Goal: Information Seeking & Learning: Check status

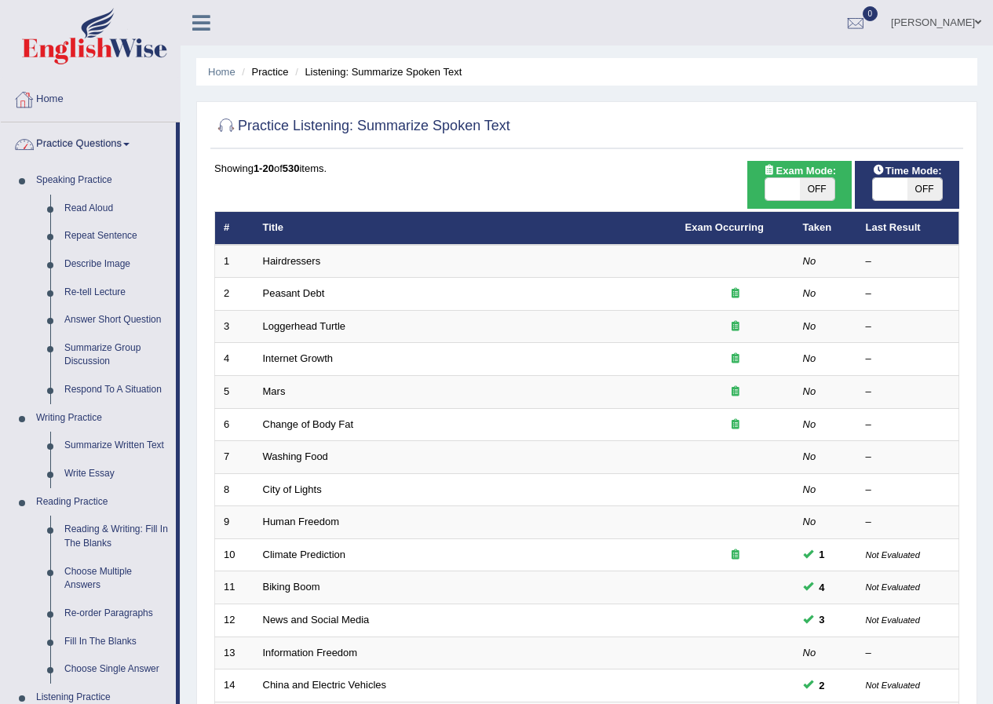
click at [47, 96] on link "Home" at bounding box center [90, 97] width 179 height 39
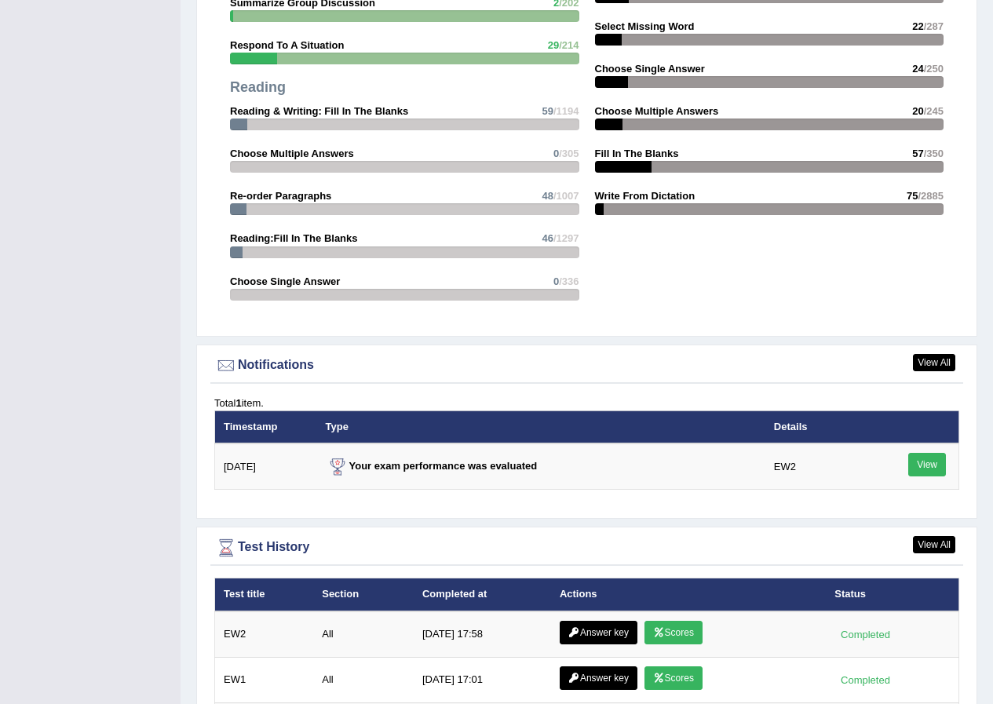
scroll to position [1665, 0]
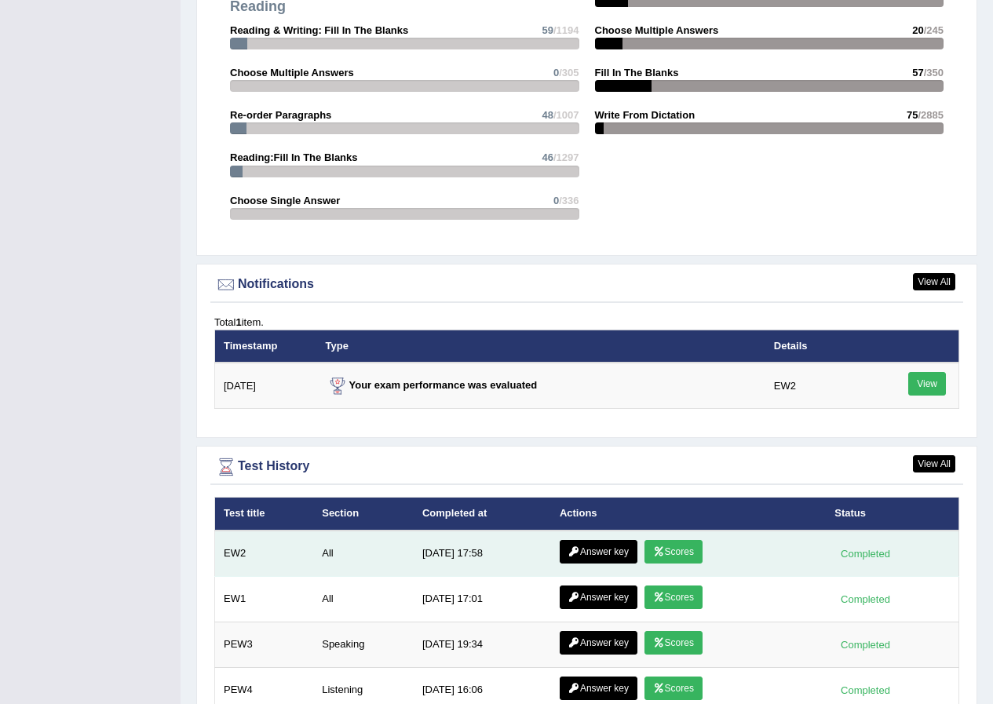
click at [688, 540] on link "Scores" at bounding box center [673, 552] width 58 height 24
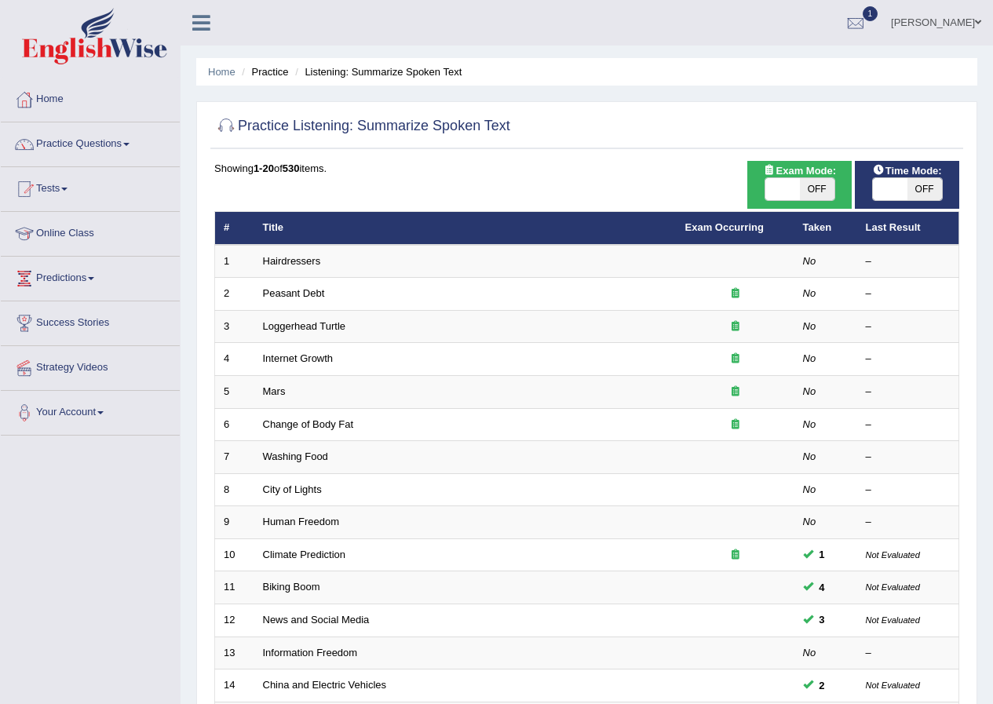
click at [66, 199] on link "Tests" at bounding box center [90, 186] width 179 height 39
click at [74, 198] on link "Tests" at bounding box center [90, 186] width 179 height 39
click at [45, 188] on link "Tests" at bounding box center [90, 186] width 179 height 39
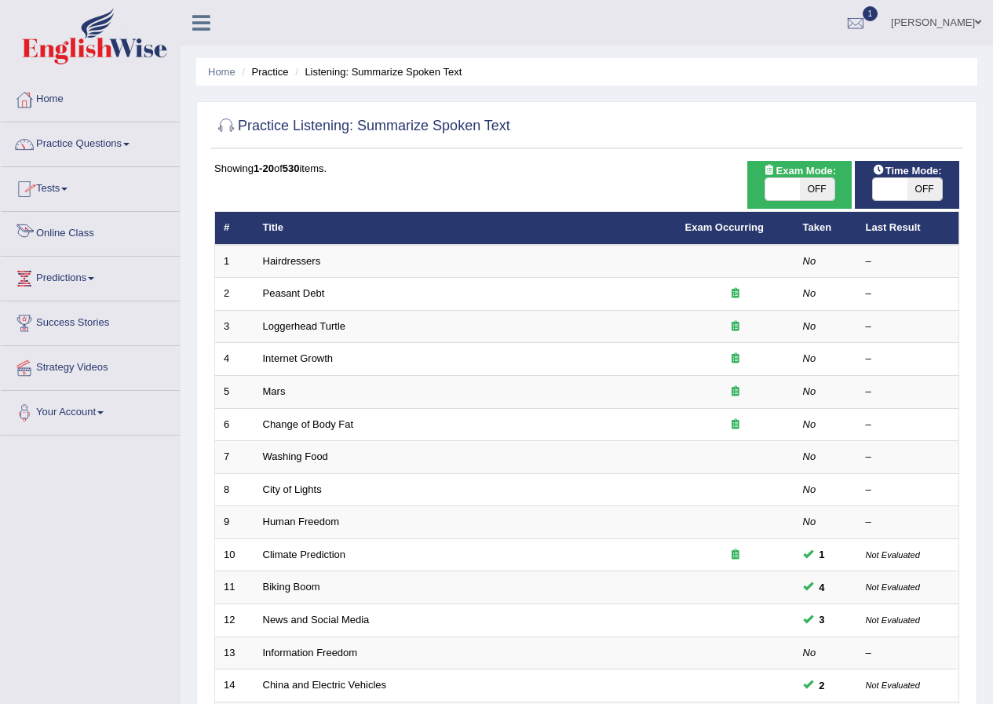
click at [45, 188] on link "Tests" at bounding box center [90, 186] width 179 height 39
click at [46, 88] on link "Home" at bounding box center [90, 97] width 179 height 39
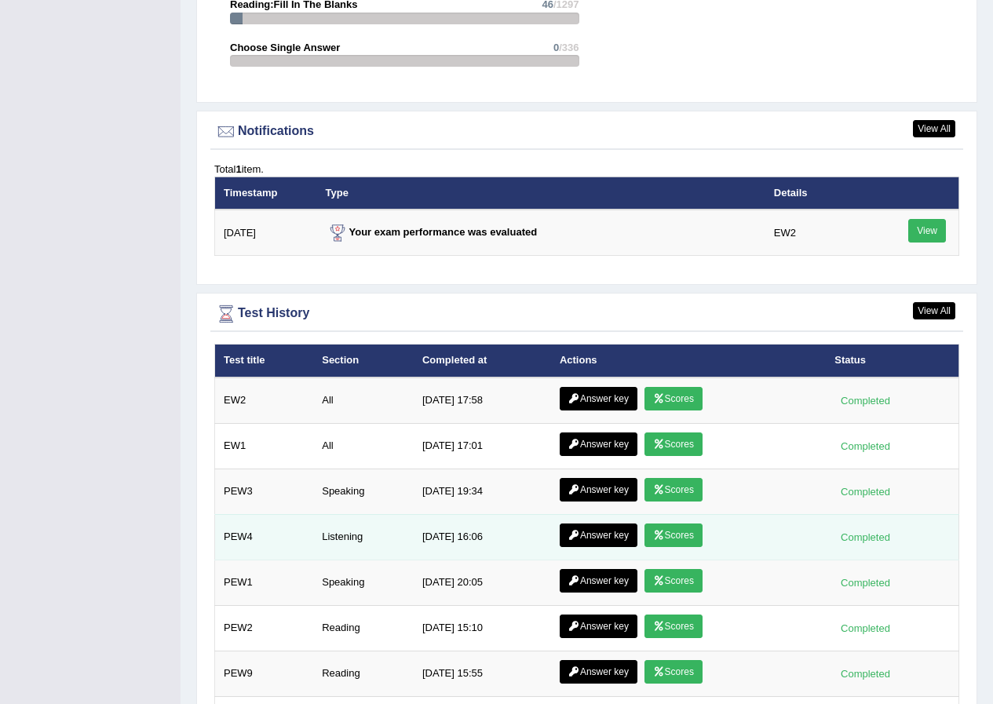
scroll to position [1884, 0]
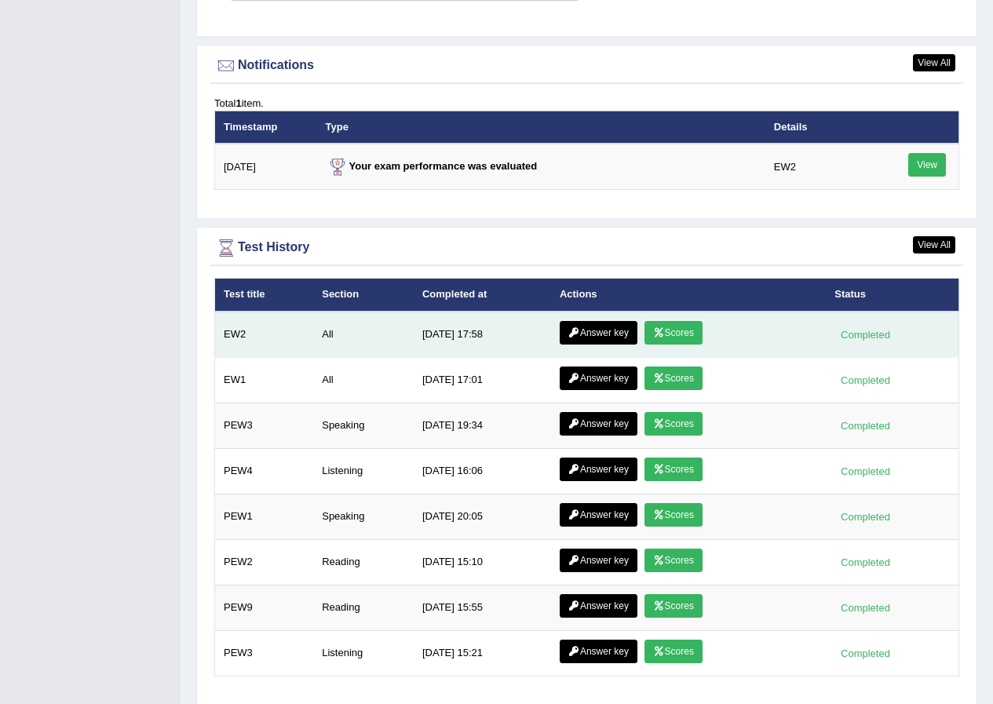
click at [577, 321] on link "Answer key" at bounding box center [599, 333] width 78 height 24
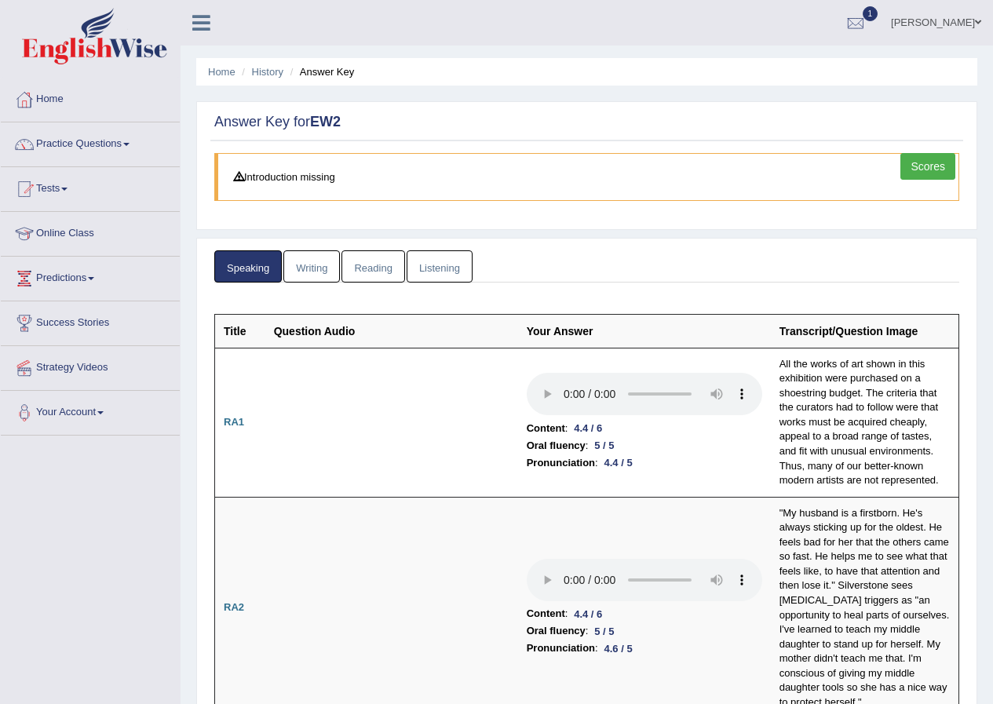
click at [312, 272] on link "Writing" at bounding box center [311, 266] width 57 height 32
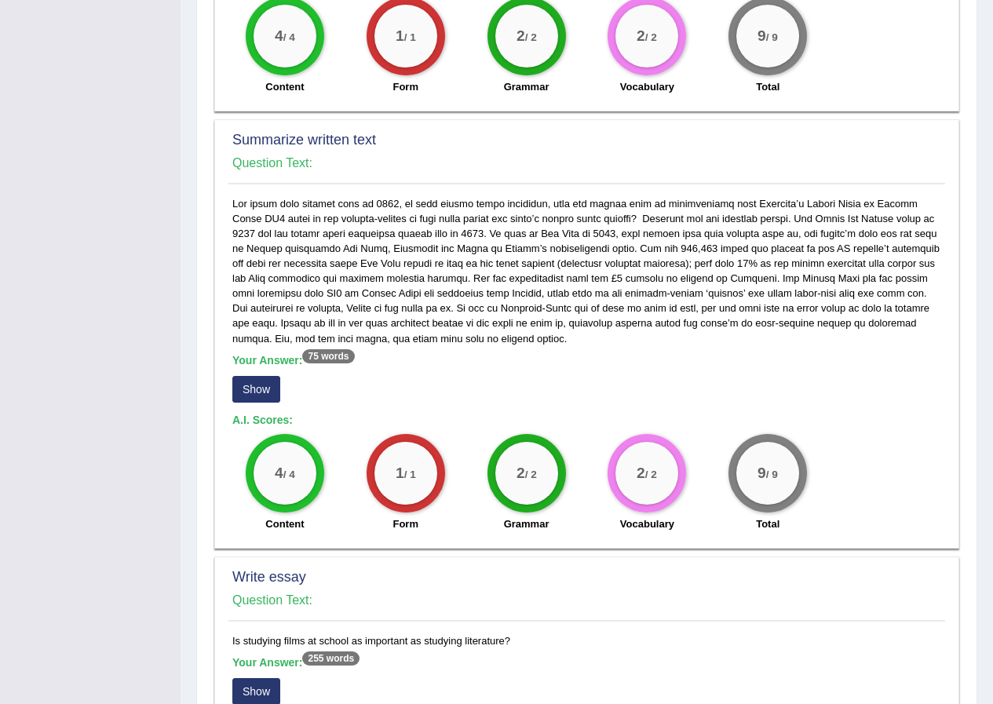
scroll to position [1020, 0]
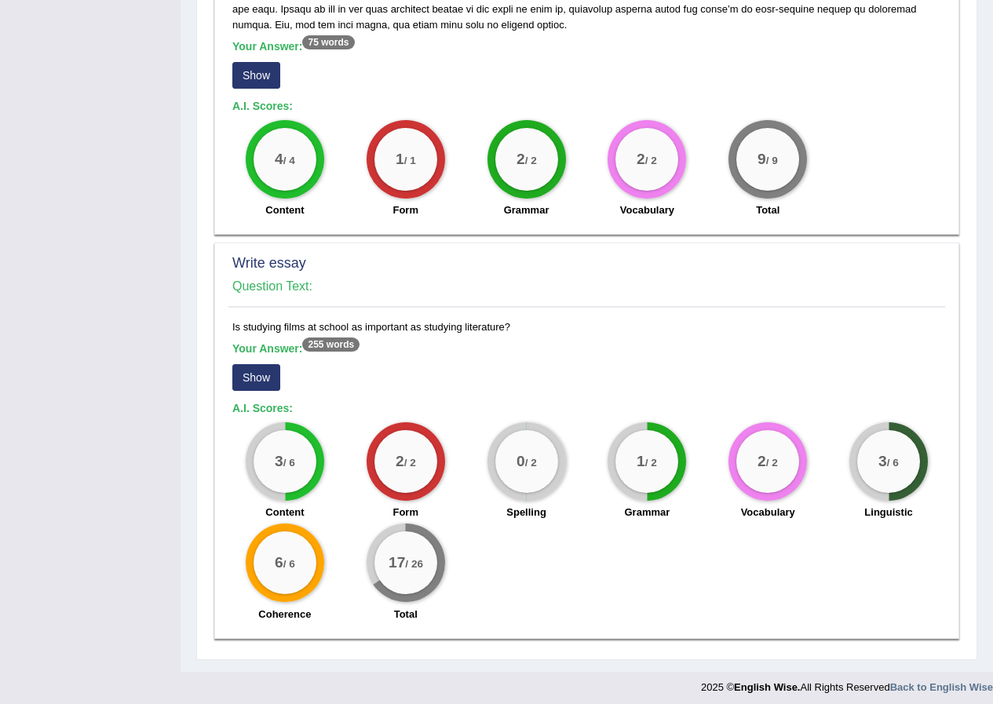
click at [259, 371] on button "Show" at bounding box center [256, 377] width 48 height 27
click at [259, 371] on div "Is studying films at school as important as studying literature? Your Answer: 2…" at bounding box center [586, 474] width 717 height 311
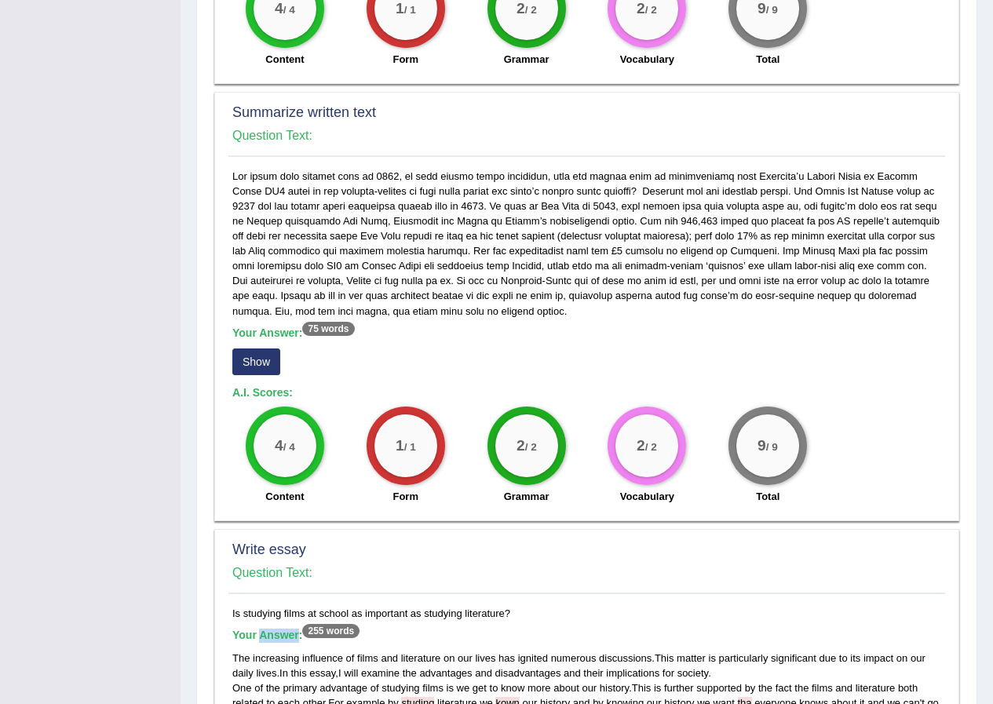
scroll to position [675, 0]
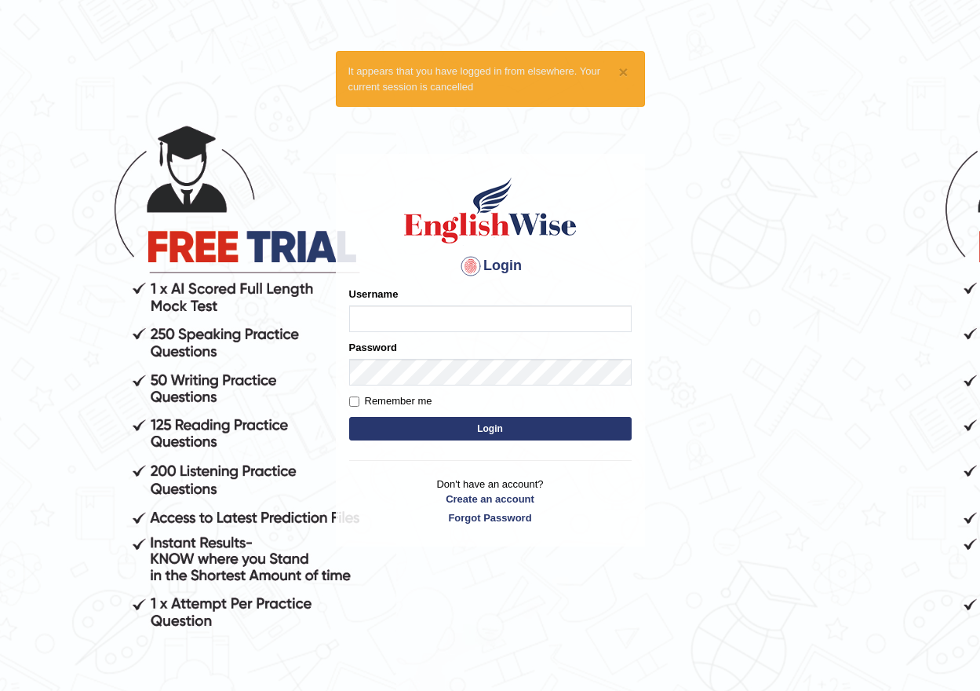
click at [376, 308] on input "Username" at bounding box center [490, 318] width 283 height 27
type input "pujan_parramatta"
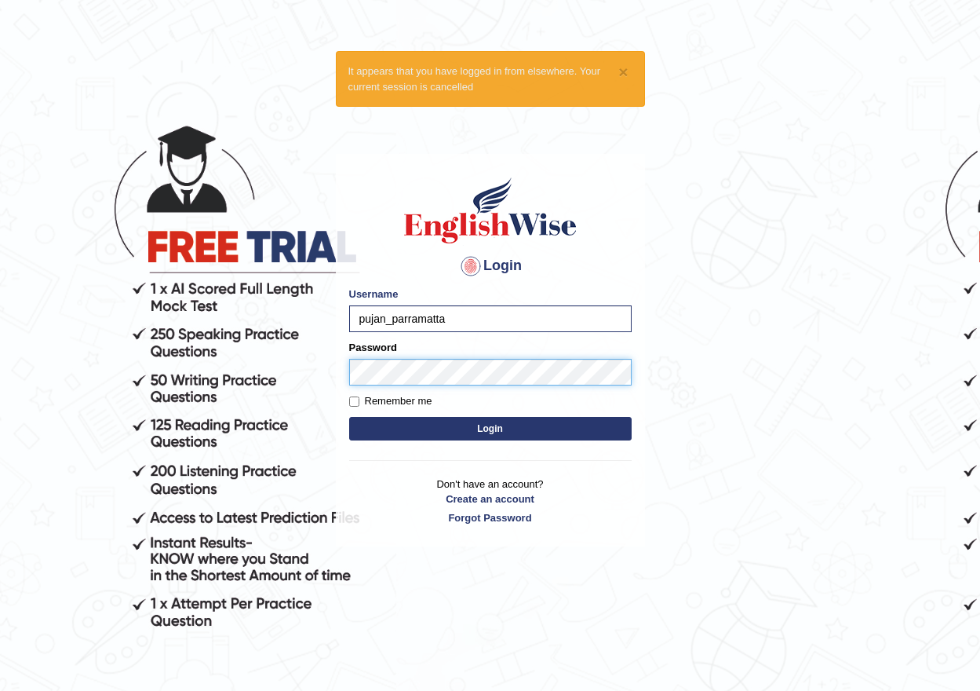
click at [349, 417] on button "Login" at bounding box center [490, 429] width 283 height 24
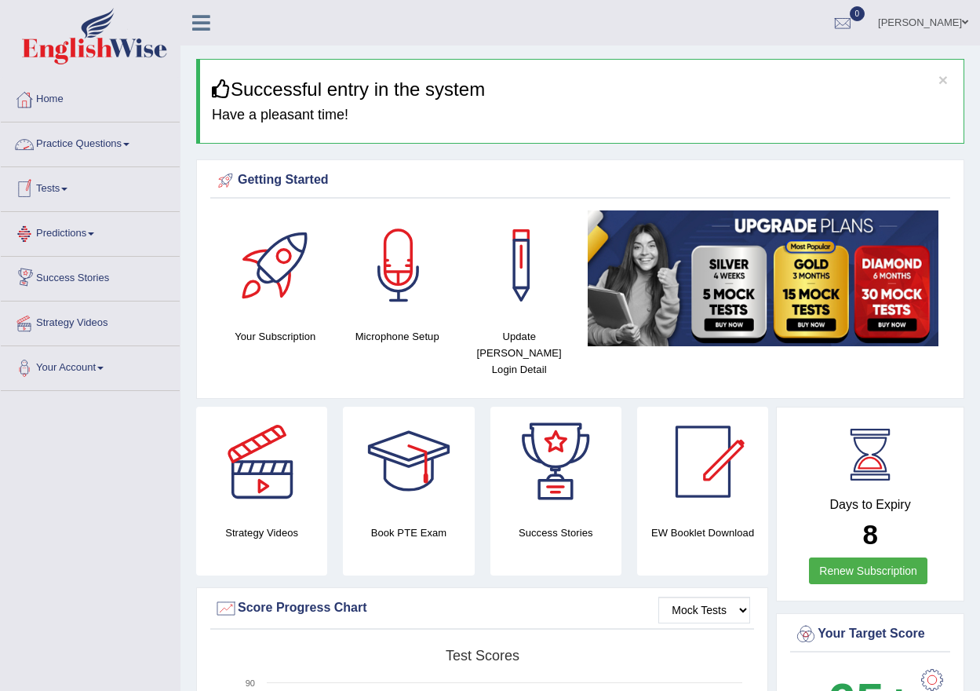
click at [57, 193] on link "Tests" at bounding box center [90, 186] width 179 height 39
click at [93, 195] on link "Tests" at bounding box center [90, 186] width 179 height 39
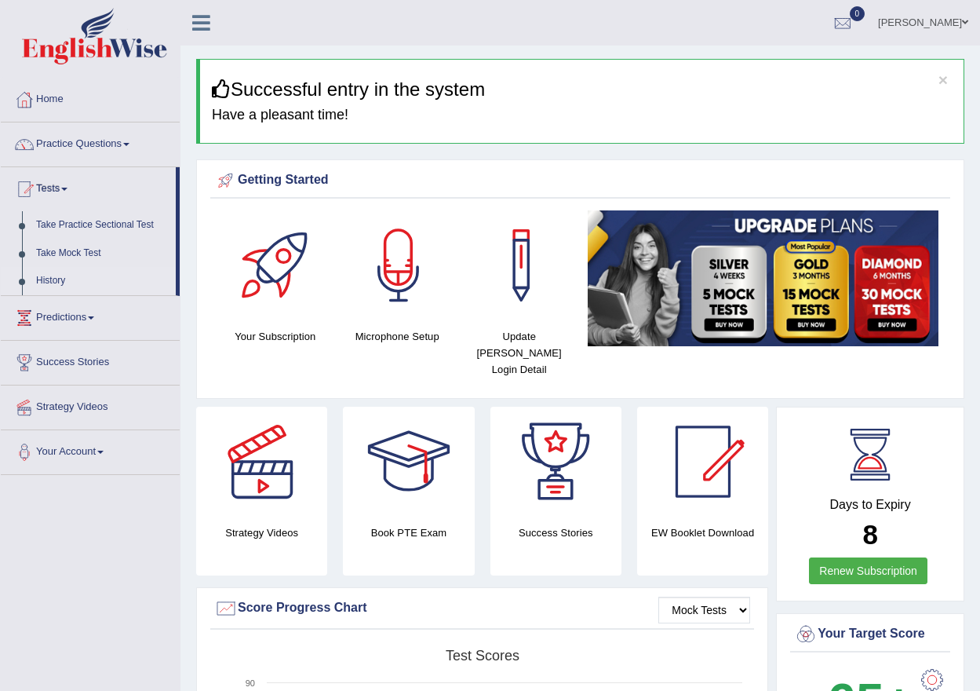
click at [52, 276] on link "History" at bounding box center [102, 281] width 147 height 28
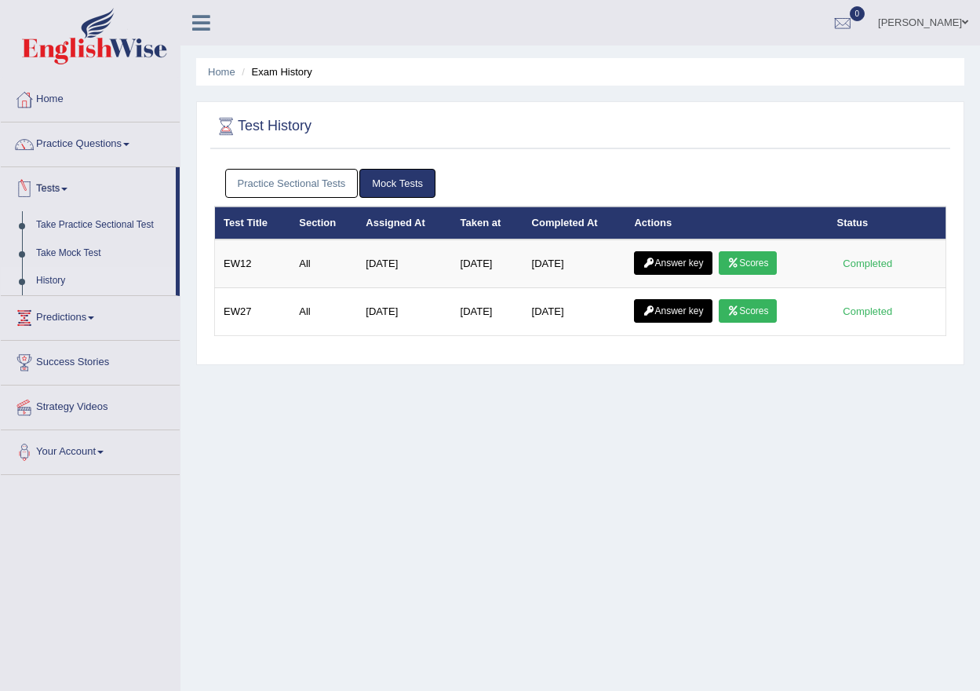
click at [253, 187] on link "Practice Sectional Tests" at bounding box center [291, 183] width 133 height 29
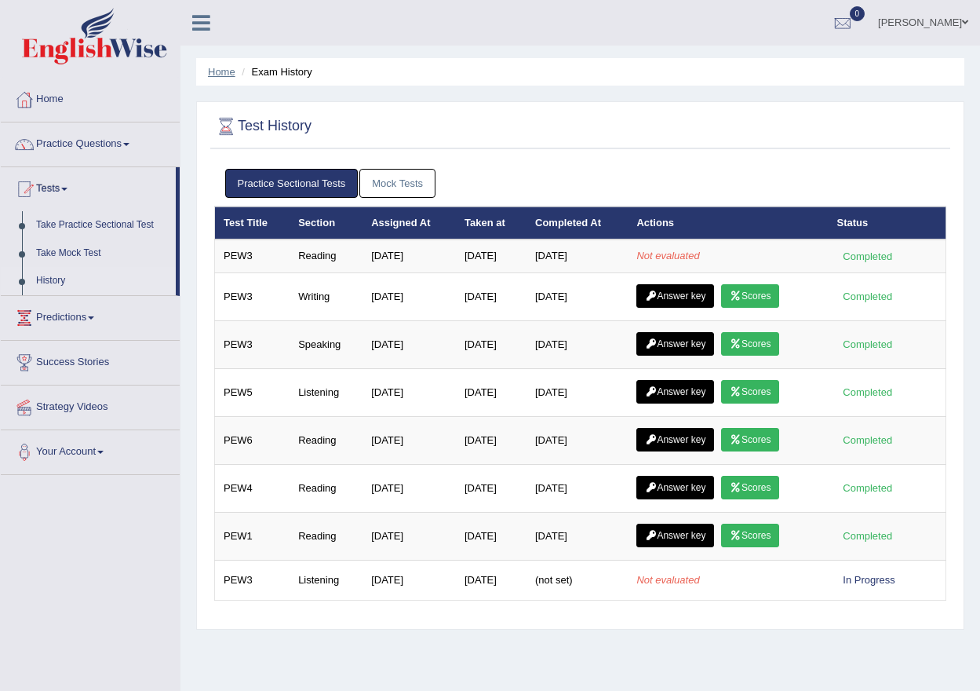
click at [218, 74] on link "Home" at bounding box center [221, 72] width 27 height 12
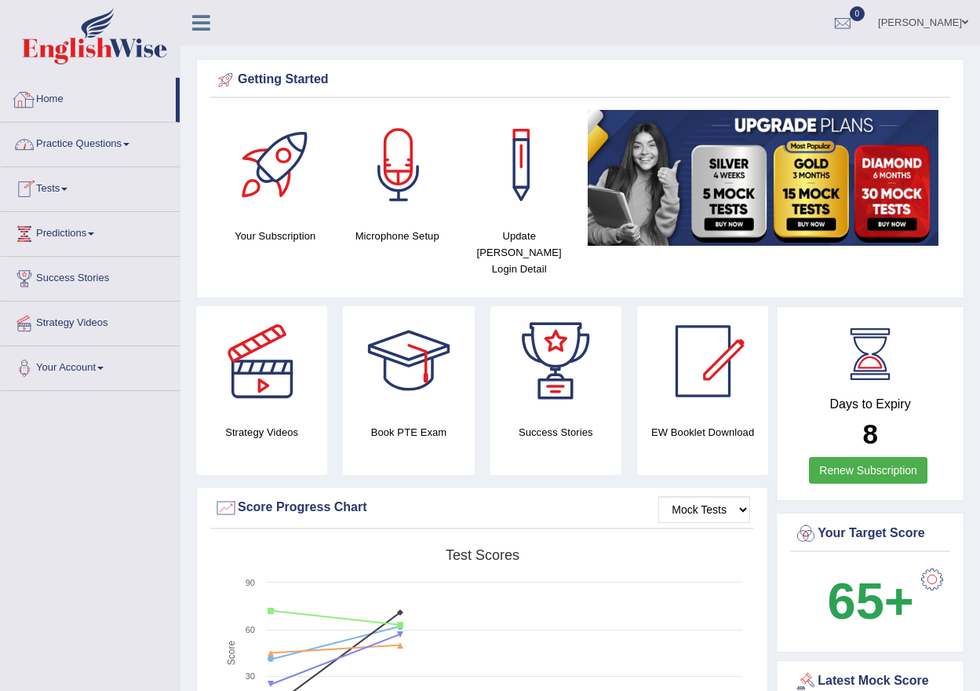
click at [89, 151] on link "Practice Questions" at bounding box center [90, 141] width 179 height 39
click at [60, 203] on link "Tests" at bounding box center [90, 186] width 179 height 39
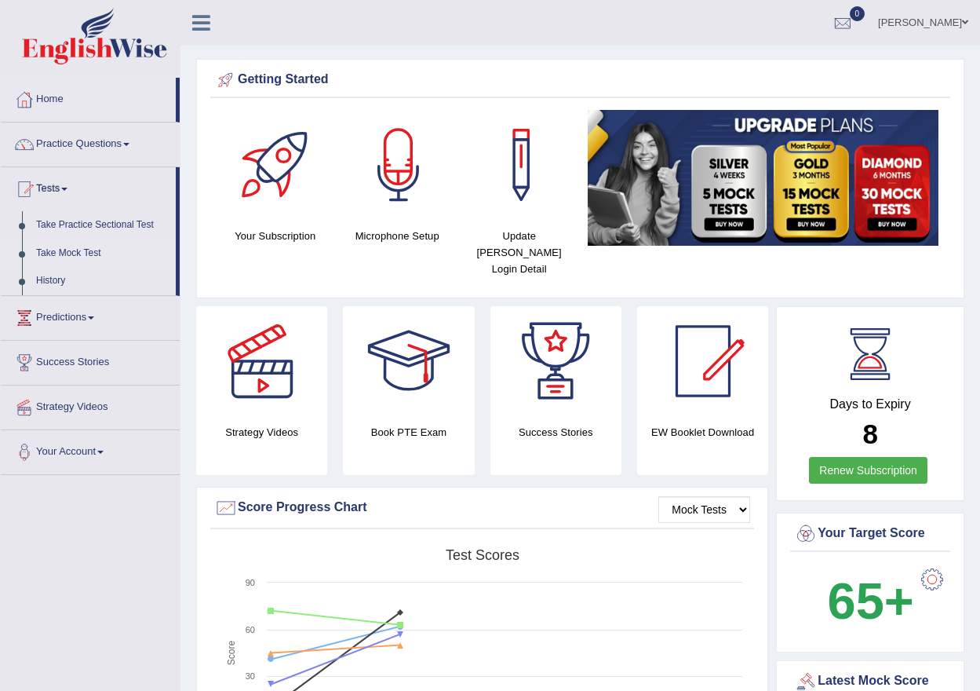
click at [49, 259] on link "Take Mock Test" at bounding box center [102, 253] width 147 height 28
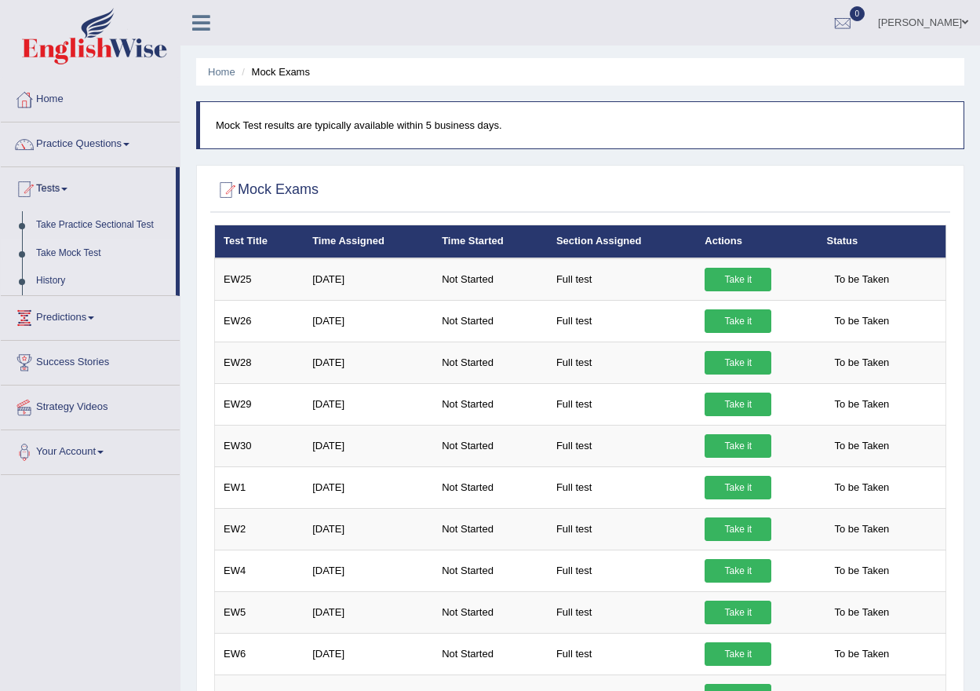
click at [48, 285] on link "History" at bounding box center [102, 281] width 147 height 28
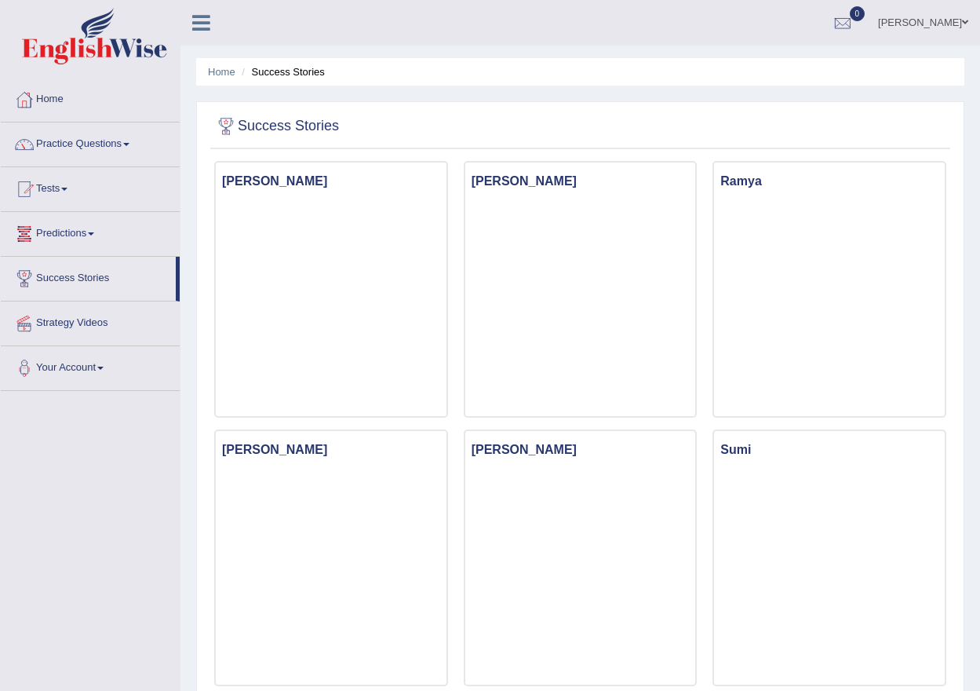
click at [60, 219] on link "Predictions" at bounding box center [90, 231] width 179 height 39
click at [69, 197] on link "Tests" at bounding box center [90, 186] width 179 height 39
click at [138, 173] on link "Tests" at bounding box center [90, 186] width 179 height 39
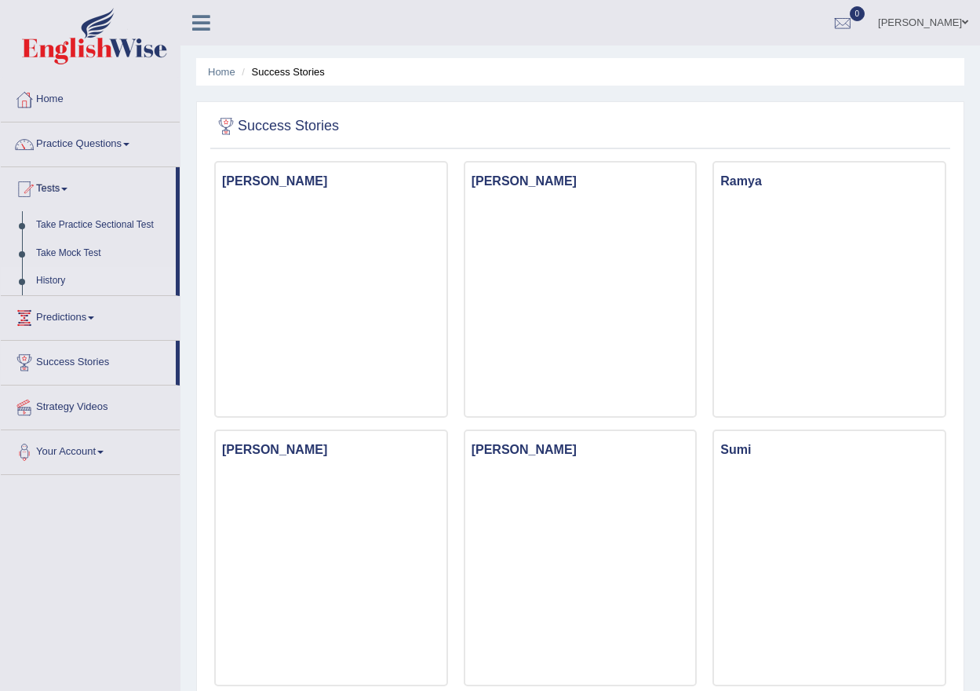
click at [46, 278] on link "History" at bounding box center [102, 281] width 147 height 28
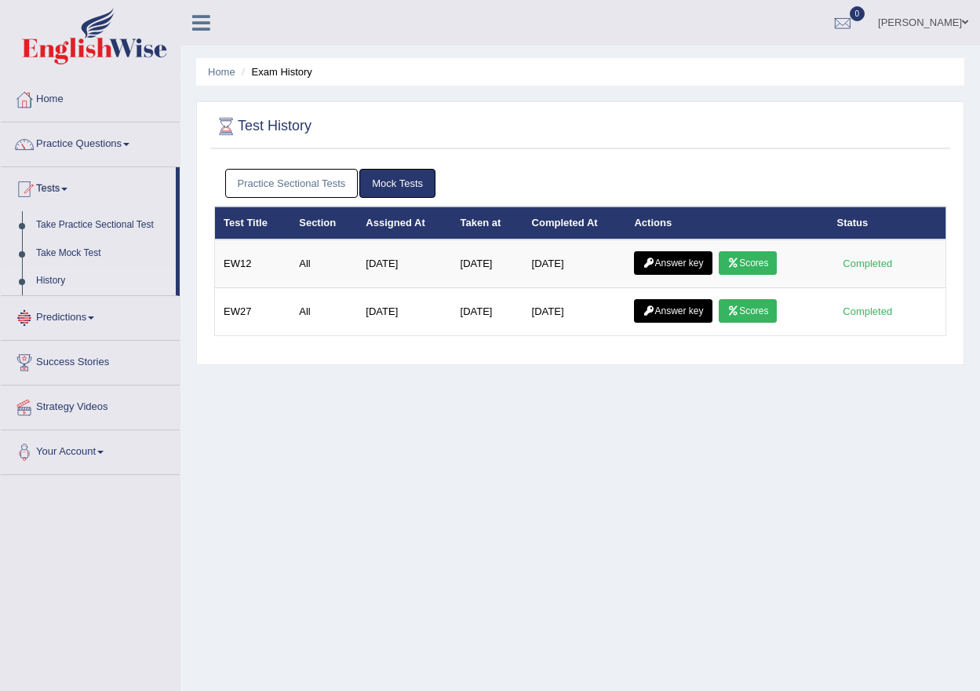
click at [290, 181] on link "Practice Sectional Tests" at bounding box center [291, 183] width 133 height 29
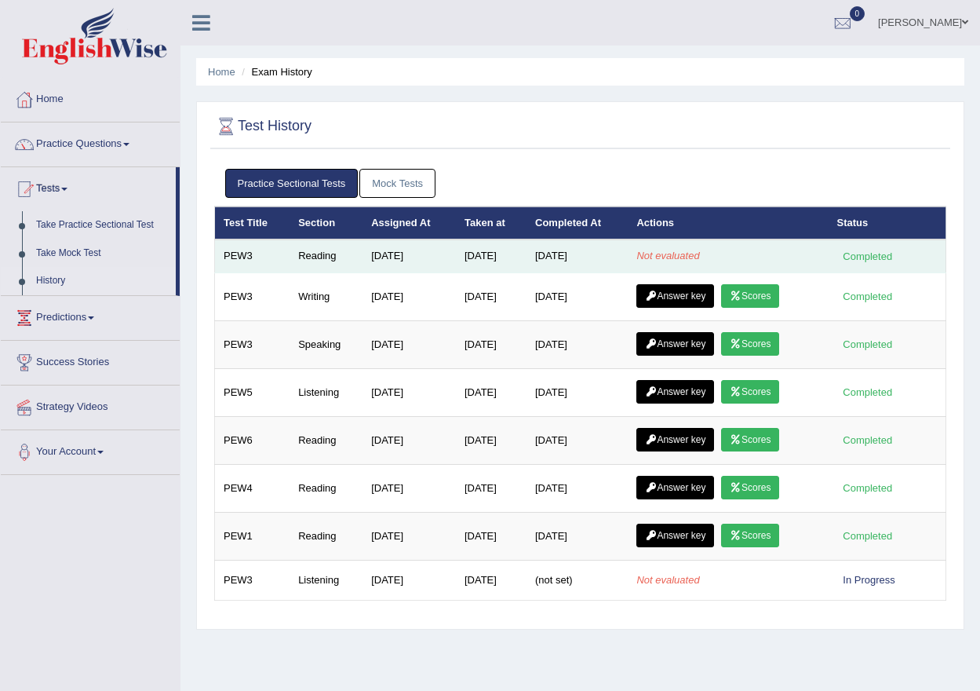
click at [870, 260] on div "Completed" at bounding box center [868, 256] width 61 height 16
click at [516, 256] on td "Sep 29, 2025" at bounding box center [491, 255] width 71 height 33
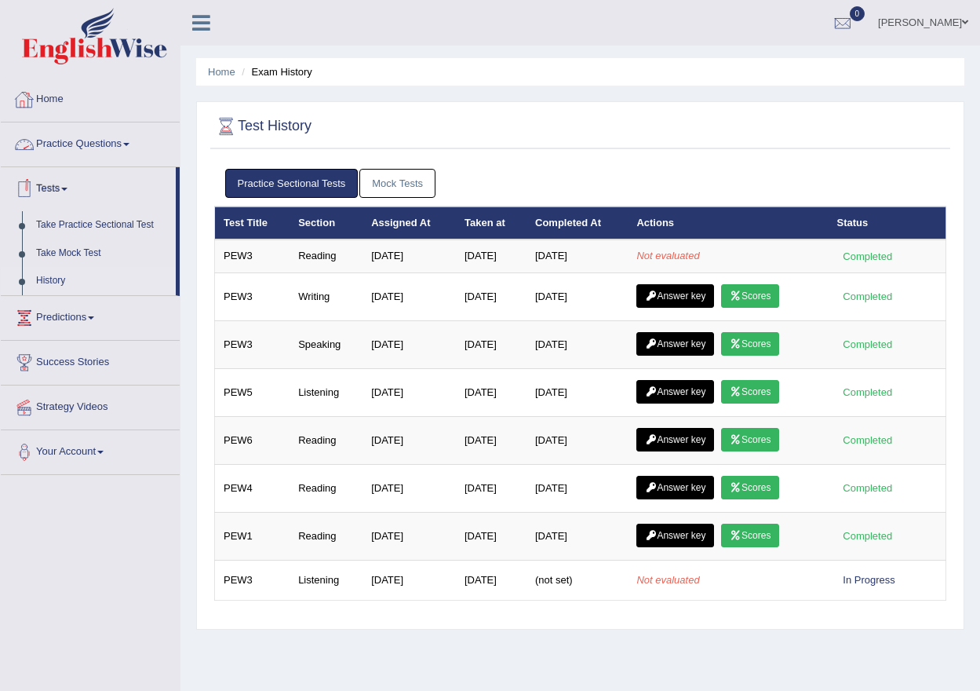
click at [31, 98] on div at bounding box center [25, 100] width 24 height 24
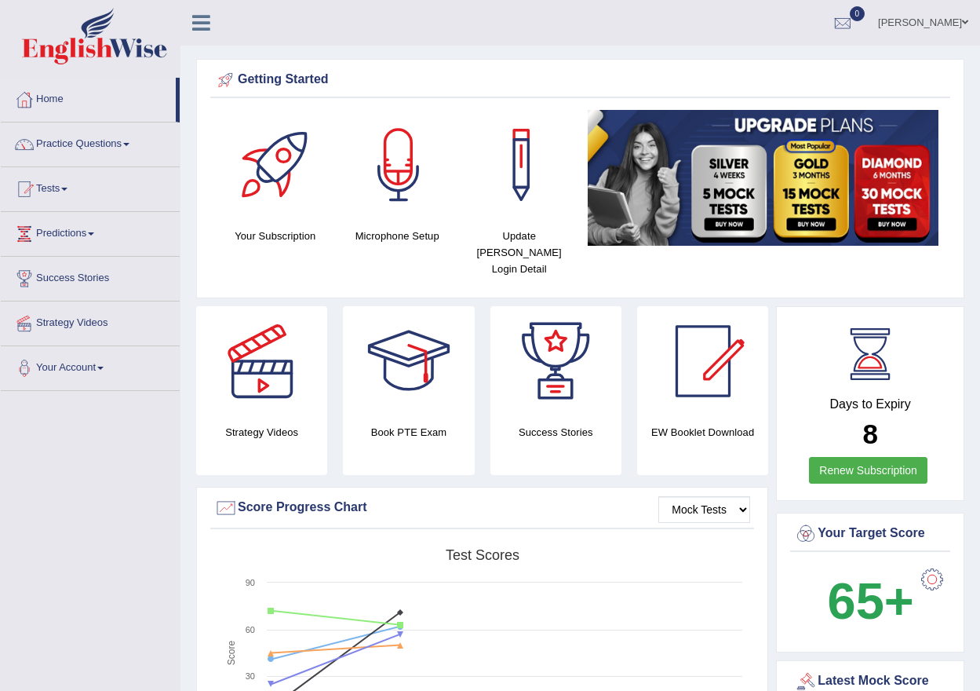
click at [73, 152] on link "Practice Questions" at bounding box center [90, 141] width 179 height 39
click at [115, 134] on link "Practice Questions" at bounding box center [90, 141] width 179 height 39
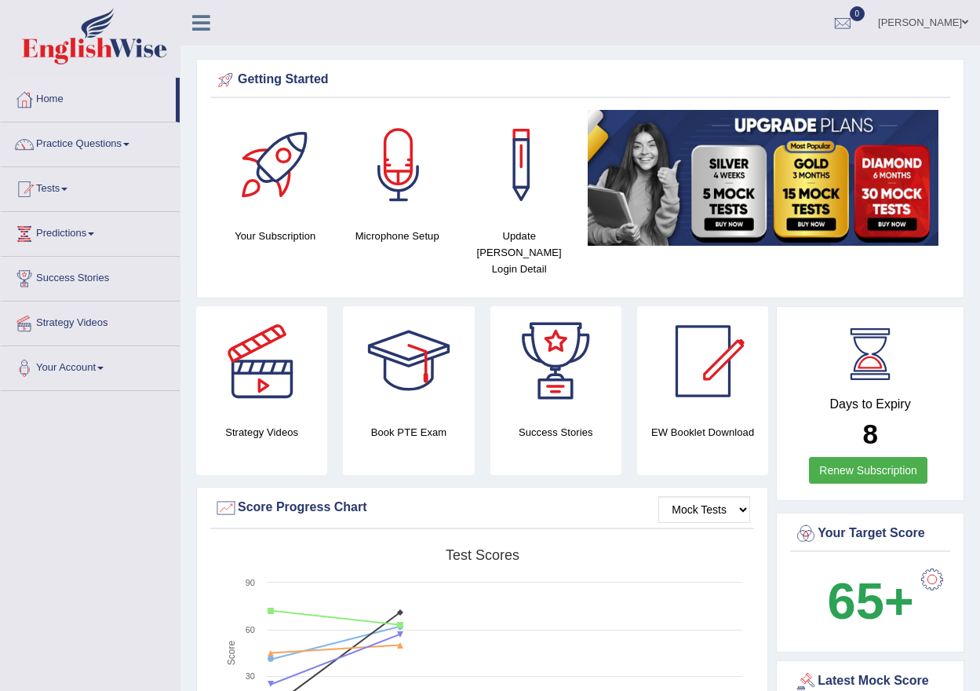
click at [115, 134] on link "Practice Questions" at bounding box center [90, 141] width 179 height 39
click at [160, 141] on link "Practice Questions" at bounding box center [90, 141] width 179 height 39
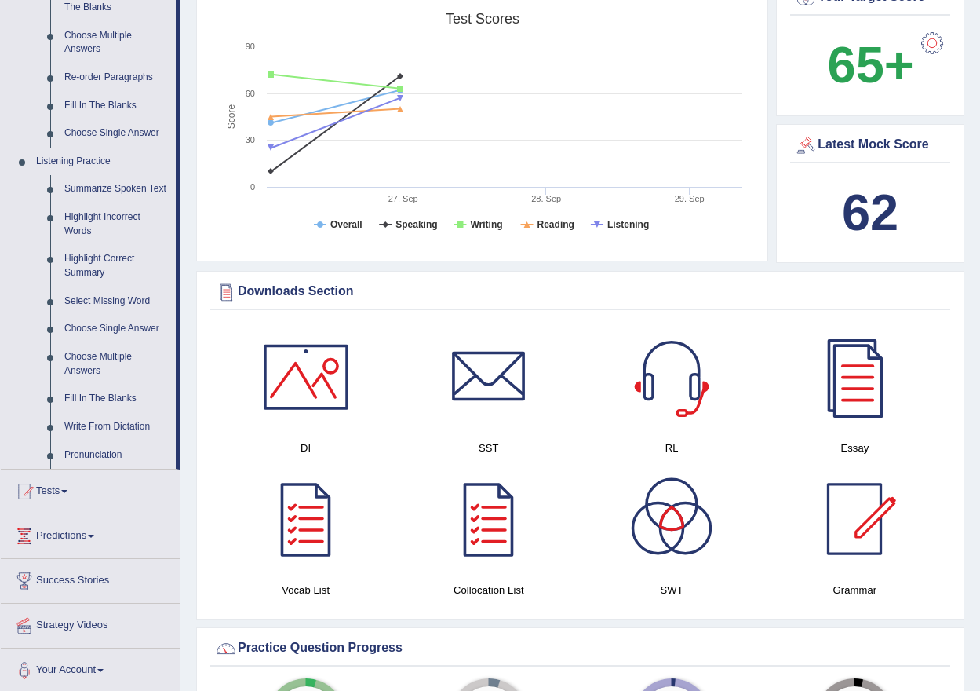
scroll to position [549, 0]
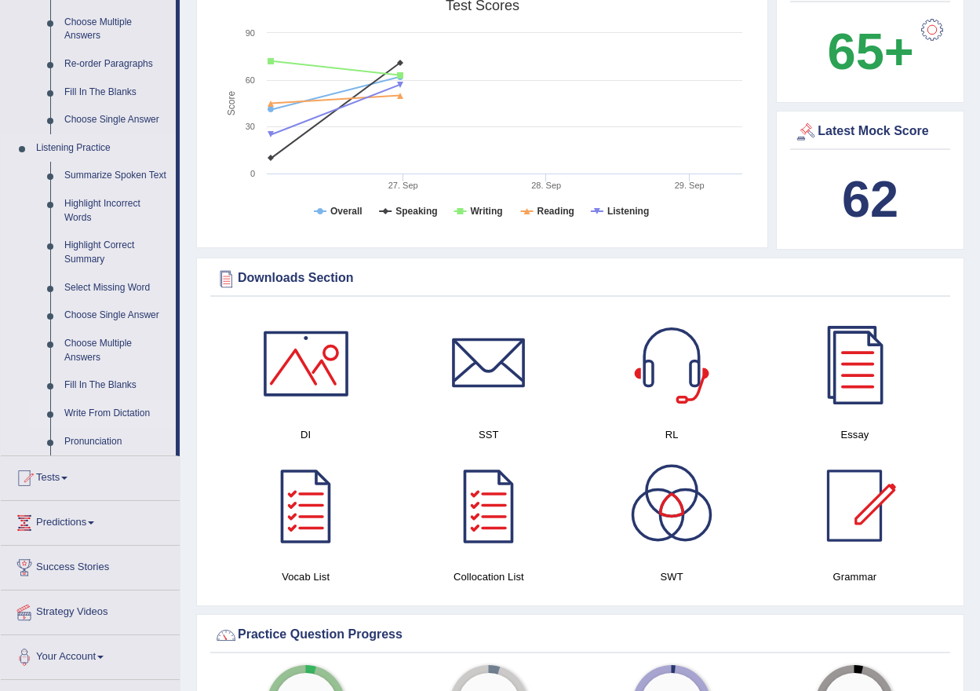
click at [131, 415] on link "Write From Dictation" at bounding box center [116, 414] width 119 height 28
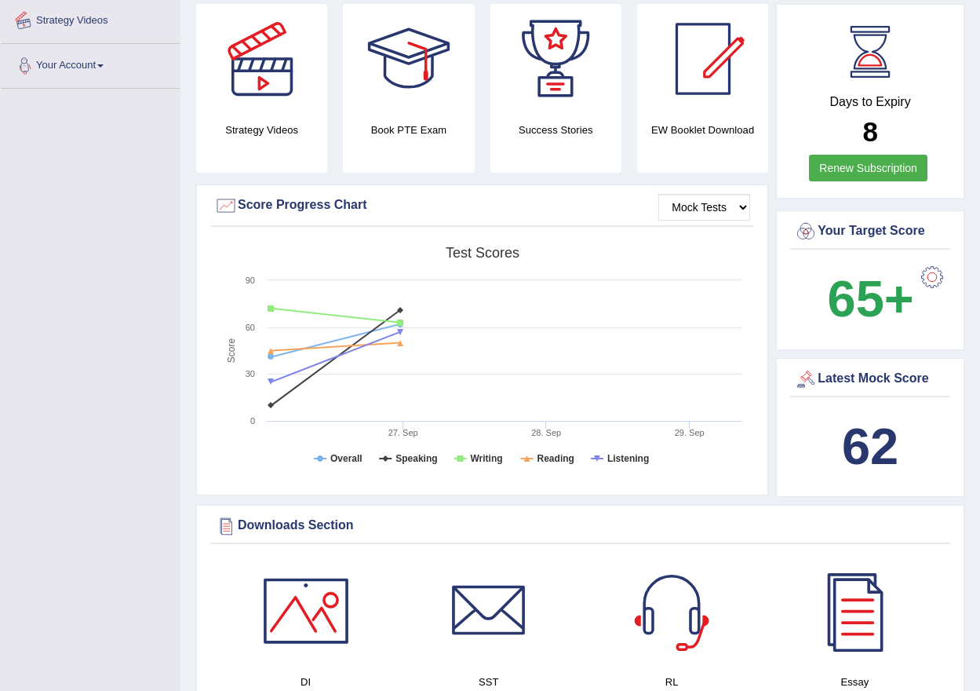
scroll to position [228, 0]
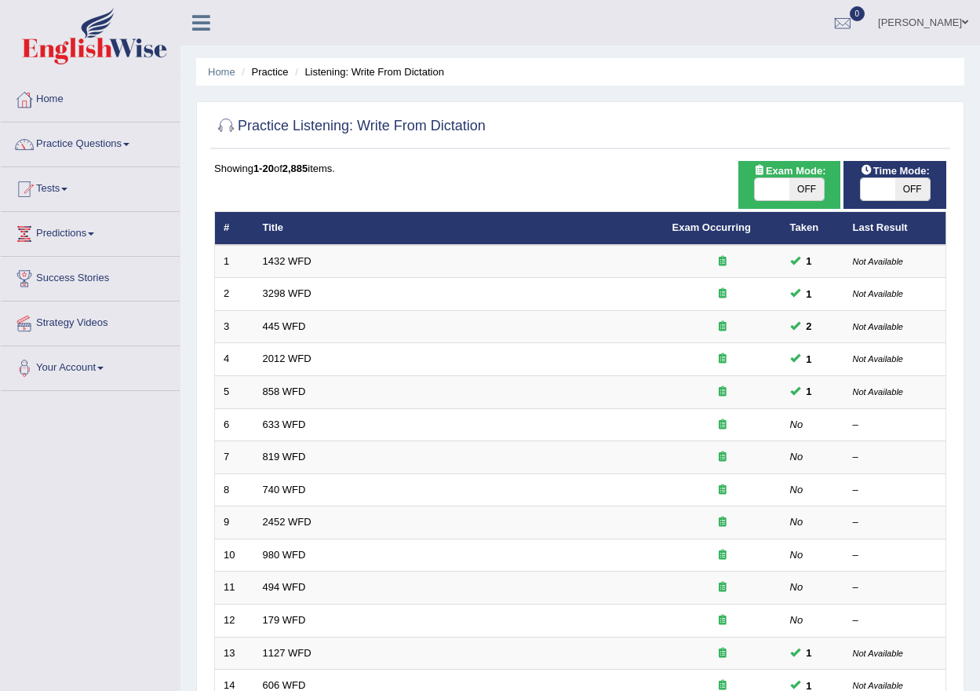
click at [772, 192] on span at bounding box center [772, 189] width 35 height 22
checkbox input "false"
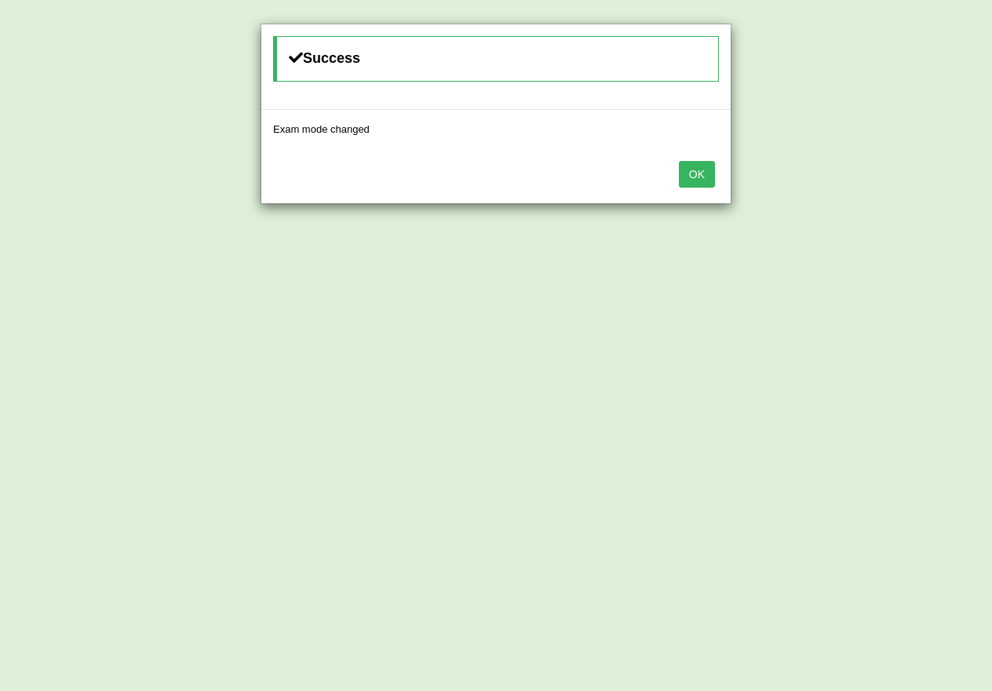
click at [702, 182] on button "OK" at bounding box center [697, 174] width 36 height 27
click at [702, 142] on button "OK" at bounding box center [697, 128] width 36 height 27
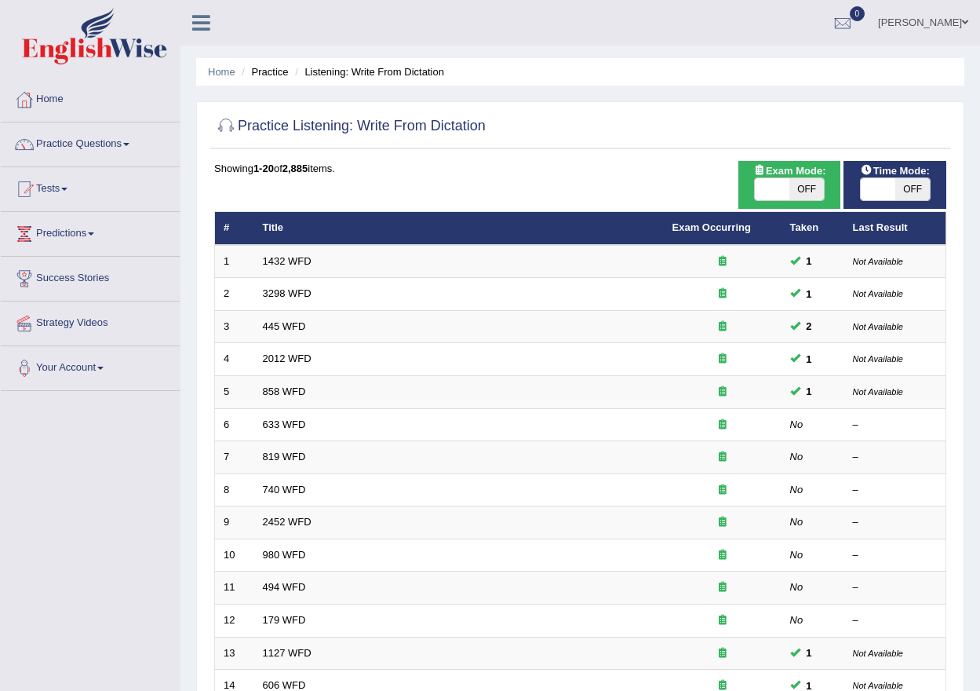
click at [893, 184] on span at bounding box center [878, 189] width 35 height 22
checkbox input "false"
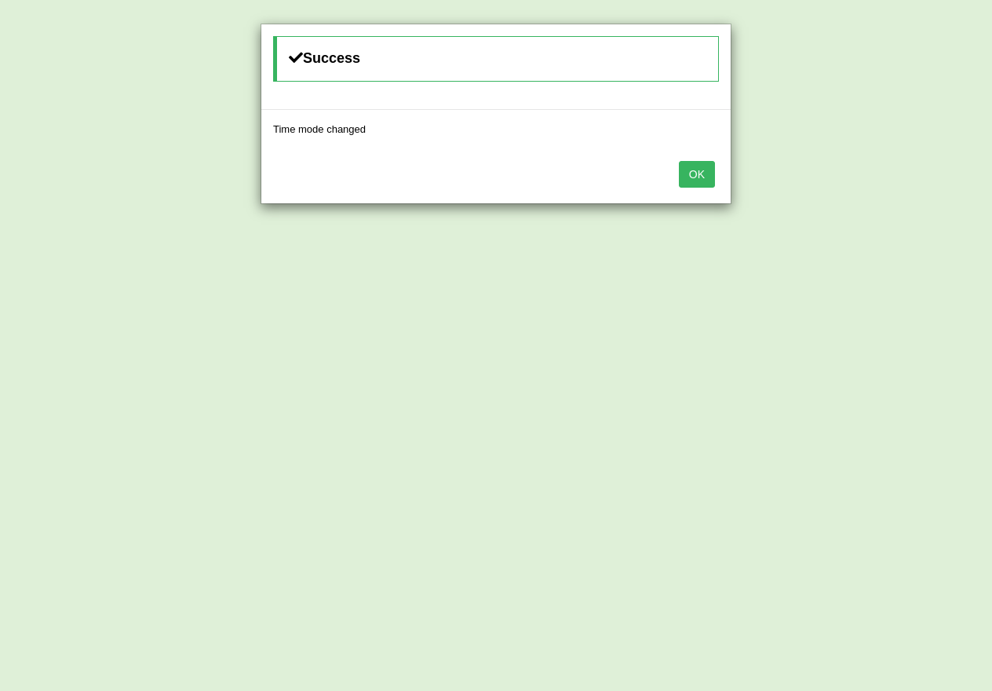
click at [695, 176] on button "OK" at bounding box center [697, 174] width 36 height 27
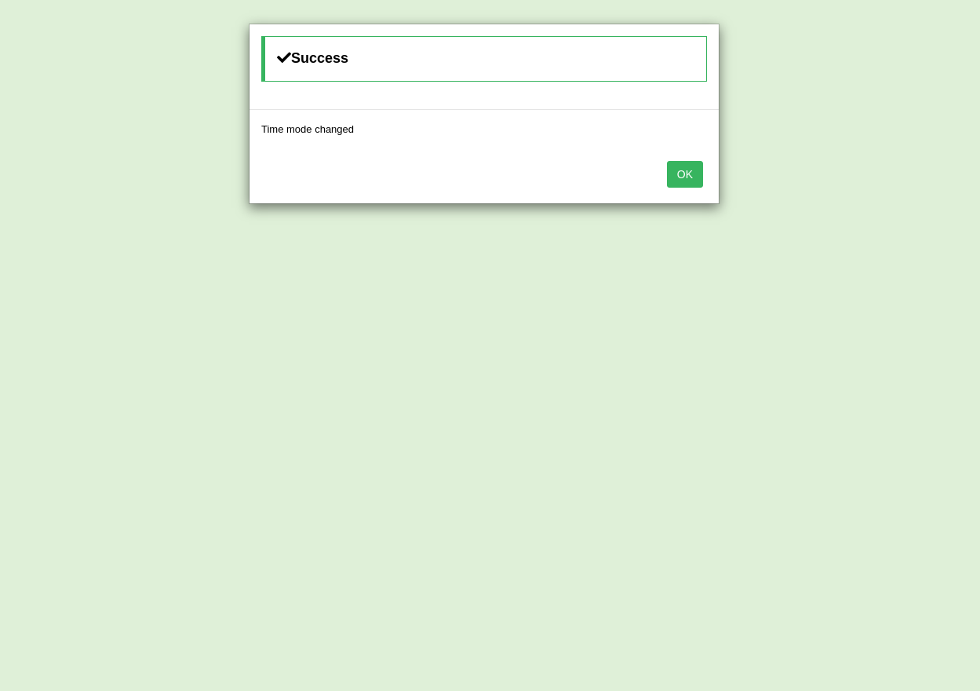
click at [685, 174] on button "OK" at bounding box center [685, 174] width 36 height 27
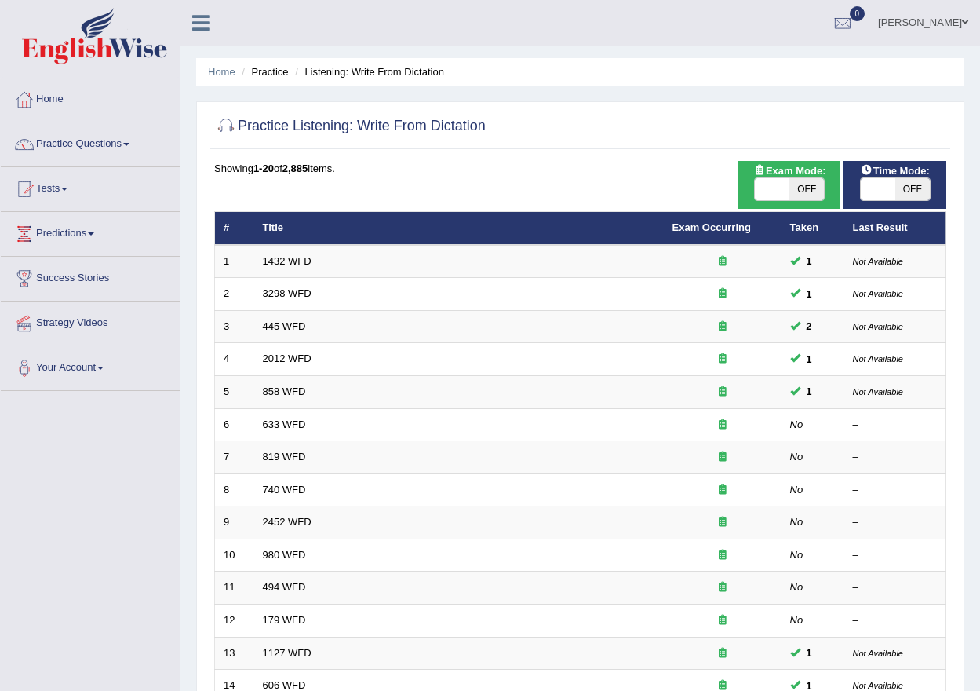
click at [779, 181] on span at bounding box center [772, 189] width 35 height 22
checkbox input "false"
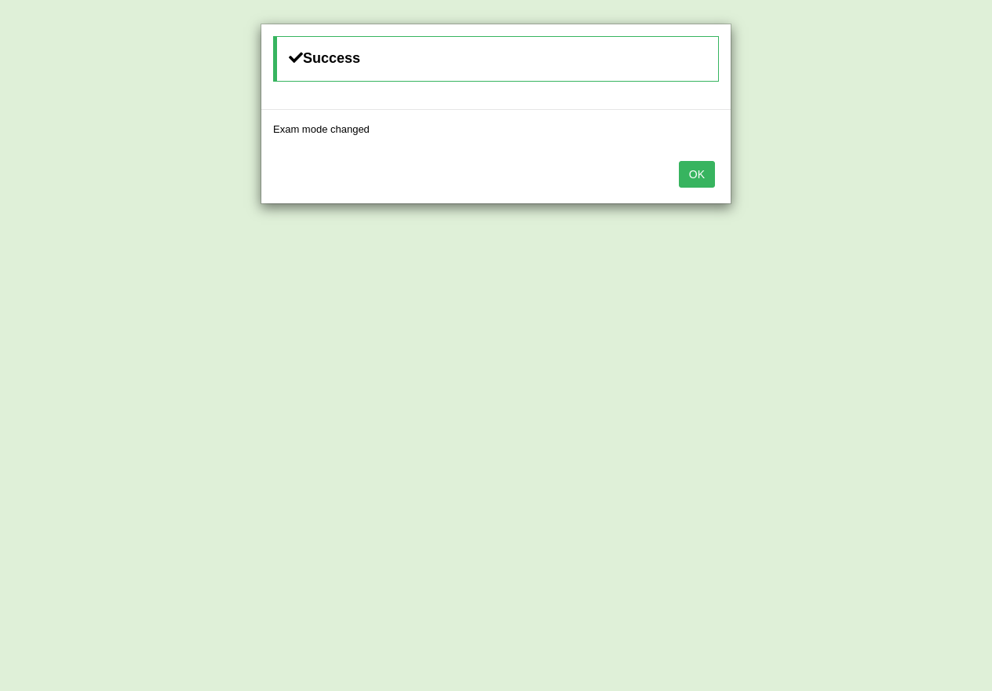
click at [701, 184] on button "OK" at bounding box center [697, 174] width 36 height 27
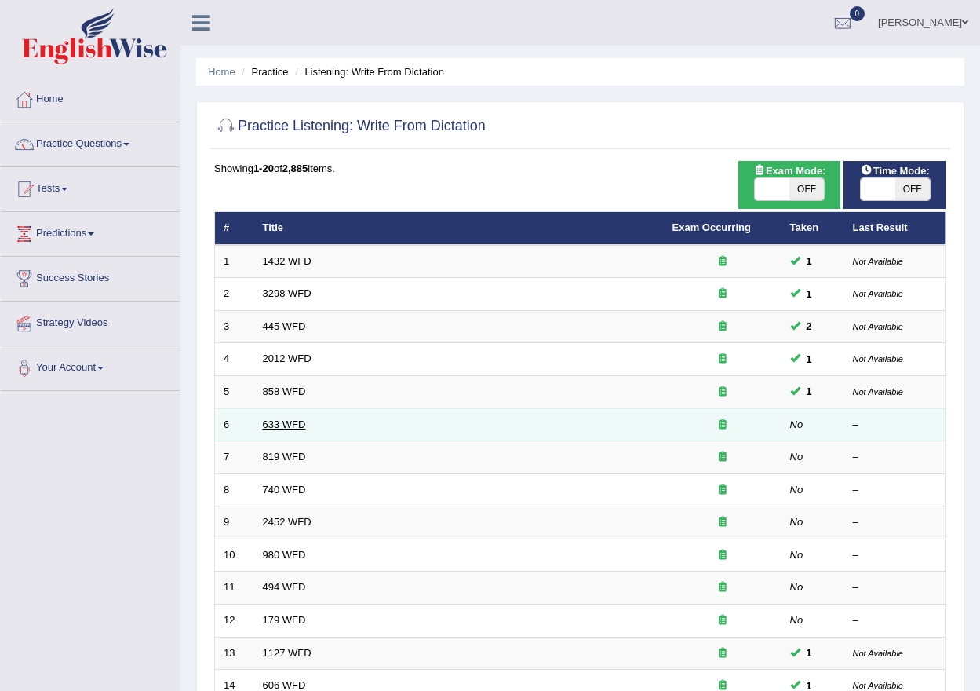
click at [283, 419] on link "633 WFD" at bounding box center [284, 424] width 43 height 12
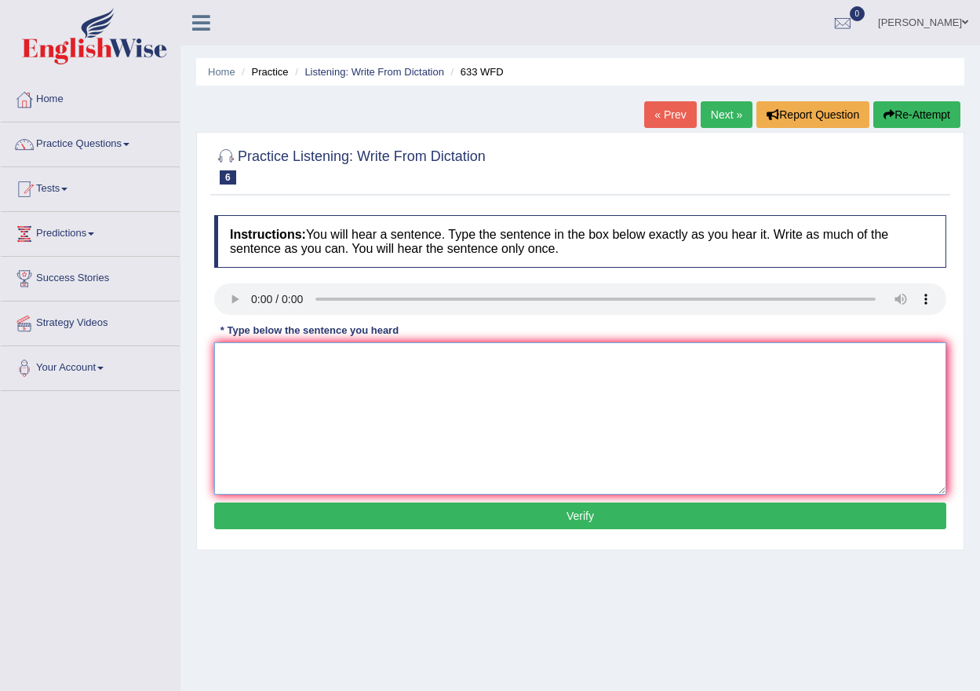
click at [287, 419] on textarea at bounding box center [580, 418] width 732 height 152
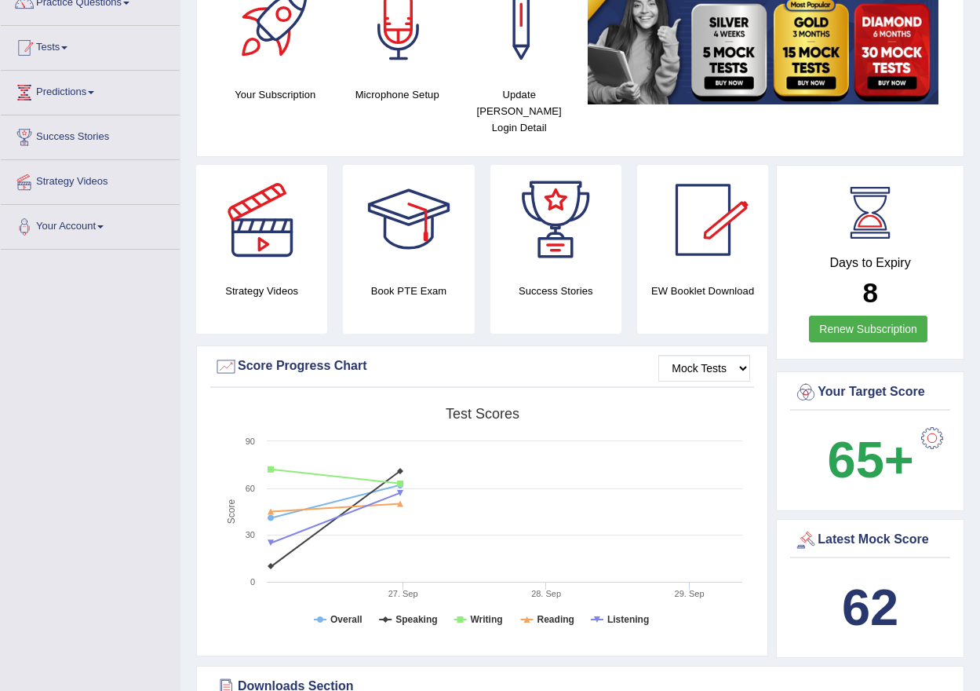
scroll to position [66, 0]
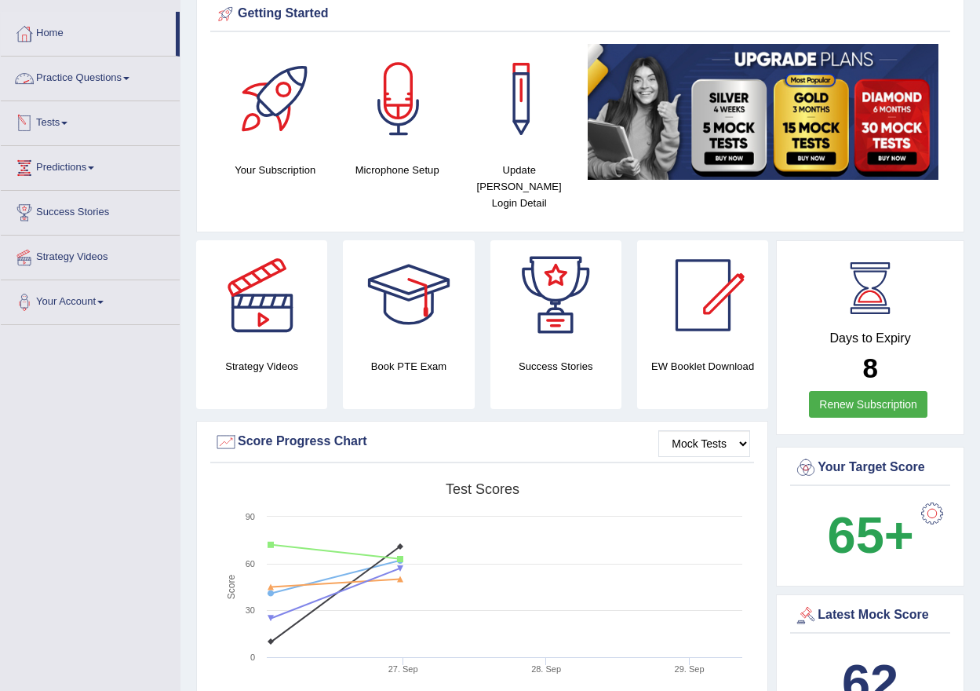
click at [122, 92] on link "Practice Questions" at bounding box center [90, 76] width 179 height 39
click at [155, 58] on link "Practice Questions" at bounding box center [90, 76] width 179 height 39
click at [151, 77] on link "Practice Questions" at bounding box center [90, 76] width 179 height 39
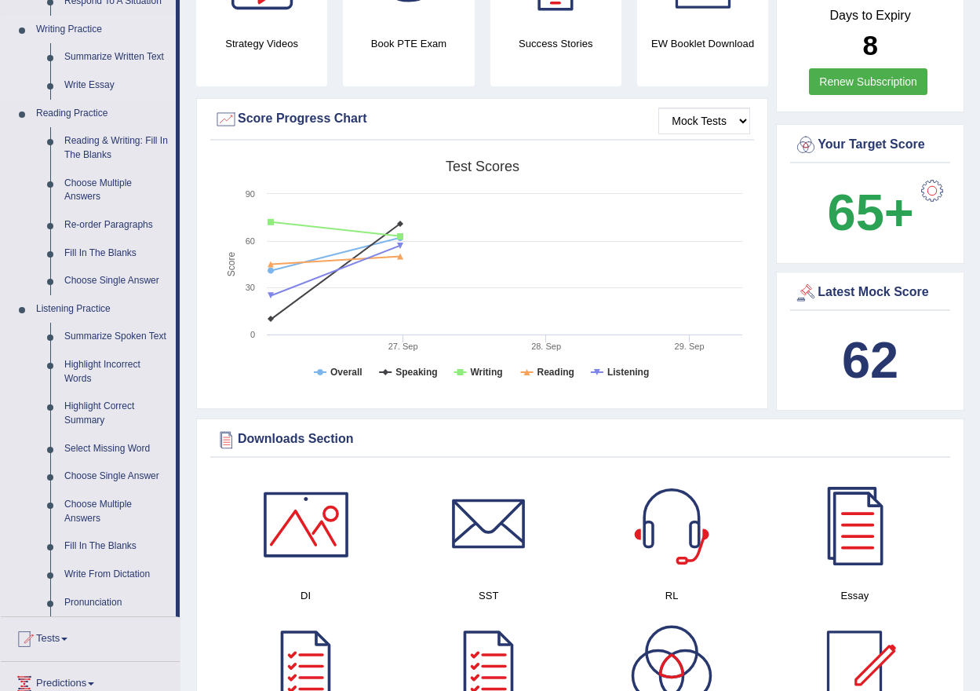
scroll to position [392, 0]
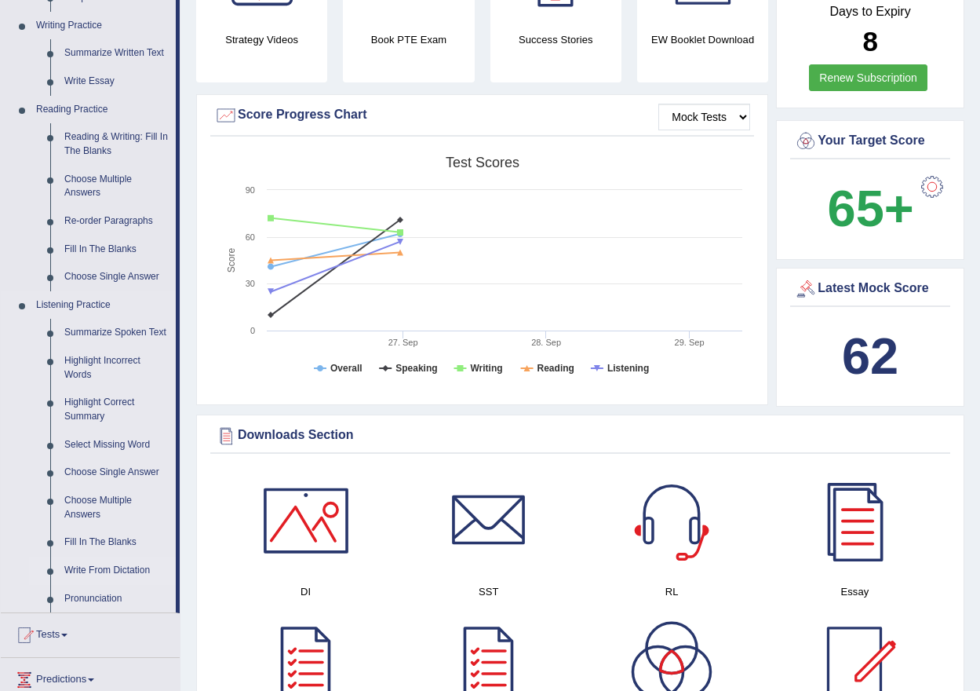
click at [112, 575] on link "Write From Dictation" at bounding box center [116, 571] width 119 height 28
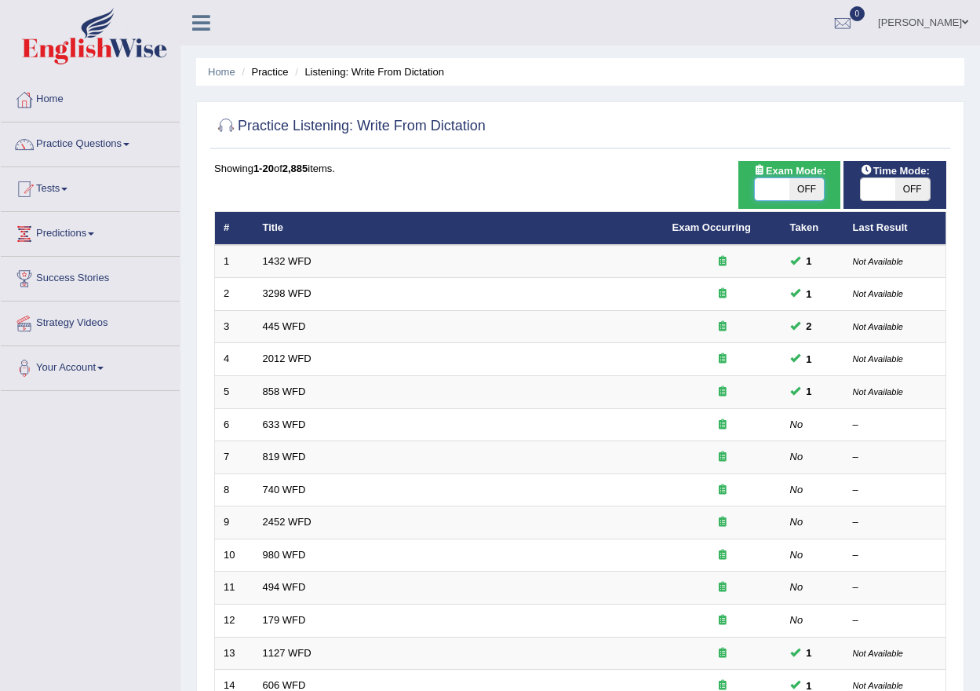
click at [780, 188] on span at bounding box center [772, 189] width 35 height 22
checkbox input "false"
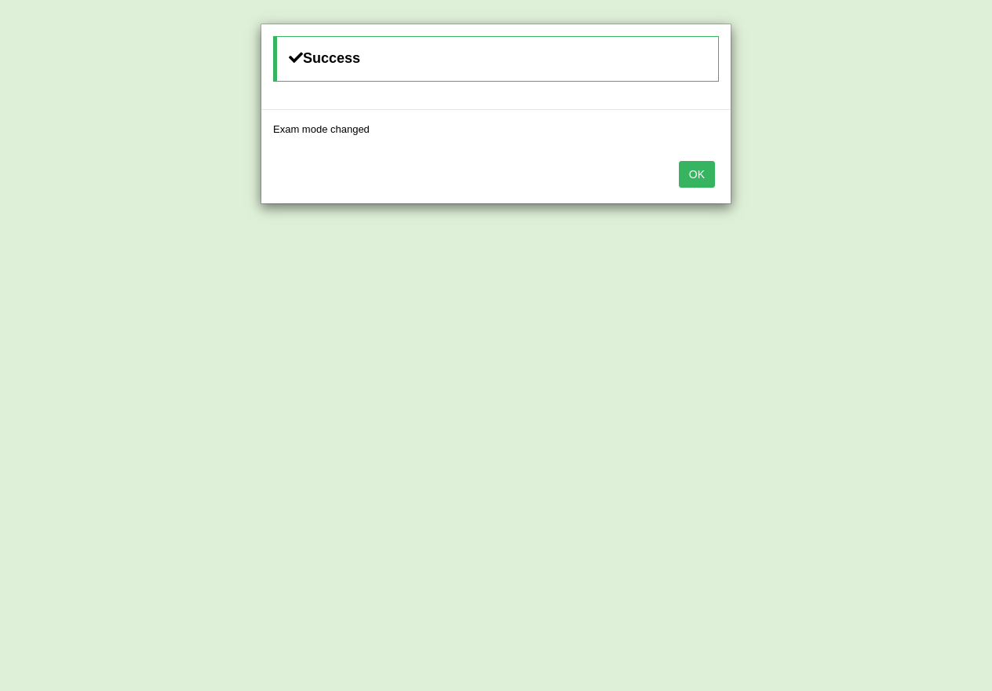
click at [708, 171] on button "OK" at bounding box center [697, 174] width 36 height 27
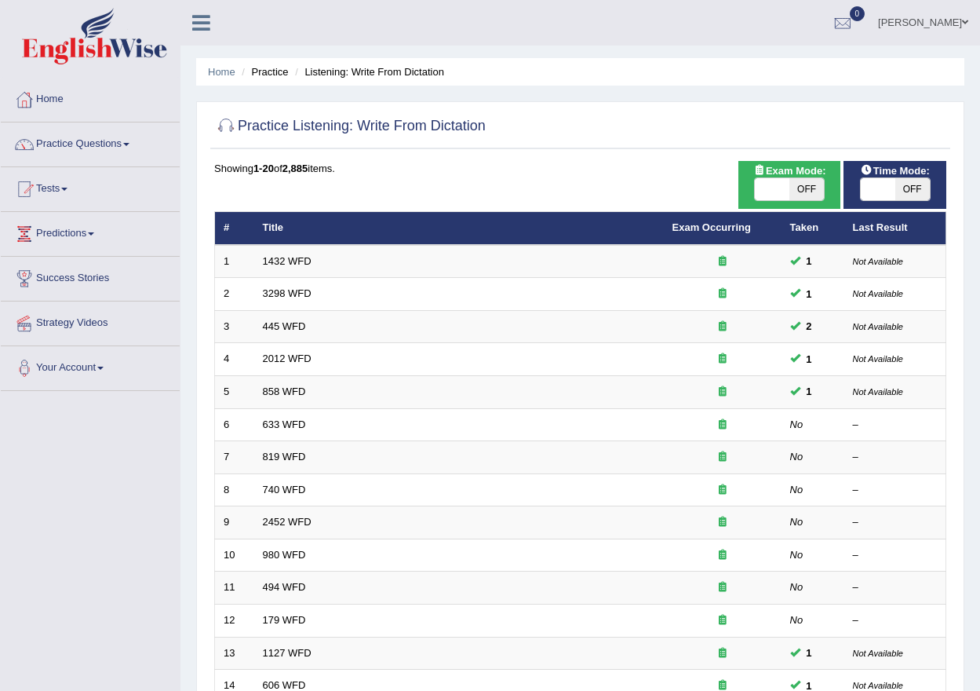
drag, startPoint x: 800, startPoint y: 182, endPoint x: 781, endPoint y: 192, distance: 21.1
click at [781, 193] on div "ON OFF" at bounding box center [773, 189] width 104 height 22
click at [812, 181] on span "OFF" at bounding box center [807, 189] width 35 height 22
checkbox input "true"
click at [812, 181] on span "OFF" at bounding box center [807, 189] width 35 height 22
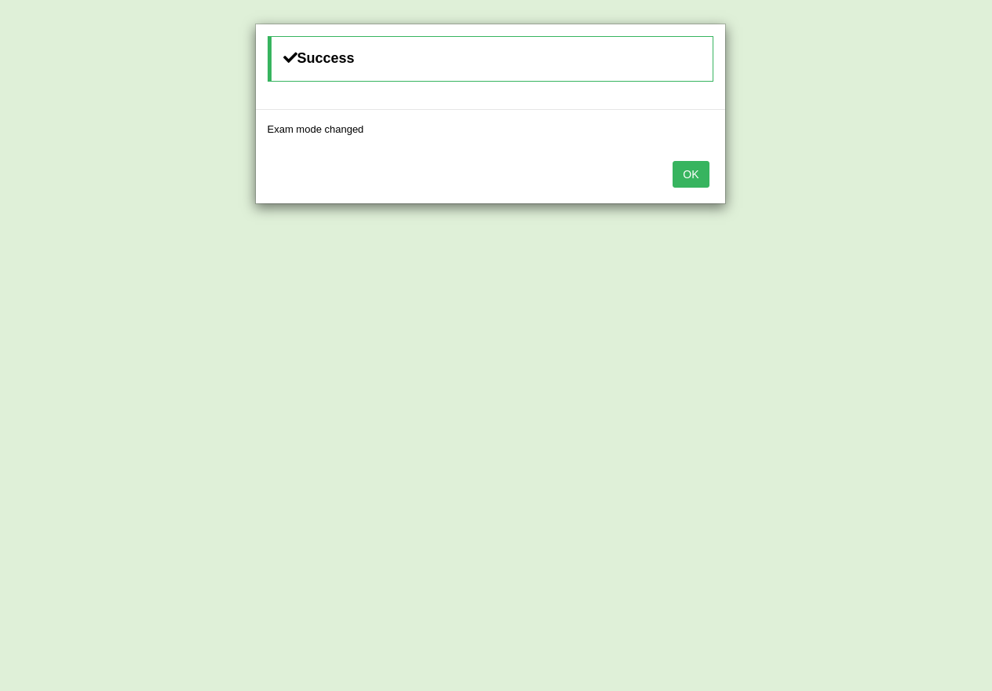
click at [708, 182] on button "OK" at bounding box center [691, 174] width 36 height 27
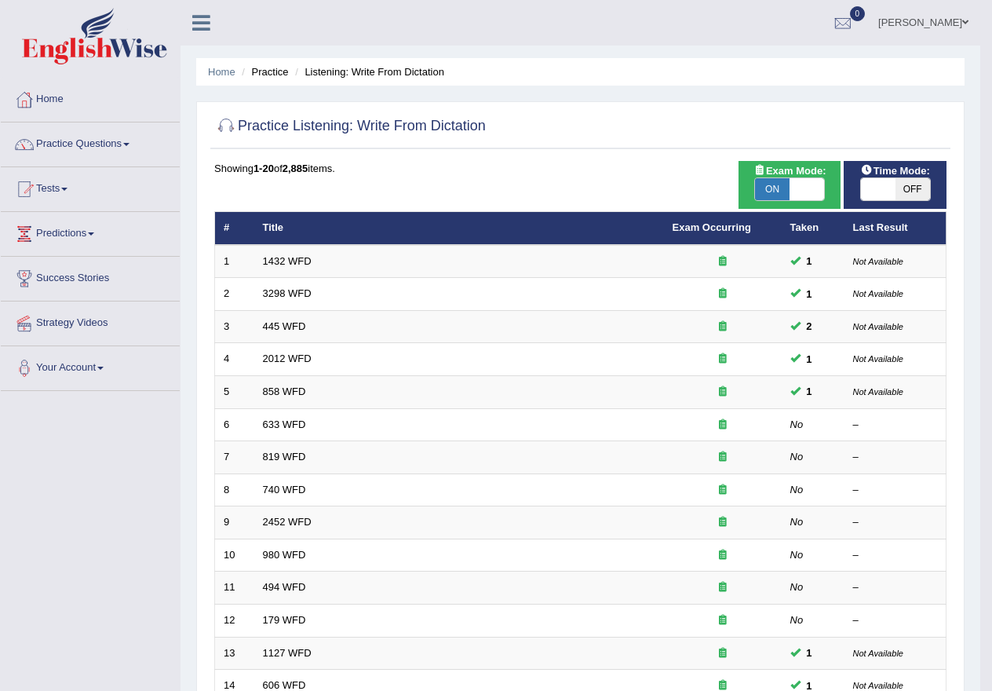
click at [708, 142] on button "OK" at bounding box center [691, 128] width 36 height 27
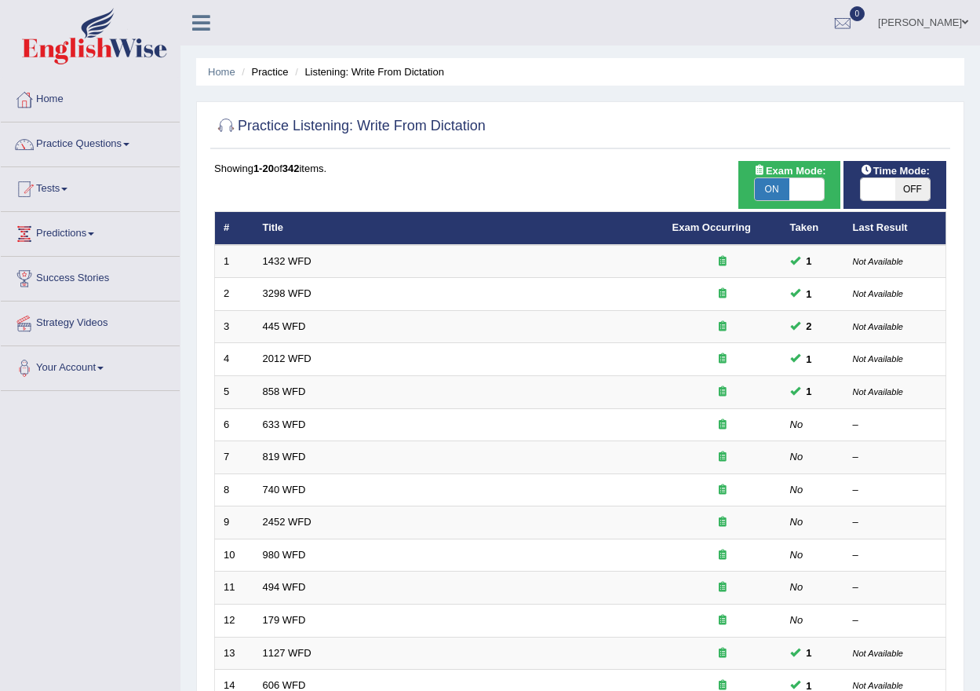
click at [918, 181] on span "OFF" at bounding box center [913, 189] width 35 height 22
checkbox input "true"
click at [918, 181] on span "OFF" at bounding box center [913, 189] width 35 height 22
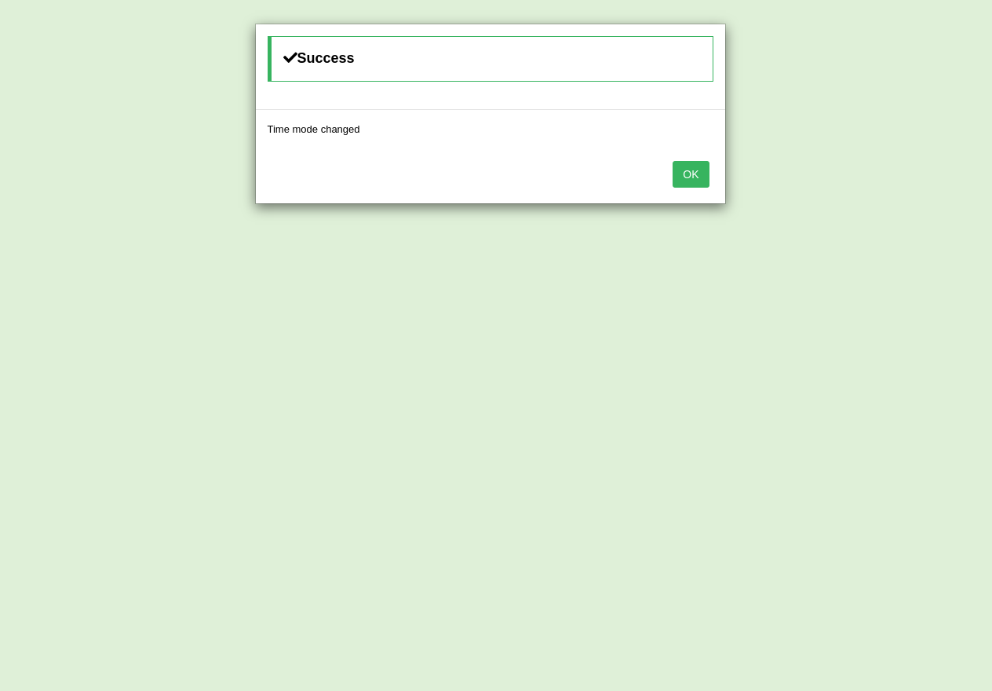
click at [706, 182] on button "OK" at bounding box center [691, 174] width 36 height 27
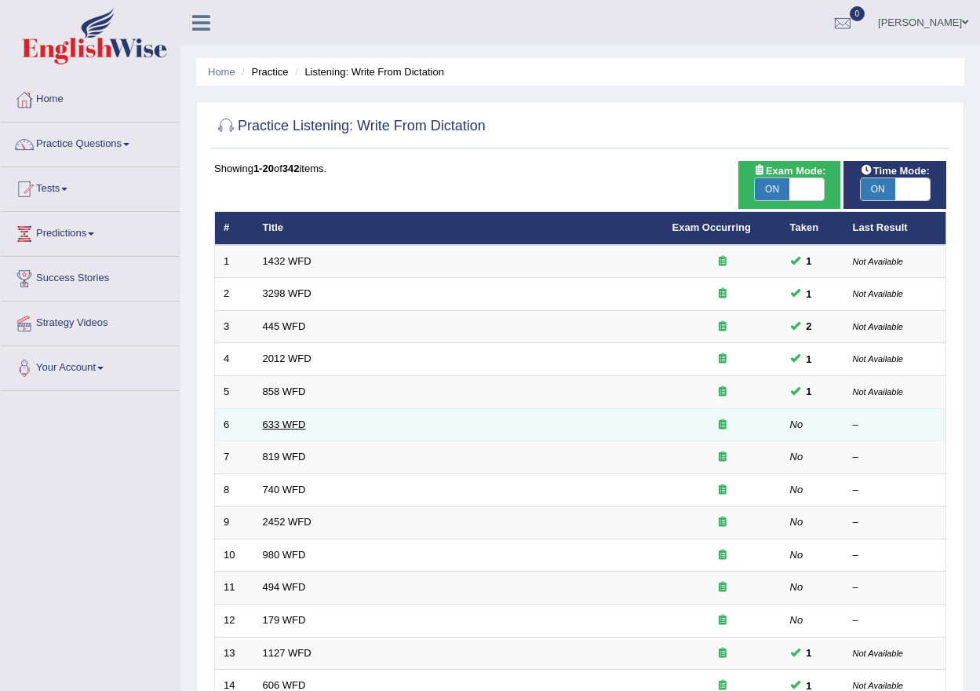
click at [297, 420] on link "633 WFD" at bounding box center [284, 424] width 43 height 12
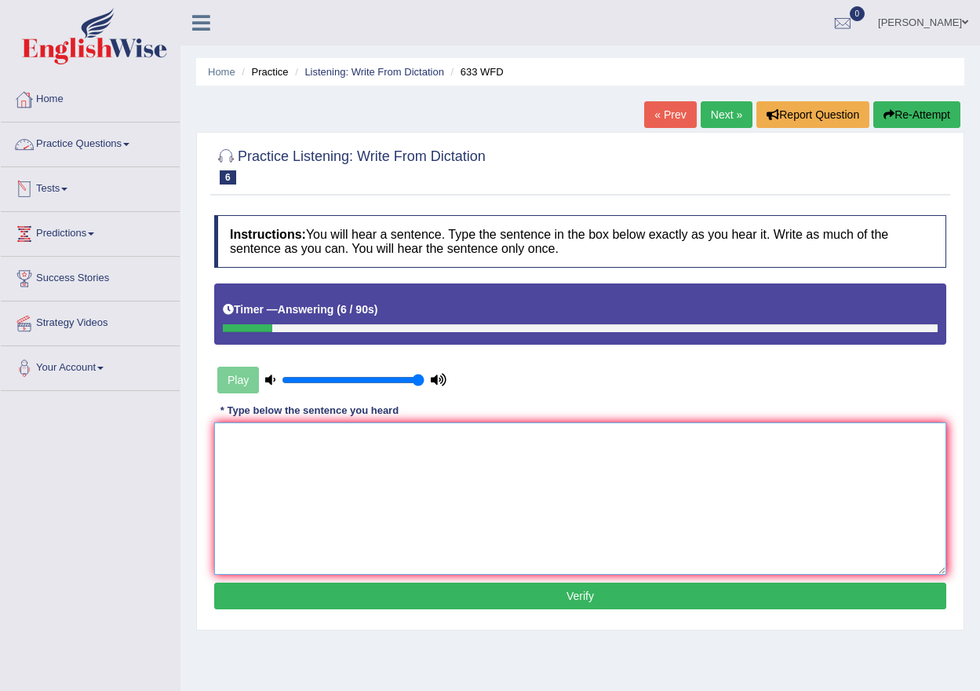
drag, startPoint x: 329, startPoint y: 505, endPoint x: 338, endPoint y: 505, distance: 9.4
click at [330, 505] on textarea at bounding box center [580, 498] width 732 height 152
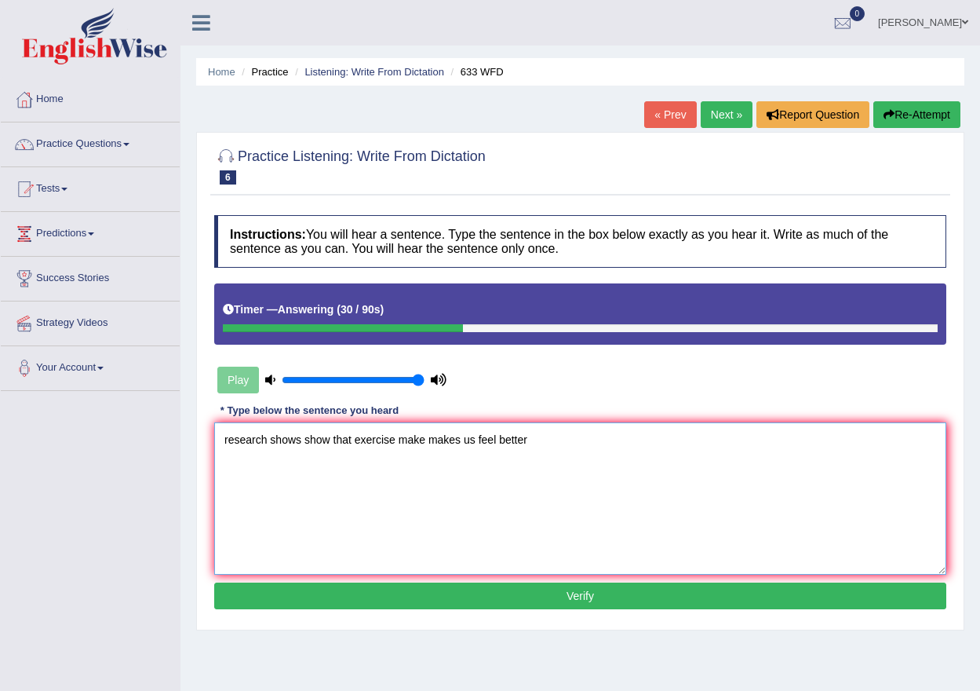
type textarea "research shows show that exercise make makes us feel better"
click at [608, 594] on button "Verify" at bounding box center [580, 595] width 732 height 27
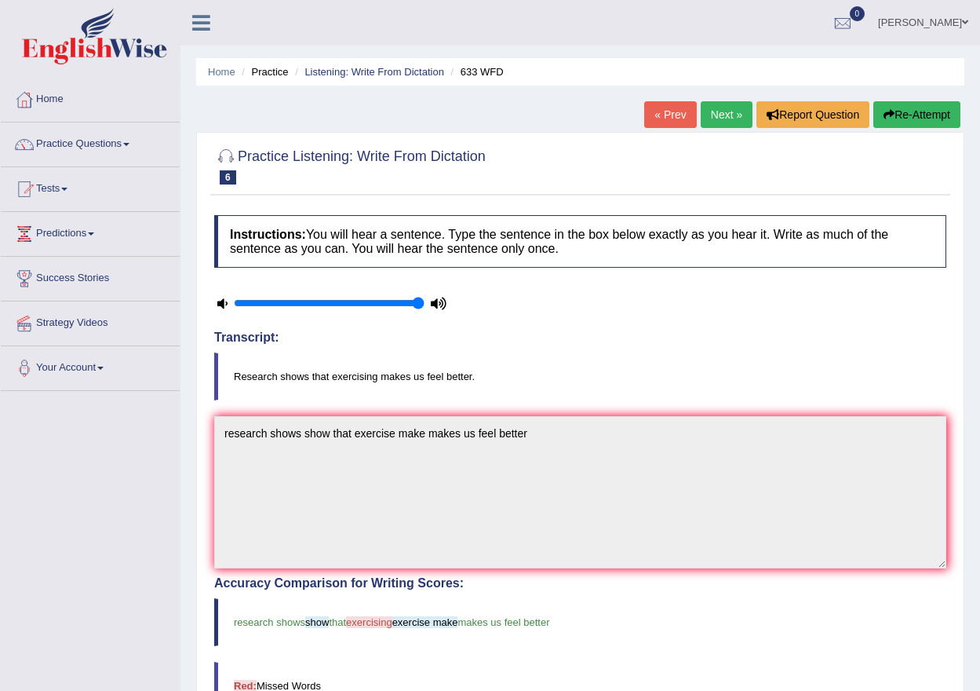
click at [727, 109] on link "Next »" at bounding box center [727, 114] width 52 height 27
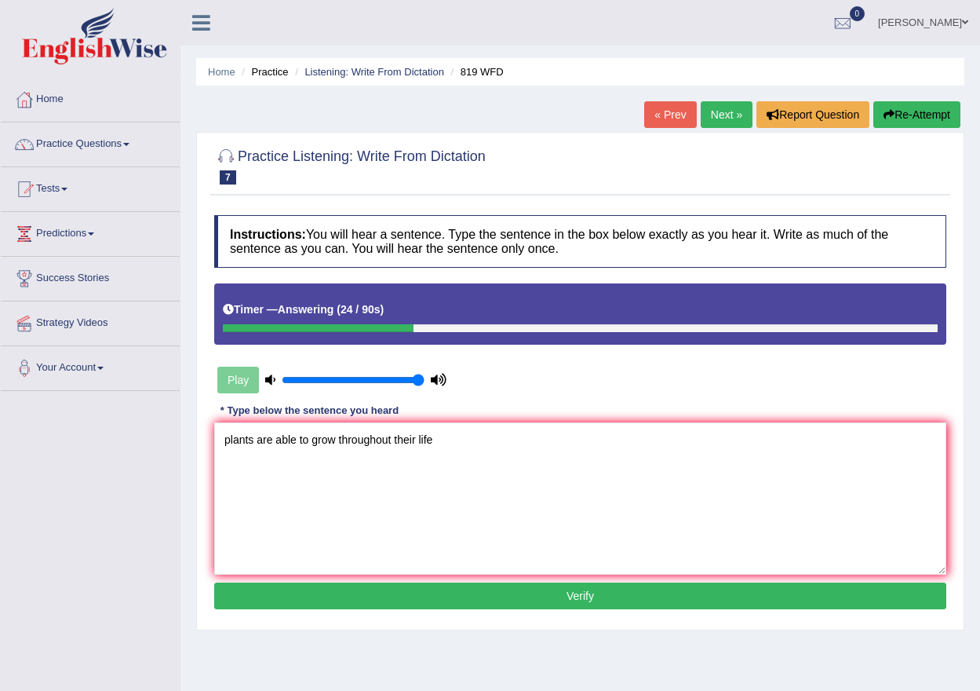
type textarea "plants are able to grow throughout their life"
click at [535, 600] on button "Verify" at bounding box center [580, 595] width 732 height 27
click at [535, 600] on div "Home Practice Listening: Write From Dictation 819 WFD « Prev Next » Report Ques…" at bounding box center [581, 392] width 800 height 785
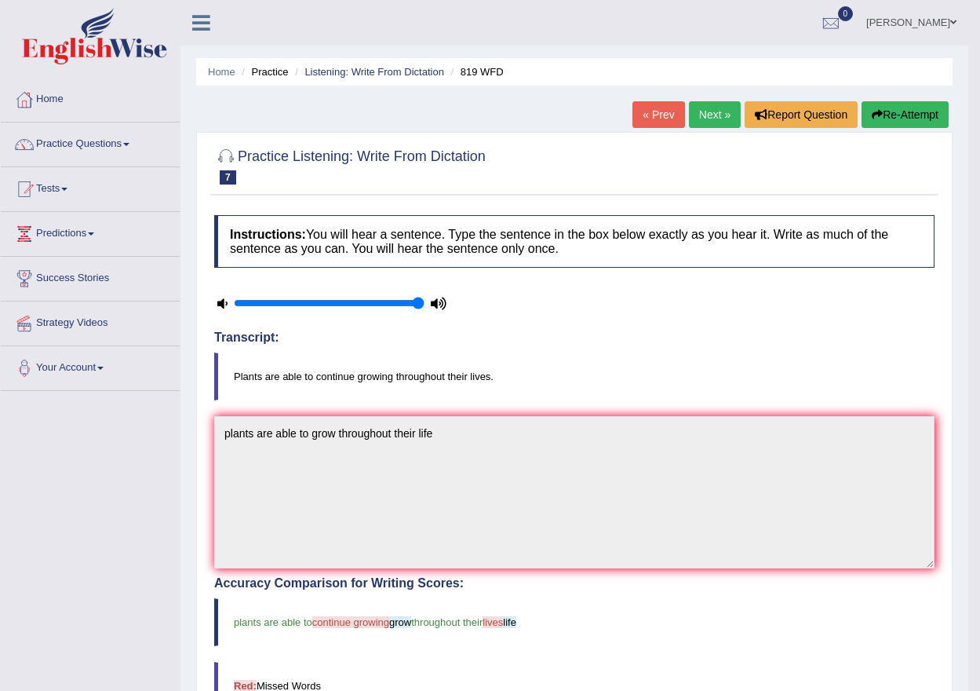
click at [718, 104] on link "Next »" at bounding box center [715, 114] width 52 height 27
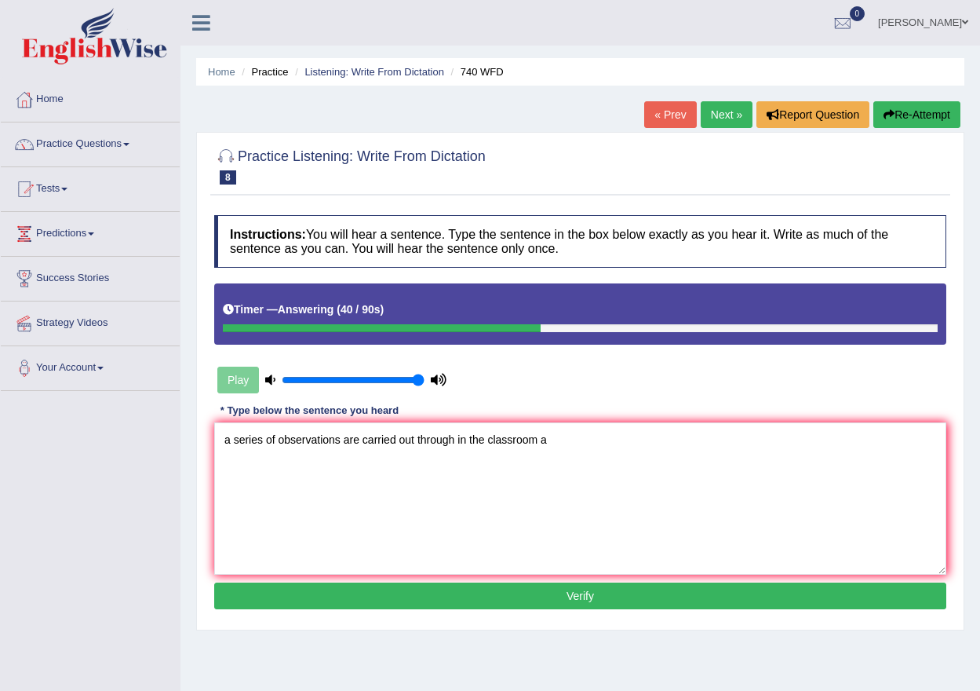
type textarea "a series of observations are carried out through in the classroom a"
click at [553, 592] on button "Verify" at bounding box center [580, 595] width 732 height 27
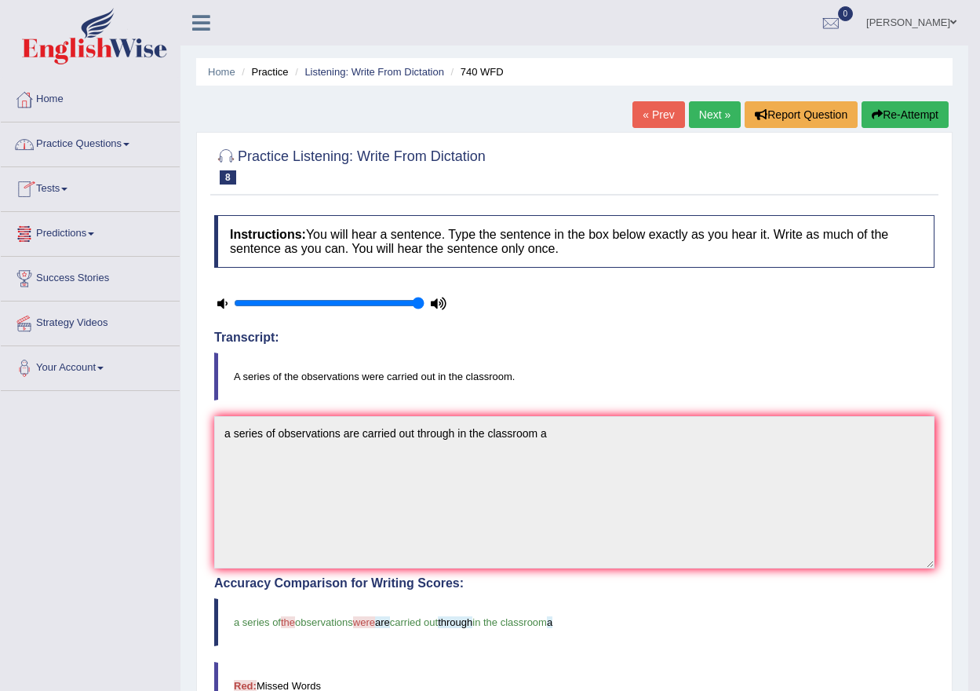
click at [112, 137] on link "Practice Questions" at bounding box center [90, 141] width 179 height 39
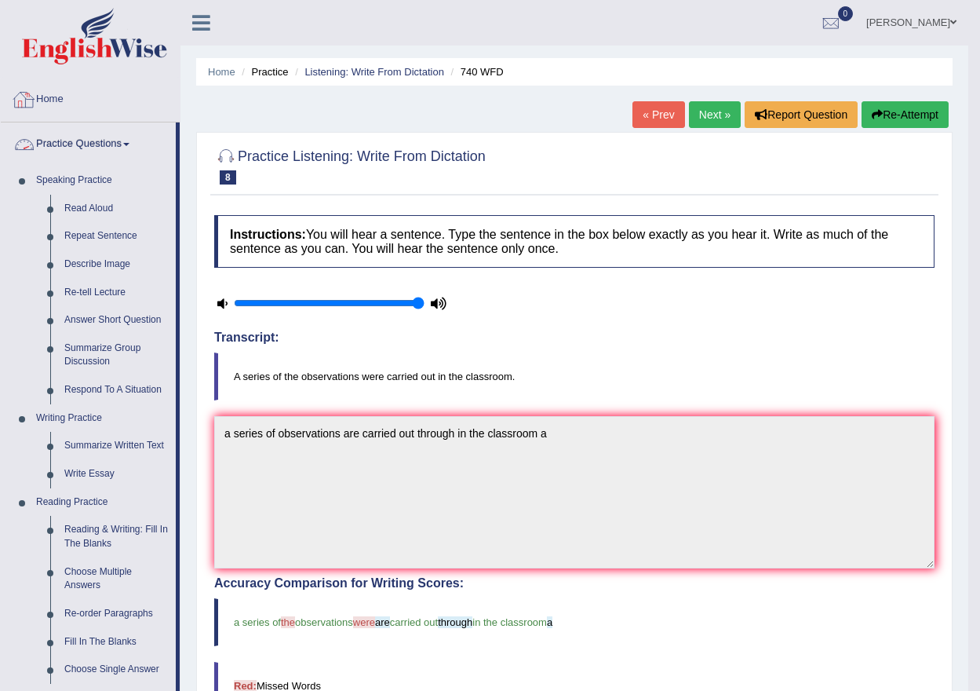
click at [86, 144] on link "Practice Questions" at bounding box center [88, 141] width 175 height 39
click at [46, 89] on link "Home" at bounding box center [90, 97] width 179 height 39
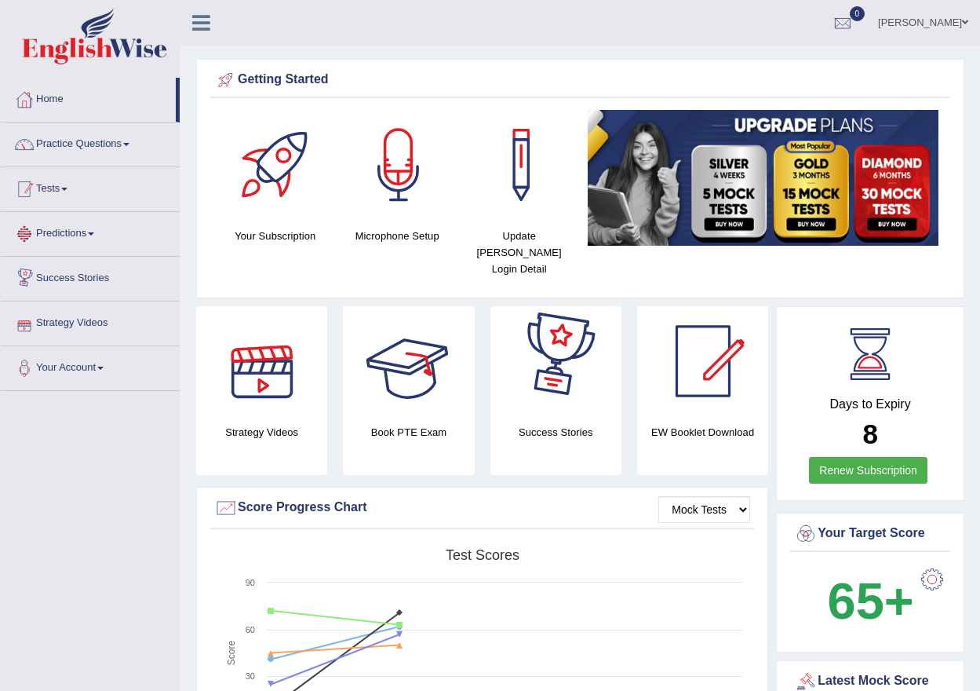
click at [49, 179] on link "Tests" at bounding box center [90, 186] width 179 height 39
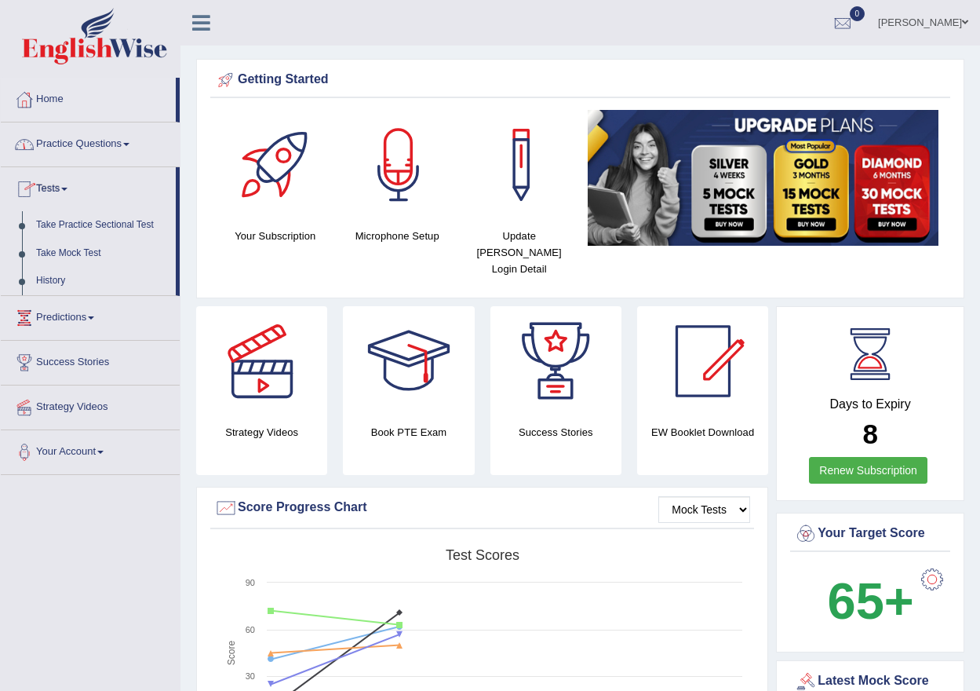
click at [96, 148] on link "Practice Questions" at bounding box center [90, 141] width 179 height 39
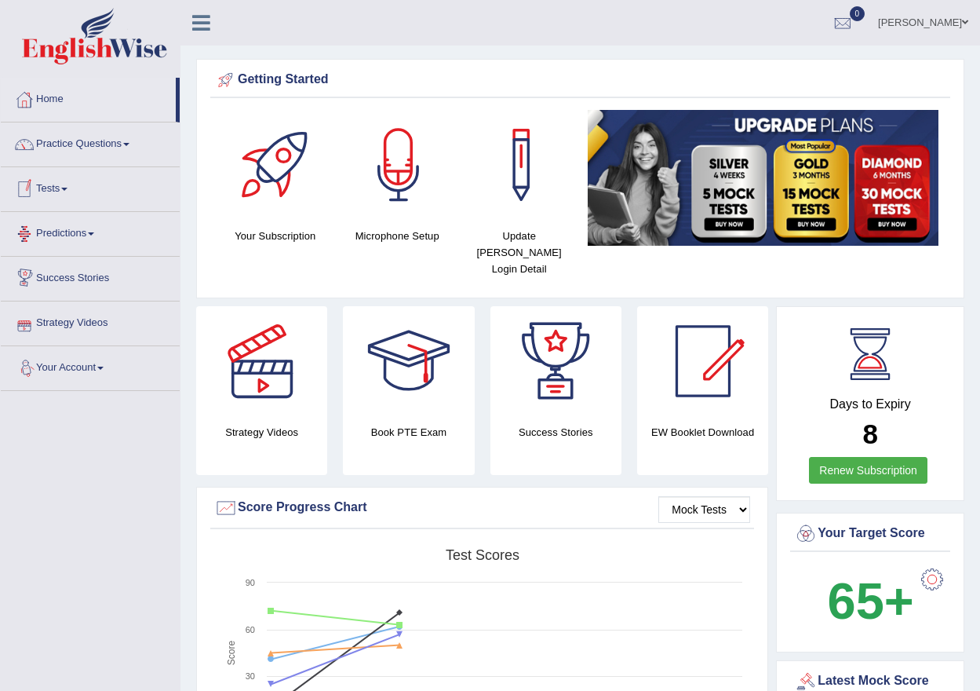
click at [119, 124] on link "Practice Questions" at bounding box center [90, 141] width 179 height 39
click at [163, 126] on link "Practice Questions" at bounding box center [90, 141] width 179 height 39
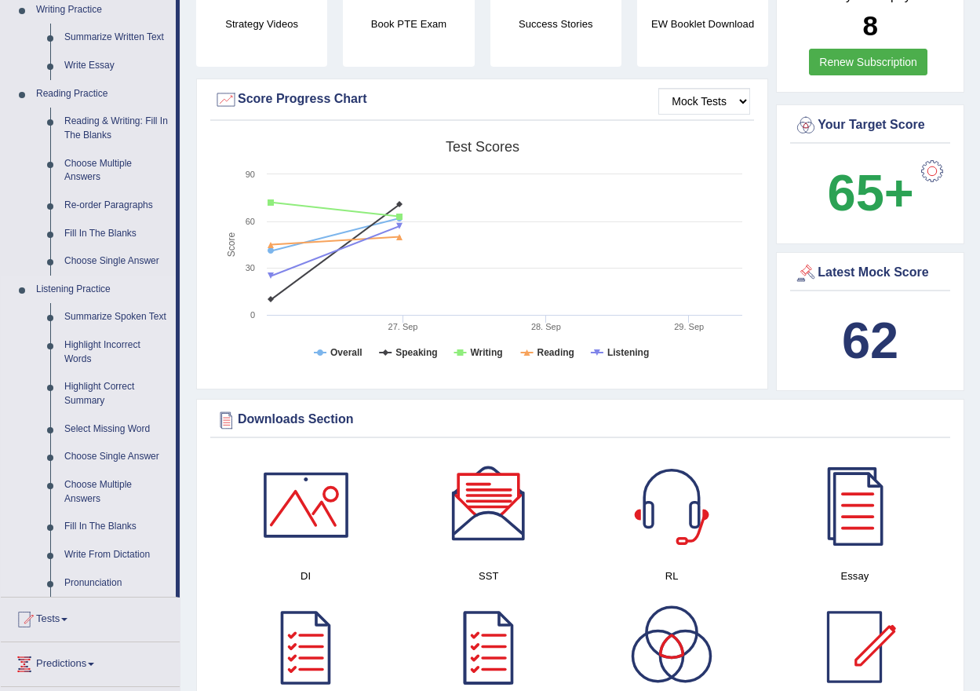
scroll to position [706, 0]
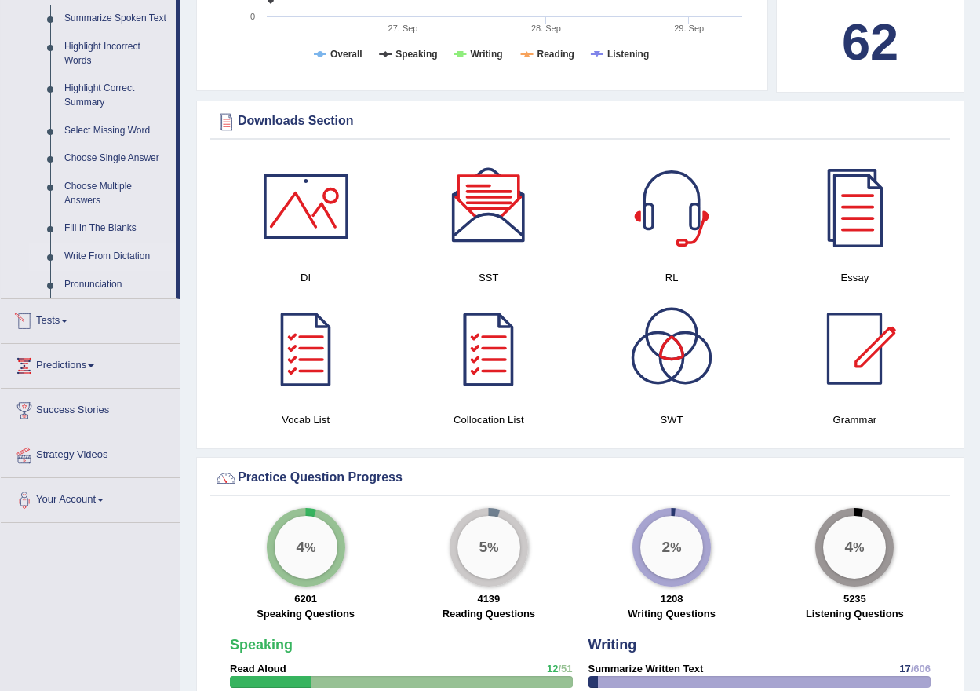
click at [102, 254] on link "Write From Dictation" at bounding box center [116, 257] width 119 height 28
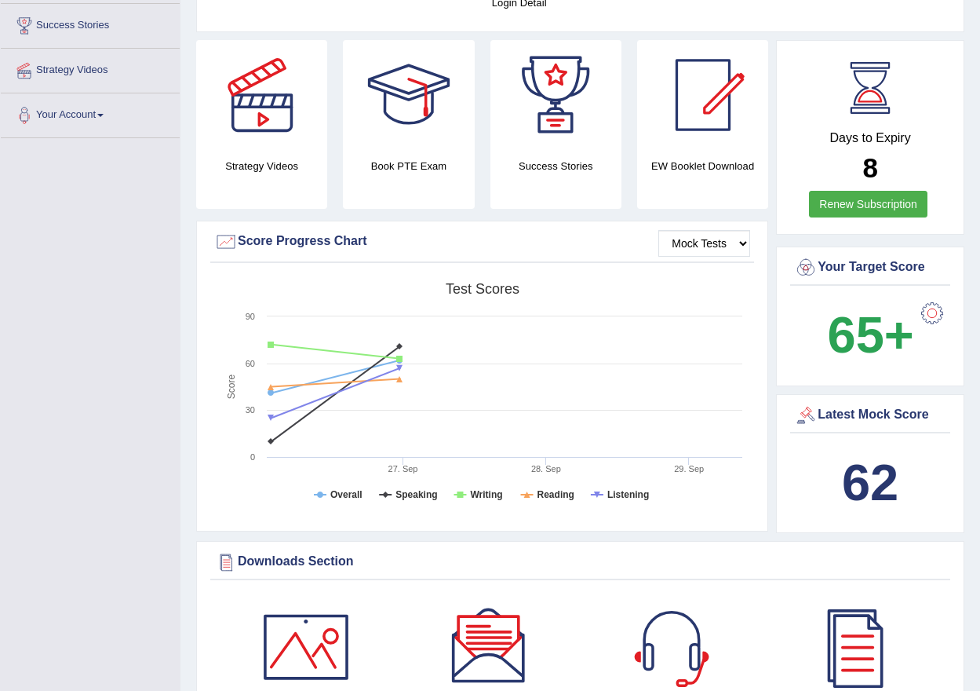
scroll to position [338, 0]
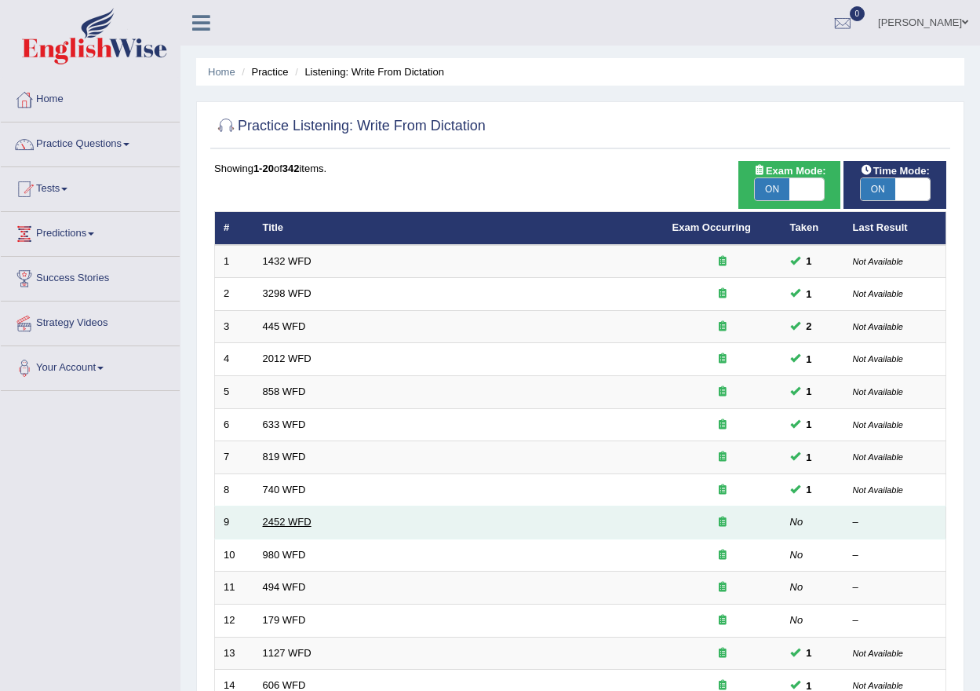
click at [287, 521] on link "2452 WFD" at bounding box center [287, 522] width 49 height 12
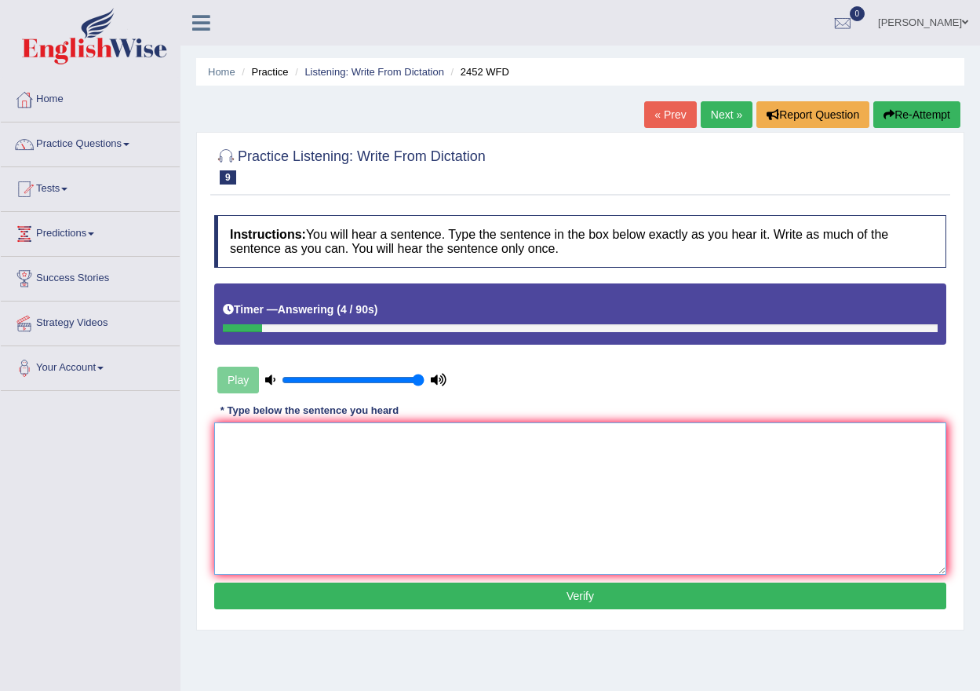
click at [456, 466] on textarea at bounding box center [580, 498] width 732 height 152
type textarea "it is the debate of value valuing of knowledge"
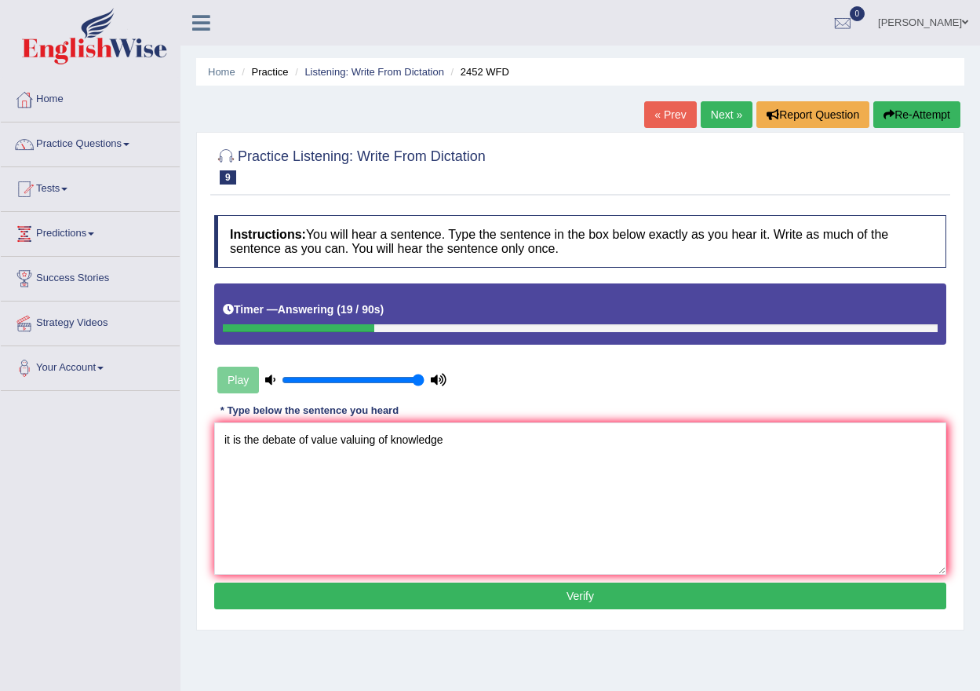
click at [491, 598] on button "Verify" at bounding box center [580, 595] width 732 height 27
click at [491, 598] on div "Home Practice Listening: Write From Dictation 2452 WFD « Prev Next » Report Que…" at bounding box center [581, 392] width 800 height 785
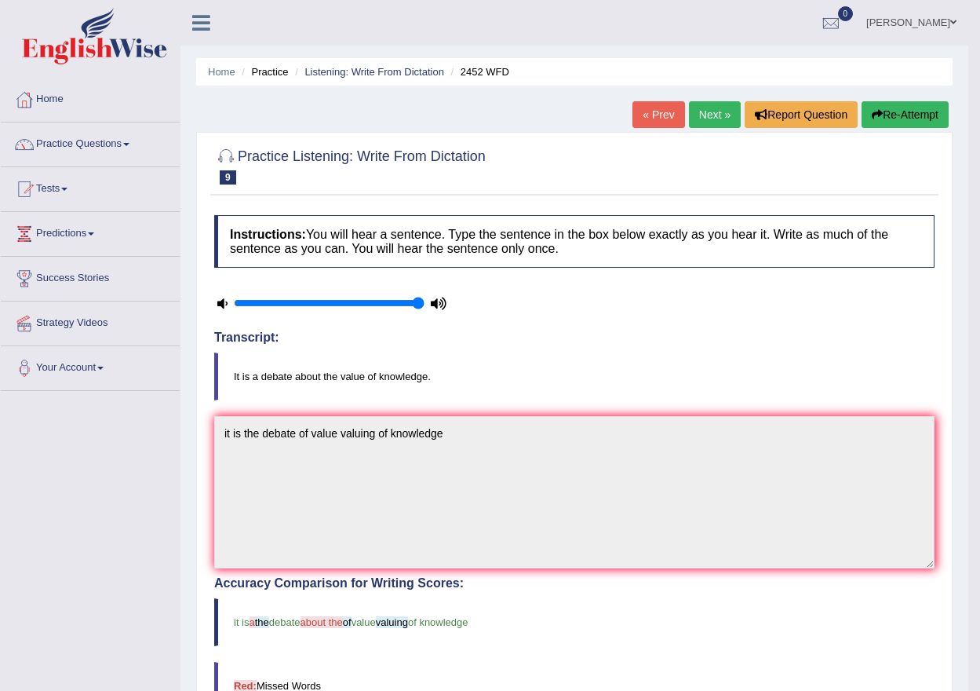
click at [723, 112] on link "Next »" at bounding box center [715, 114] width 52 height 27
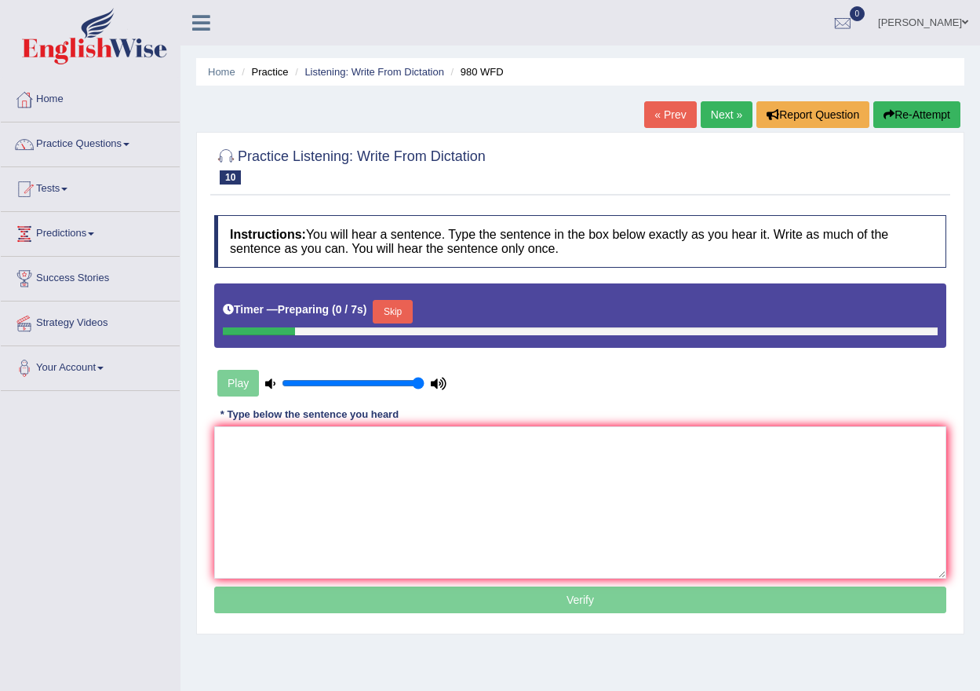
click at [452, 496] on textarea at bounding box center [580, 502] width 732 height 152
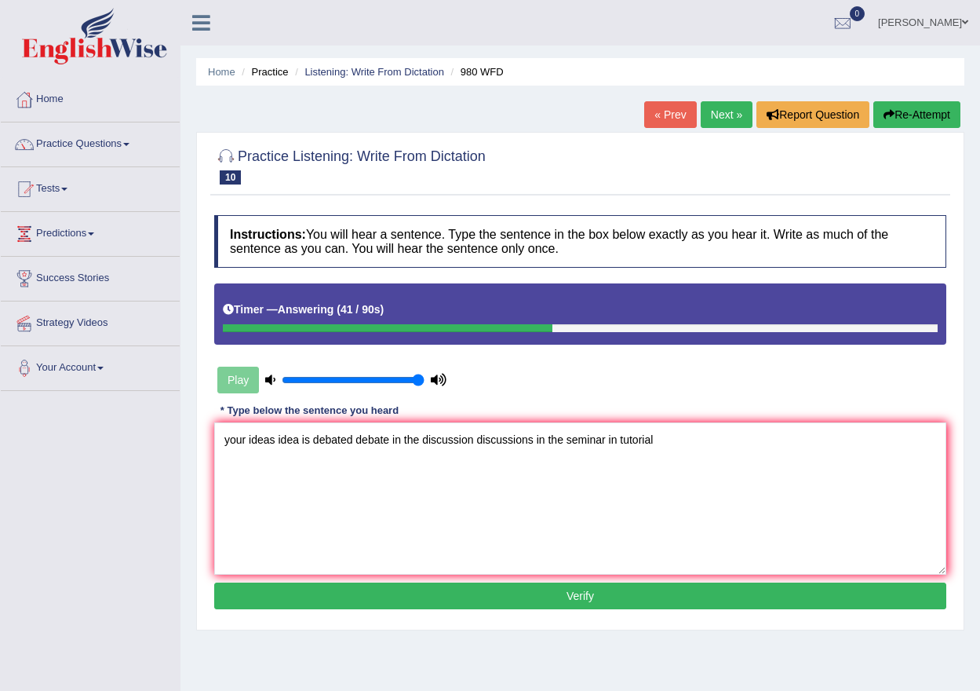
type textarea "your ideas idea is debated debate in the discussion discussions in the seminar …"
click at [604, 598] on button "Verify" at bounding box center [580, 595] width 732 height 27
click at [604, 598] on div "Home Practice Listening: Write From Dictation 980 WFD « Prev Next » Report Ques…" at bounding box center [581, 392] width 800 height 785
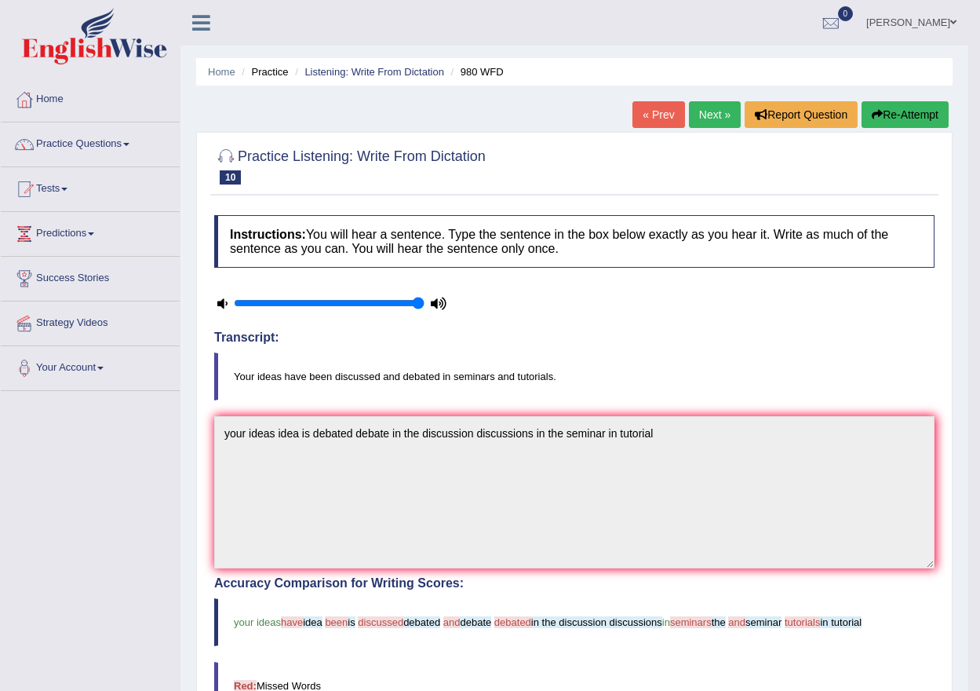
click at [715, 122] on link "Next »" at bounding box center [715, 114] width 52 height 27
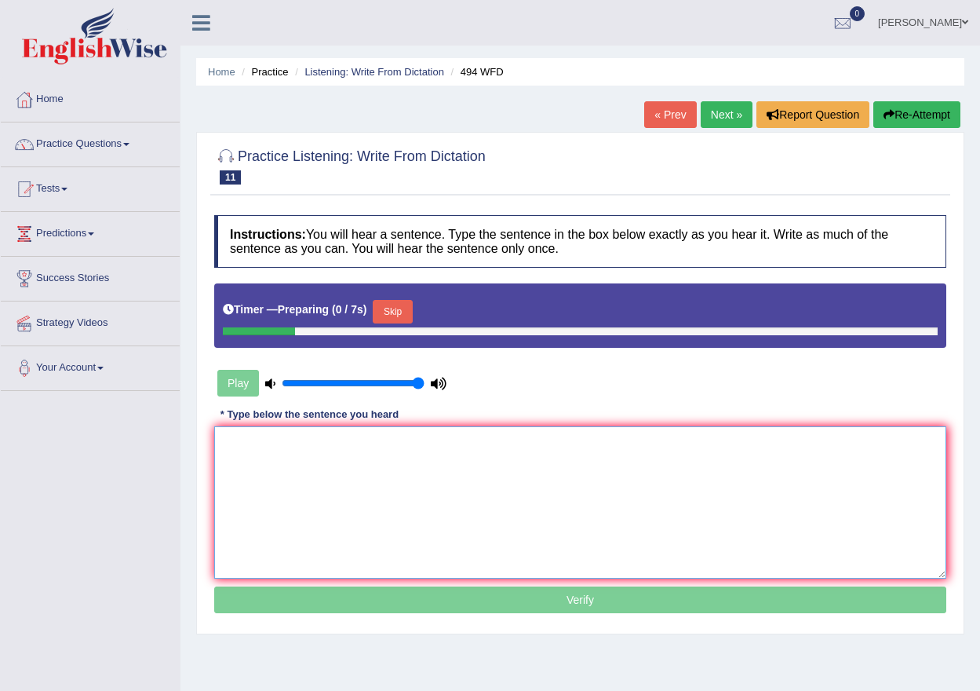
click at [371, 513] on textarea at bounding box center [580, 502] width 732 height 152
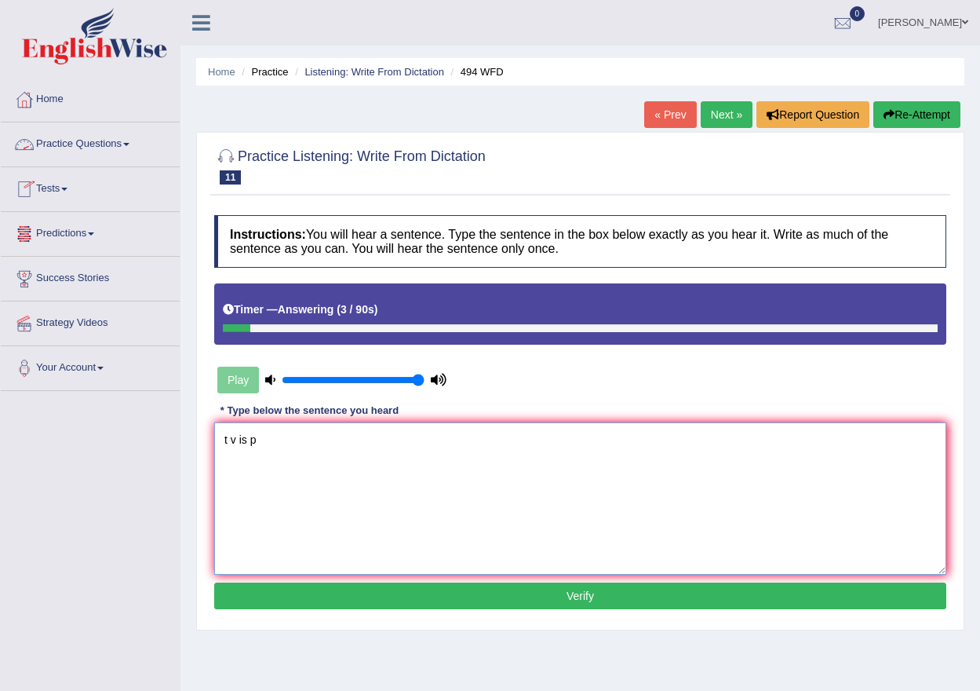
type textarea "t v is p"
click at [53, 183] on link "Tests" at bounding box center [90, 186] width 179 height 39
click at [68, 188] on span at bounding box center [64, 189] width 6 height 3
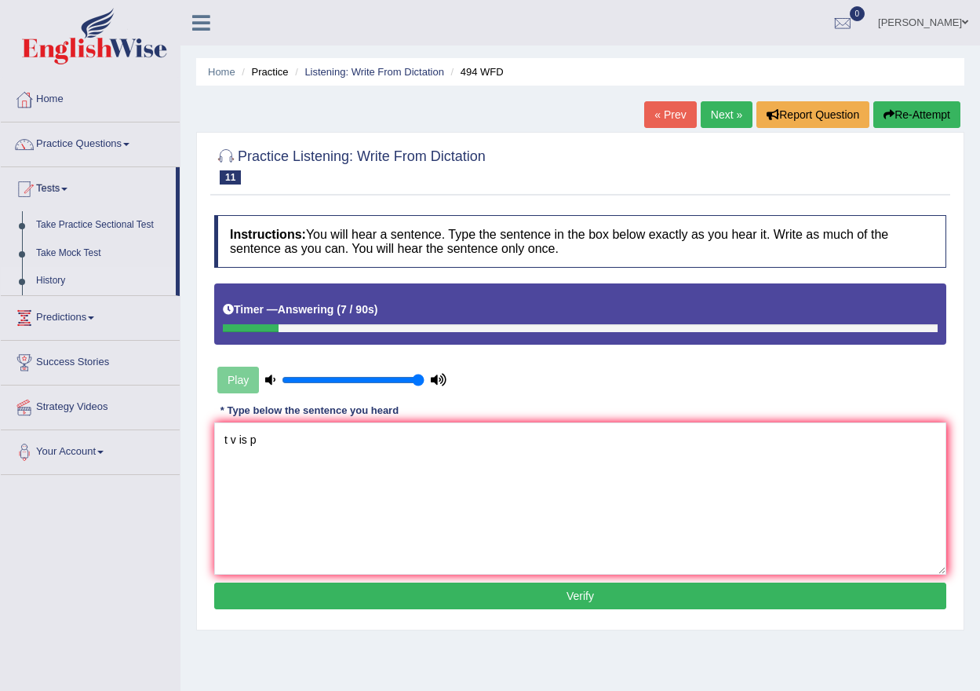
click at [57, 278] on link "History" at bounding box center [102, 281] width 147 height 28
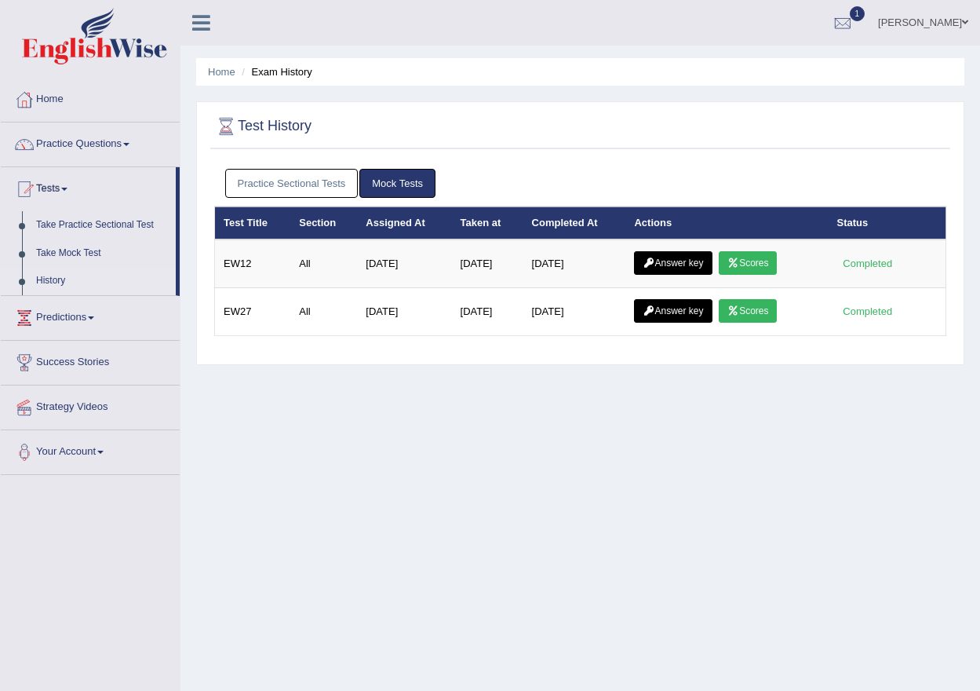
click at [274, 178] on link "Practice Sectional Tests" at bounding box center [291, 183] width 133 height 29
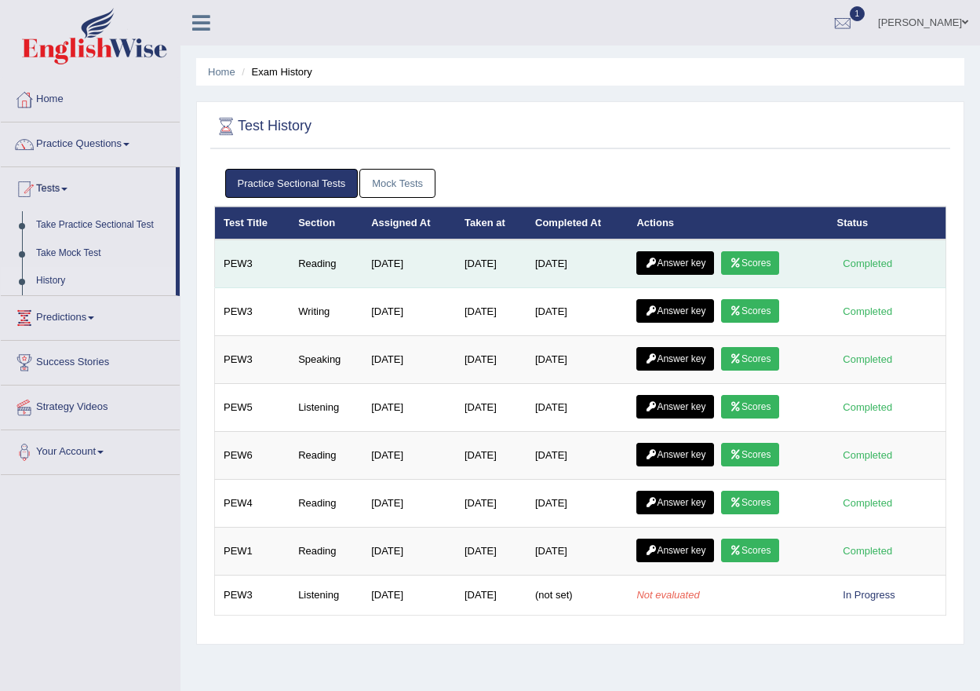
click at [776, 265] on link "Scores" at bounding box center [750, 263] width 58 height 24
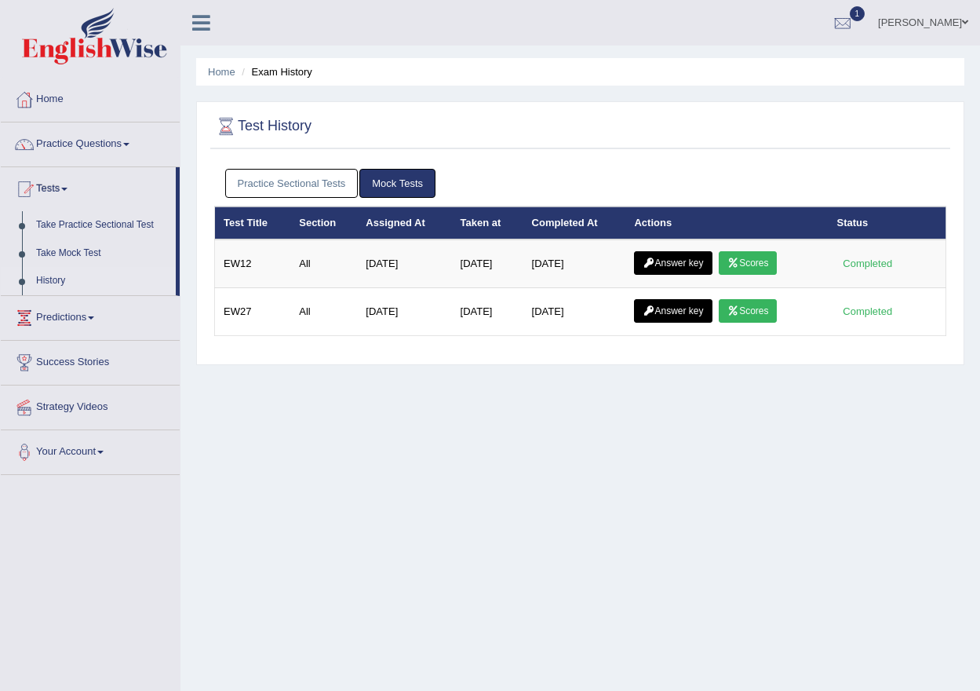
click at [242, 177] on link "Practice Sectional Tests" at bounding box center [291, 183] width 133 height 29
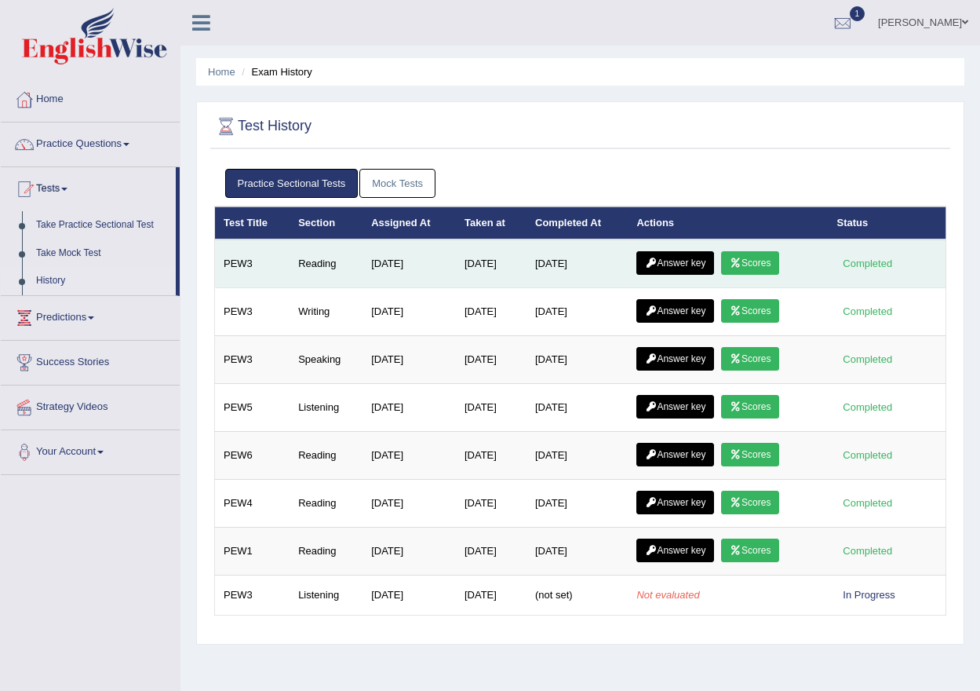
click at [698, 267] on link "Answer key" at bounding box center [676, 263] width 78 height 24
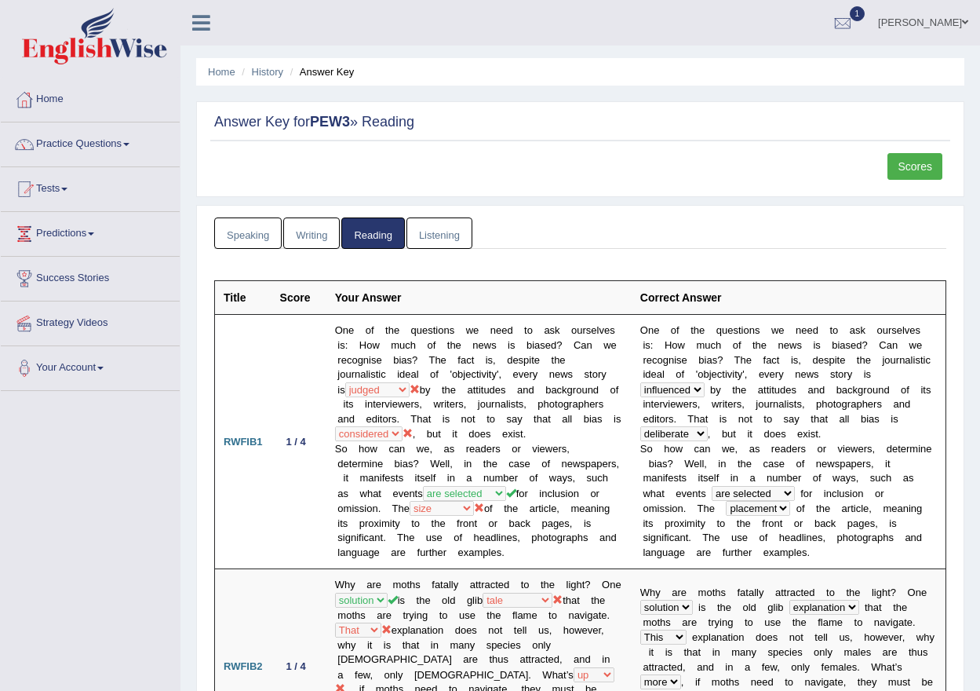
click at [241, 231] on link "Speaking" at bounding box center [248, 233] width 68 height 32
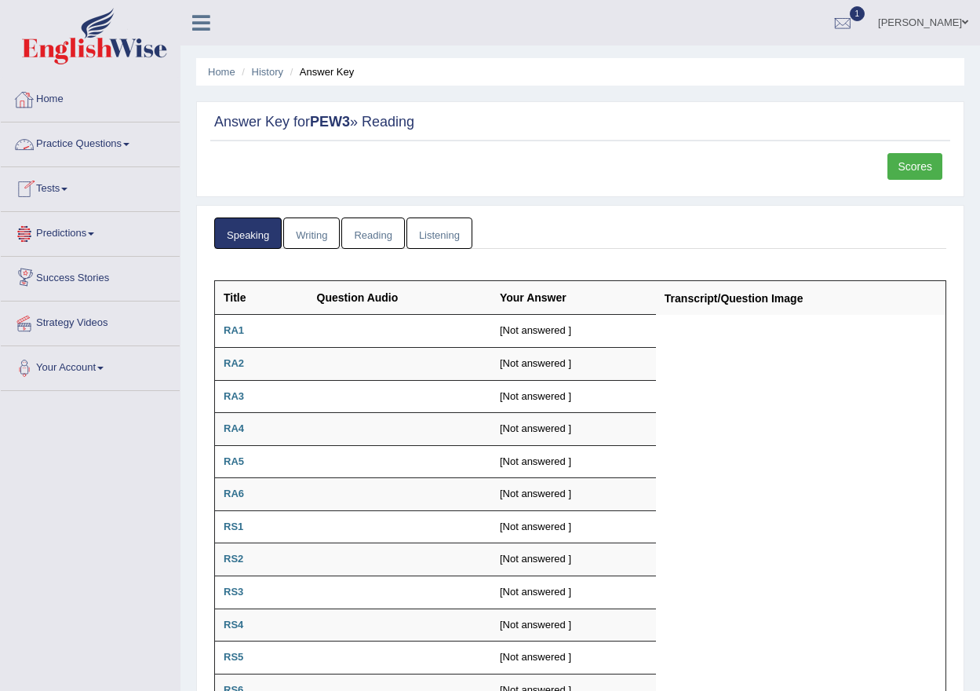
click at [82, 199] on link "Tests" at bounding box center [90, 186] width 179 height 39
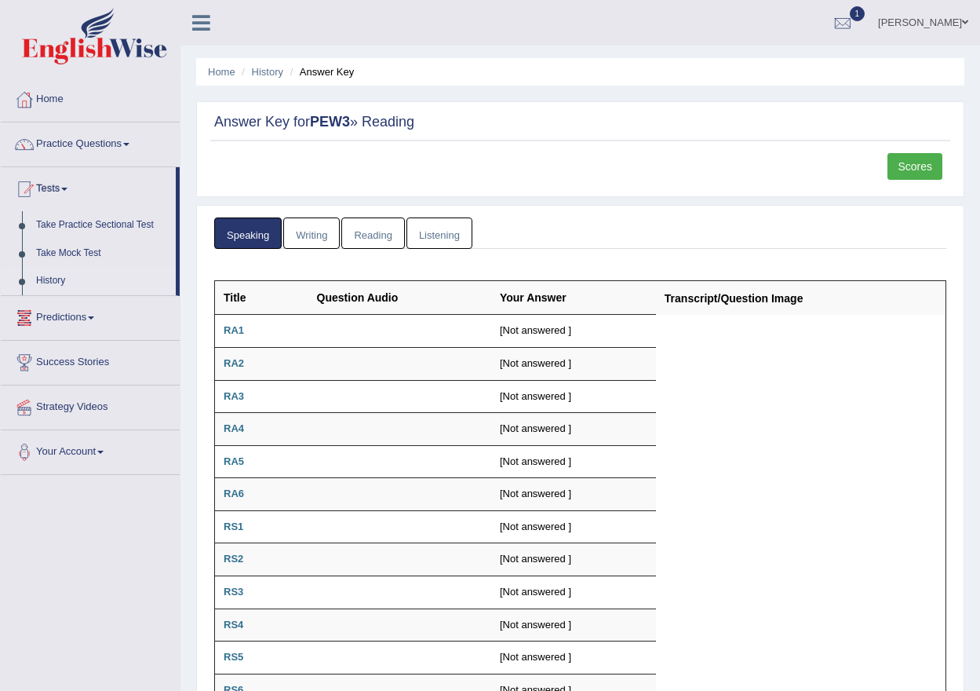
click at [52, 273] on link "History" at bounding box center [102, 281] width 147 height 28
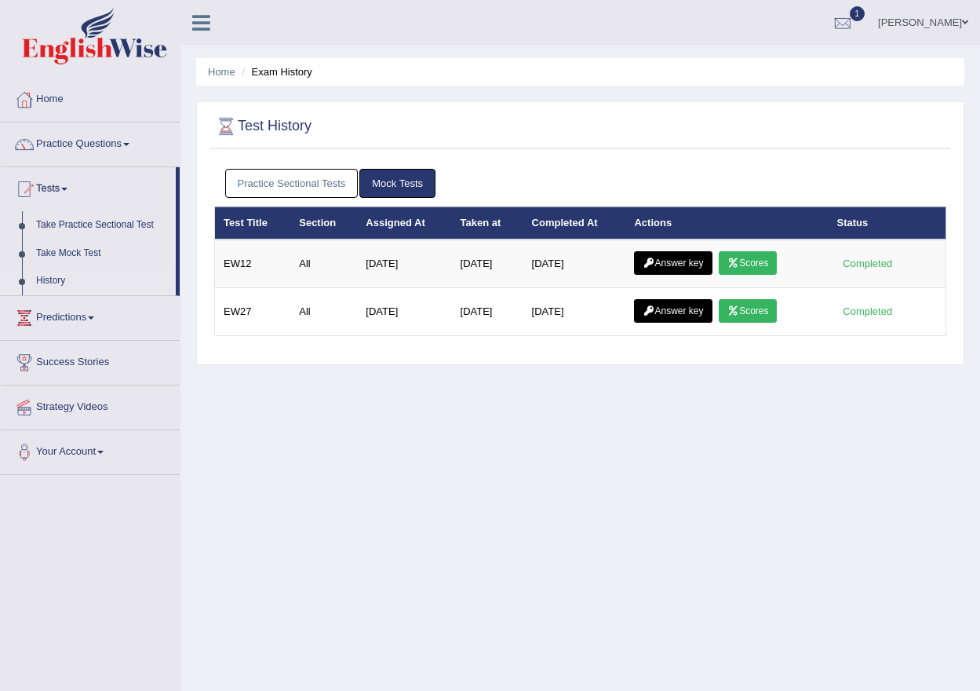
click at [273, 161] on div "Practice Sectional Tests Mock Tests" at bounding box center [580, 184] width 732 height 46
click at [289, 187] on link "Practice Sectional Tests" at bounding box center [291, 183] width 133 height 29
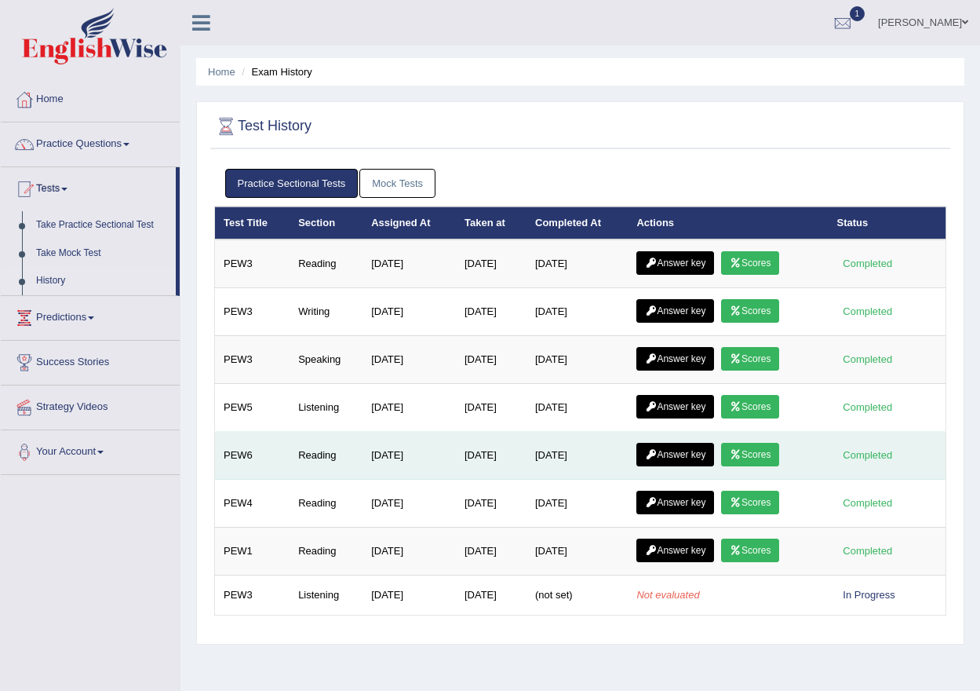
click at [767, 453] on link "Scores" at bounding box center [750, 455] width 58 height 24
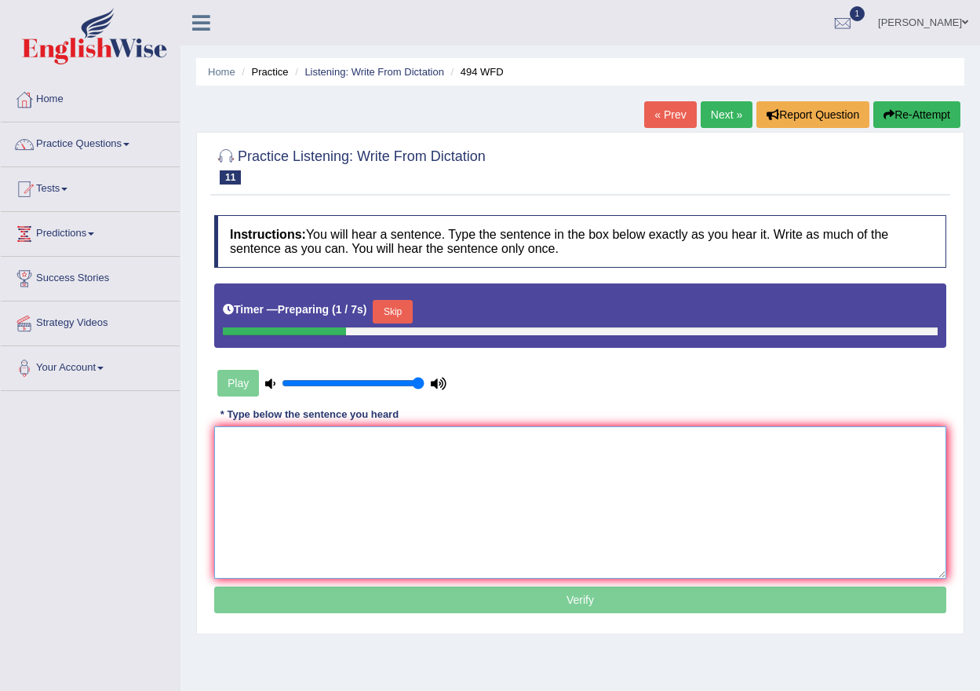
click at [334, 492] on textarea at bounding box center [580, 502] width 732 height 152
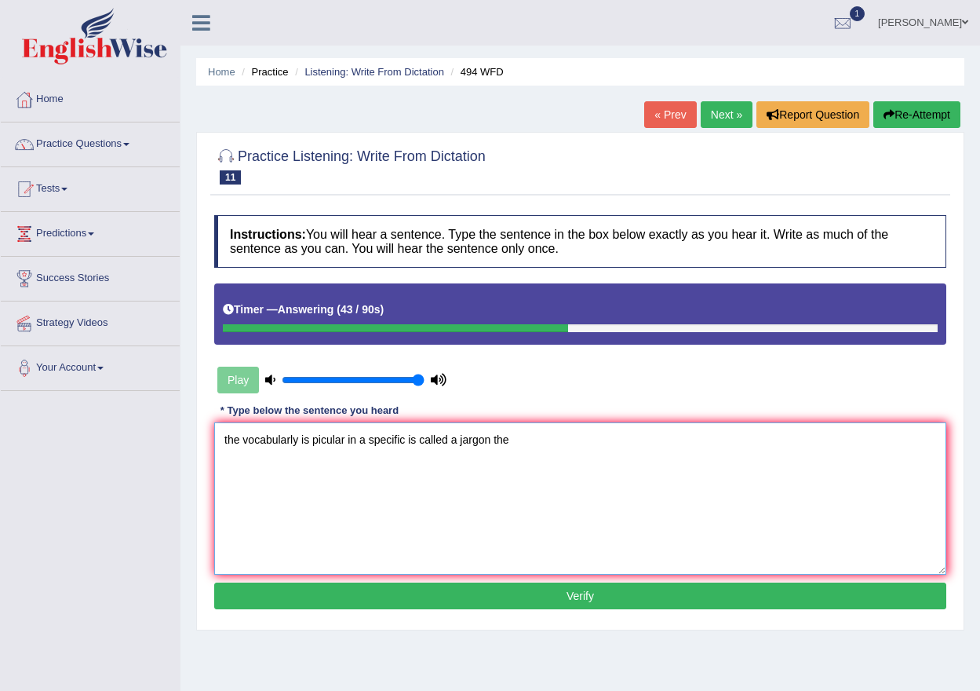
type textarea "the vocabularly is picular in a specific is called a jargon the"
click at [539, 594] on button "Verify" at bounding box center [580, 595] width 732 height 27
click at [539, 594] on div "Home Practice Listening: Write From Dictation 494 WFD « Prev Next » Report Ques…" at bounding box center [581, 392] width 800 height 785
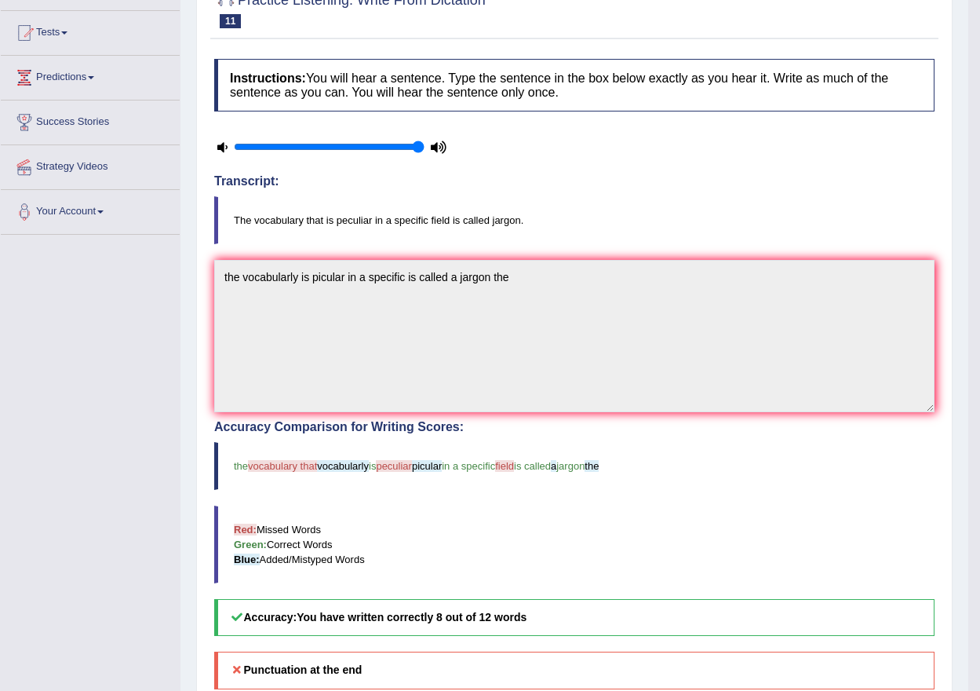
scroll to position [157, 0]
click at [47, 27] on link "Tests" at bounding box center [90, 29] width 179 height 39
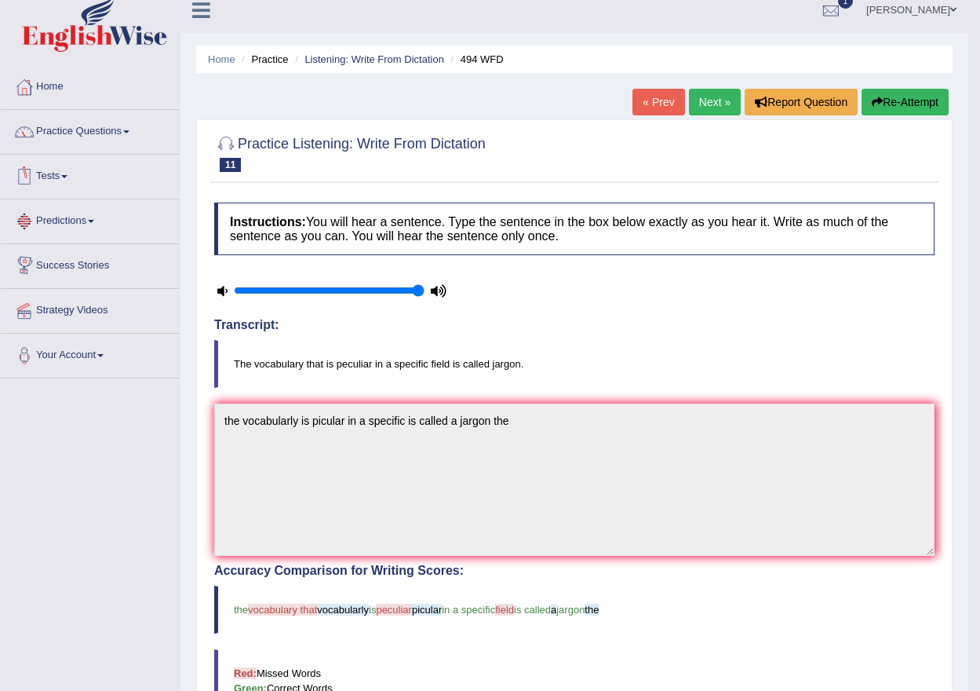
scroll to position [0, 0]
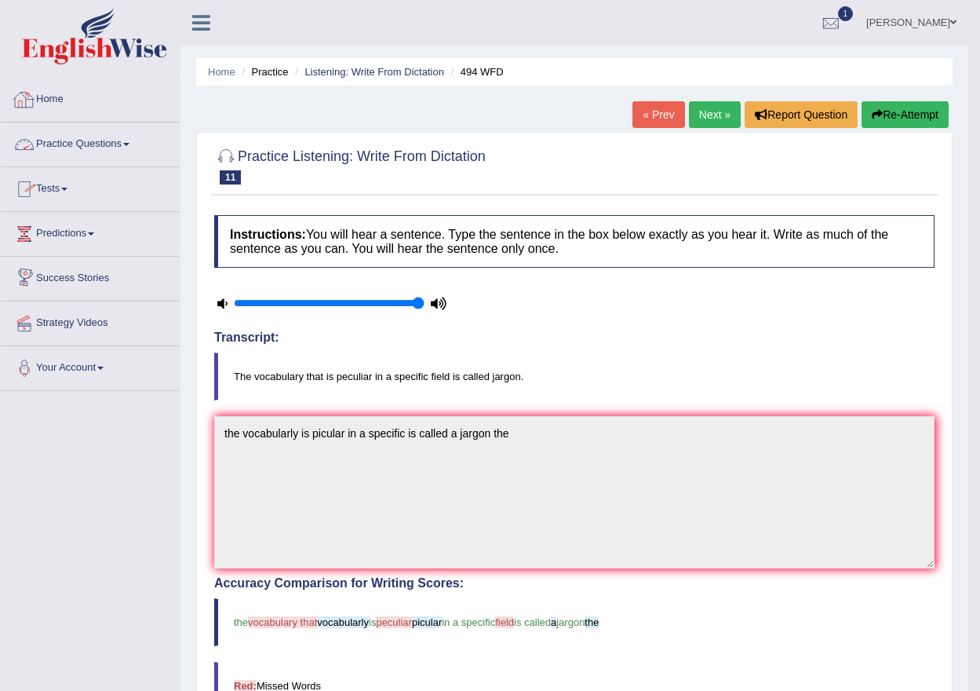
click at [107, 142] on link "Practice Questions" at bounding box center [90, 141] width 179 height 39
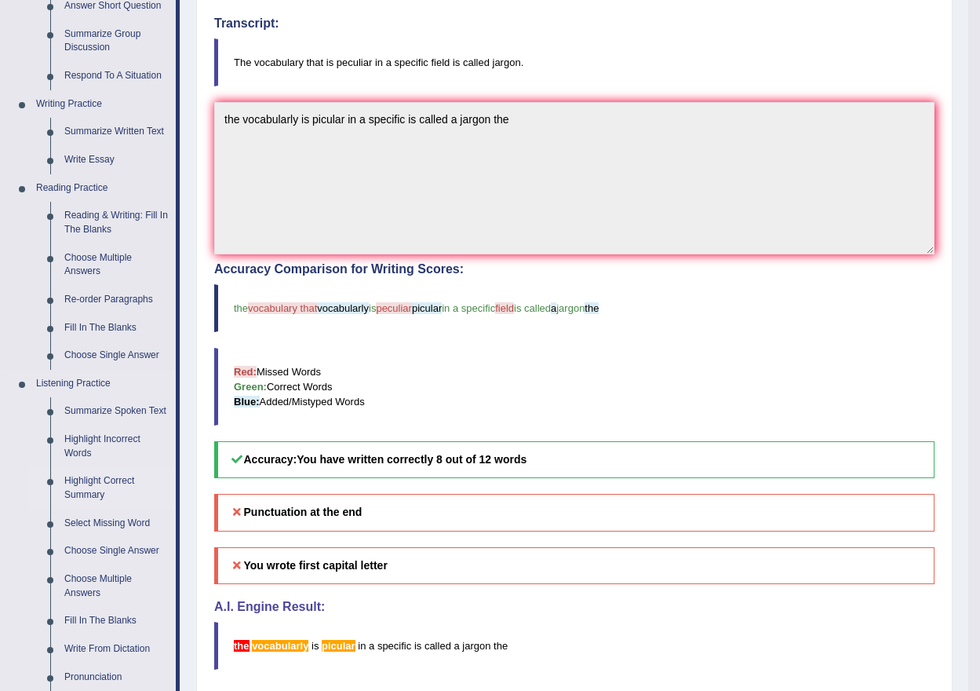
scroll to position [392, 0]
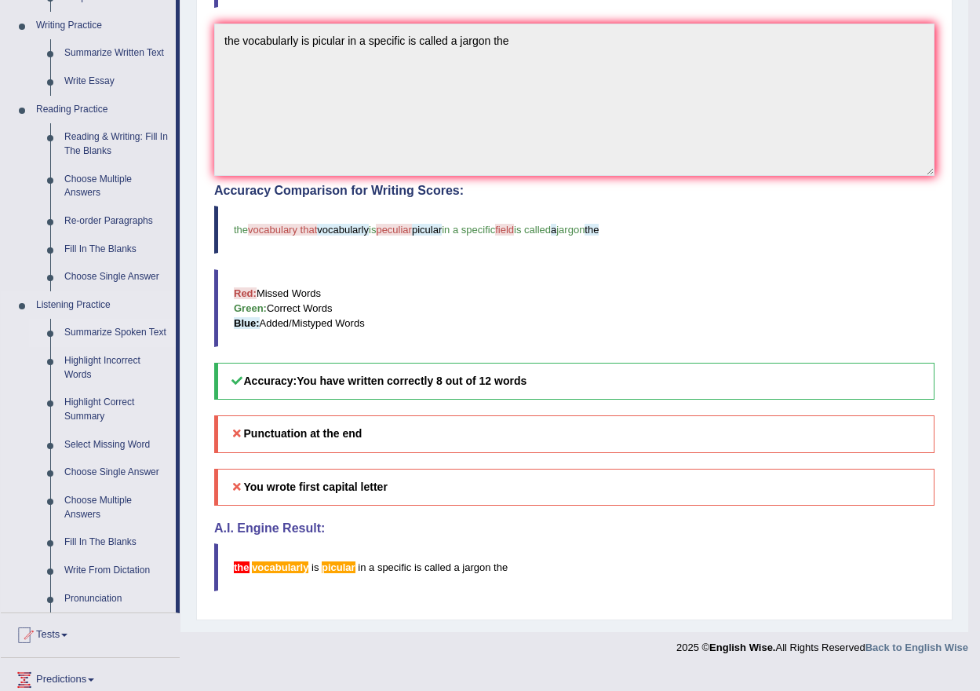
click at [97, 333] on link "Summarize Spoken Text" at bounding box center [116, 333] width 119 height 28
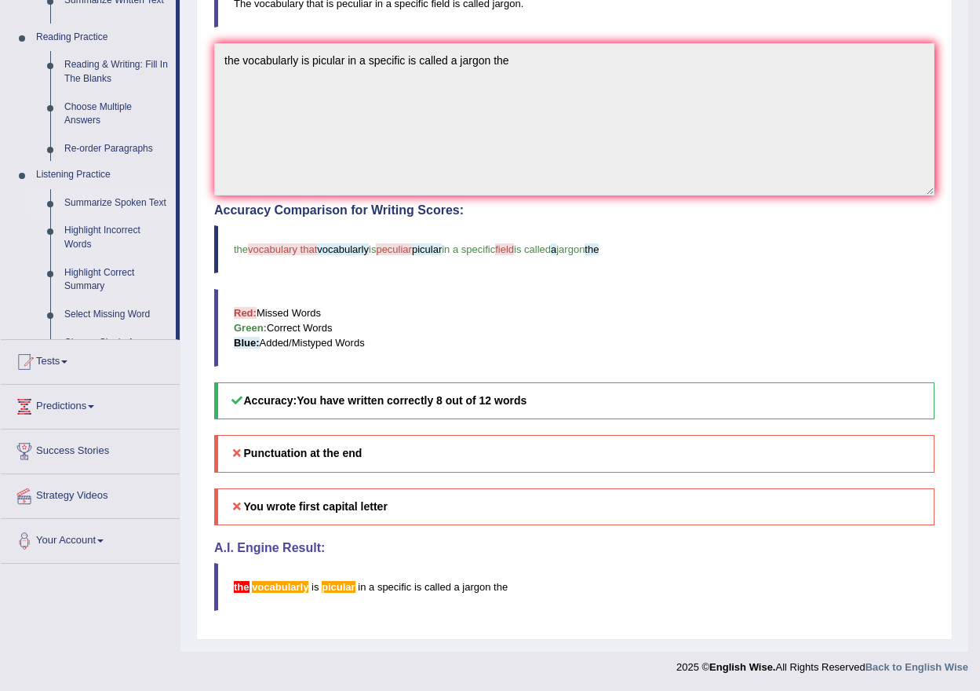
scroll to position [203, 0]
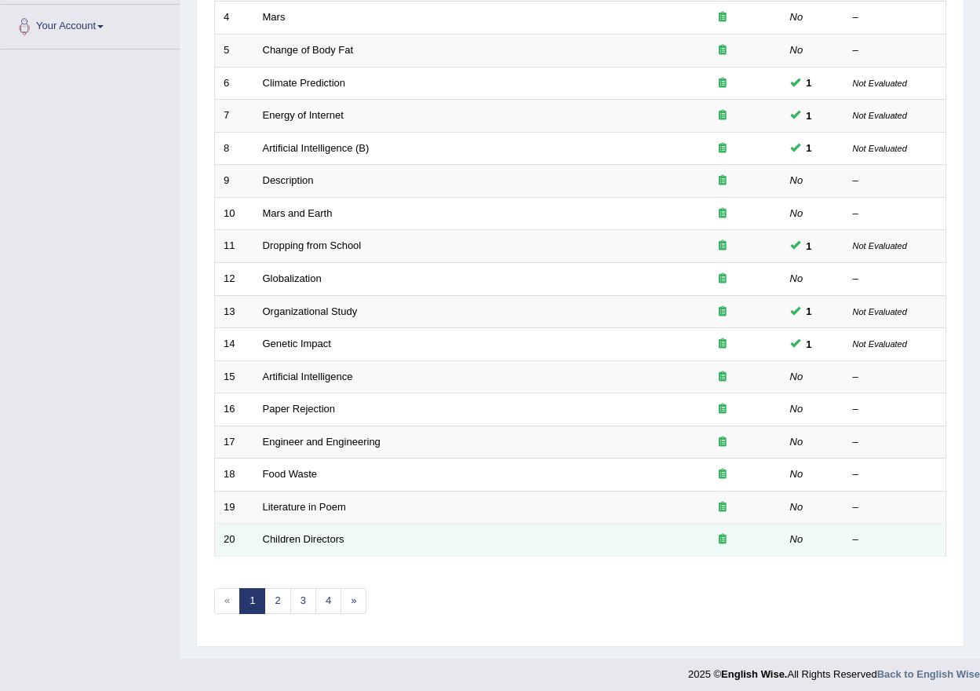
scroll to position [349, 0]
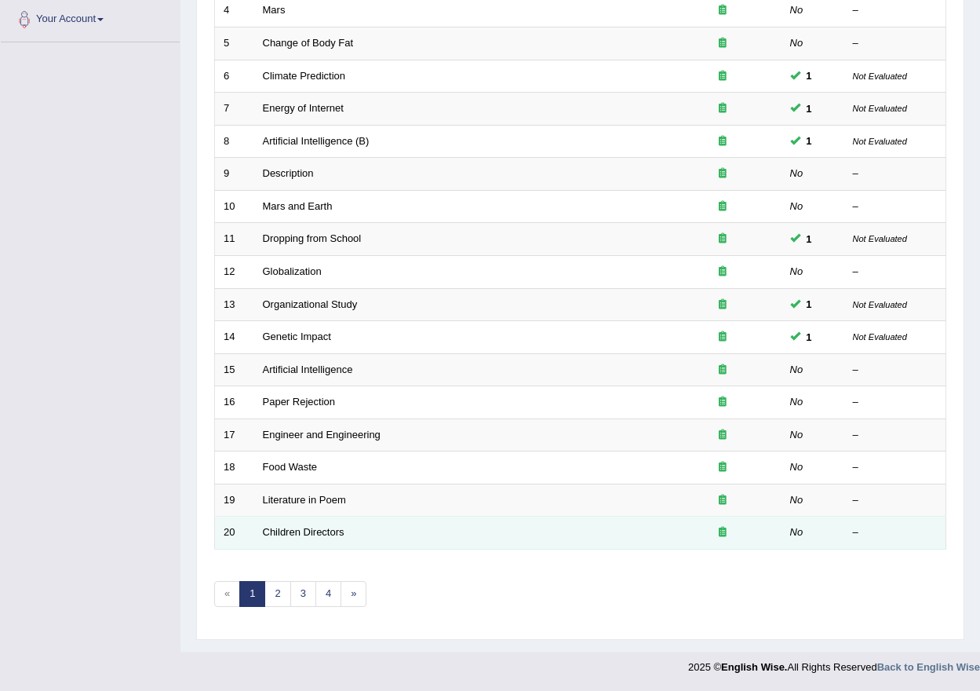
click at [281, 541] on td "Children Directors" at bounding box center [459, 532] width 410 height 33
click at [317, 525] on td "Children Directors" at bounding box center [459, 532] width 410 height 33
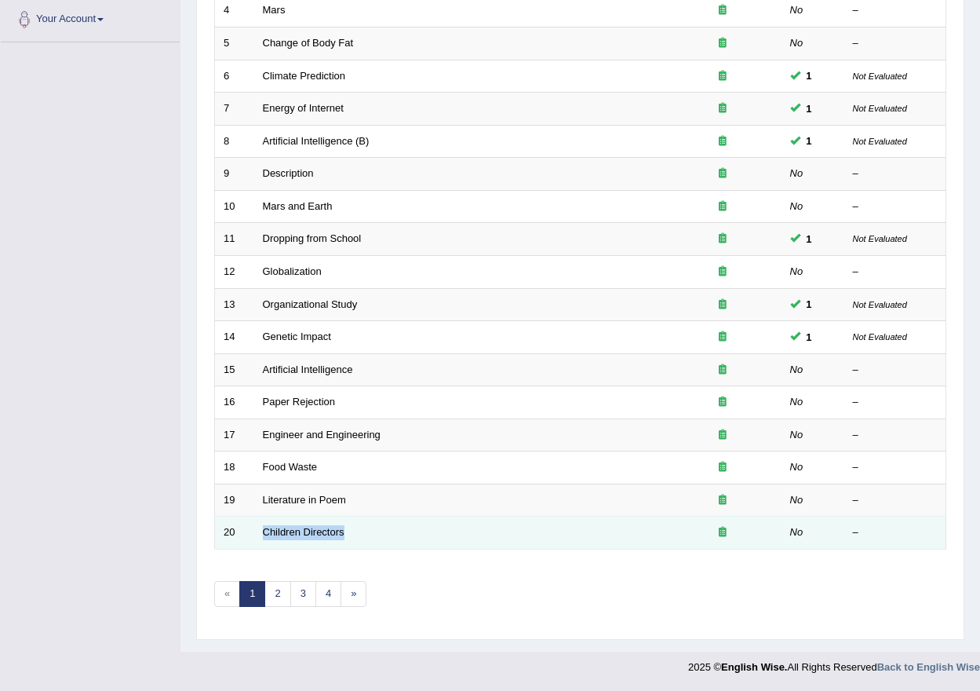
click at [317, 525] on td "Children Directors" at bounding box center [459, 532] width 410 height 33
click at [317, 531] on link "Children Directors" at bounding box center [304, 532] width 82 height 12
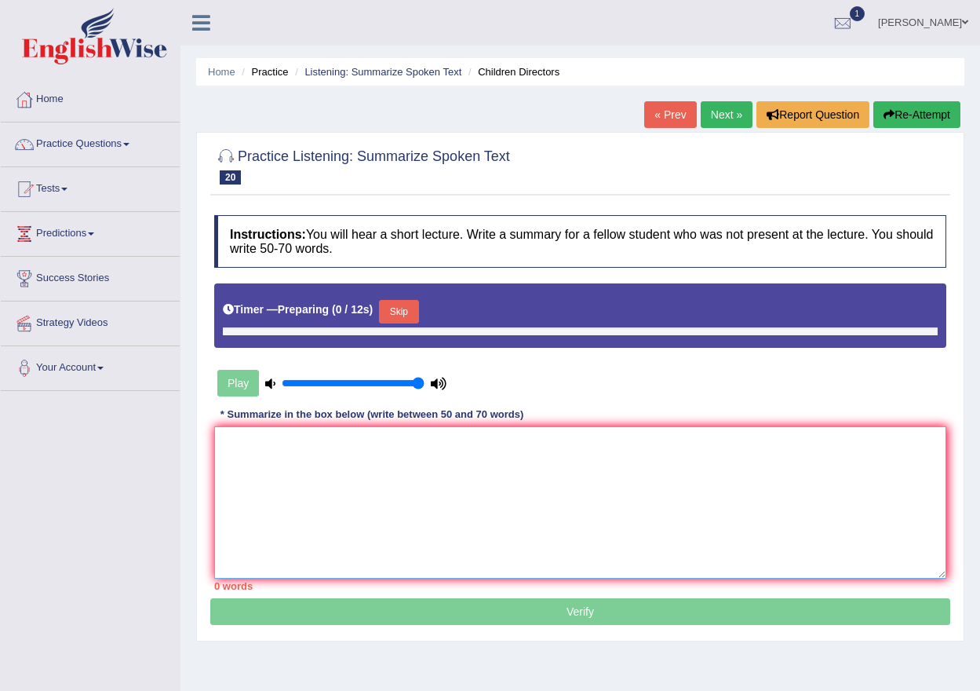
click at [350, 477] on textarea at bounding box center [580, 502] width 732 height 152
click at [399, 307] on button "Skip" at bounding box center [398, 312] width 39 height 24
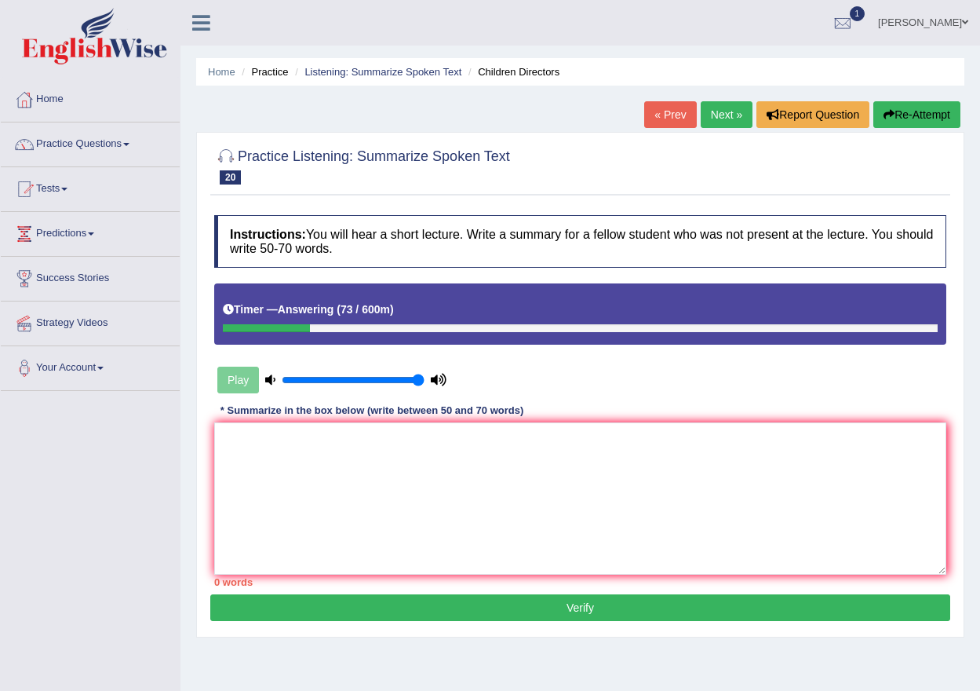
click at [713, 121] on link "Next »" at bounding box center [727, 114] width 52 height 27
click at [735, 119] on link "Next »" at bounding box center [727, 114] width 52 height 27
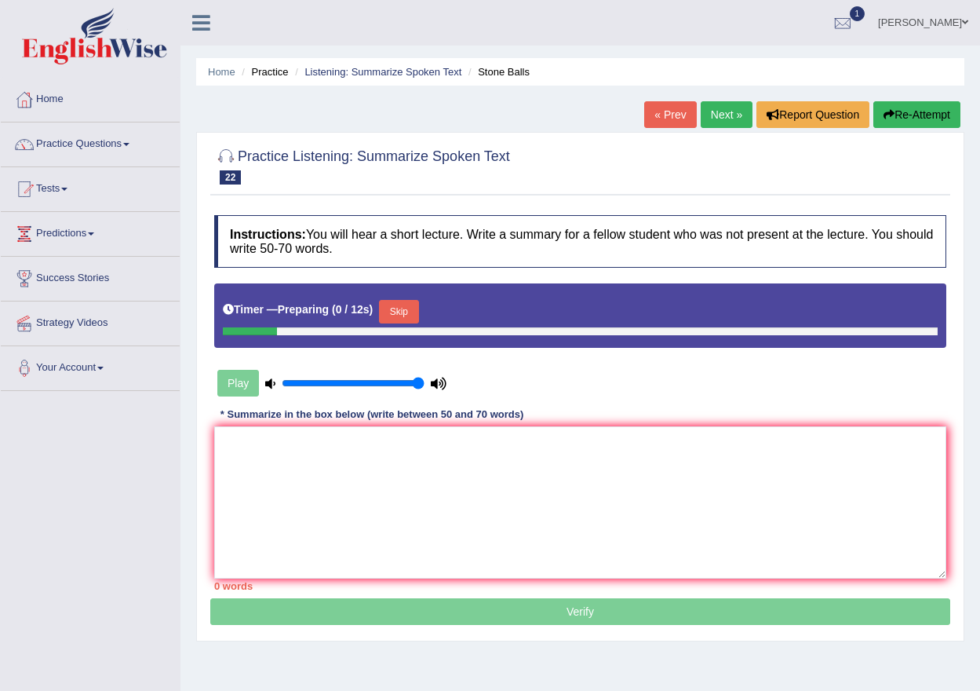
click at [547, 527] on textarea at bounding box center [580, 502] width 732 height 152
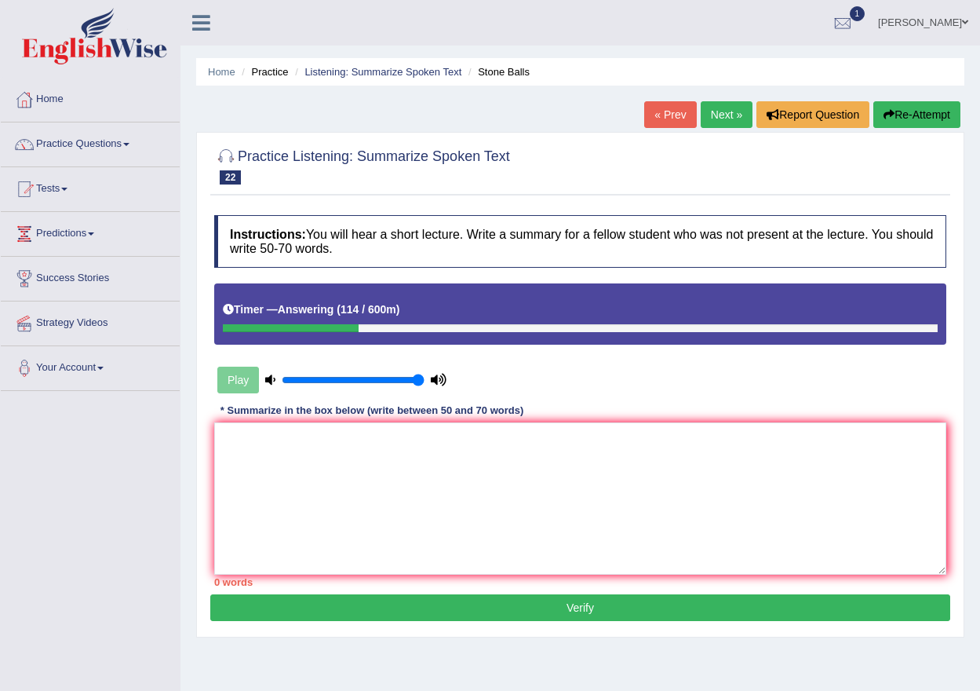
click at [704, 111] on link "Next »" at bounding box center [727, 114] width 52 height 27
click at [733, 120] on link "Next »" at bounding box center [727, 114] width 52 height 27
click at [86, 144] on link "Practice Questions" at bounding box center [90, 141] width 179 height 39
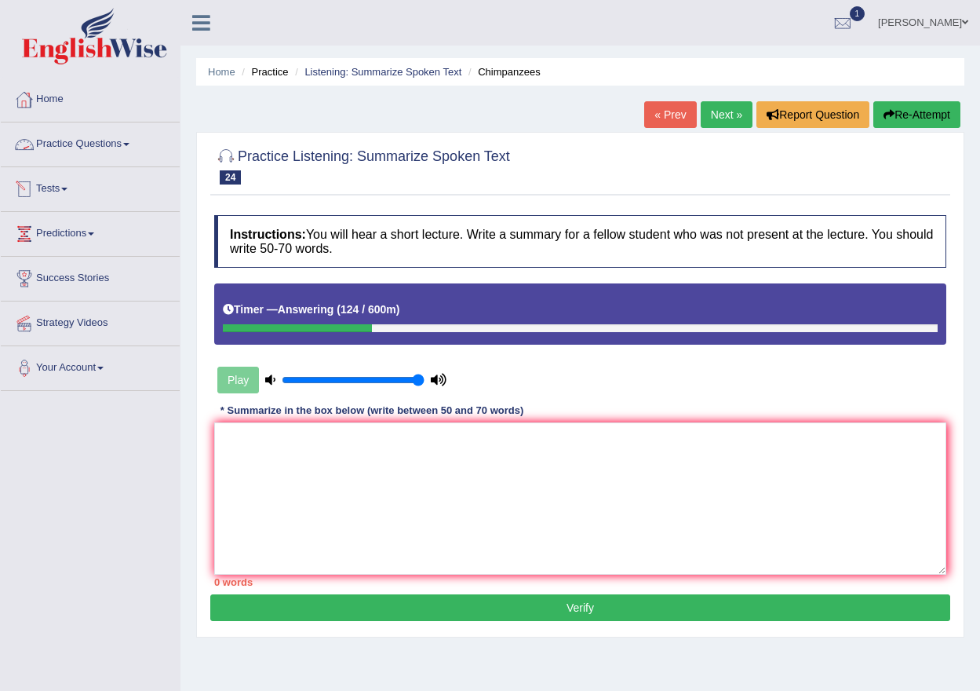
click at [86, 144] on link "Practice Questions" at bounding box center [90, 141] width 179 height 39
click at [122, 130] on link "Practice Questions" at bounding box center [90, 141] width 179 height 39
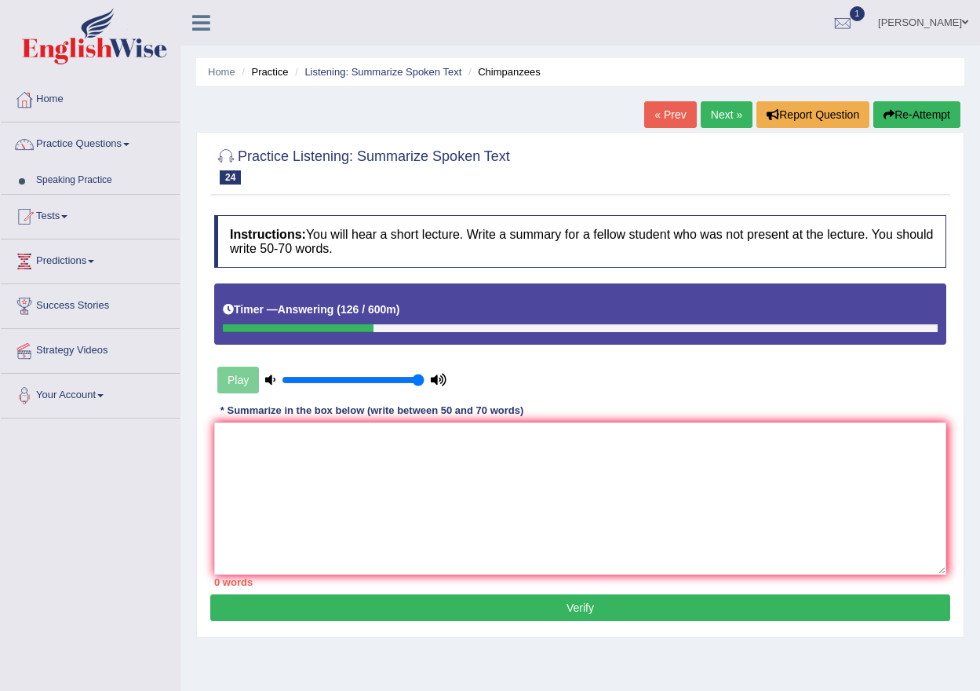
click at [122, 130] on link "Practice Questions" at bounding box center [90, 141] width 179 height 39
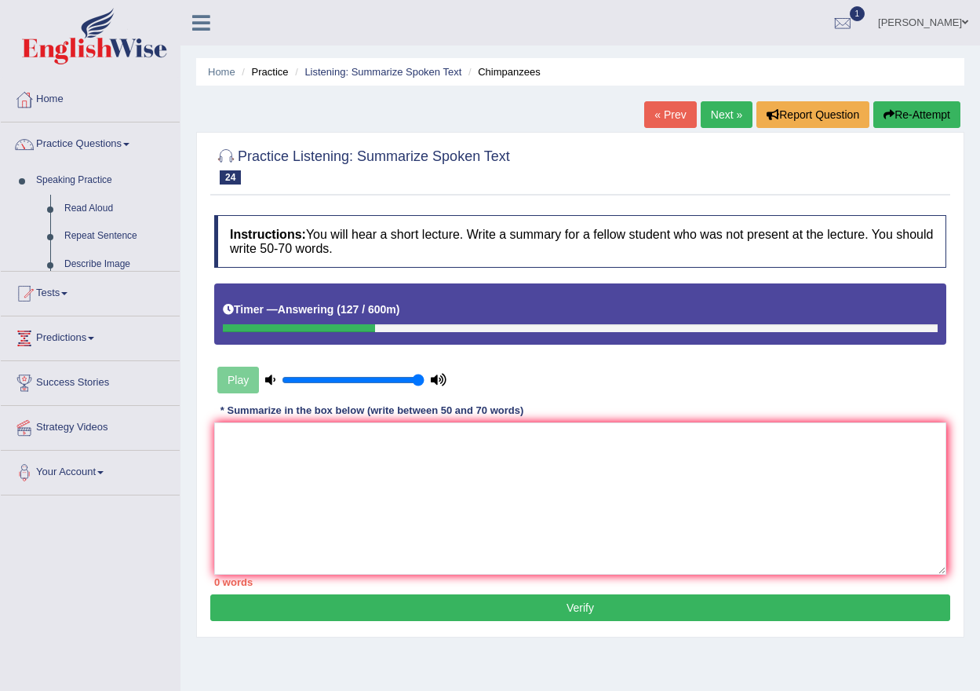
click at [122, 130] on link "Practice Questions" at bounding box center [90, 141] width 179 height 39
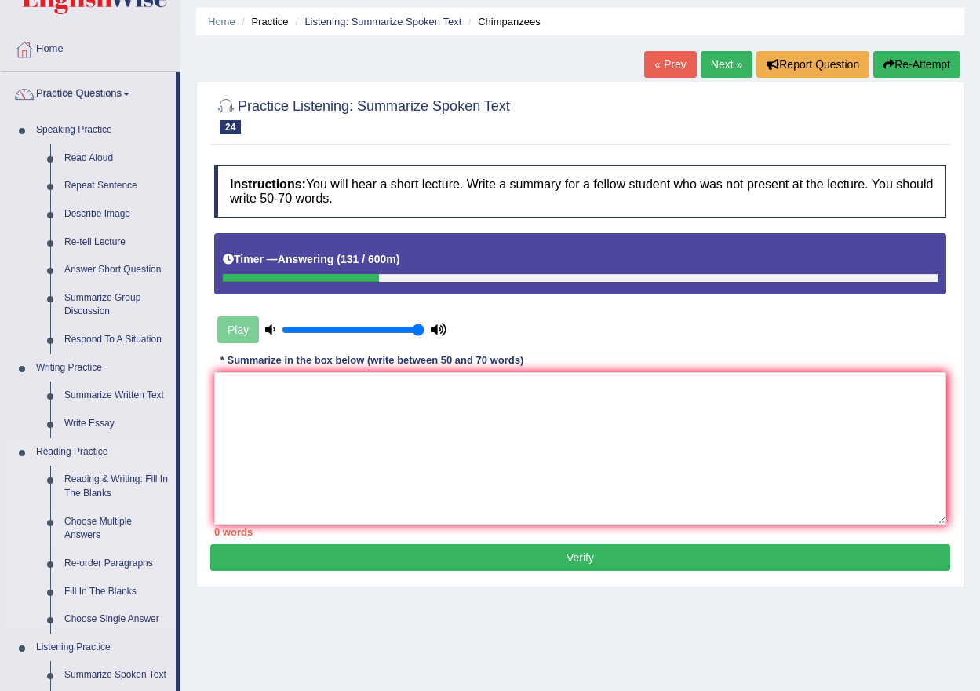
scroll to position [78, 0]
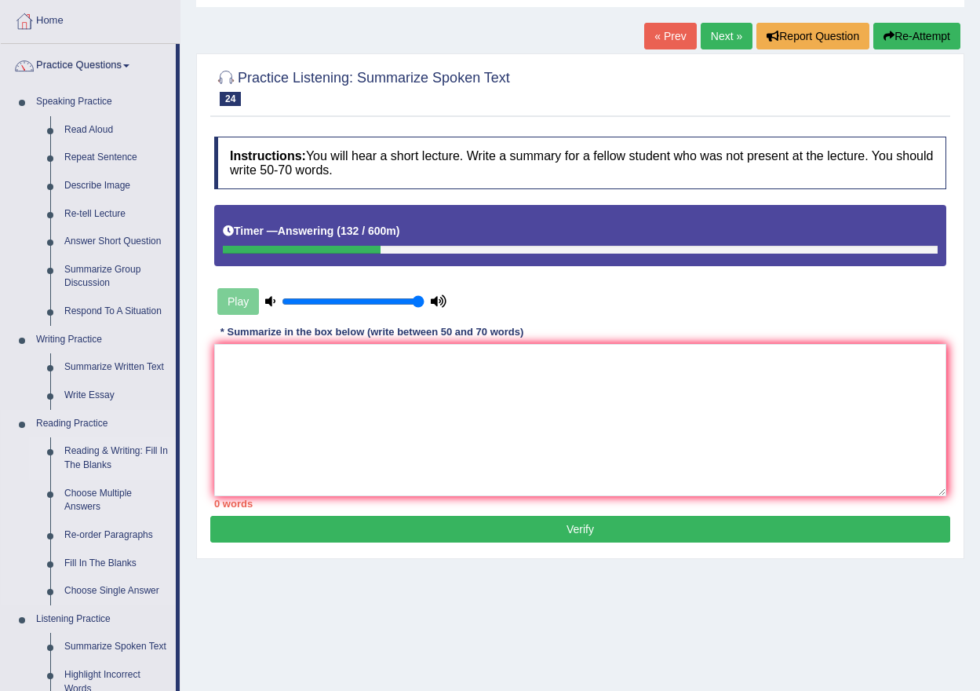
click at [107, 458] on link "Reading & Writing: Fill In The Blanks" at bounding box center [116, 458] width 119 height 42
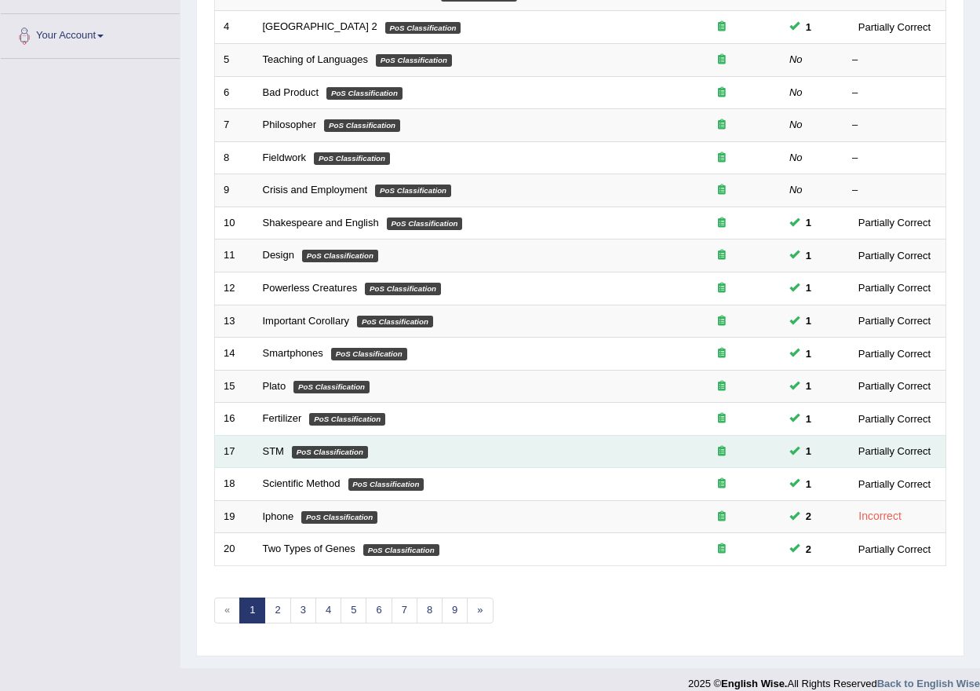
scroll to position [349, 0]
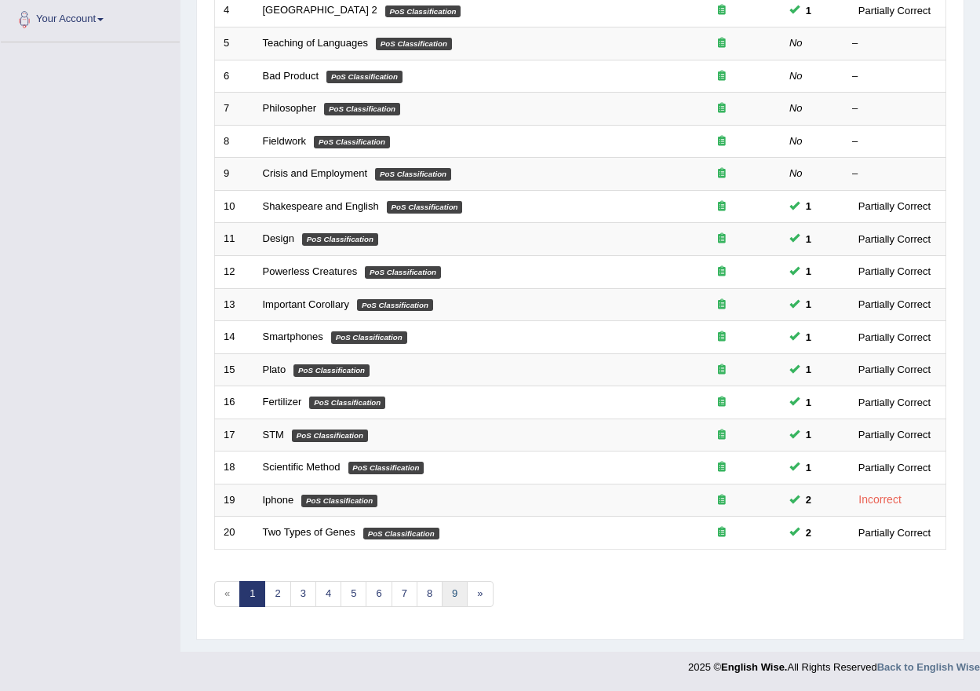
click at [450, 597] on link "9" at bounding box center [455, 594] width 26 height 26
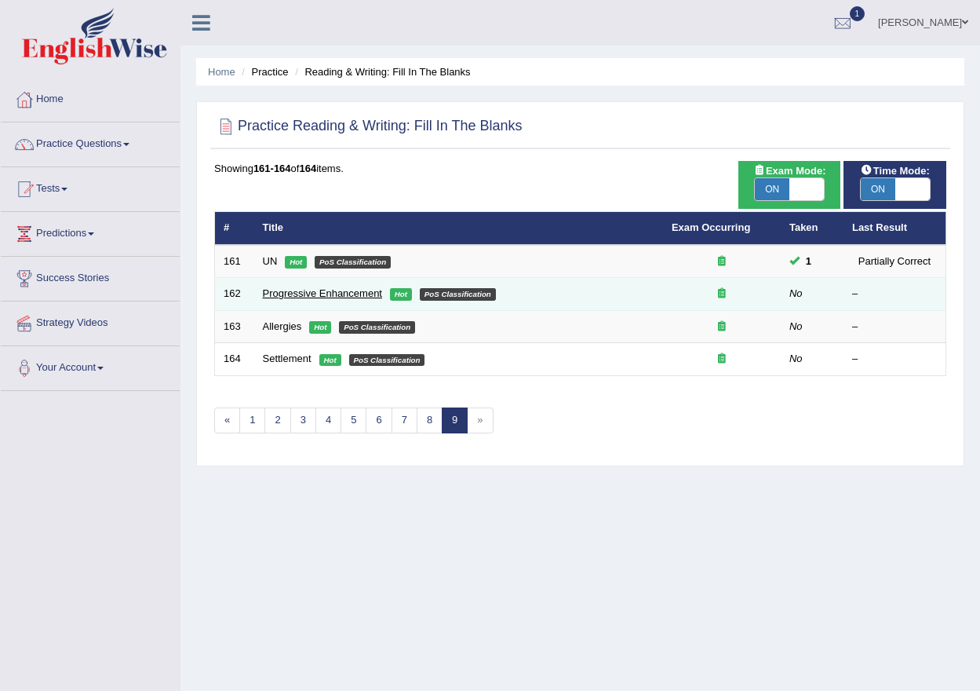
click at [284, 294] on link "Progressive Enhancement" at bounding box center [322, 293] width 119 height 12
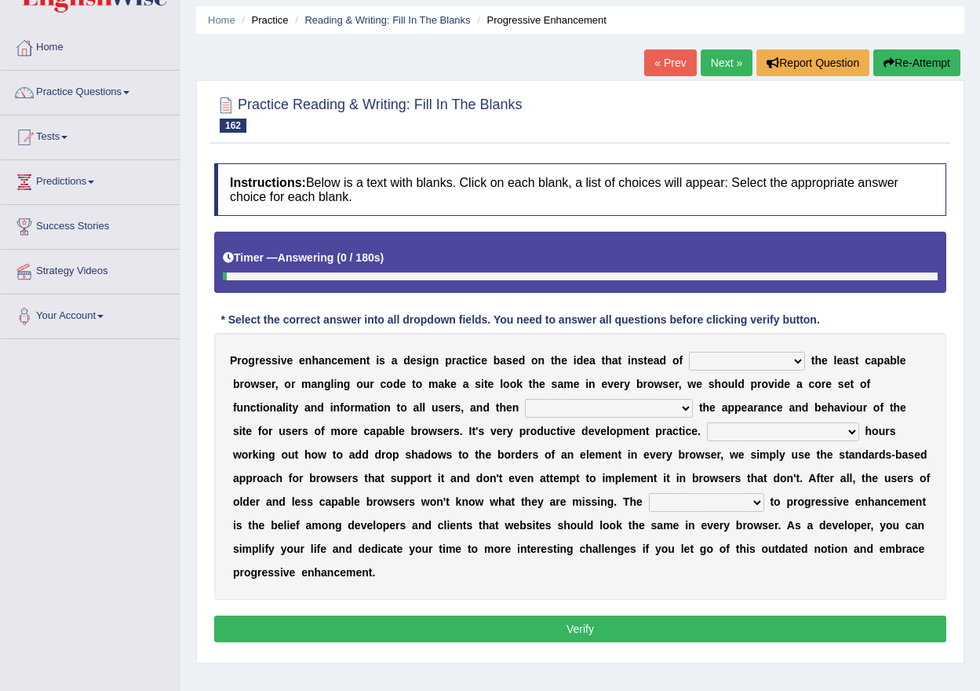
scroll to position [133, 0]
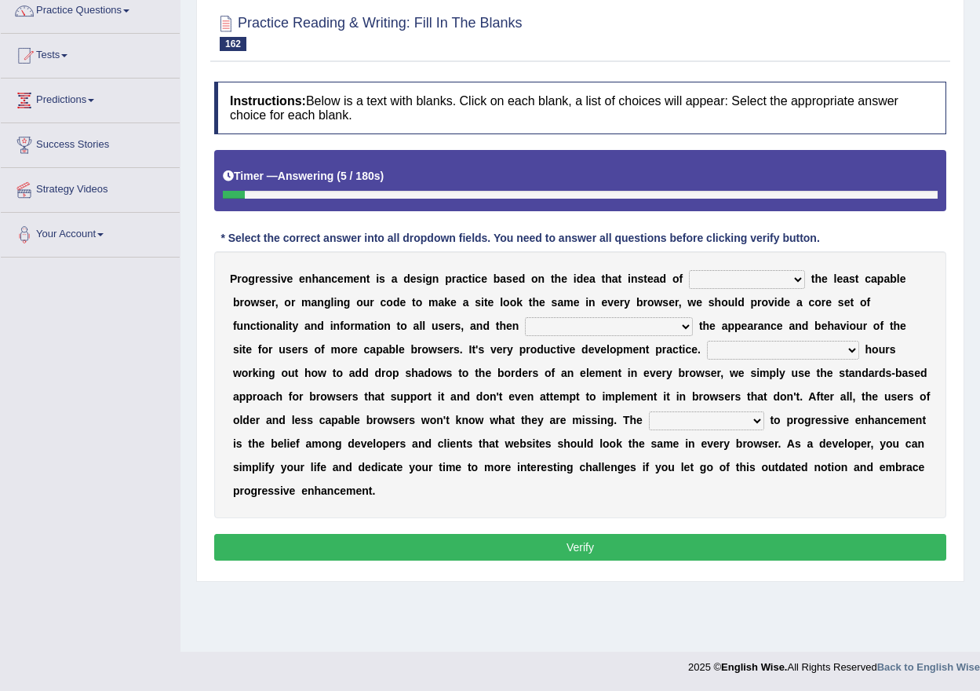
click at [780, 279] on select "designing for have to design have designed for be designing" at bounding box center [747, 279] width 116 height 19
click at [798, 279] on select "designing for have to design have designed for be designing" at bounding box center [747, 279] width 116 height 19
click at [797, 280] on select "designing for have to design have designed for be designing" at bounding box center [747, 279] width 116 height 19
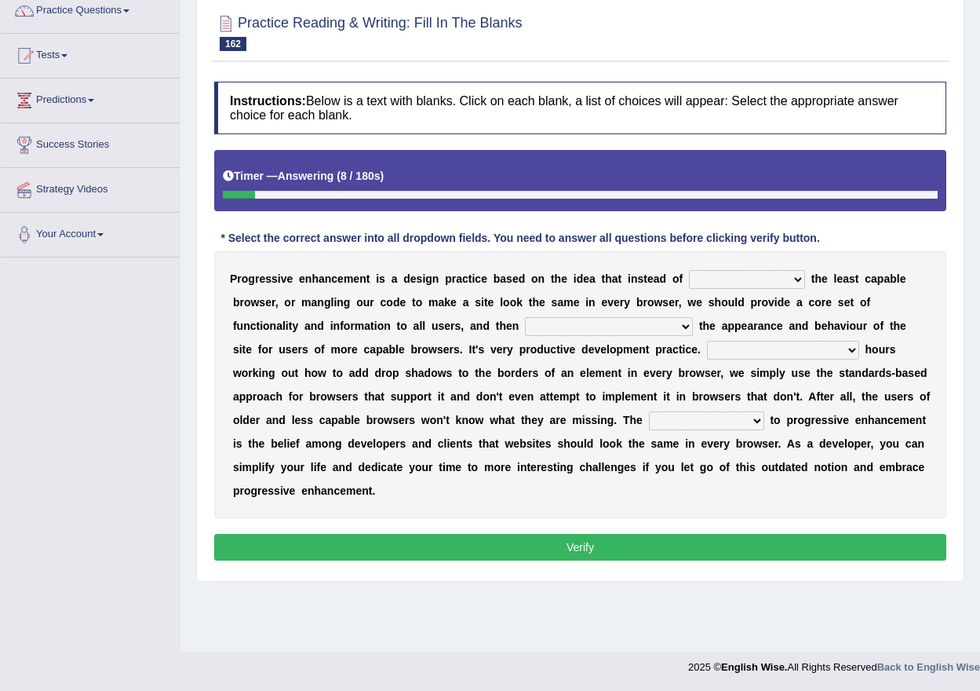
click at [797, 280] on select "designing for have to design have designed for be designing" at bounding box center [747, 279] width 116 height 19
click at [779, 280] on select "designing for have to design have designed for be designing" at bounding box center [747, 279] width 116 height 19
click at [781, 280] on select "designing for have to design have designed for be designing" at bounding box center [747, 279] width 116 height 19
select select "designing for"
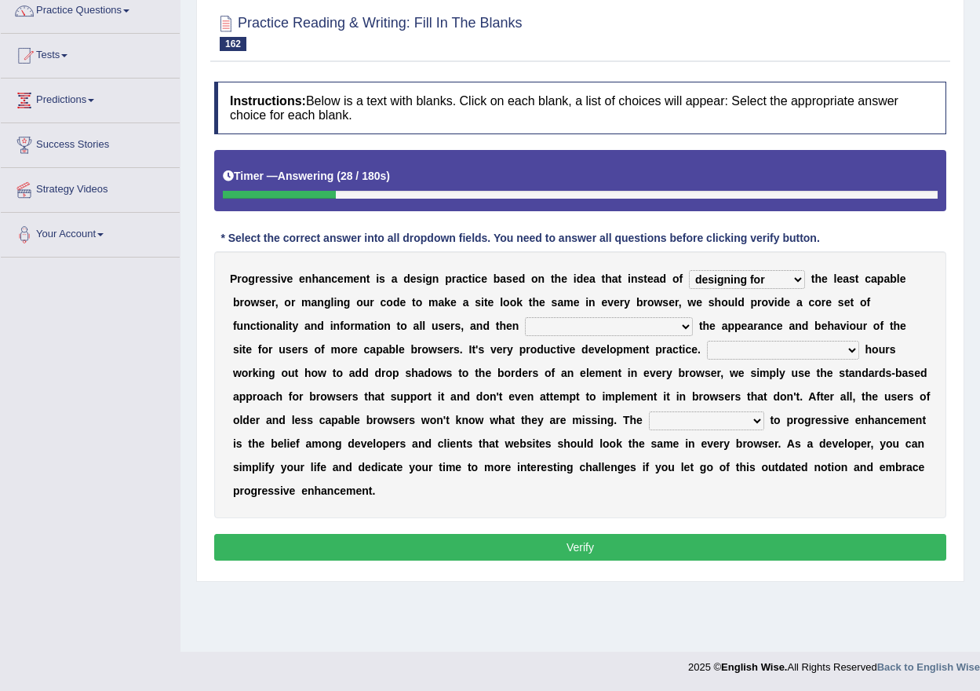
click at [689, 270] on select "designing for have to design have designed for be designing" at bounding box center [747, 279] width 116 height 19
click at [718, 319] on b at bounding box center [719, 325] width 6 height 13
click at [684, 326] on select "with progress enhancement progressively enhance progress so enhancing progress …" at bounding box center [609, 326] width 168 height 19
click at [670, 330] on select "with progress enhancement progressively enhance progress so enhancing progress …" at bounding box center [609, 326] width 168 height 19
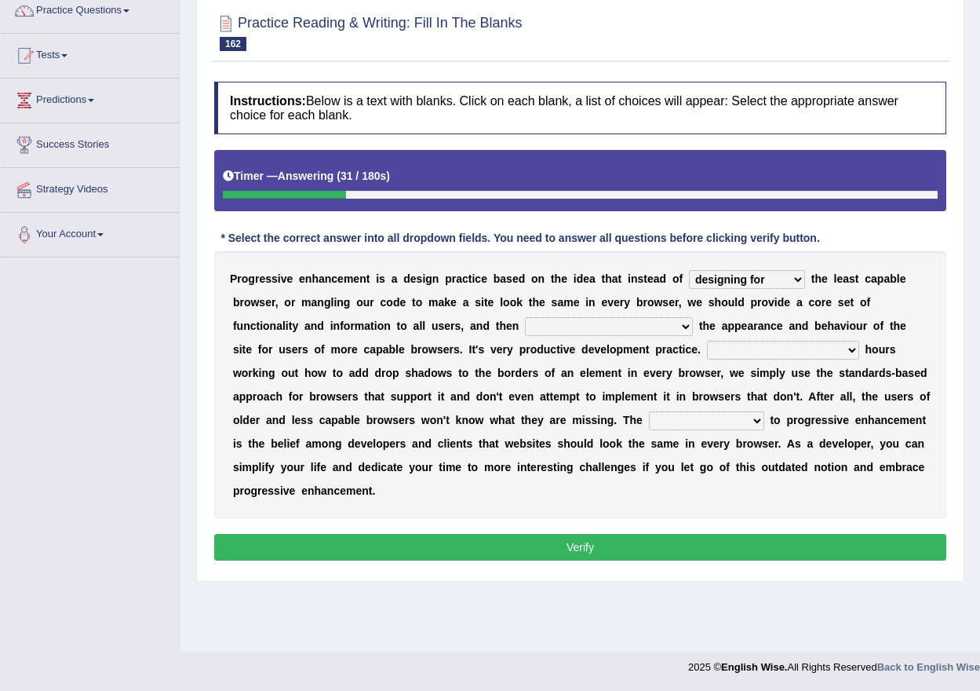
click at [670, 330] on select "with progress enhancement progressively enhance progress so enhancing progress …" at bounding box center [609, 326] width 168 height 19
click at [630, 339] on div "P r o g r e s s i v e e n h a n c e m e n t i s a d e s i g n p r a c t i c e b…" at bounding box center [580, 384] width 732 height 267
click at [615, 329] on select "with progress enhancement progressively enhance progress so enhancing progress …" at bounding box center [609, 326] width 168 height 19
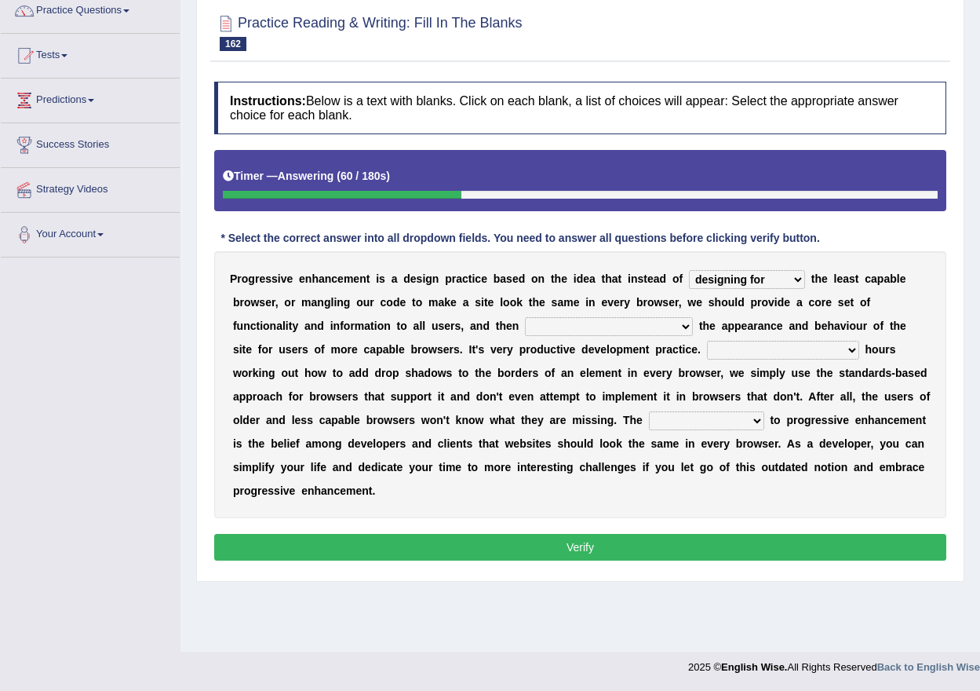
select select "progressively enhance"
click at [525, 317] on select "with progress enhancement progressively enhance progress so enhancing progress …" at bounding box center [609, 326] width 168 height 19
click at [811, 346] on select "In addition to developing Beside adding Whereby eliminating Instead of spending" at bounding box center [783, 350] width 152 height 19
click at [848, 346] on select "In addition to developing Beside adding Whereby eliminating Instead of spending" at bounding box center [783, 350] width 152 height 19
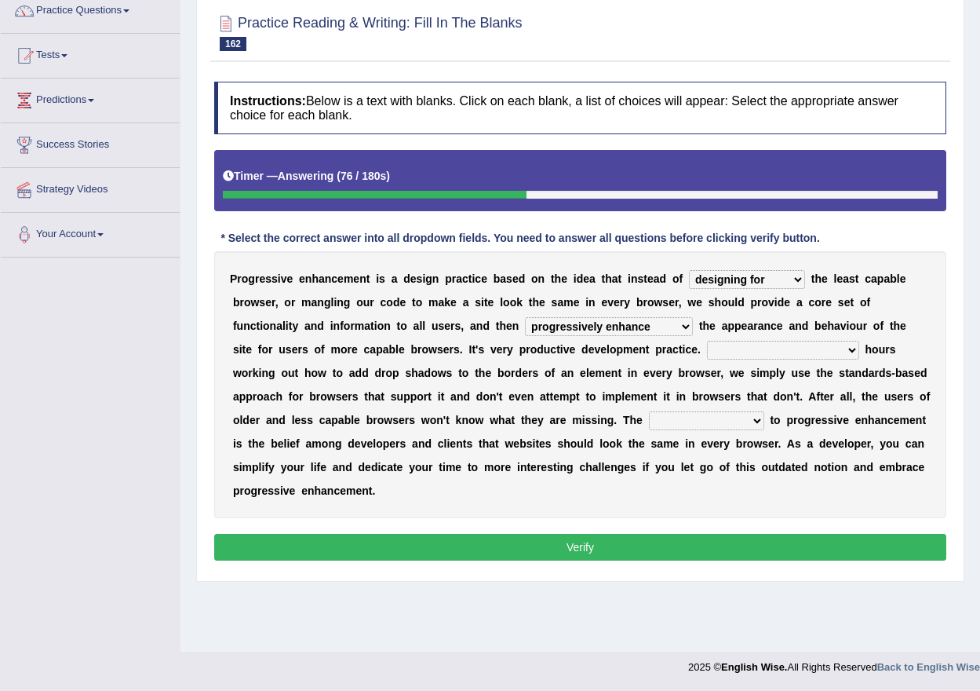
select select "Instead of spending"
click at [707, 341] on select "In addition to developing Beside adding Whereby eliminating Instead of spending" at bounding box center [783, 350] width 152 height 19
click at [770, 445] on b "e" at bounding box center [771, 443] width 6 height 13
click at [750, 425] on select "larger problem lesser benefit biggest challenge least assurance" at bounding box center [706, 420] width 115 height 19
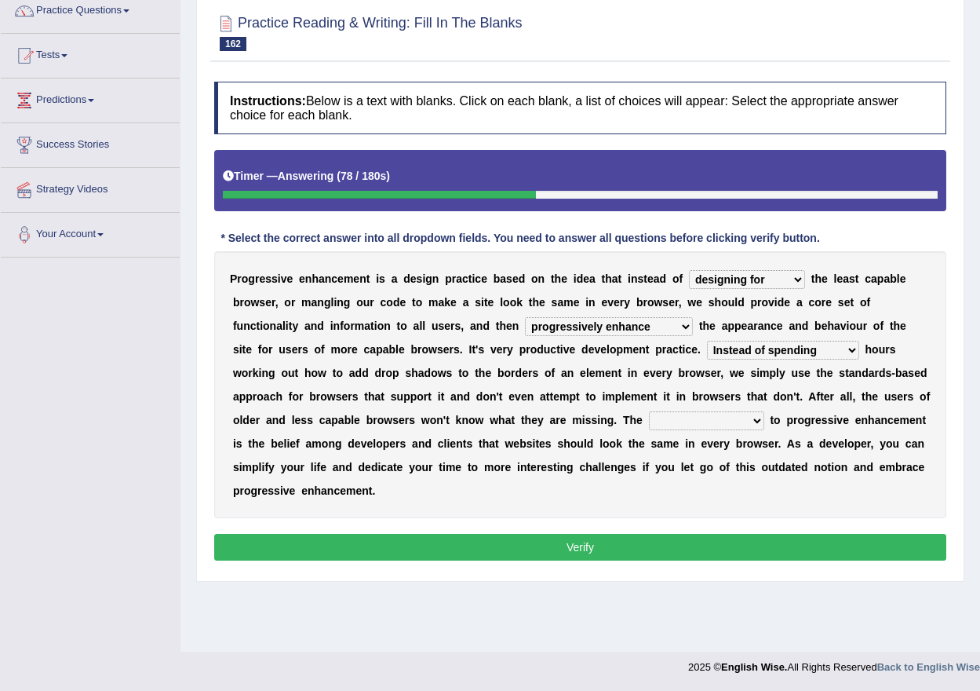
click at [735, 412] on select "larger problem lesser benefit biggest challenge least assurance" at bounding box center [706, 420] width 115 height 19
click at [738, 412] on select "larger problem lesser benefit biggest challenge least assurance" at bounding box center [706, 420] width 115 height 19
select select "biggest challenge"
click at [649, 411] on select "larger problem lesser benefit biggest challenge least assurance" at bounding box center [706, 420] width 115 height 19
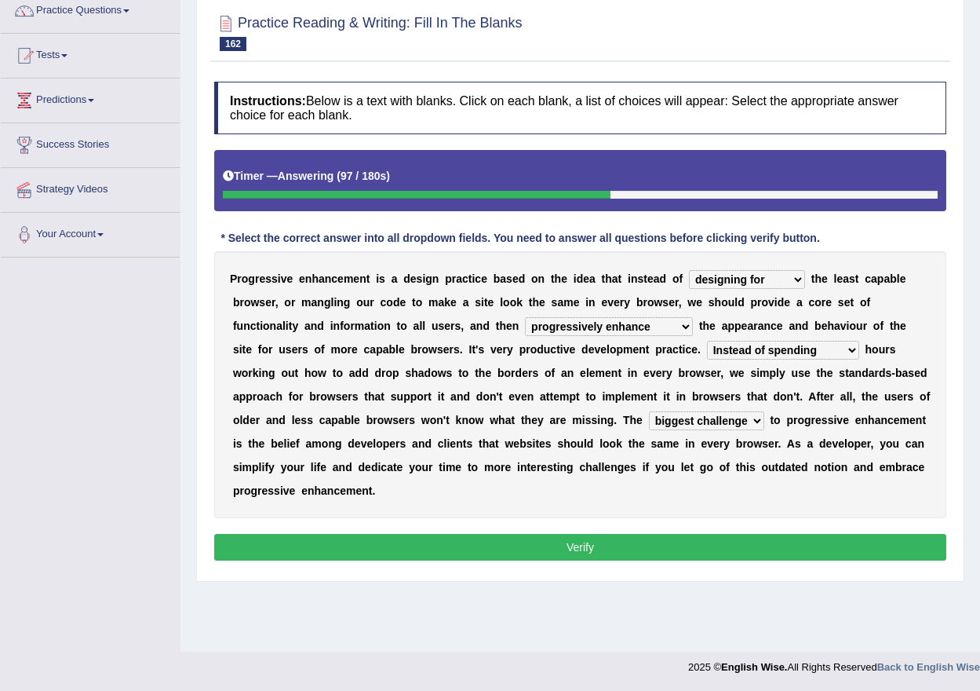
click at [696, 496] on div "P r o g r e s s i v e e n h a n c e m e n t i s a d e s i g n p r a c t i c e b…" at bounding box center [580, 384] width 732 height 267
click at [674, 539] on button "Verify" at bounding box center [580, 547] width 732 height 27
click at [674, 539] on div "Home Practice Reading & Writing: Fill In The Blanks Progressive Enhancement « P…" at bounding box center [581, 259] width 800 height 785
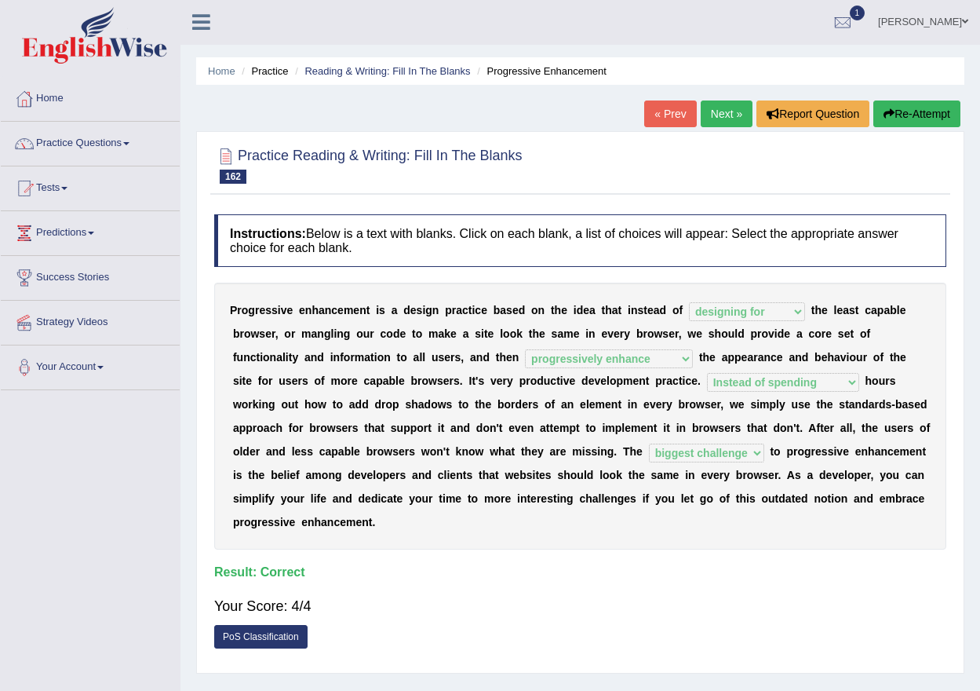
scroll to position [0, 0]
click at [728, 124] on link "Next »" at bounding box center [727, 114] width 52 height 27
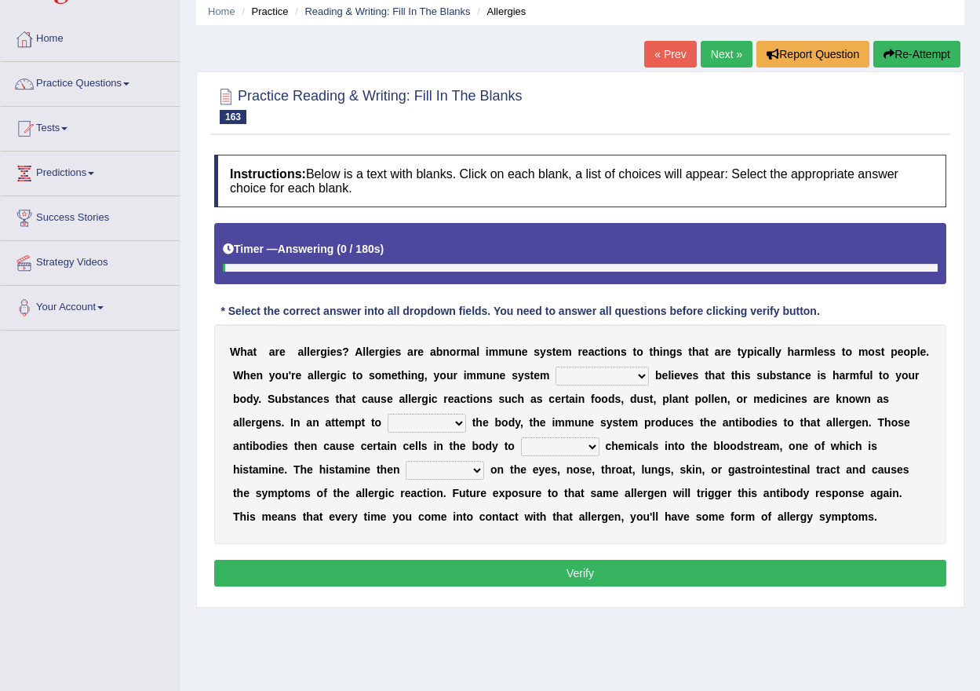
scroll to position [78, 0]
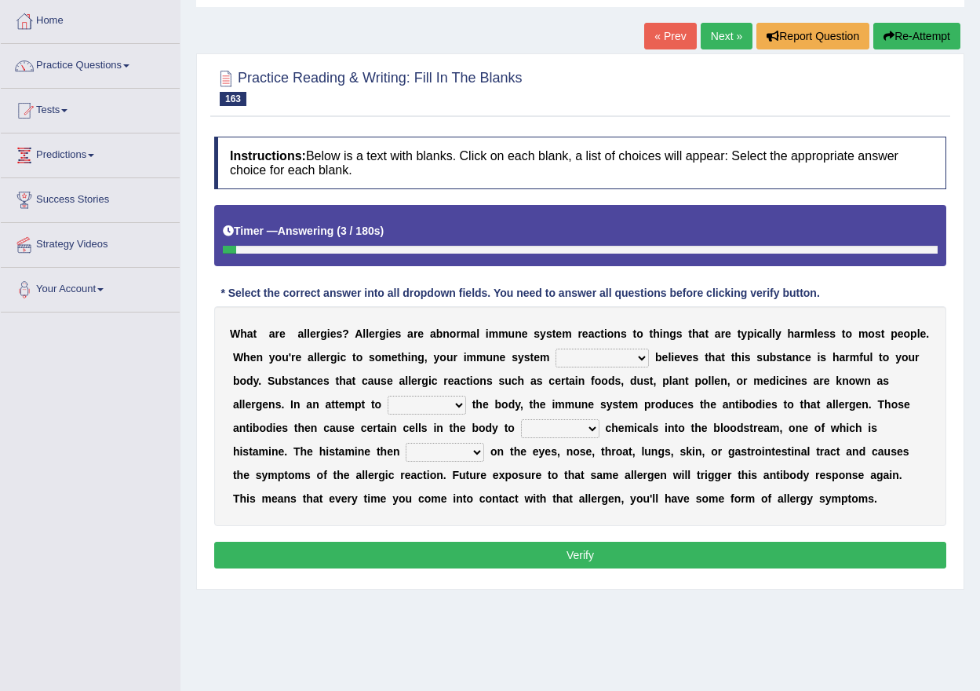
click at [633, 358] on select "completely consequently mistakenly definitely" at bounding box center [602, 358] width 93 height 19
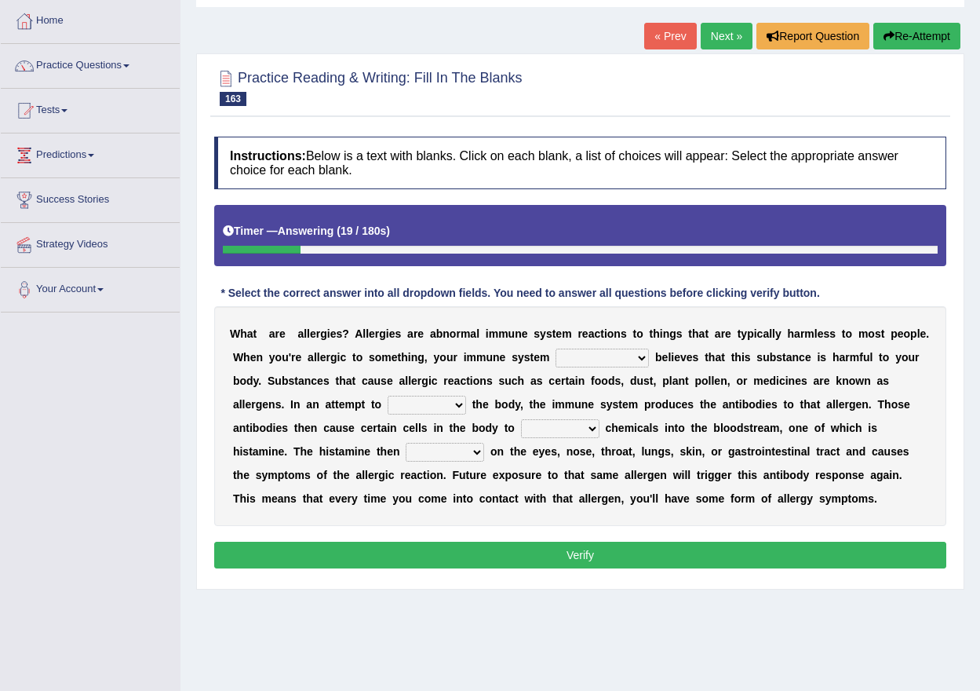
select select "definitely"
click at [556, 349] on select "completely consequently mistakenly definitely" at bounding box center [602, 358] width 93 height 19
click at [606, 461] on div "W h a t a r e a l l e r g i e s ? A l l e r g i e s a r e a b n o r m a l i m m…" at bounding box center [580, 416] width 732 height 220
click at [458, 400] on select "preserve protect improve activate" at bounding box center [427, 405] width 78 height 19
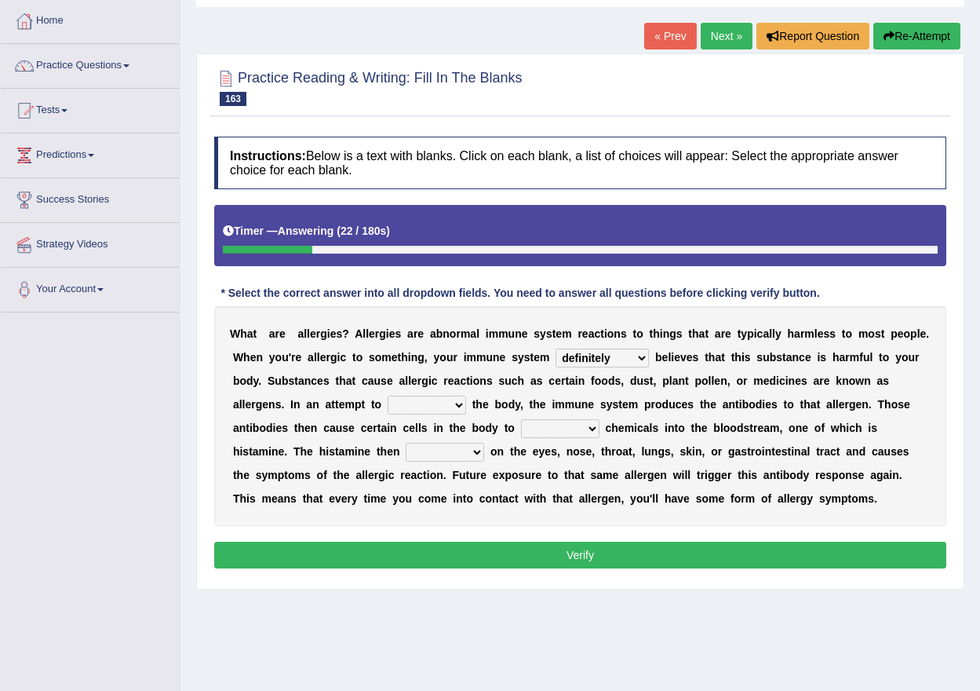
click at [452, 400] on select "preserve protect improve activate" at bounding box center [427, 405] width 78 height 19
select select "improve"
click at [388, 396] on select "preserve protect improve activate" at bounding box center [427, 405] width 78 height 19
click at [416, 481] on div "W h a t a r e a l l e r g i e s ? A l l e r g i e s a r e a b n o r m a l i m m…" at bounding box center [580, 416] width 732 height 220
click at [572, 425] on select "confiine release escape hold" at bounding box center [560, 428] width 78 height 19
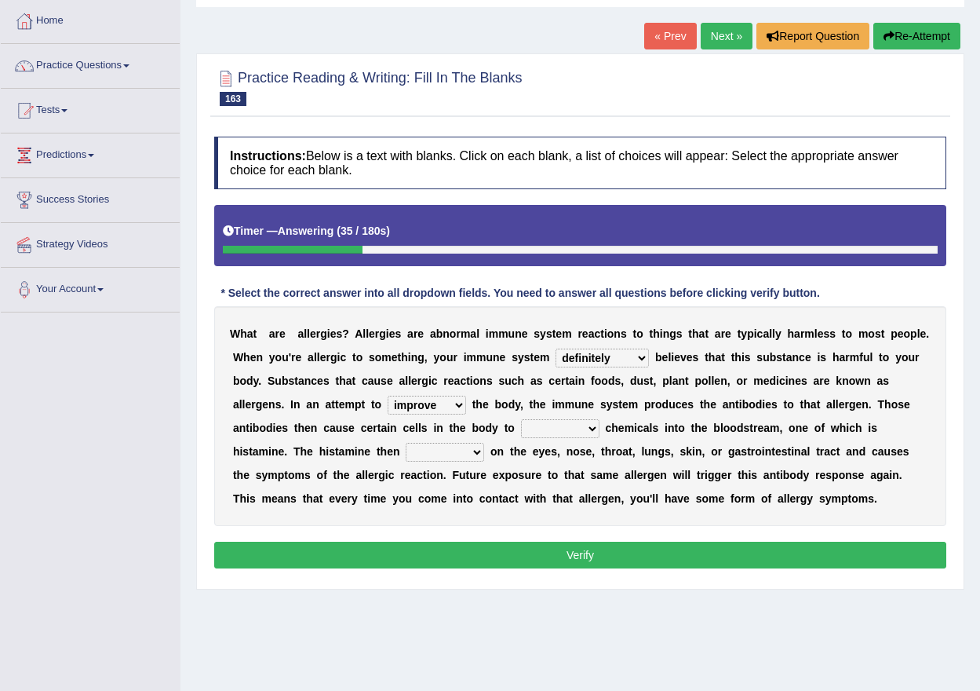
click at [572, 425] on select "confiine release escape hold" at bounding box center [560, 428] width 78 height 19
click at [580, 425] on select "confiine release escape hold" at bounding box center [560, 428] width 78 height 19
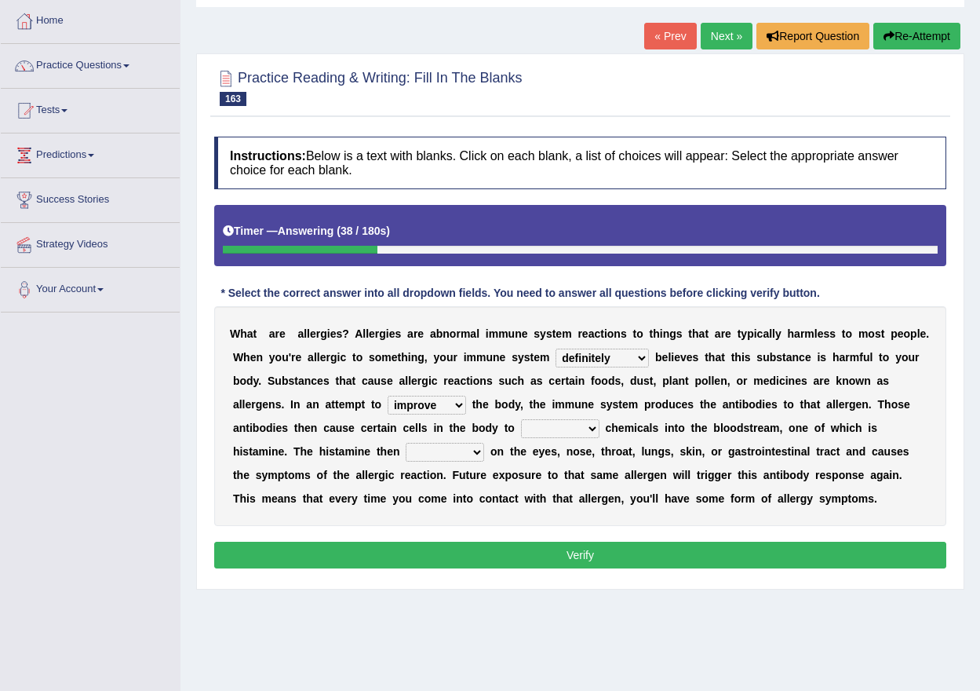
click at [580, 425] on select "confiine release escape hold" at bounding box center [560, 428] width 78 height 19
select select "release"
click at [521, 419] on select "confiine release escape hold" at bounding box center [560, 428] width 78 height 19
click at [548, 485] on div "W h a t a r e a l l e r g i e s ? A l l e r g i e s a r e a b n o r m a l i m m…" at bounding box center [580, 416] width 732 height 220
click at [571, 432] on select "confiine release escape hold" at bounding box center [560, 428] width 78 height 19
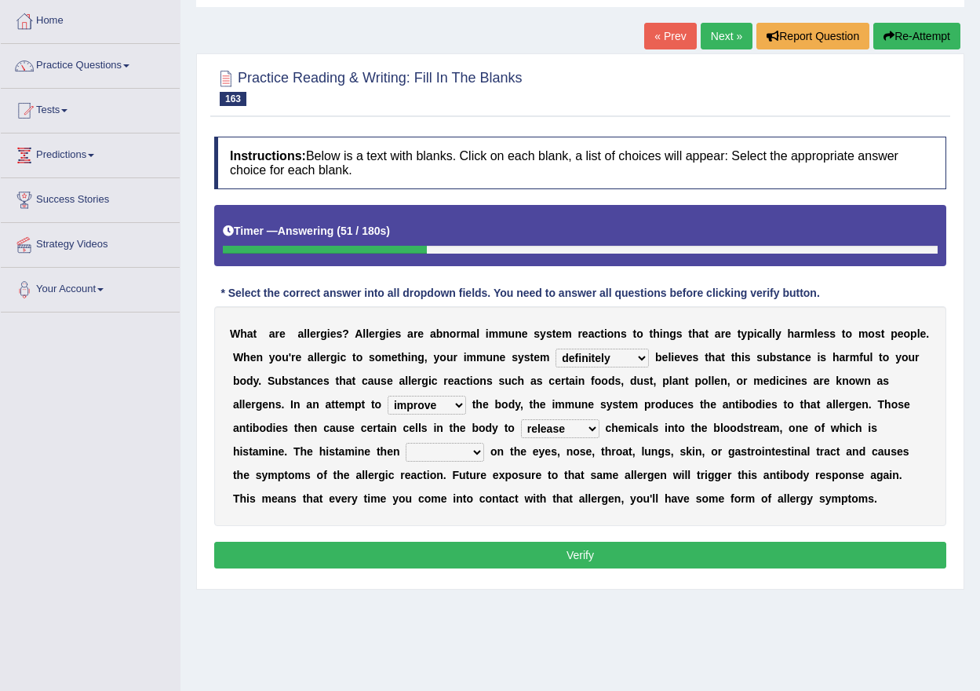
click at [571, 432] on select "confiine release escape hold" at bounding box center [560, 428] width 78 height 19
click at [465, 454] on select "acts performs targets focuses" at bounding box center [445, 452] width 78 height 19
select select "targets"
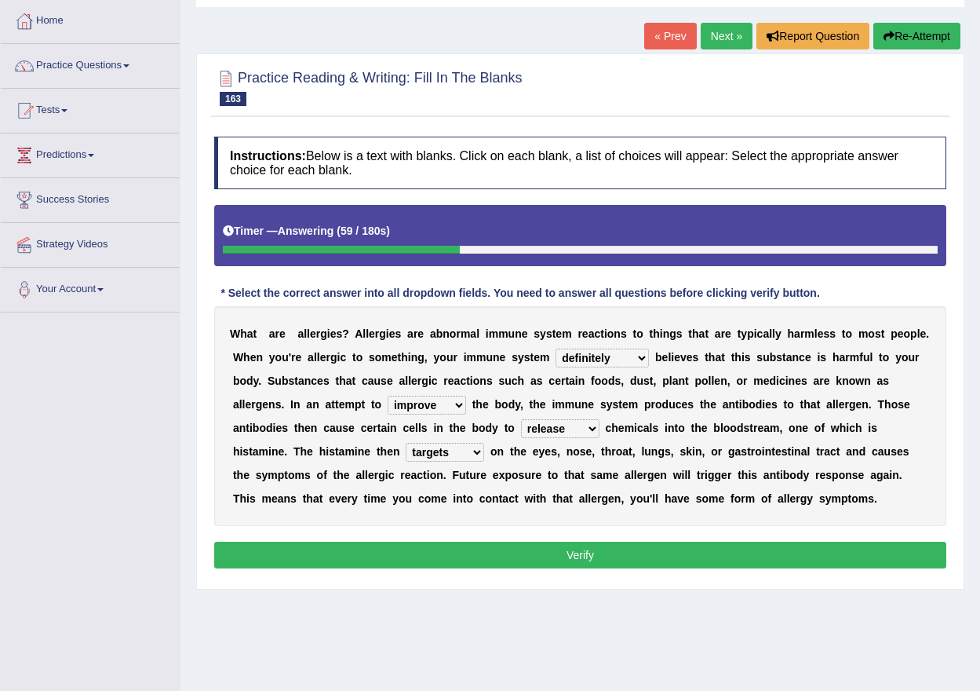
click at [406, 443] on select "acts performs targets focuses" at bounding box center [445, 452] width 78 height 19
click at [460, 535] on div "Instructions: Below is a text with blanks. Click on each blank, a list of choic…" at bounding box center [580, 355] width 740 height 452
click at [494, 558] on button "Verify" at bounding box center [580, 555] width 732 height 27
click at [494, 558] on div "Home Practice Reading & Writing: Fill In The Blanks Allergies « Prev Next » Rep…" at bounding box center [581, 314] width 800 height 785
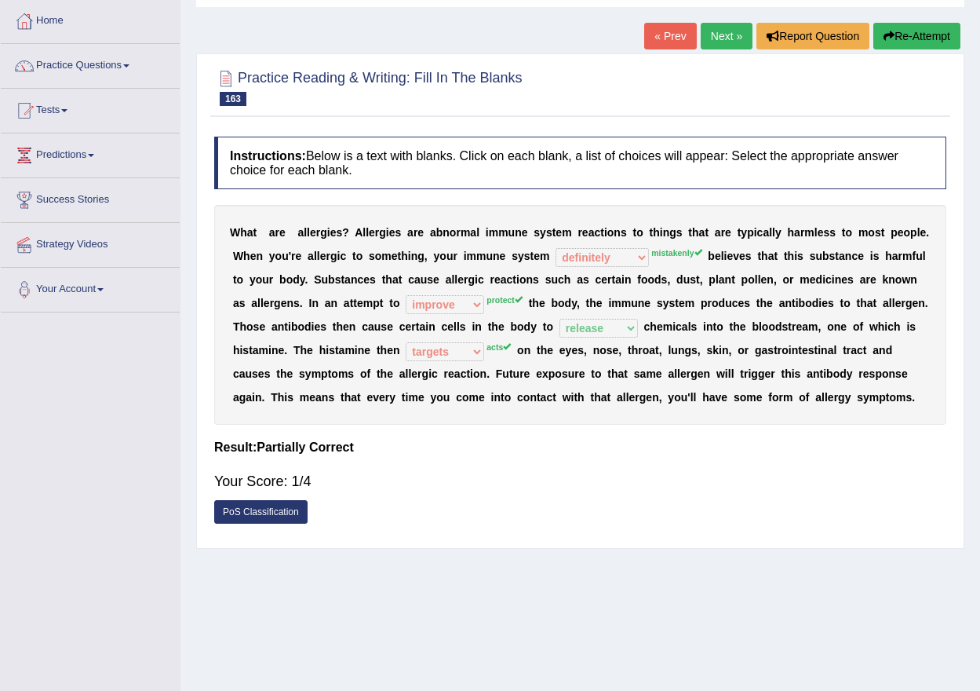
click at [711, 46] on link "Next »" at bounding box center [727, 36] width 52 height 27
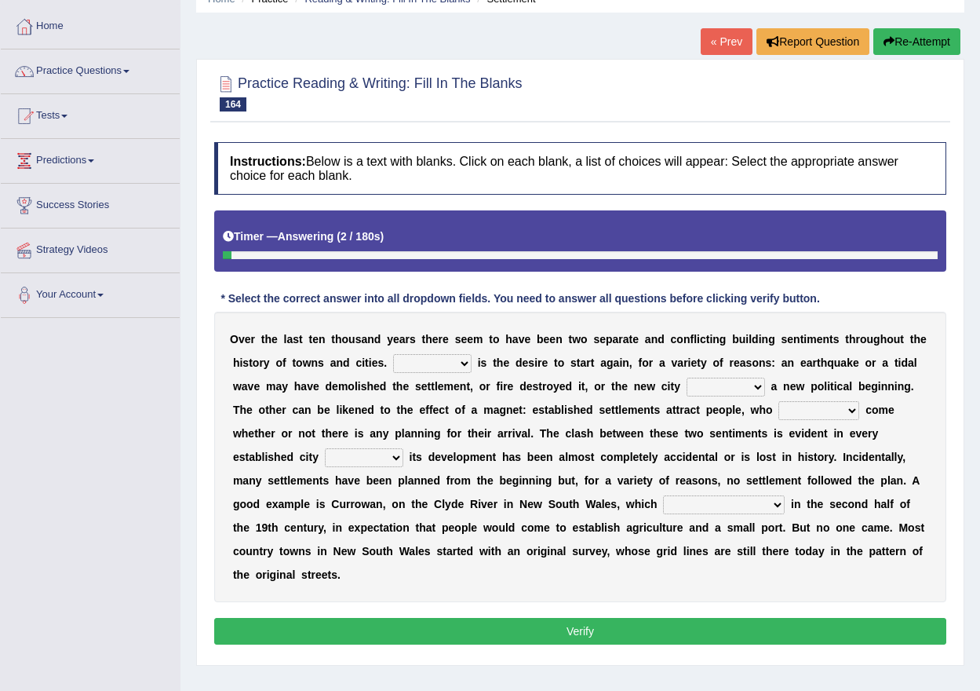
scroll to position [133, 0]
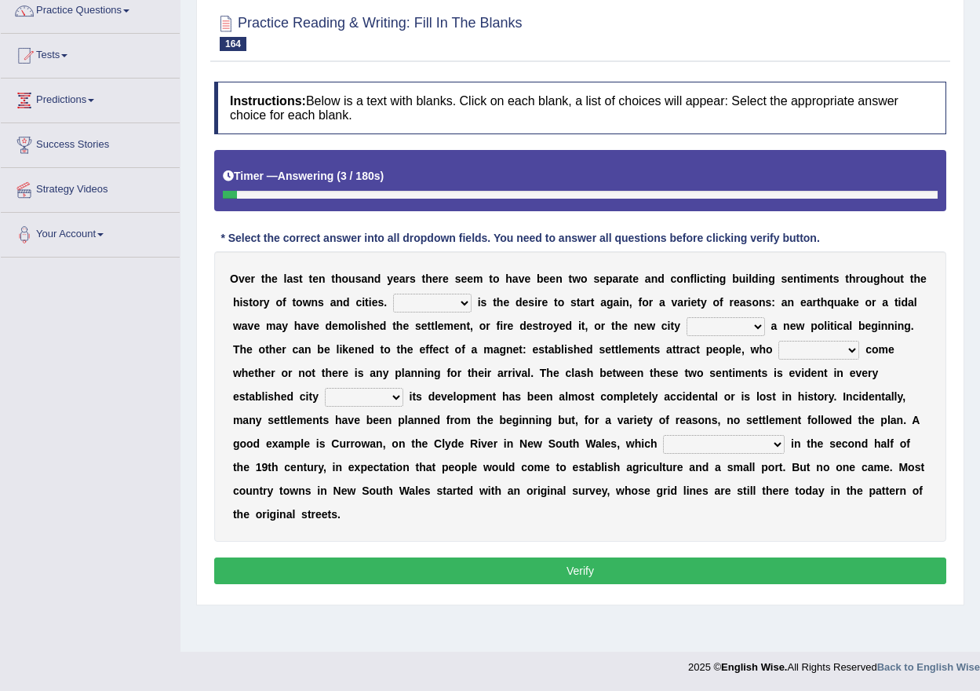
click at [427, 297] on select "One It What This" at bounding box center [432, 303] width 78 height 19
select select "This"
click at [393, 294] on select "One It What This" at bounding box center [432, 303] width 78 height 19
click at [735, 323] on select "does marks is causes" at bounding box center [726, 326] width 78 height 19
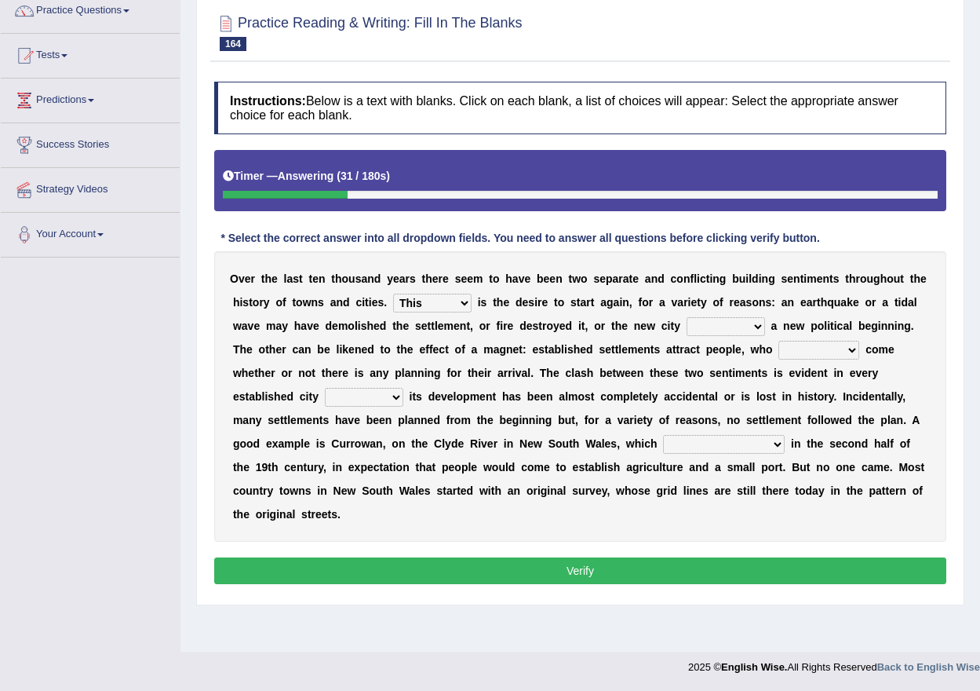
click at [739, 324] on select "does marks is causes" at bounding box center [726, 326] width 78 height 19
click at [743, 327] on select "does marks is causes" at bounding box center [726, 326] width 78 height 19
select select "marks"
click at [687, 317] on select "does marks is causes" at bounding box center [726, 326] width 78 height 19
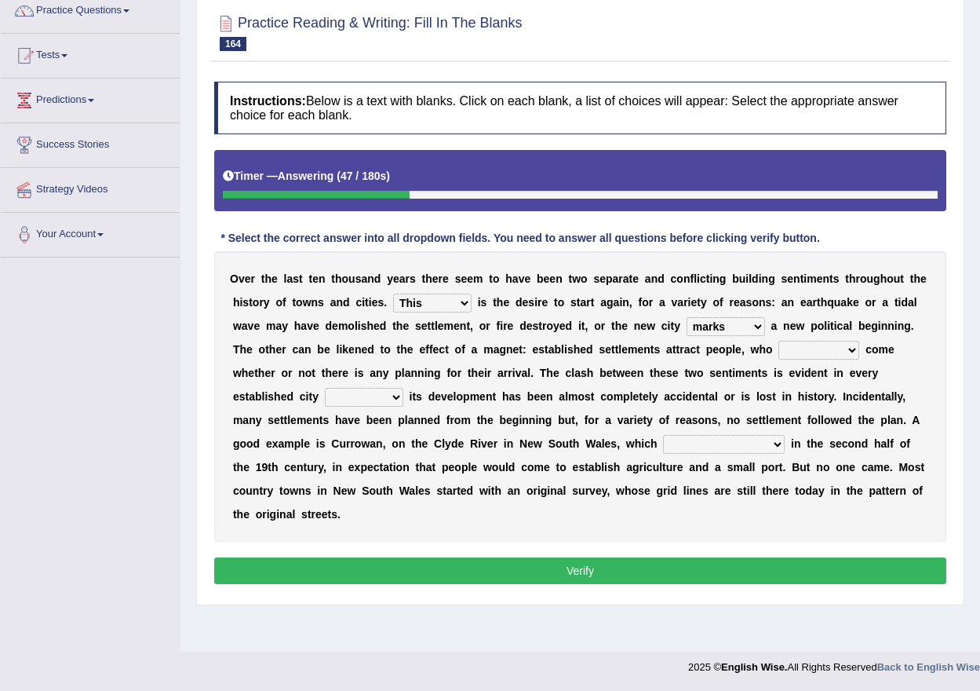
drag, startPoint x: 684, startPoint y: 338, endPoint x: 722, endPoint y: 380, distance: 57.2
click at [722, 380] on div "O v e r t h e l a s t t e n t h o u s a n d y e a r s t h e r e s e e m t o h a…" at bounding box center [580, 396] width 732 height 290
click at [824, 343] on select "tend to are used to ought to had to" at bounding box center [819, 350] width 81 height 19
select select "are used to"
click at [779, 341] on select "tend to are used to ought to had to" at bounding box center [819, 350] width 81 height 19
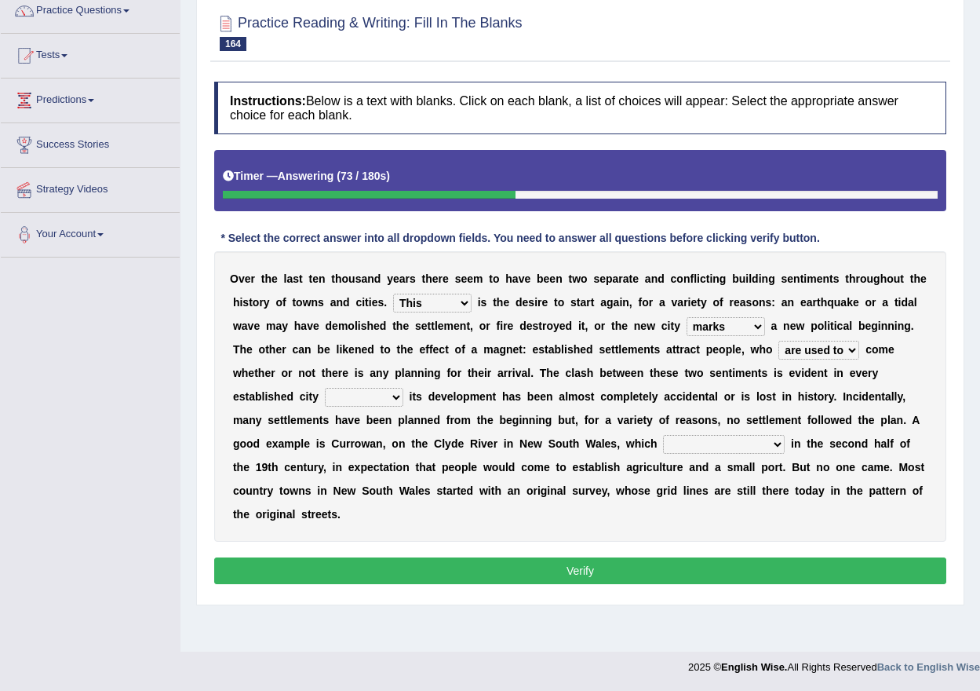
click at [804, 415] on b at bounding box center [804, 420] width 6 height 13
click at [825, 353] on select "tend to are used to ought to had to" at bounding box center [819, 350] width 81 height 19
click at [825, 360] on div "O v e r t h e l a s t t e n t h o u s a n d y e a r s t h e r e s e e m t o h a…" at bounding box center [580, 396] width 732 height 290
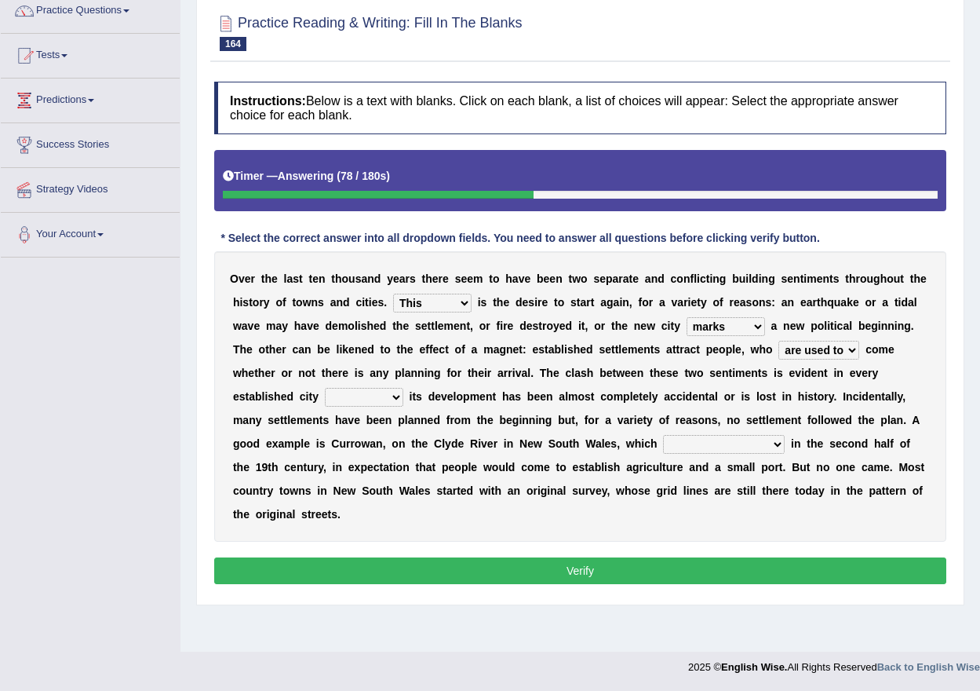
click at [378, 400] on select "unless whenever whereas until" at bounding box center [364, 397] width 78 height 19
click at [377, 392] on select "unless whenever whereas until" at bounding box center [364, 397] width 78 height 19
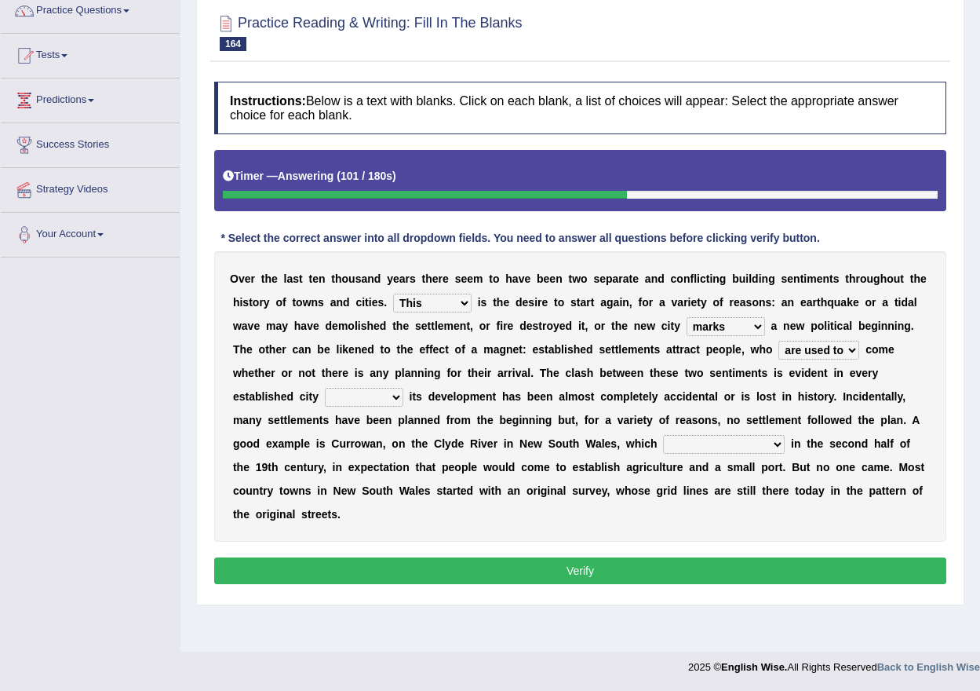
select select "until"
click at [325, 388] on select "unless whenever whereas until" at bounding box center [364, 397] width 78 height 19
click at [349, 483] on div "O v e r t h e l a s t t e n t h o u s a n d y e a r s t h e r e s e e m t o h a…" at bounding box center [580, 396] width 732 height 290
click at [739, 435] on select "has been surveyed was surveyed could be surveyed had surveyed" at bounding box center [724, 444] width 122 height 19
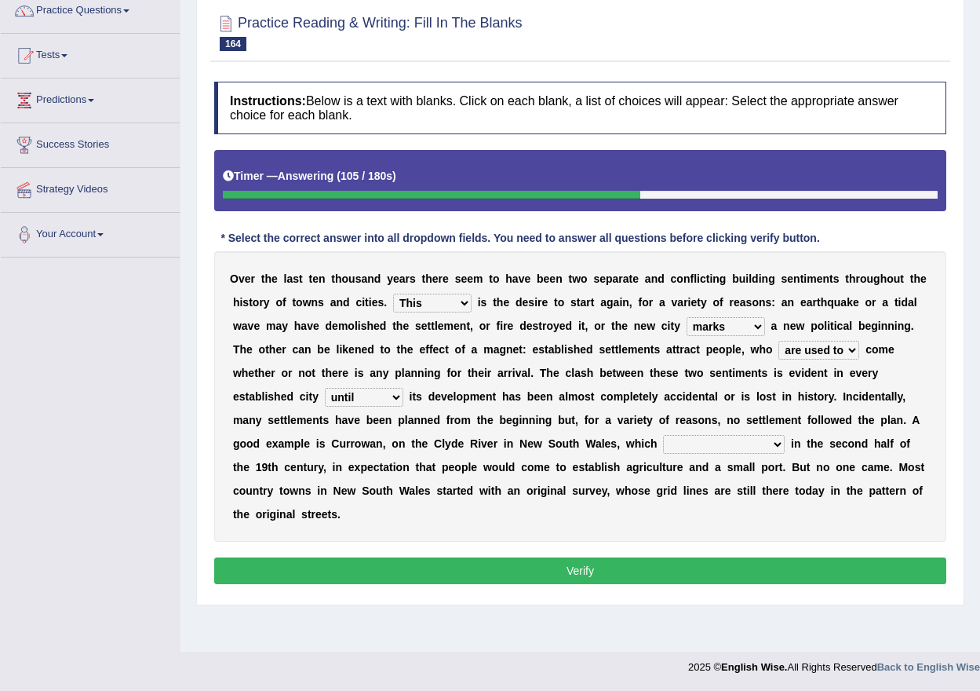
click at [748, 440] on select "has been surveyed was surveyed could be surveyed had surveyed" at bounding box center [724, 444] width 122 height 19
click at [760, 443] on select "has been surveyed was surveyed could be surveyed had surveyed" at bounding box center [724, 444] width 122 height 19
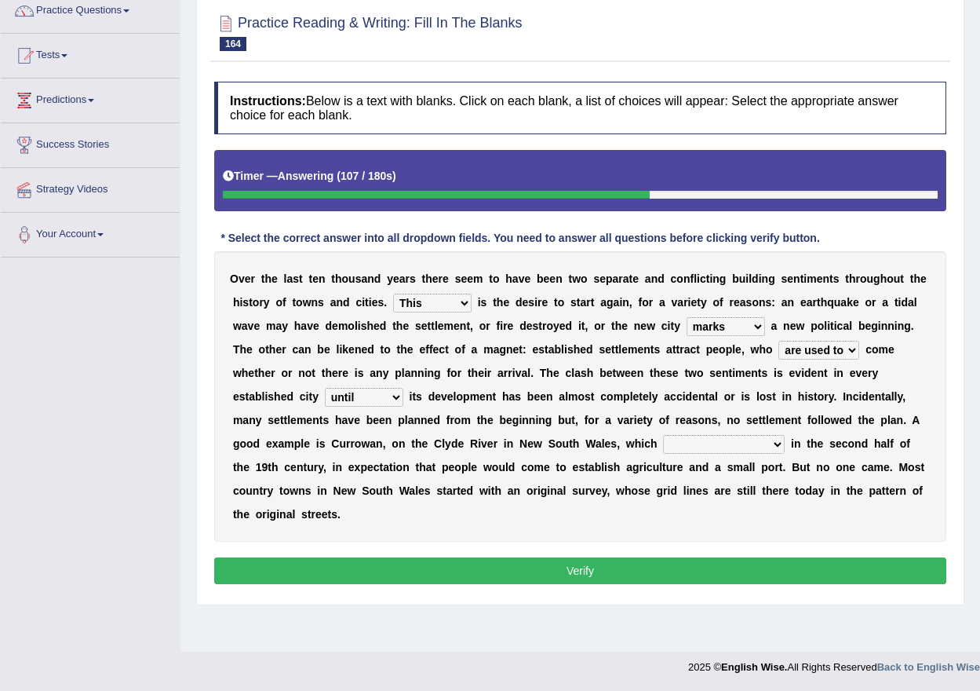
click at [760, 443] on select "has been surveyed was surveyed could be surveyed had surveyed" at bounding box center [724, 444] width 122 height 19
click at [759, 443] on select "has been surveyed was surveyed could be surveyed had surveyed" at bounding box center [724, 444] width 122 height 19
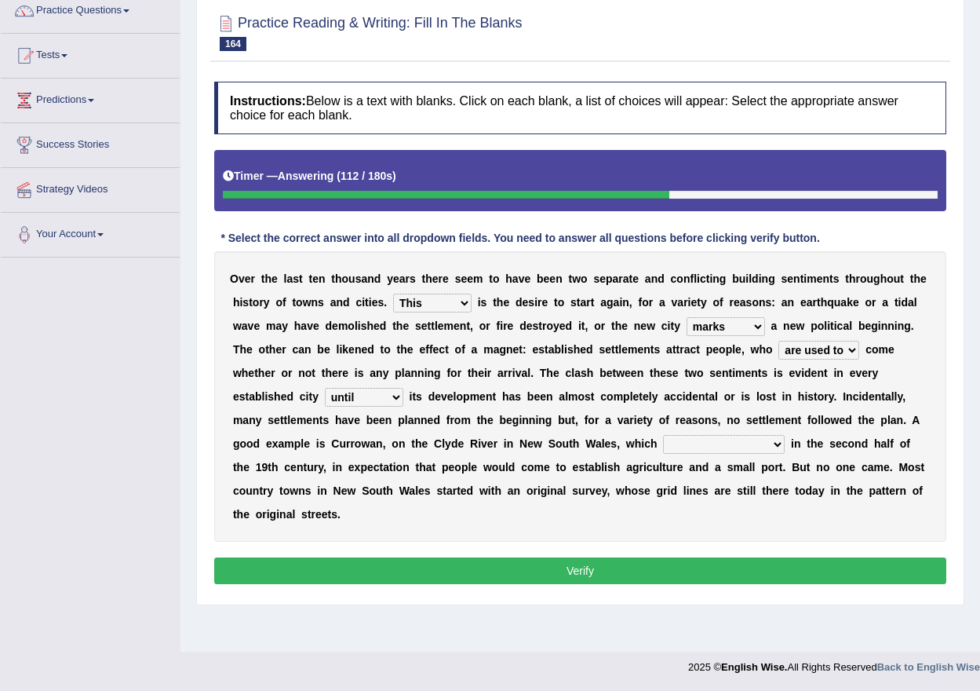
click at [759, 443] on select "has been surveyed was surveyed could be surveyed had surveyed" at bounding box center [724, 444] width 122 height 19
click at [721, 438] on select "has been surveyed was surveyed could be surveyed had surveyed" at bounding box center [724, 444] width 122 height 19
drag, startPoint x: 721, startPoint y: 438, endPoint x: 721, endPoint y: 457, distance: 18.8
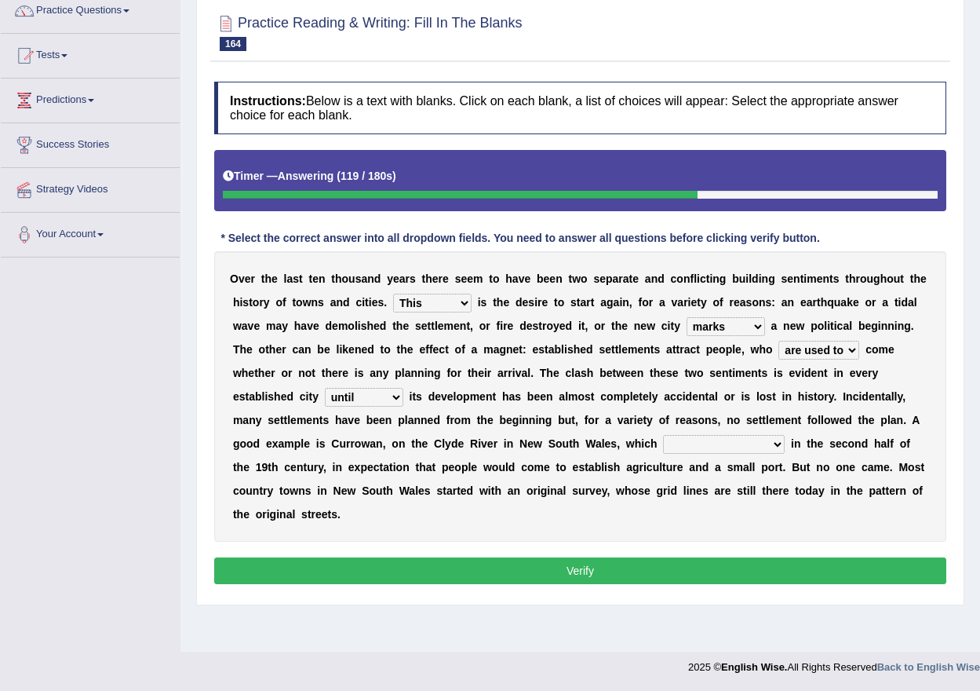
click at [721, 457] on div "O v e r t h e l a s t t e n t h o u s a n d y e a r s t h e r e s e e m t o h a…" at bounding box center [580, 396] width 732 height 290
click at [663, 435] on select "has been surveyed was surveyed could be surveyed had surveyed" at bounding box center [724, 444] width 122 height 19
click at [721, 497] on div "O v e r t h e l a s t t e n t h o u s a n d y e a r s t h e r e s e e m t o h a…" at bounding box center [580, 396] width 732 height 290
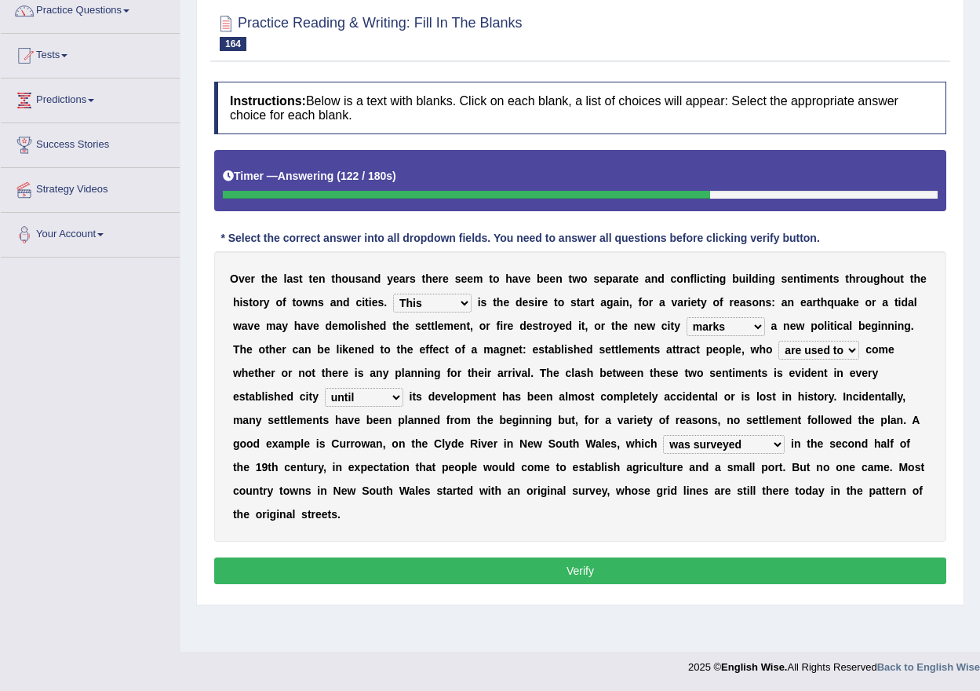
click at [765, 448] on select "has been surveyed was surveyed could be surveyed had surveyed" at bounding box center [724, 444] width 122 height 19
select select "has been surveyed"
click at [663, 435] on select "has been surveyed was surveyed could be surveyed had surveyed" at bounding box center [724, 444] width 122 height 19
drag, startPoint x: 730, startPoint y: 453, endPoint x: 669, endPoint y: 478, distance: 66.2
click at [669, 478] on div "O v e r t h e l a s t t e n t h o u s a n d y e a r s t h e r e s e e m t o h a…" at bounding box center [580, 396] width 732 height 290
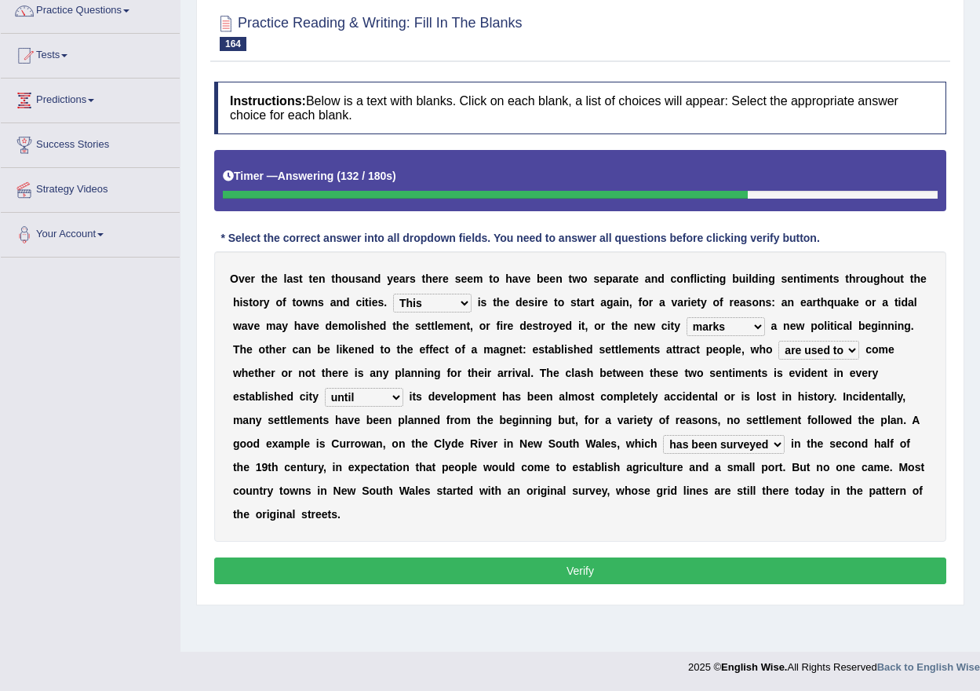
click at [595, 574] on button "Verify" at bounding box center [580, 570] width 732 height 27
click at [595, 574] on div "Home Practice Reading & Writing: Fill In The Blanks Settlement « Prev Report Qu…" at bounding box center [581, 259] width 800 height 785
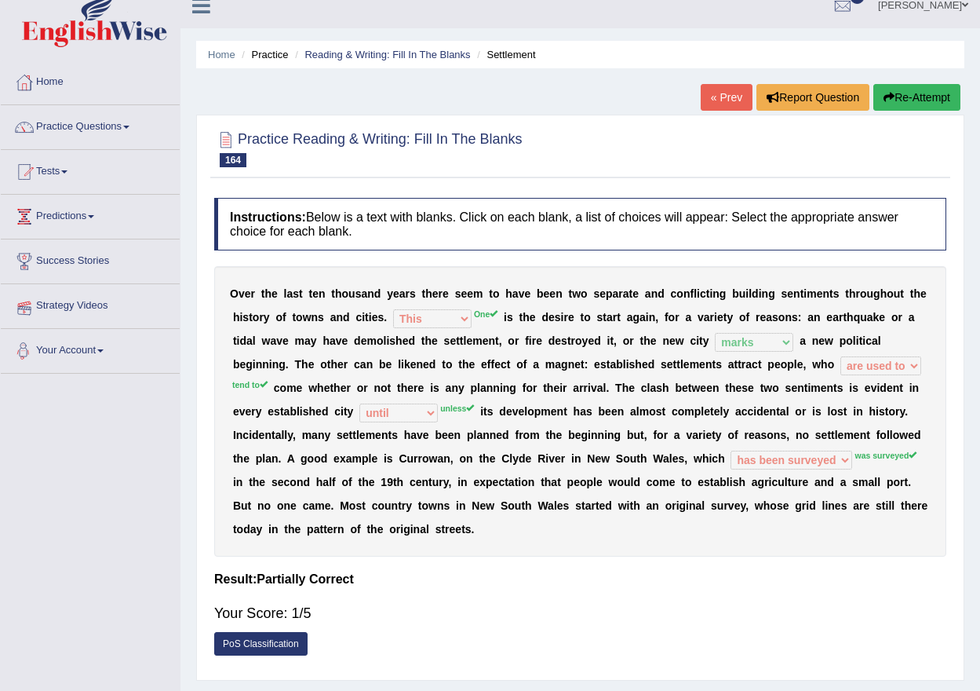
scroll to position [0, 0]
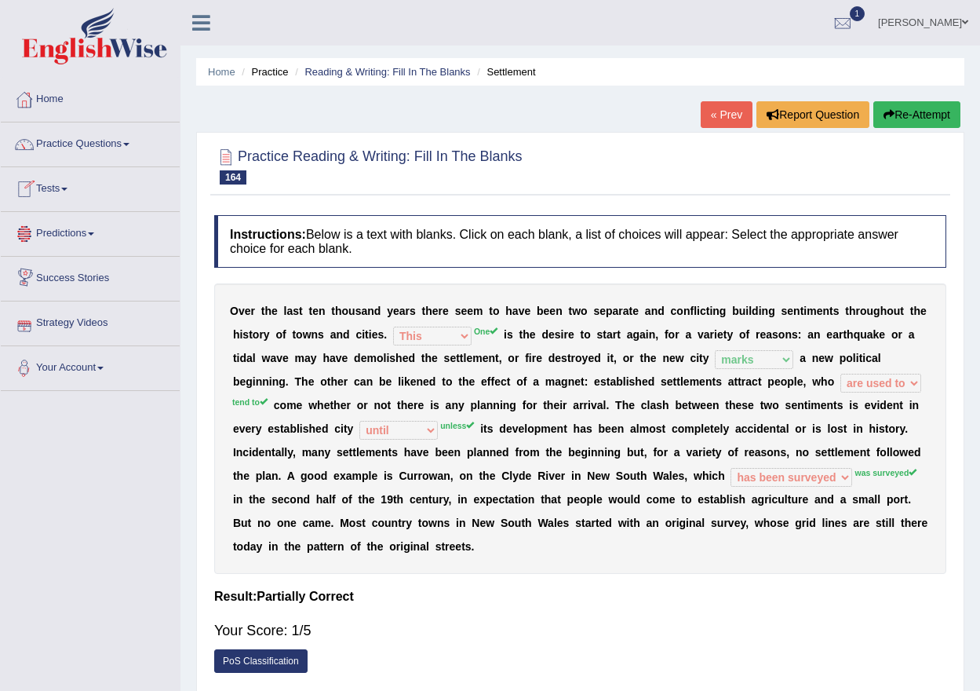
click at [68, 104] on link "Home" at bounding box center [90, 97] width 179 height 39
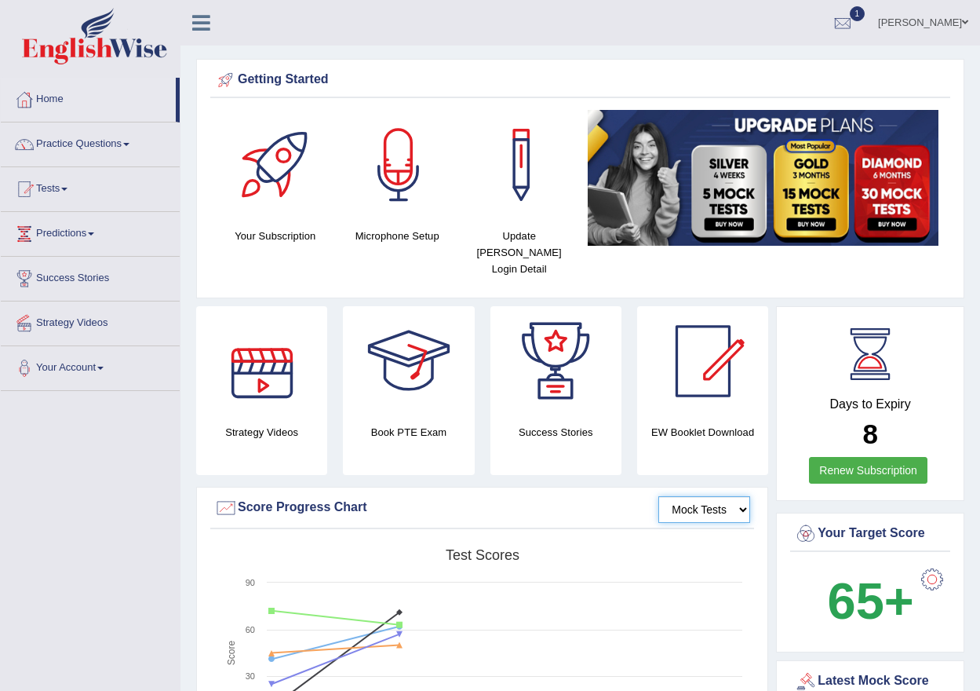
click at [739, 496] on select "Mock Tests" at bounding box center [705, 509] width 92 height 27
click at [659, 496] on select "Mock Tests" at bounding box center [705, 509] width 92 height 27
click at [694, 521] on div "Mock Tests Score Progress Chart Created with Highcharts 7.1.2 Score Test scores…" at bounding box center [482, 642] width 572 height 311
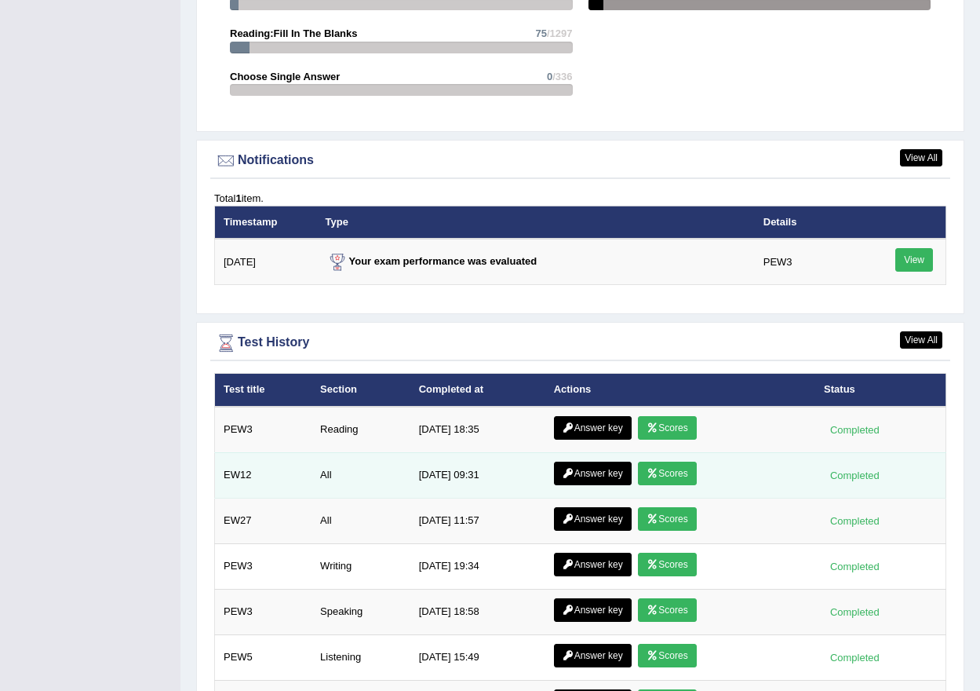
scroll to position [1805, 0]
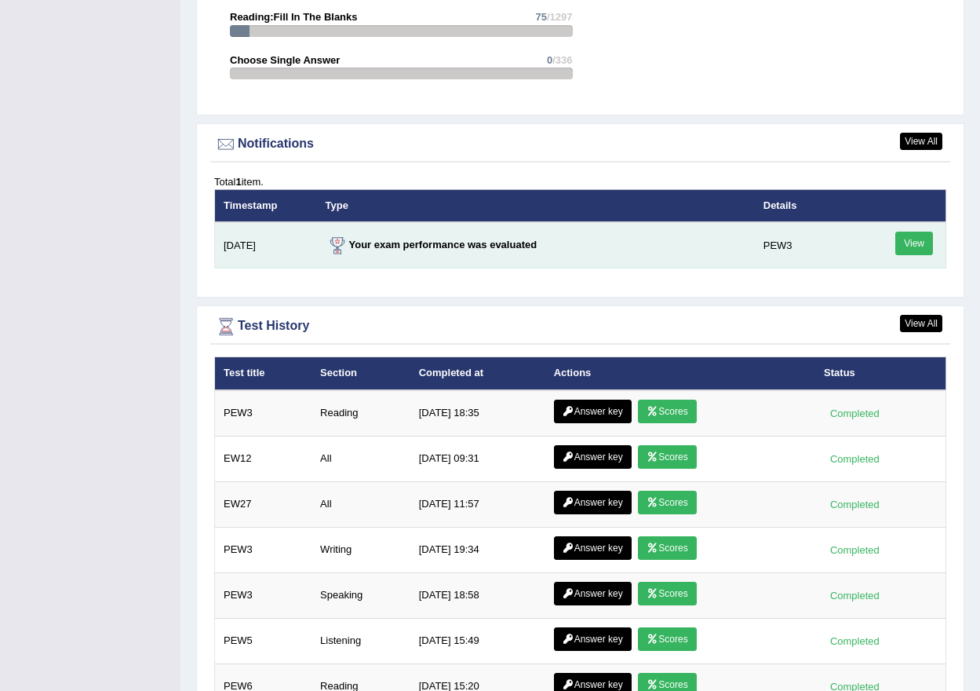
click at [914, 232] on link "View" at bounding box center [915, 244] width 38 height 24
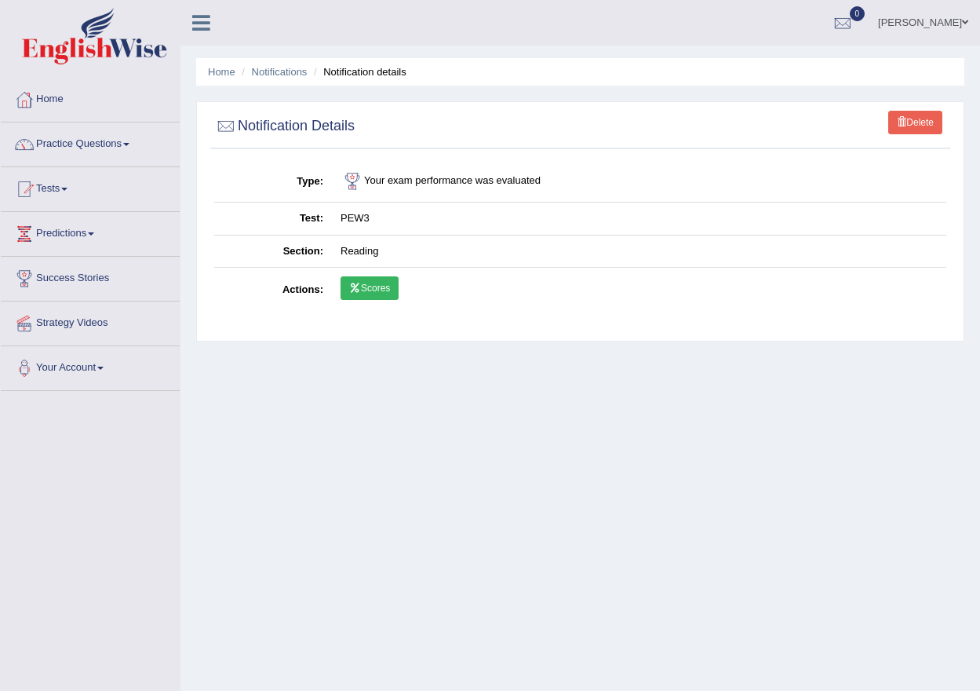
click at [374, 284] on link "Scores" at bounding box center [370, 288] width 58 height 24
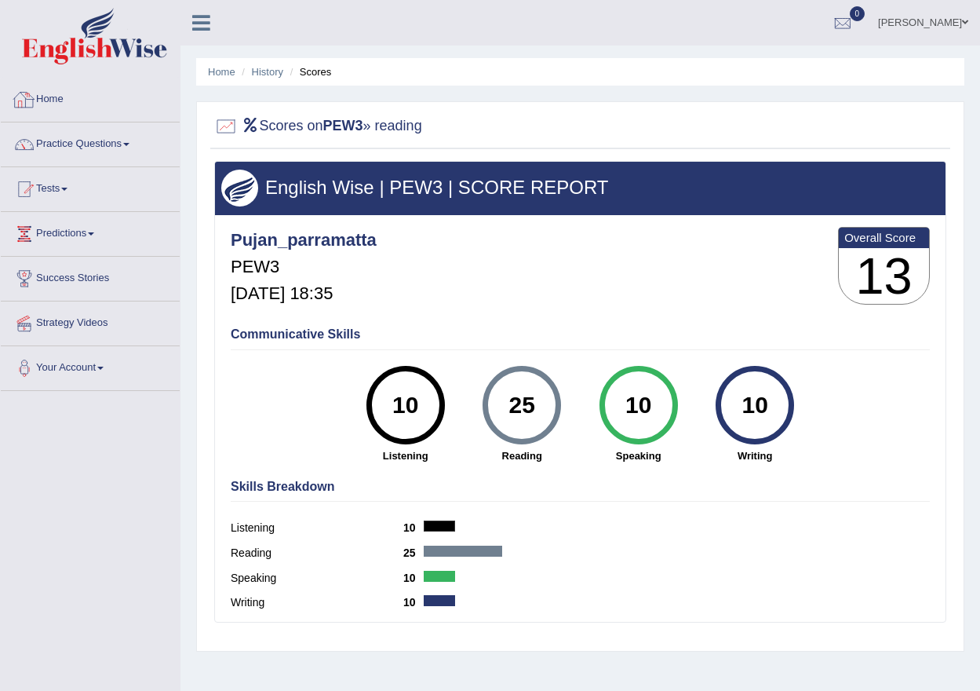
click at [81, 92] on link "Home" at bounding box center [90, 97] width 179 height 39
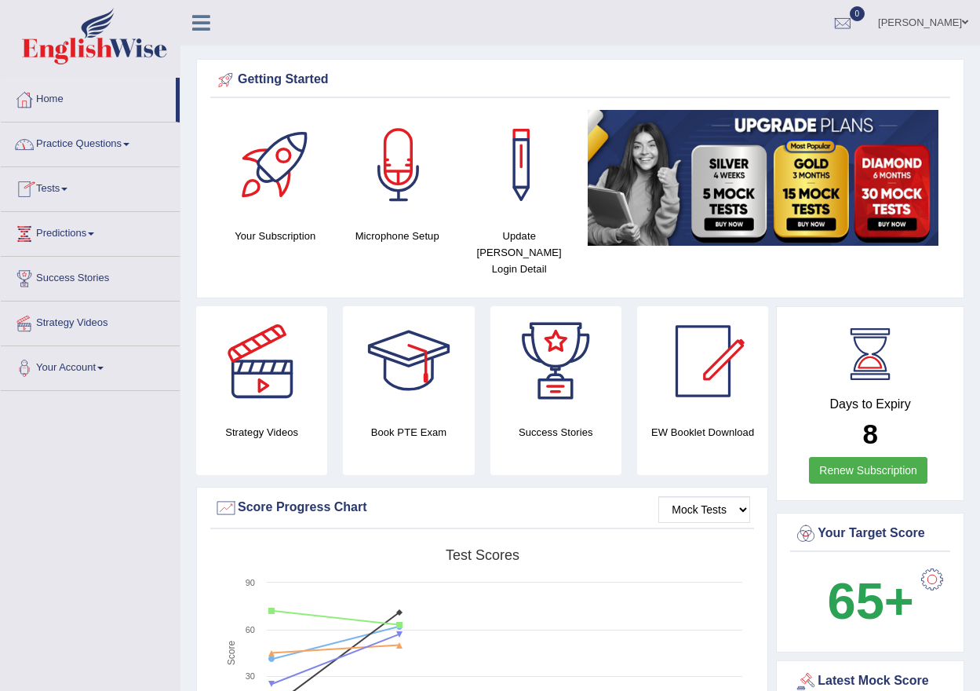
click at [118, 146] on link "Practice Questions" at bounding box center [90, 141] width 179 height 39
click at [155, 133] on link "Practice Questions" at bounding box center [90, 141] width 179 height 39
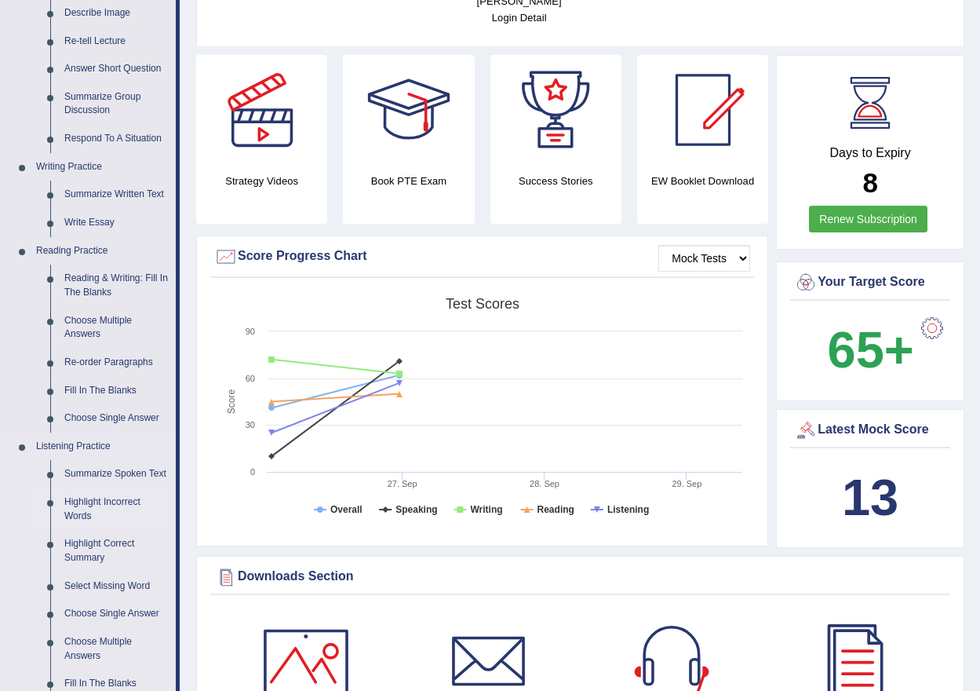
scroll to position [314, 0]
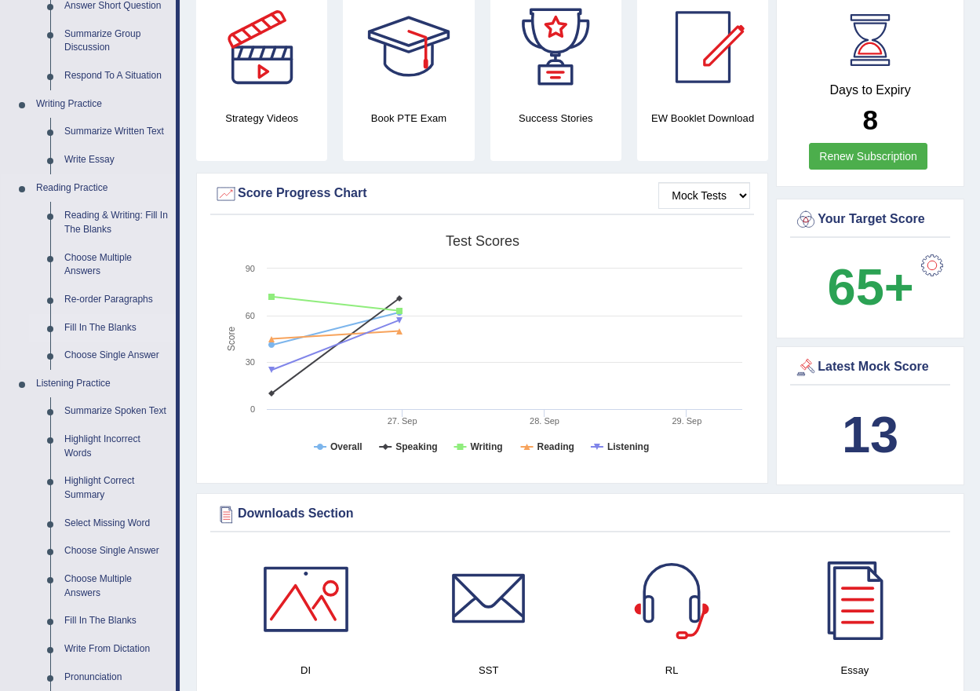
click at [82, 327] on link "Fill In The Blanks" at bounding box center [116, 328] width 119 height 28
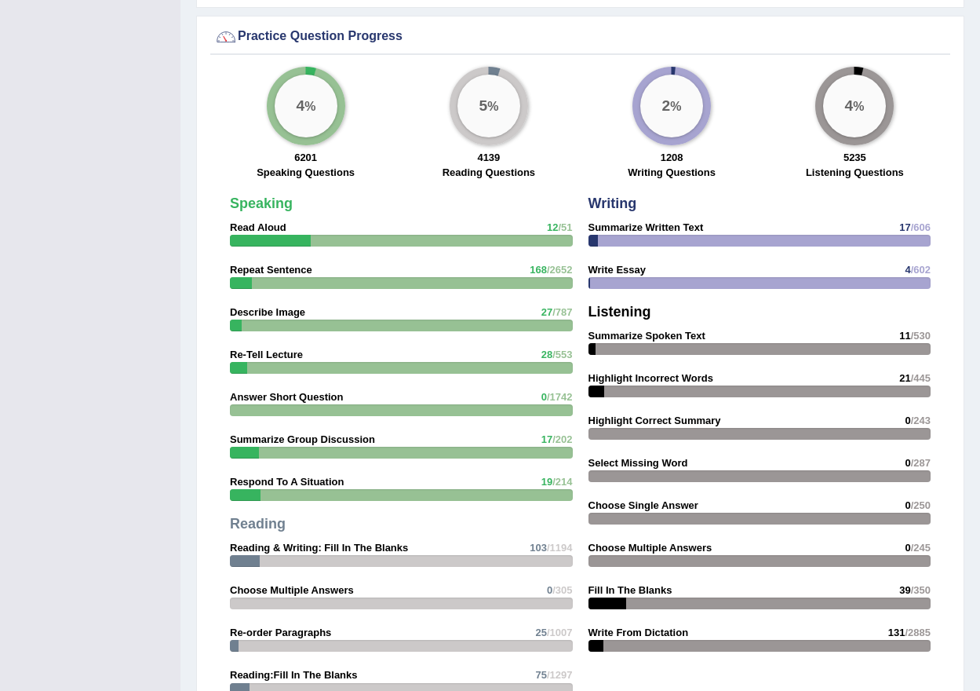
scroll to position [892, 0]
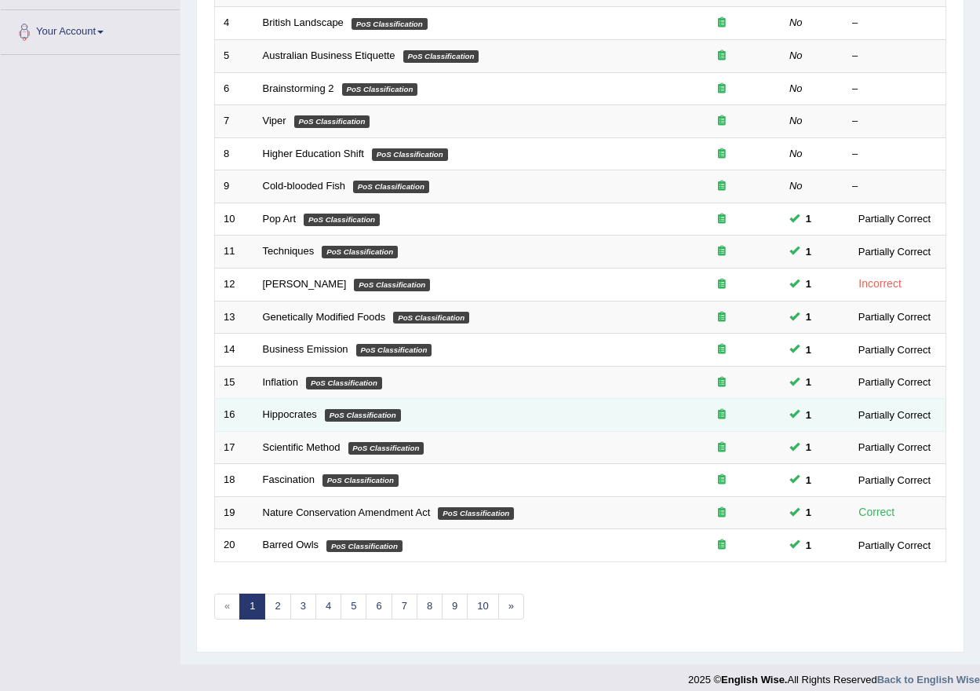
scroll to position [349, 0]
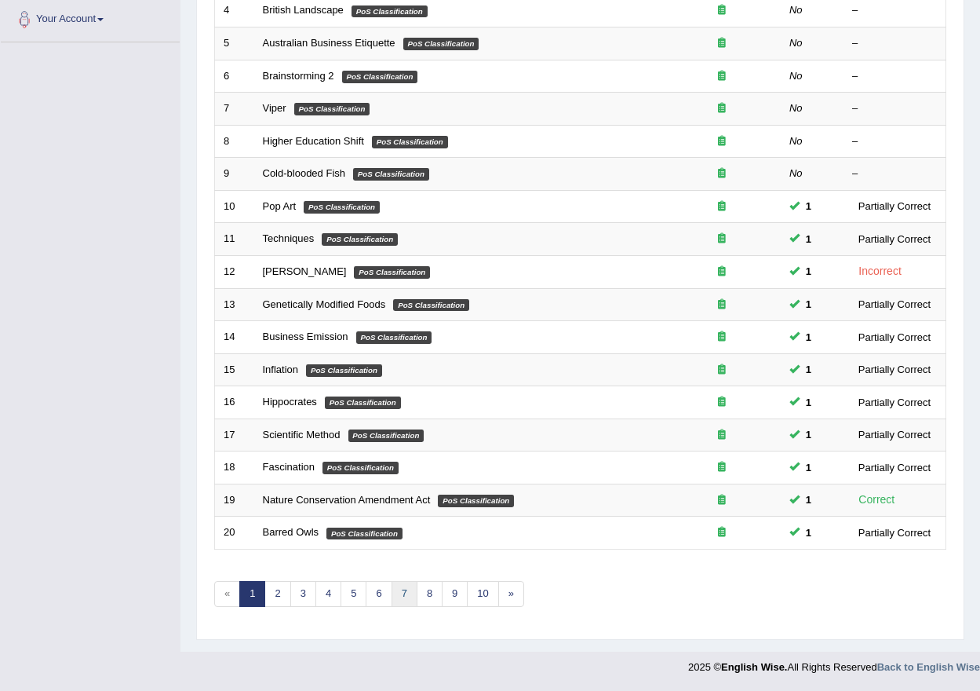
click at [412, 600] on link "7" at bounding box center [405, 594] width 26 height 26
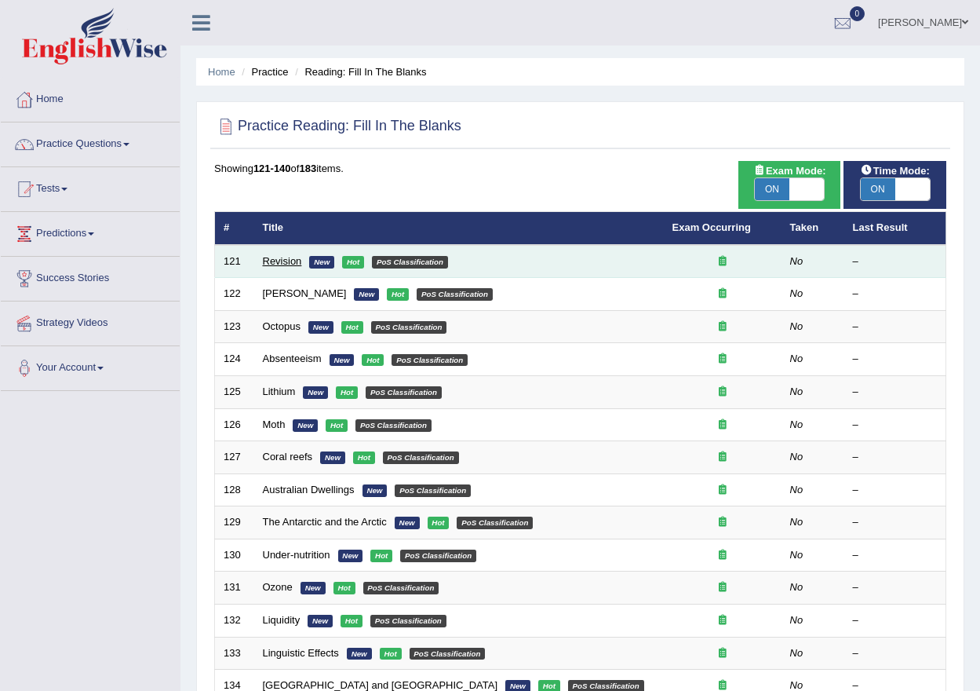
click at [279, 257] on link "Revision" at bounding box center [282, 261] width 39 height 12
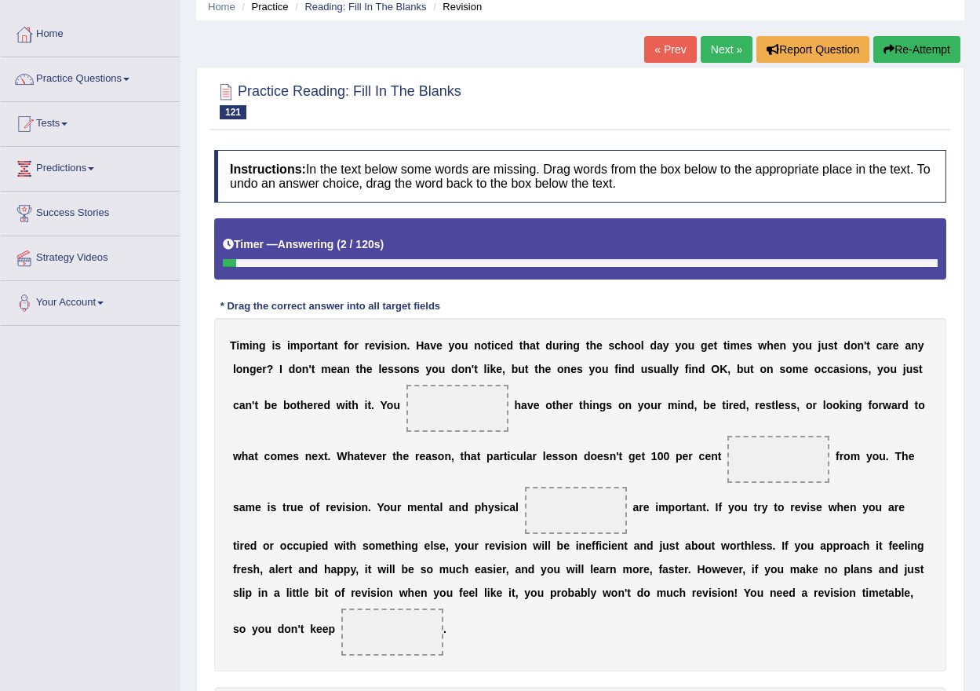
scroll to position [157, 0]
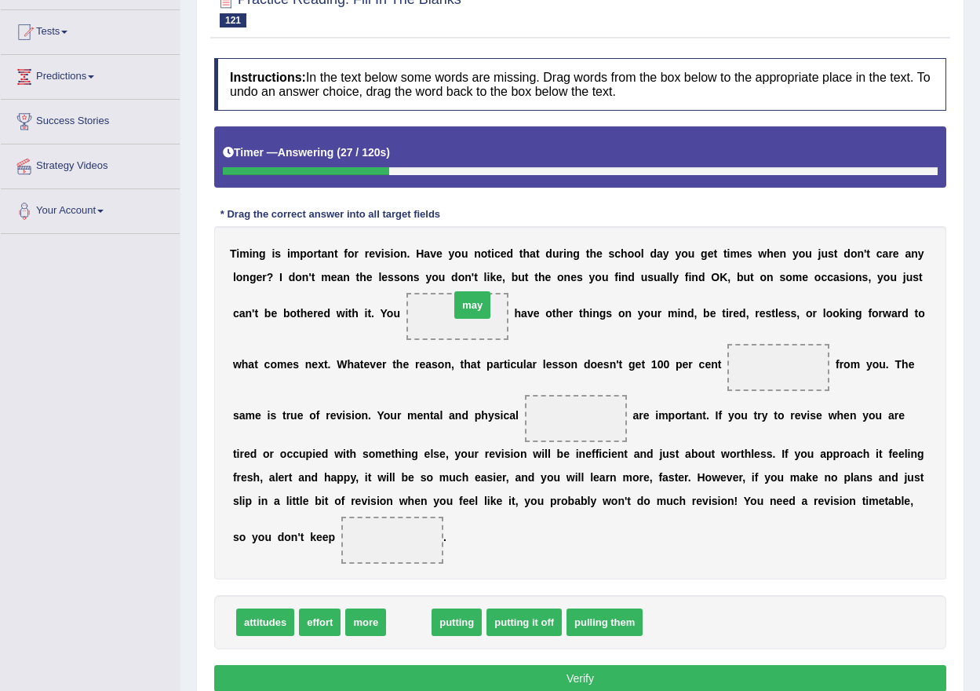
drag, startPoint x: 403, startPoint y: 616, endPoint x: 466, endPoint y: 299, distance: 323.4
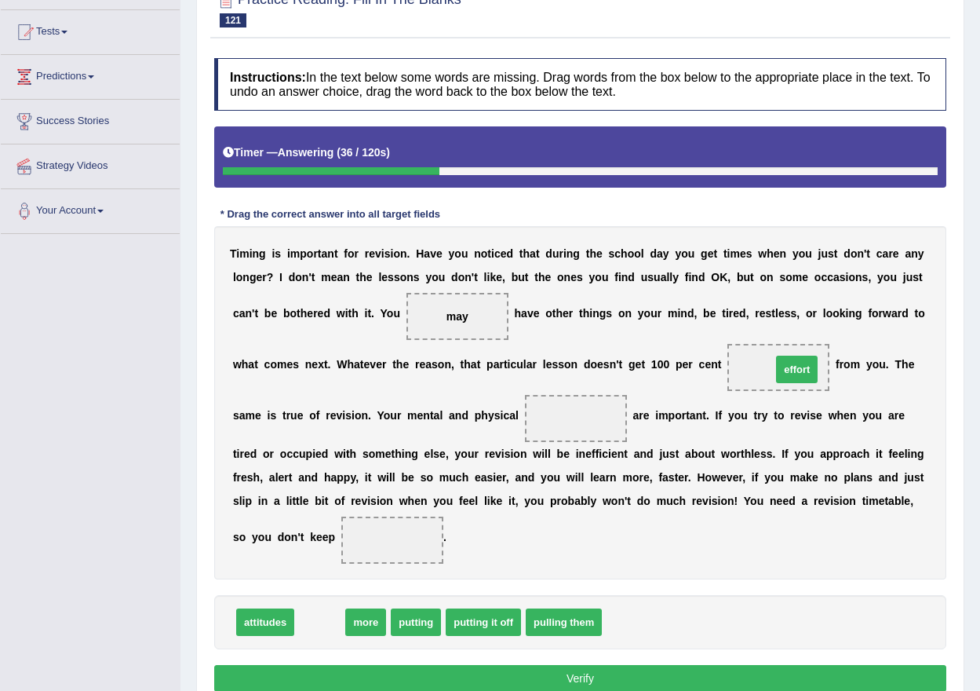
drag, startPoint x: 319, startPoint y: 622, endPoint x: 794, endPoint y: 370, distance: 538.6
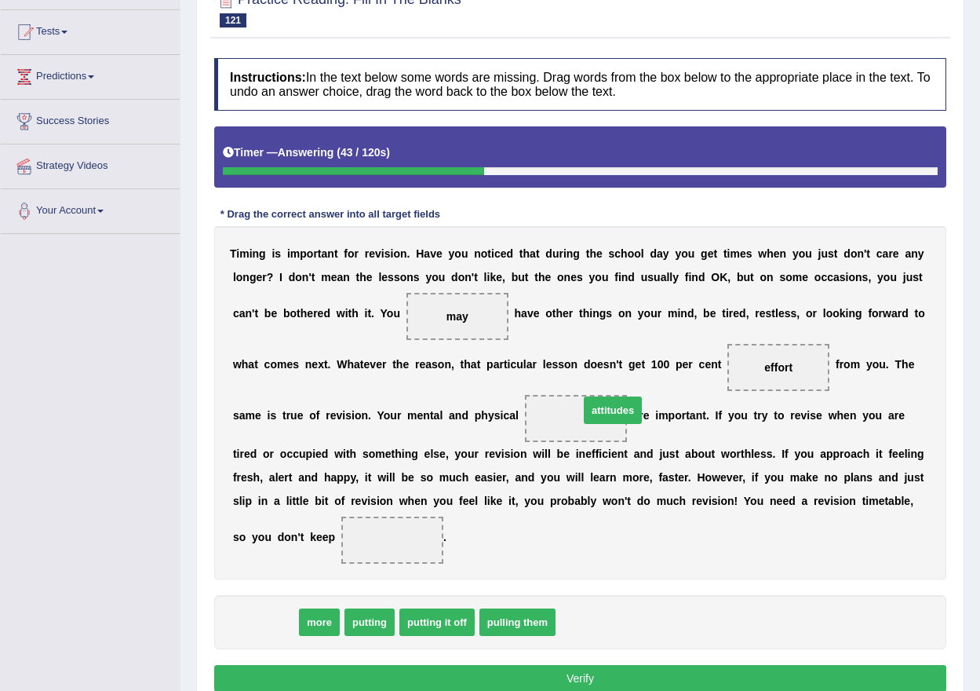
drag, startPoint x: 277, startPoint y: 613, endPoint x: 600, endPoint y: 416, distance: 378.7
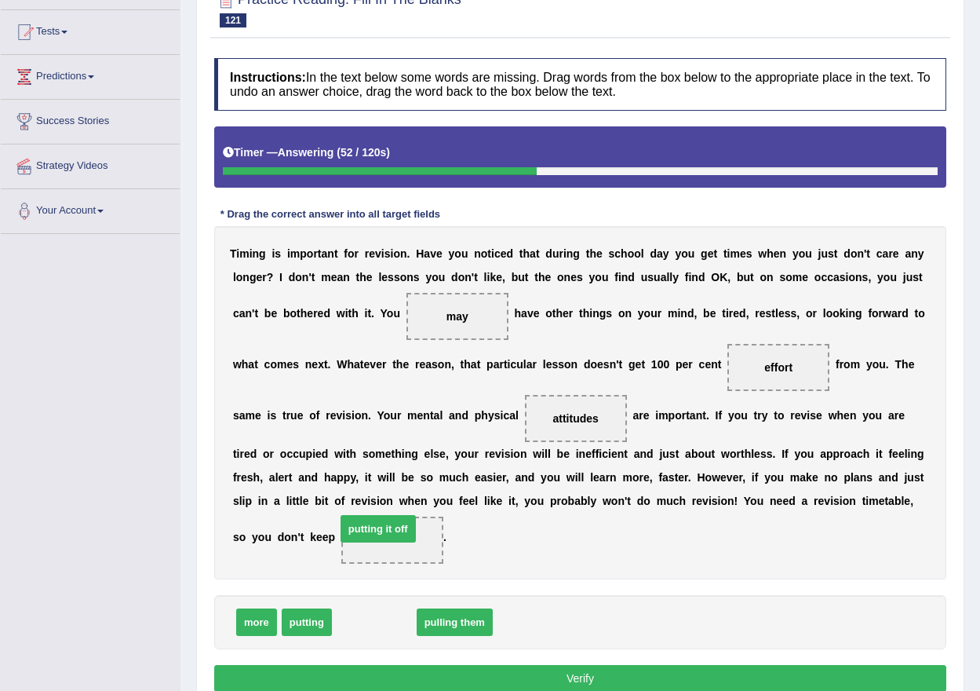
drag, startPoint x: 387, startPoint y: 620, endPoint x: 391, endPoint y: 524, distance: 96.6
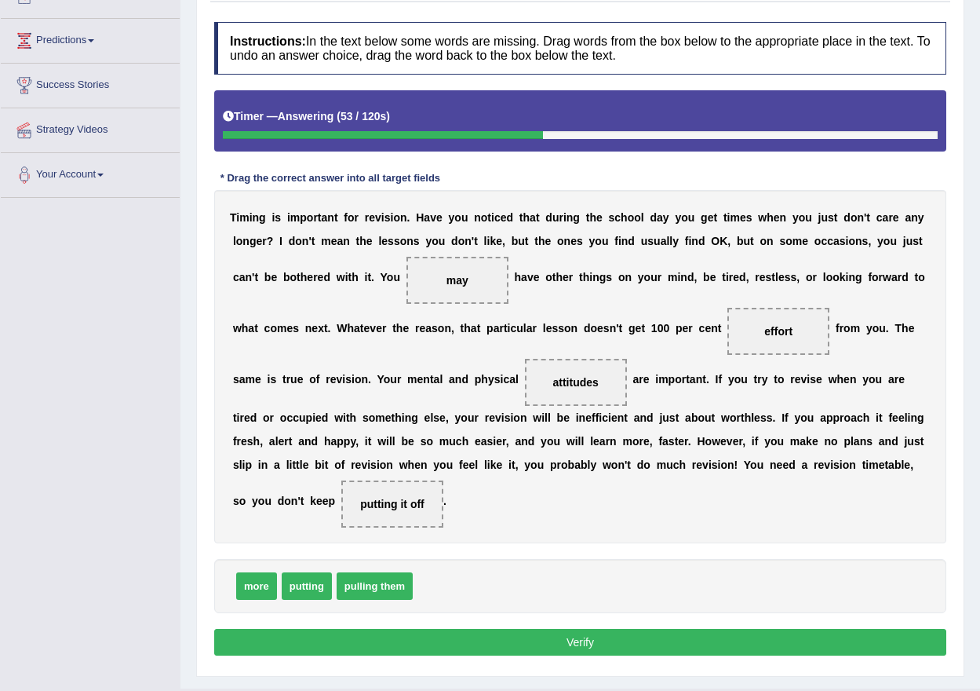
scroll to position [230, 0]
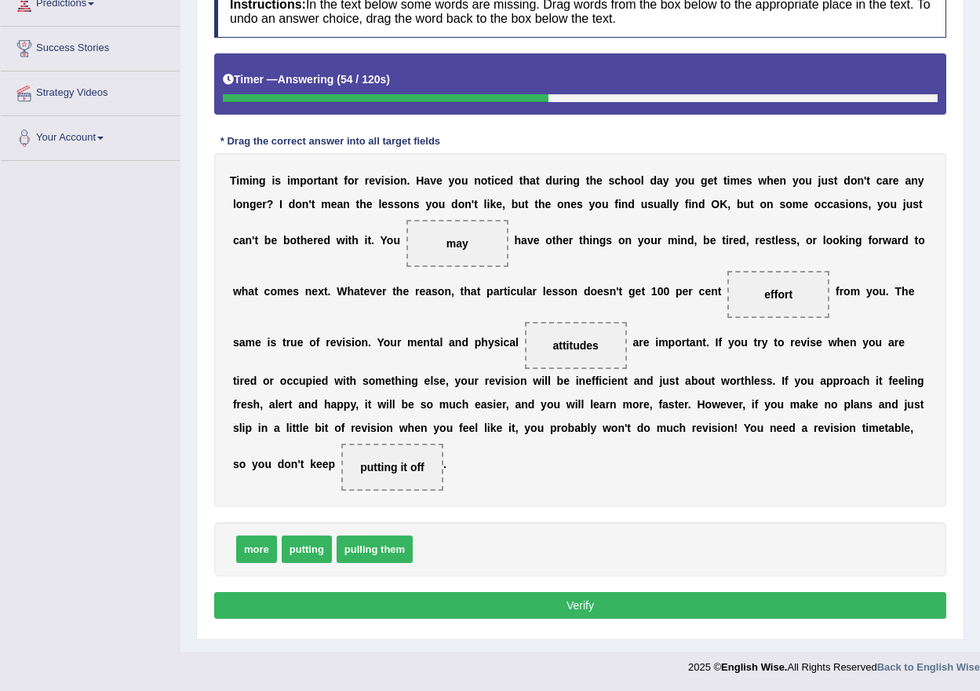
click at [571, 608] on button "Verify" at bounding box center [580, 605] width 732 height 27
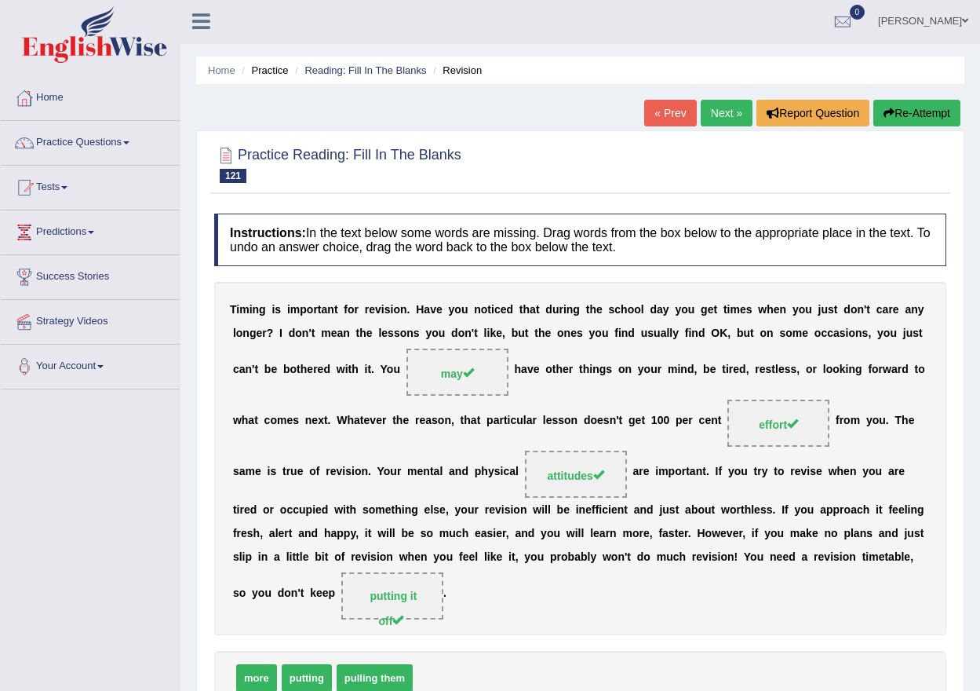
scroll to position [0, 0]
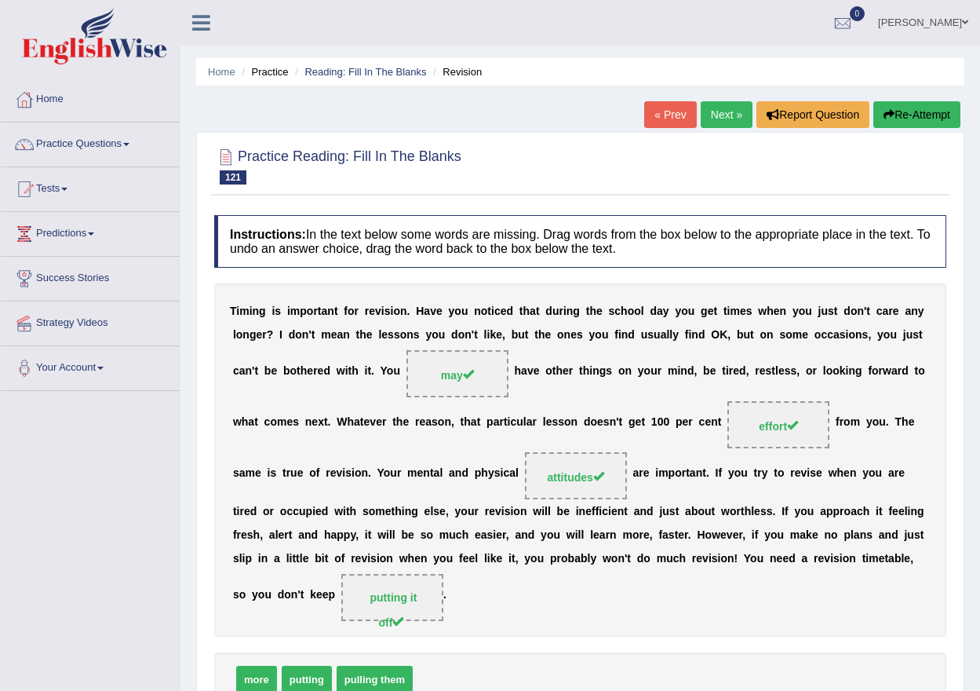
click at [718, 108] on link "Next »" at bounding box center [727, 114] width 52 height 27
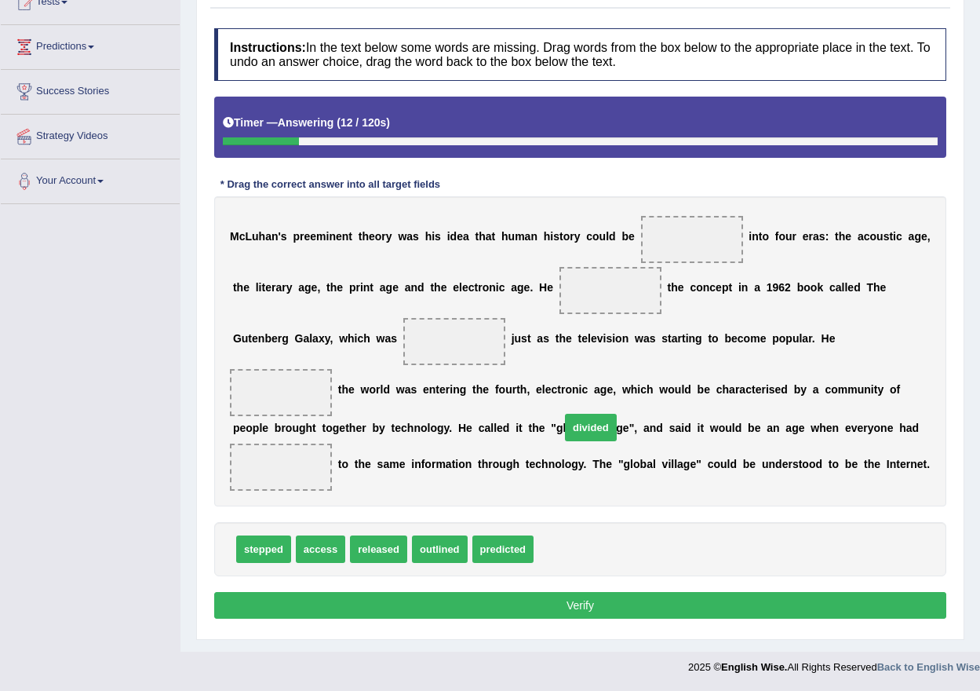
drag, startPoint x: 563, startPoint y: 547, endPoint x: 649, endPoint y: 290, distance: 271.6
click at [604, 414] on span "divided" at bounding box center [591, 427] width 52 height 27
click at [611, 361] on div "M [PERSON_NAME] ' s p r e e m i n e n t t h e o r y w a s h i s i d e a t h a t…" at bounding box center [580, 351] width 732 height 310
drag, startPoint x: 649, startPoint y: 290, endPoint x: 619, endPoint y: 451, distance: 164.4
click at [622, 448] on div "M [PERSON_NAME] ' s p r e e m i n e n t t h e o r y w a s h i s i d e a t h a t…" at bounding box center [580, 351] width 732 height 310
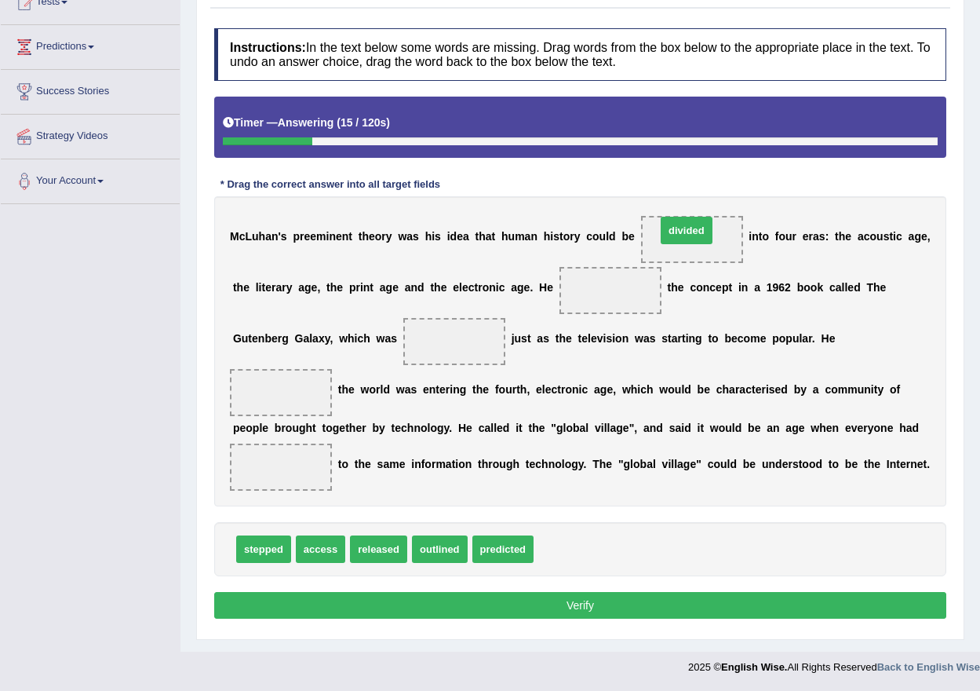
drag, startPoint x: 567, startPoint y: 552, endPoint x: 688, endPoint y: 234, distance: 340.1
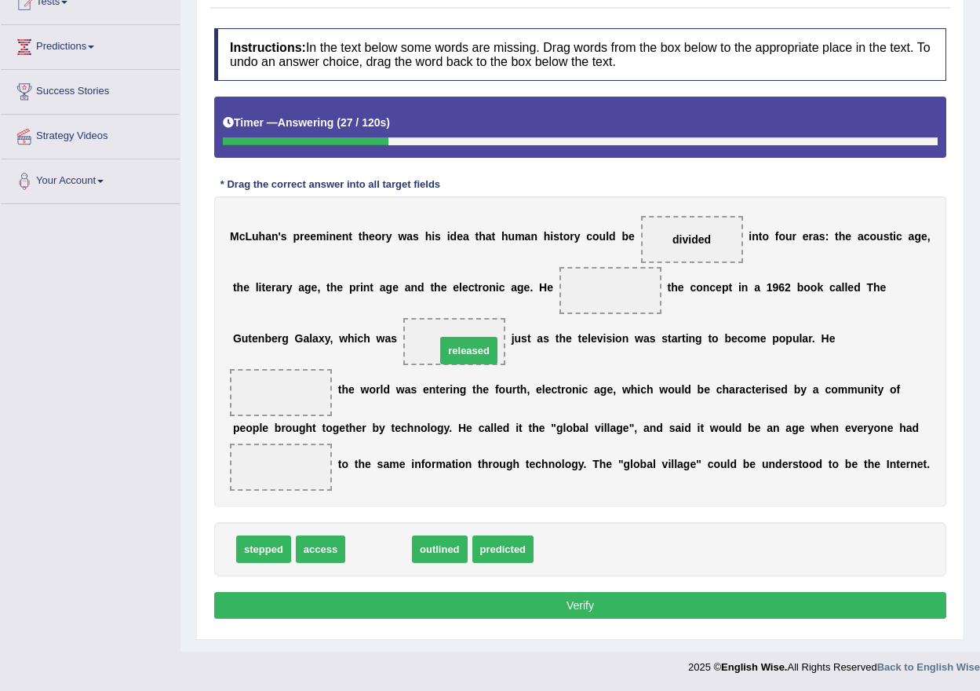
drag, startPoint x: 381, startPoint y: 548, endPoint x: 471, endPoint y: 349, distance: 218.1
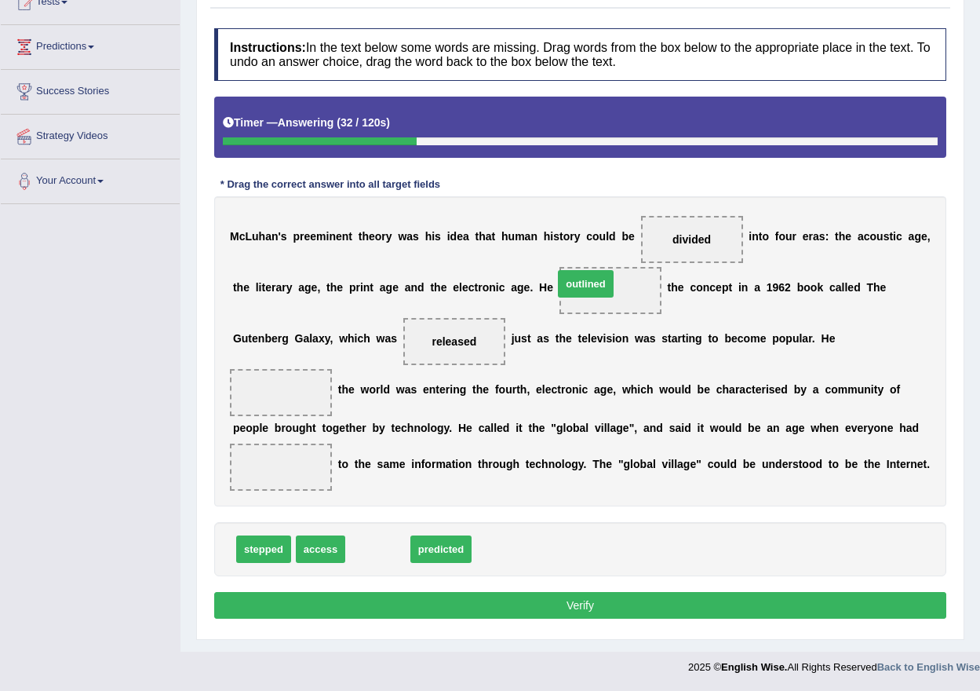
drag, startPoint x: 379, startPoint y: 551, endPoint x: 587, endPoint y: 286, distance: 337.1
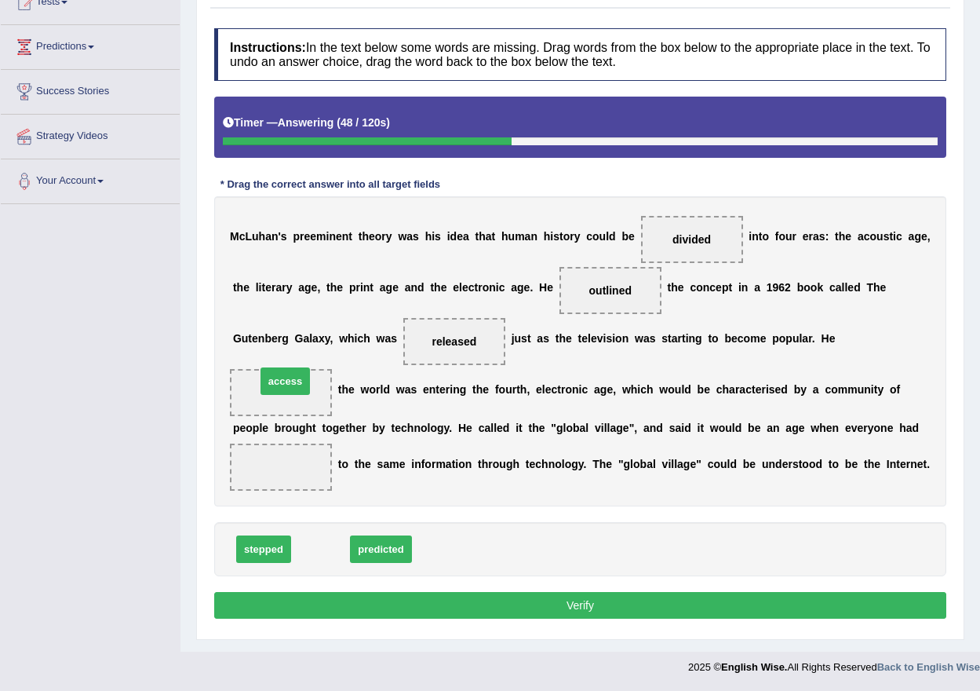
drag, startPoint x: 335, startPoint y: 553, endPoint x: 300, endPoint y: 385, distance: 171.6
drag, startPoint x: 332, startPoint y: 545, endPoint x: 290, endPoint y: 470, distance: 85.8
click at [568, 602] on button "Verify" at bounding box center [580, 605] width 732 height 27
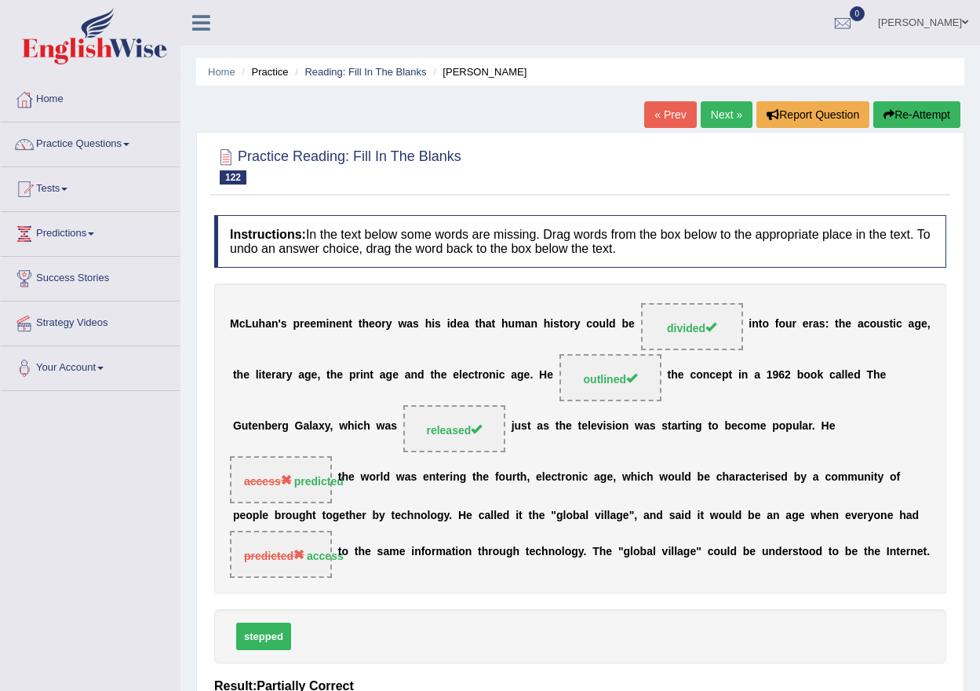
click at [714, 114] on link "Next »" at bounding box center [727, 114] width 52 height 27
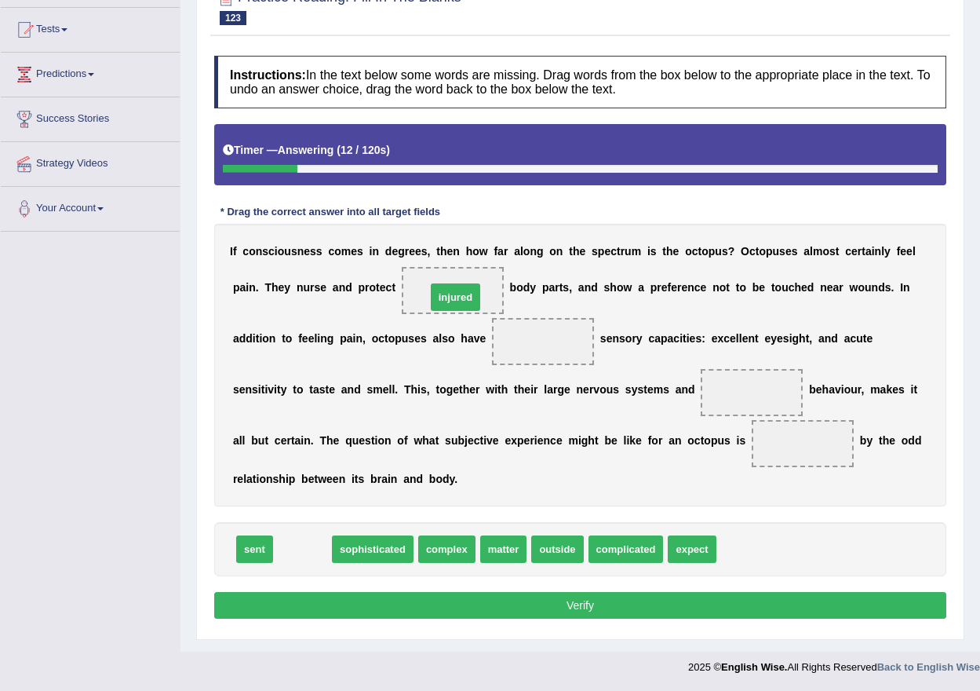
drag, startPoint x: 300, startPoint y: 551, endPoint x: 453, endPoint y: 301, distance: 293.5
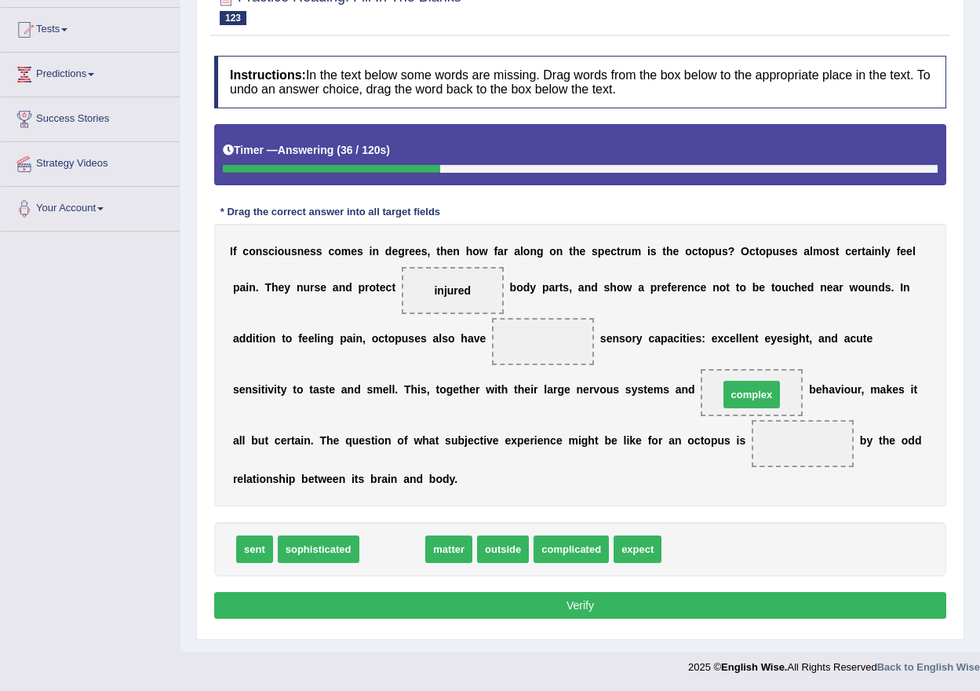
drag, startPoint x: 395, startPoint y: 548, endPoint x: 754, endPoint y: 393, distance: 391.3
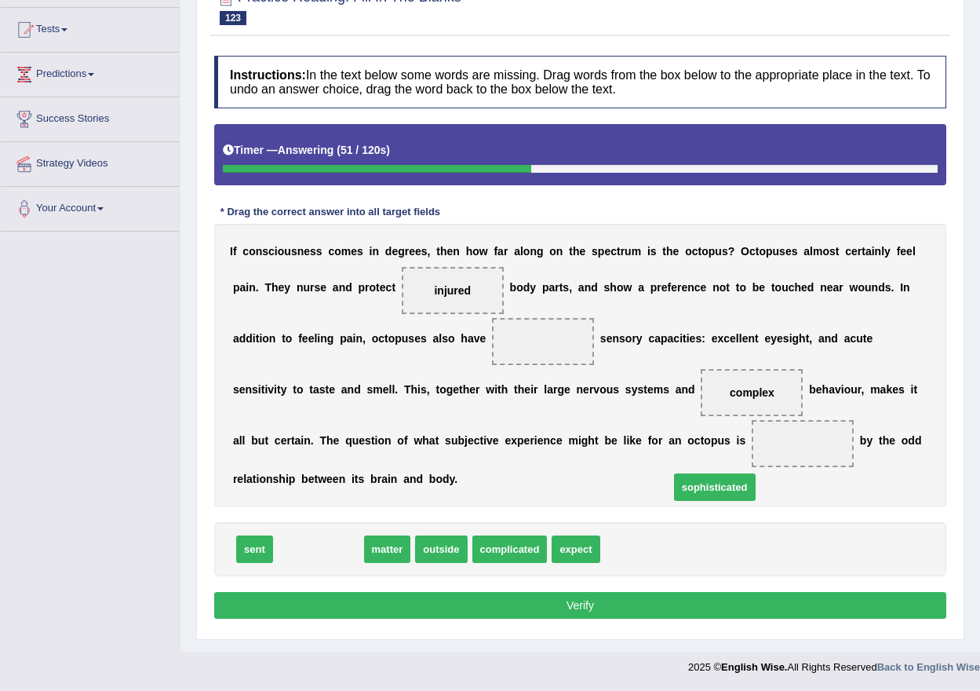
drag, startPoint x: 338, startPoint y: 548, endPoint x: 734, endPoint y: 486, distance: 401.2
click at [734, 486] on span "sophisticated" at bounding box center [715, 486] width 82 height 27
drag, startPoint x: 308, startPoint y: 540, endPoint x: 790, endPoint y: 443, distance: 492.4
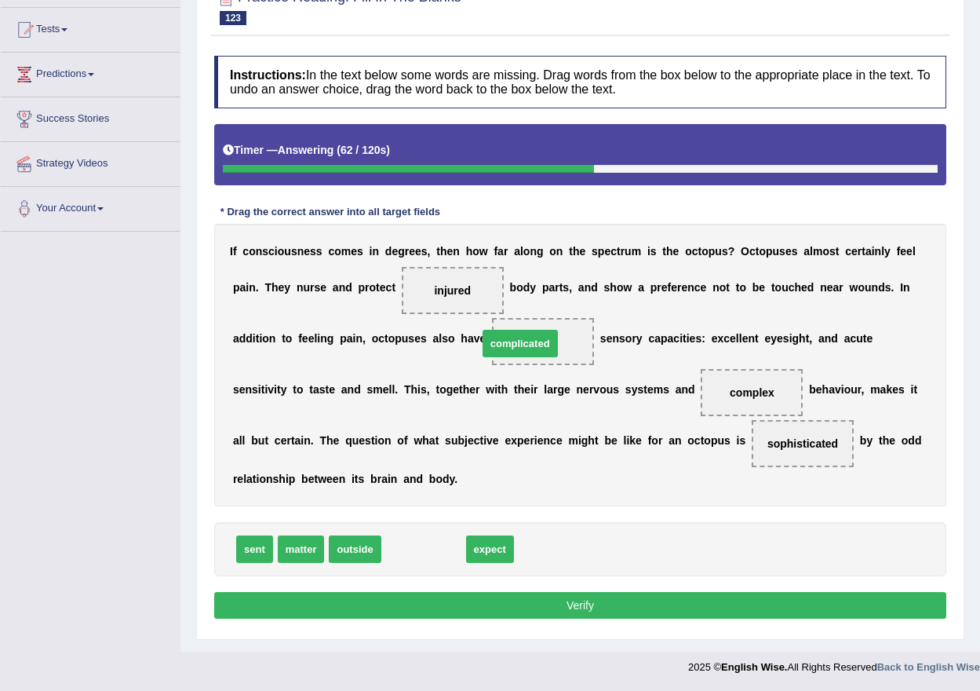
drag, startPoint x: 419, startPoint y: 550, endPoint x: 516, endPoint y: 345, distance: 227.2
click at [510, 608] on button "Verify" at bounding box center [580, 605] width 732 height 27
click at [512, 608] on div "Home Practice Reading: Fill In The Blanks Octopus « Prev Next » Report Question…" at bounding box center [581, 246] width 800 height 811
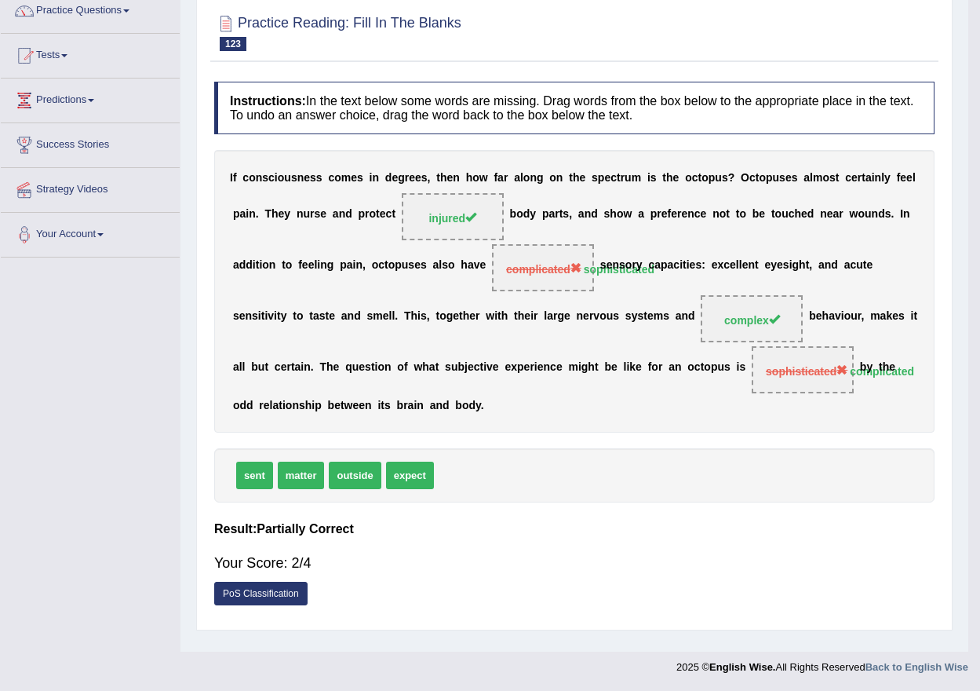
scroll to position [133, 0]
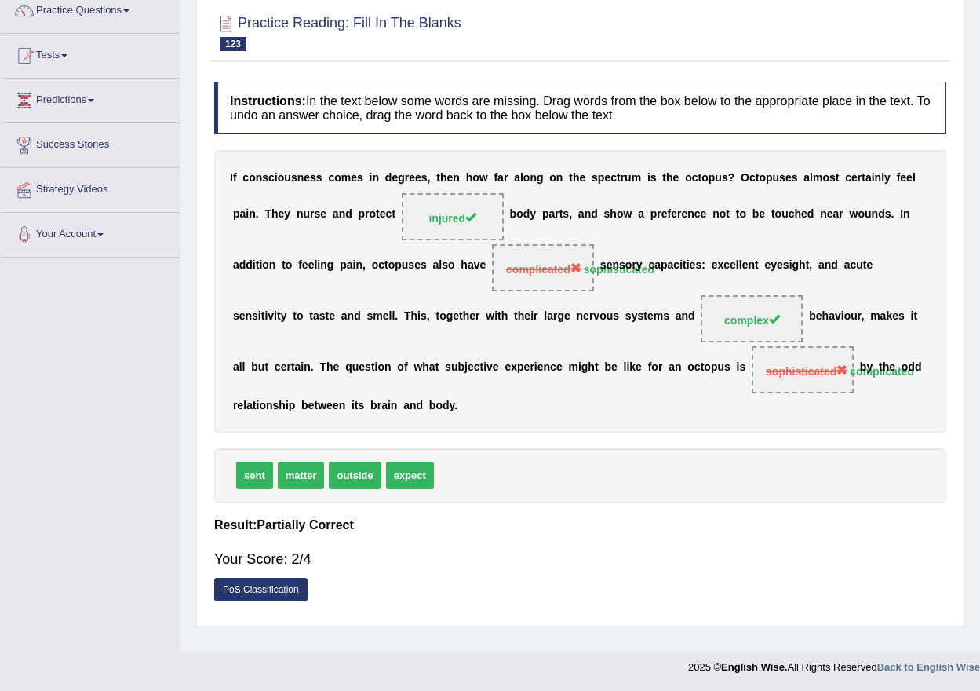
click at [611, 265] on b "e" at bounding box center [610, 265] width 6 height 13
drag, startPoint x: 619, startPoint y: 268, endPoint x: 670, endPoint y: 282, distance: 53.7
click at [619, 268] on div "I f c o n s c i o u s n e s s c o m e s i n d e g r e e s , t h e n h o w f a r…" at bounding box center [580, 291] width 732 height 283
click at [892, 372] on b "e" at bounding box center [892, 367] width 6 height 13
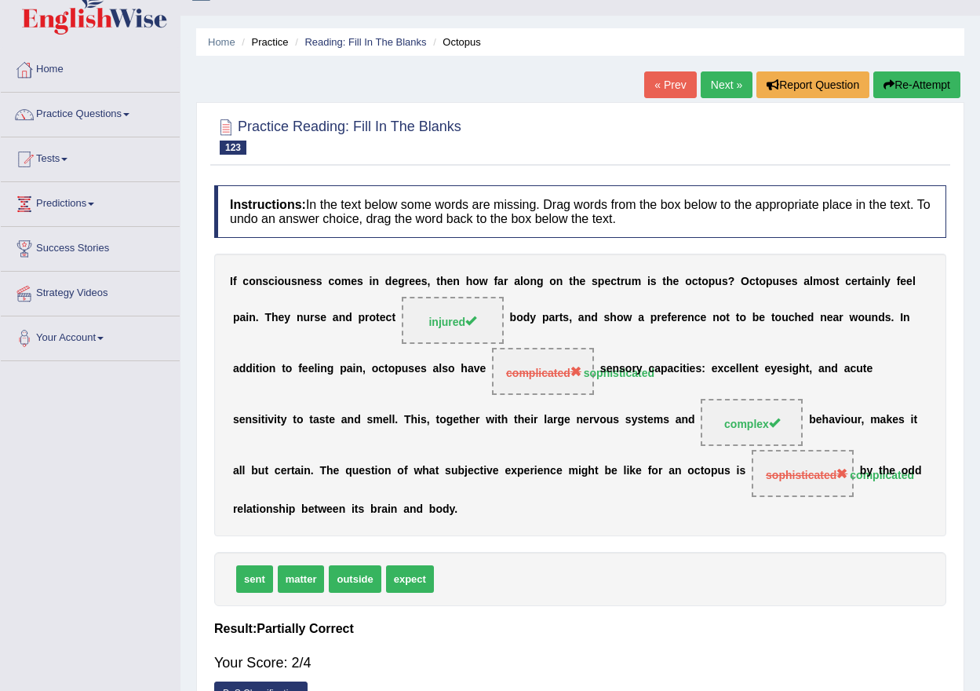
scroll to position [0, 0]
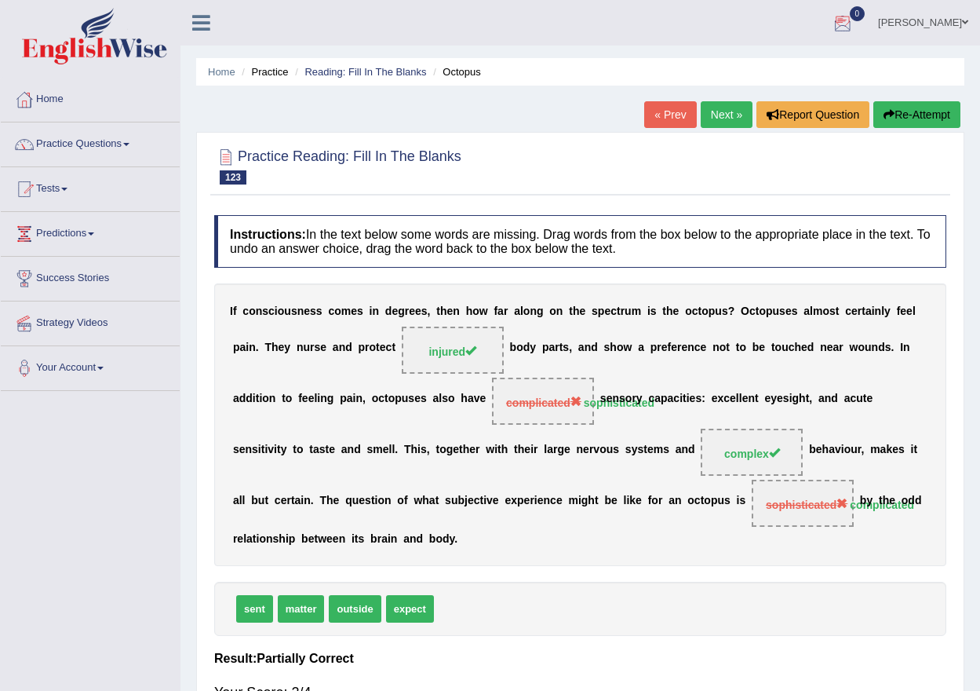
click at [727, 118] on link "Next »" at bounding box center [727, 114] width 52 height 27
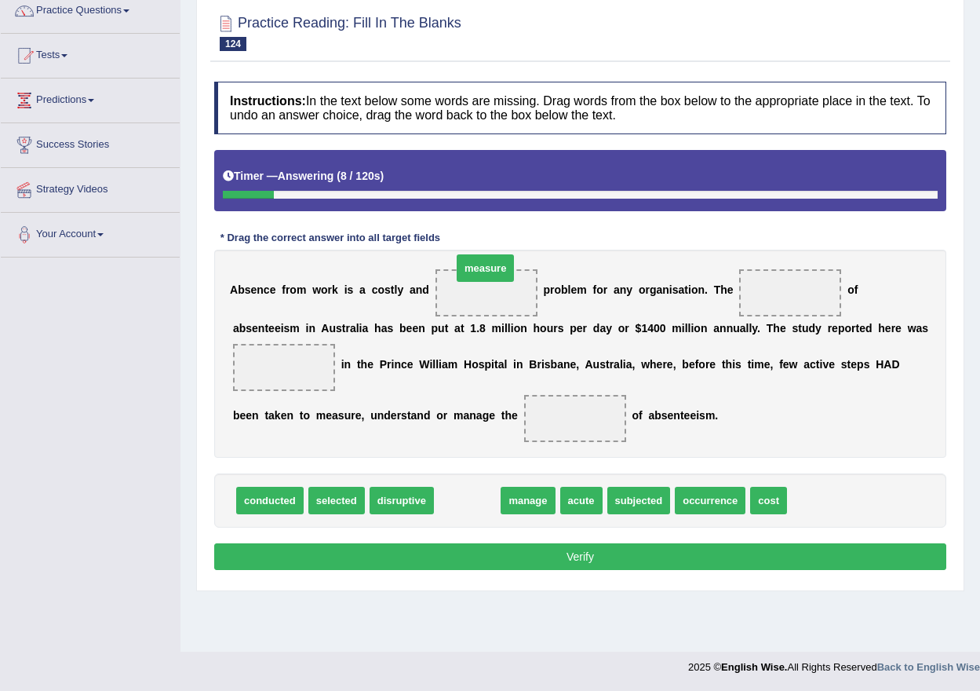
drag, startPoint x: 478, startPoint y: 500, endPoint x: 496, endPoint y: 268, distance: 233.0
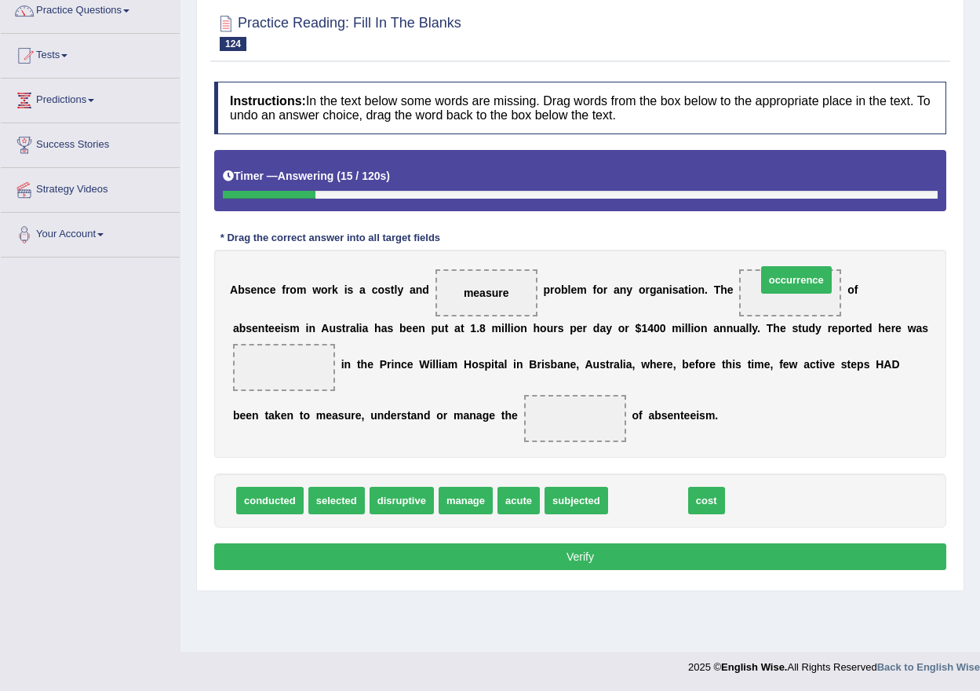
drag, startPoint x: 654, startPoint y: 498, endPoint x: 797, endPoint y: 287, distance: 256.0
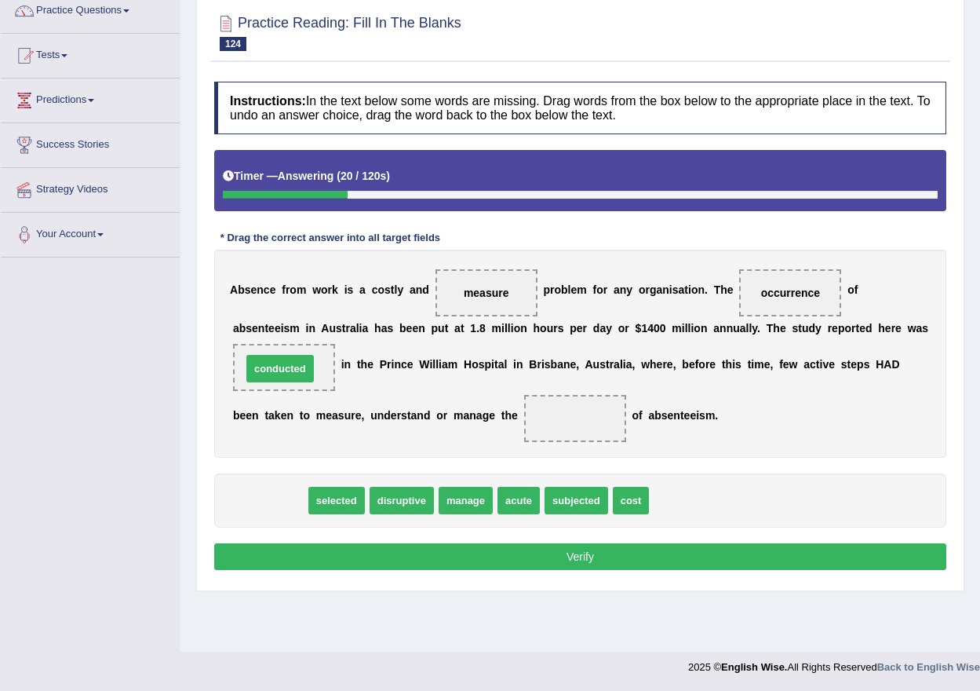
drag, startPoint x: 279, startPoint y: 499, endPoint x: 290, endPoint y: 367, distance: 132.3
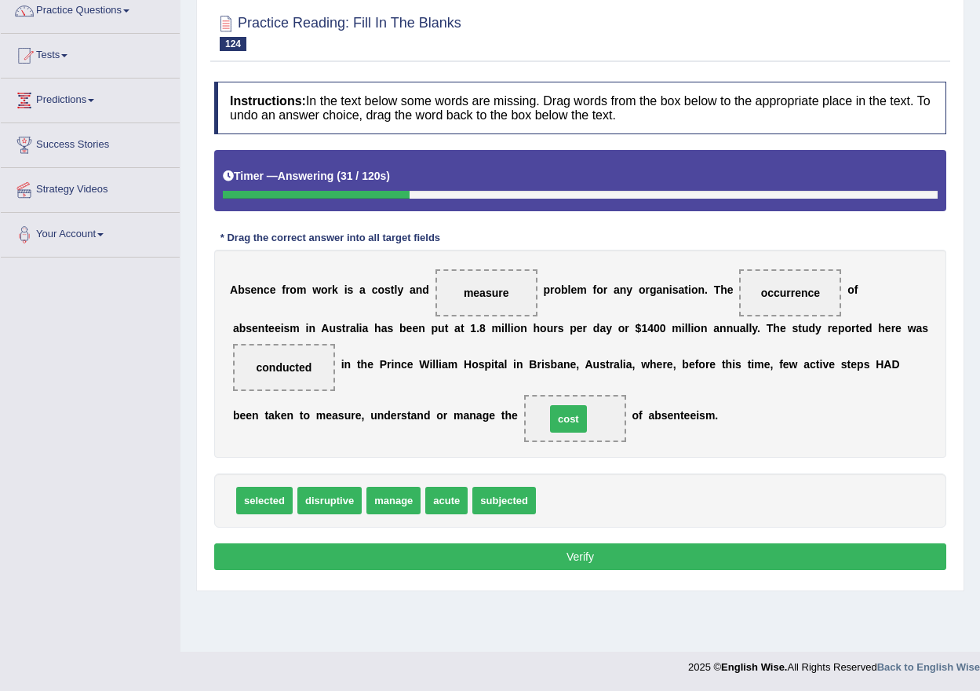
drag, startPoint x: 568, startPoint y: 498, endPoint x: 578, endPoint y: 417, distance: 82.2
click at [570, 553] on button "Verify" at bounding box center [580, 556] width 732 height 27
click at [570, 553] on div "Home Practice Reading: Fill In The Blanks Absenteeism « Prev Next » Report Ques…" at bounding box center [581, 259] width 800 height 785
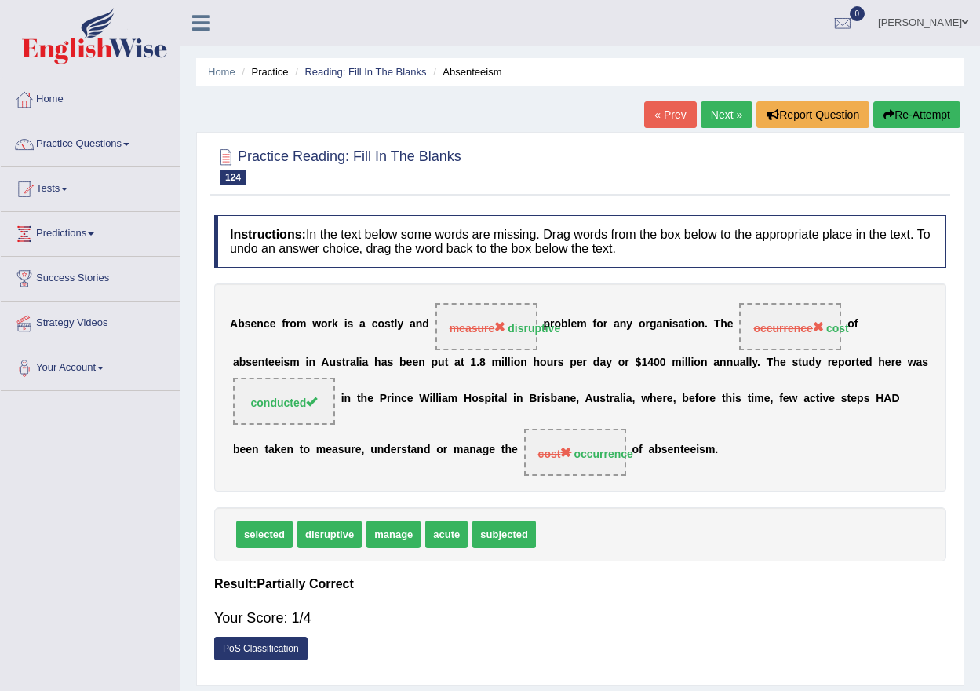
click at [718, 107] on link "Next »" at bounding box center [727, 114] width 52 height 27
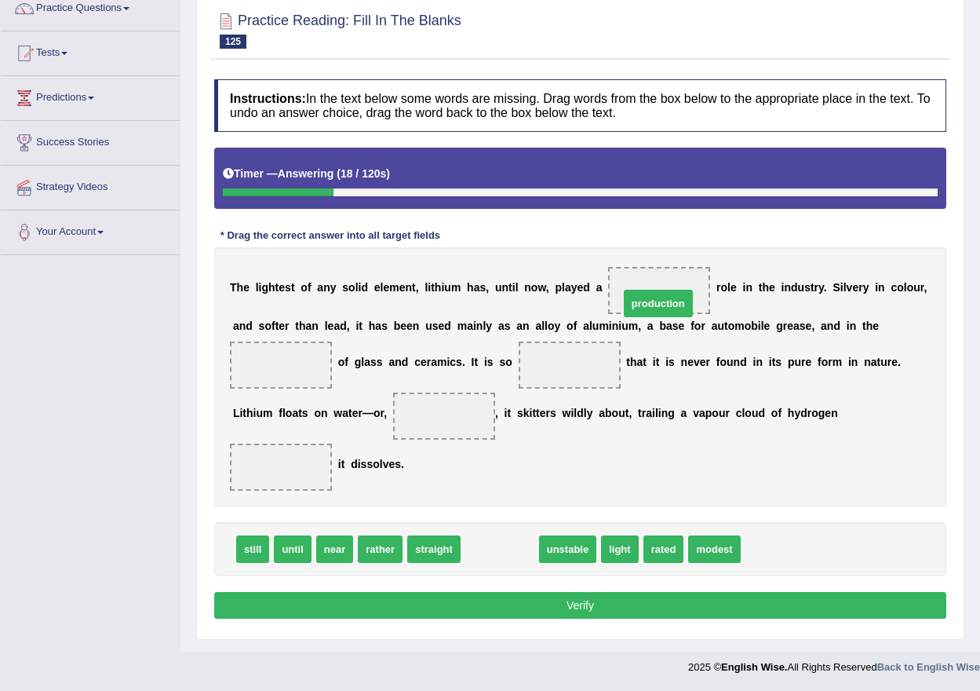
drag, startPoint x: 502, startPoint y: 543, endPoint x: 661, endPoint y: 297, distance: 292.4
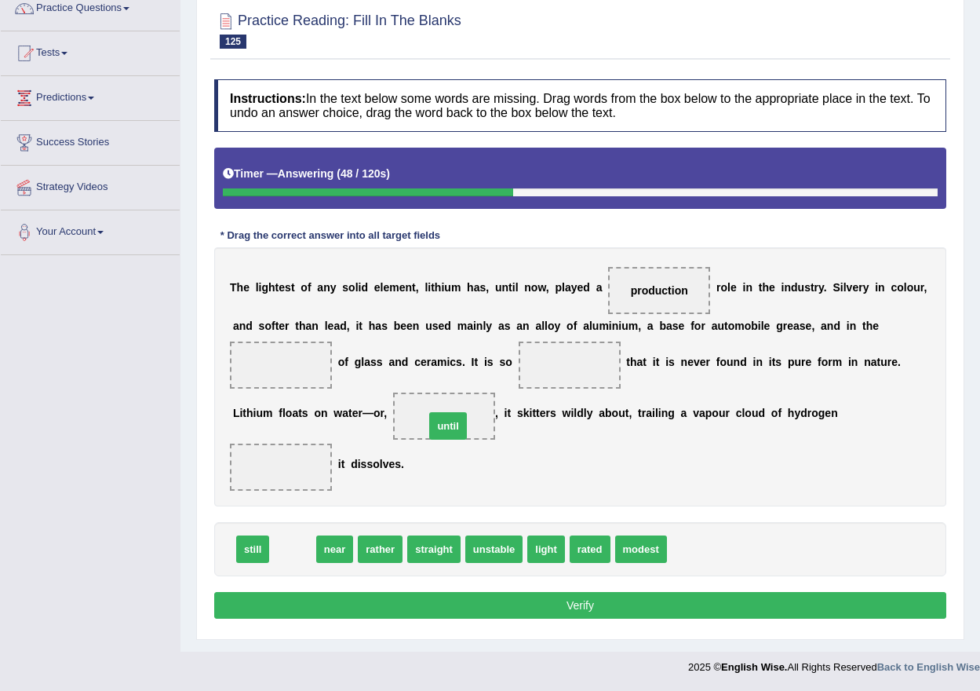
drag, startPoint x: 274, startPoint y: 538, endPoint x: 429, endPoint y: 415, distance: 198.3
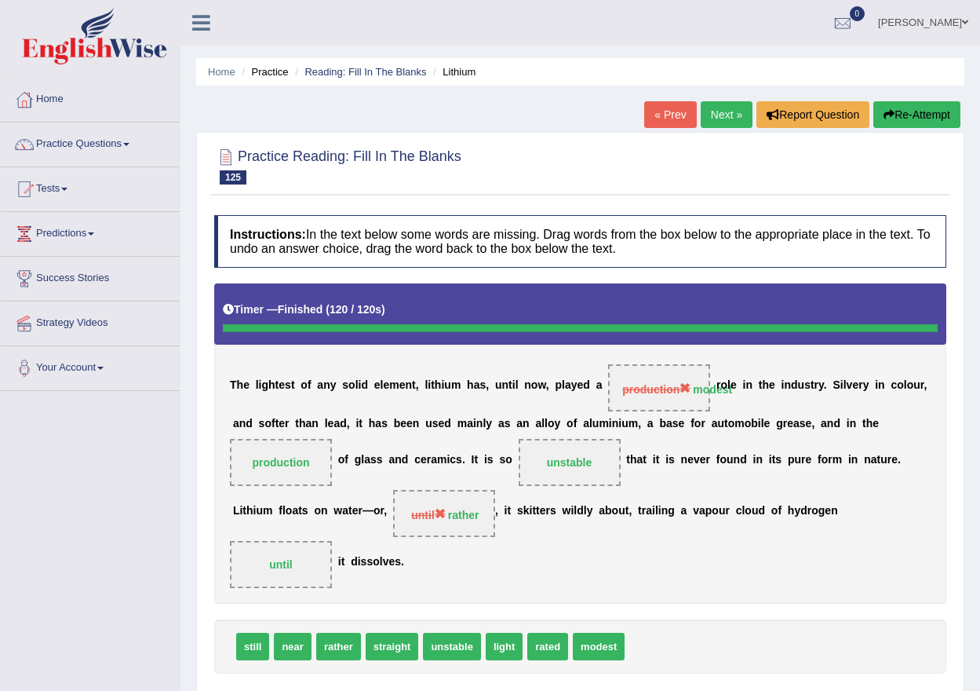
click at [727, 117] on link "Next »" at bounding box center [727, 114] width 52 height 27
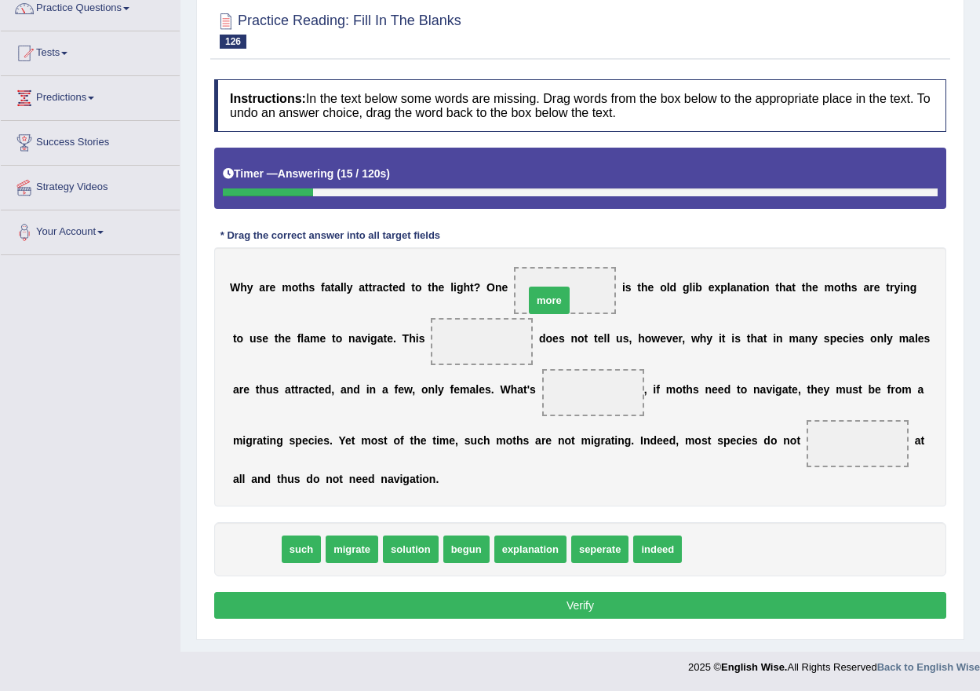
drag, startPoint x: 254, startPoint y: 555, endPoint x: 547, endPoint y: 306, distance: 384.2
click at [547, 306] on span at bounding box center [565, 290] width 102 height 47
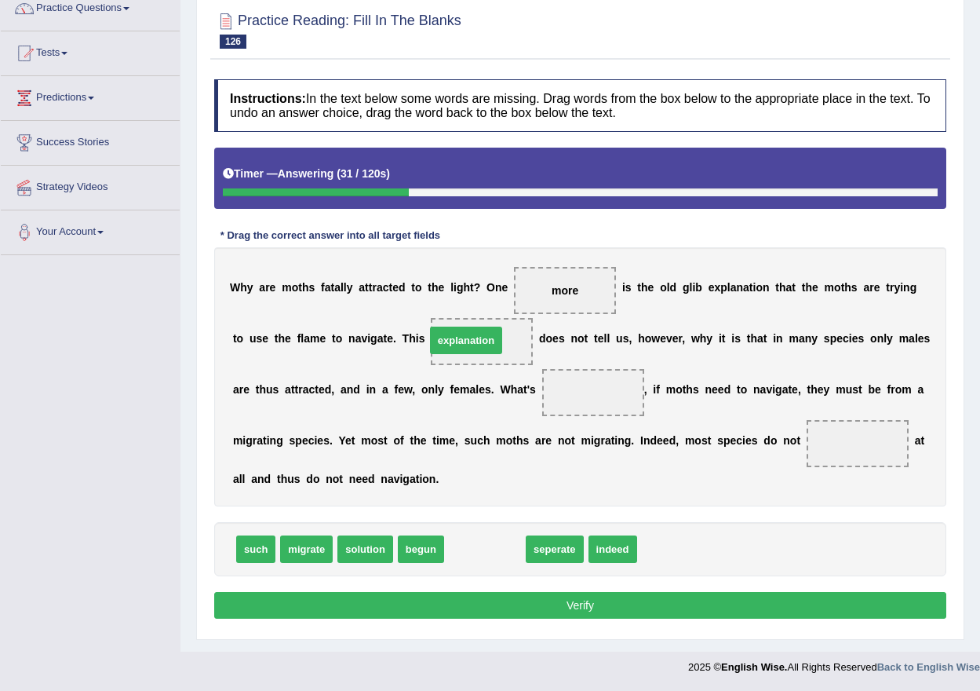
drag, startPoint x: 494, startPoint y: 547, endPoint x: 474, endPoint y: 338, distance: 209.7
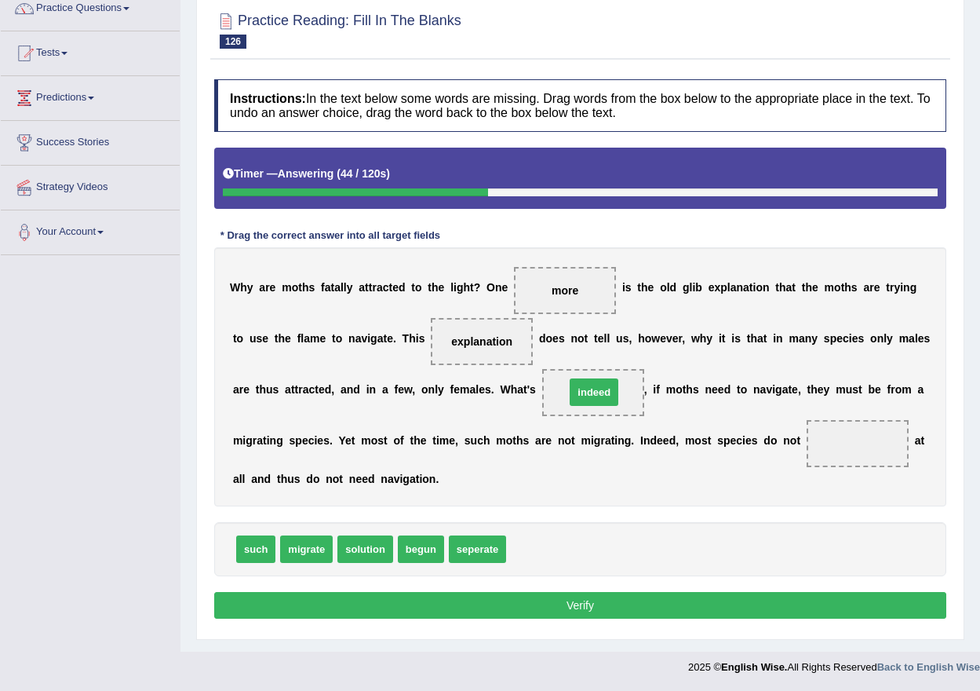
drag, startPoint x: 536, startPoint y: 549, endPoint x: 595, endPoint y: 392, distance: 167.7
click at [595, 392] on span "indeed" at bounding box center [594, 391] width 49 height 27
drag, startPoint x: 314, startPoint y: 550, endPoint x: 900, endPoint y: 431, distance: 598.4
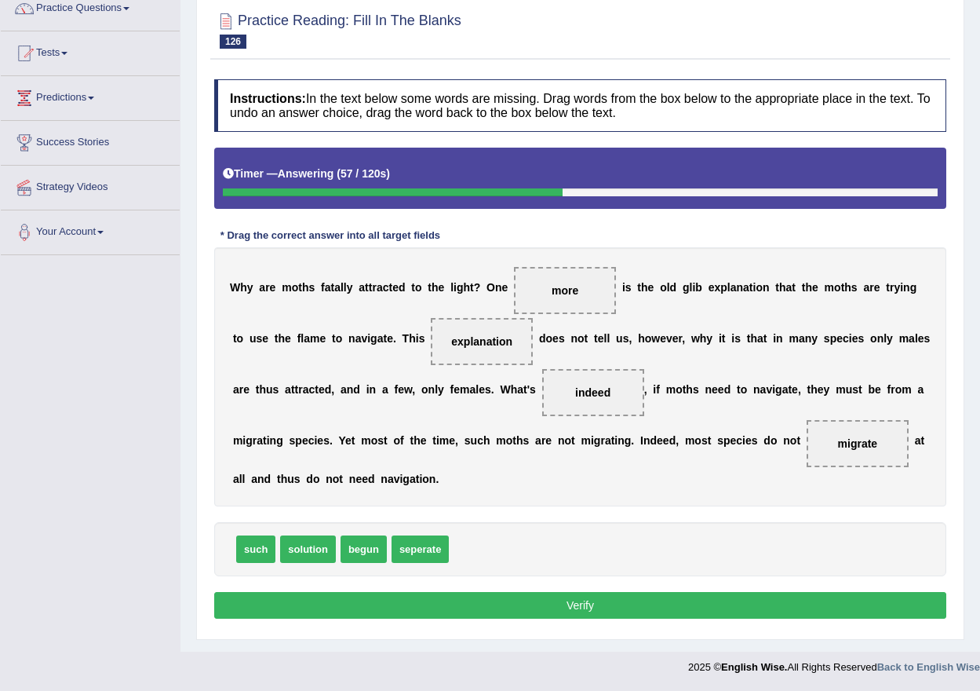
click at [617, 609] on button "Verify" at bounding box center [580, 605] width 732 height 27
click at [617, 609] on div "Home Practice Reading: Fill In The Blanks Moth « Prev Next » Report Question Re…" at bounding box center [581, 257] width 800 height 787
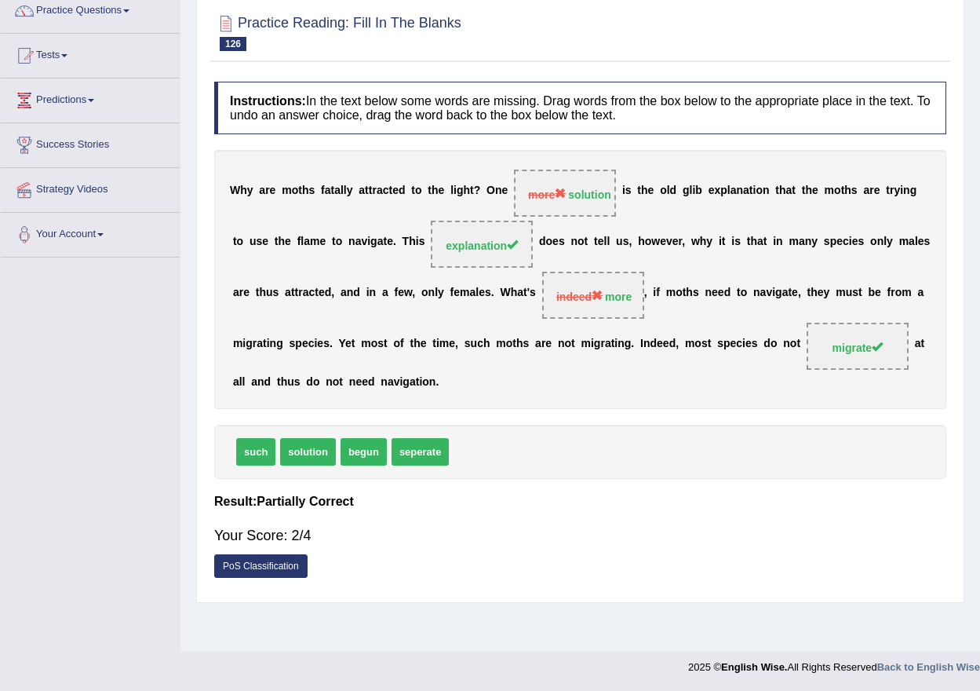
click at [49, 61] on link "Tests" at bounding box center [90, 53] width 179 height 39
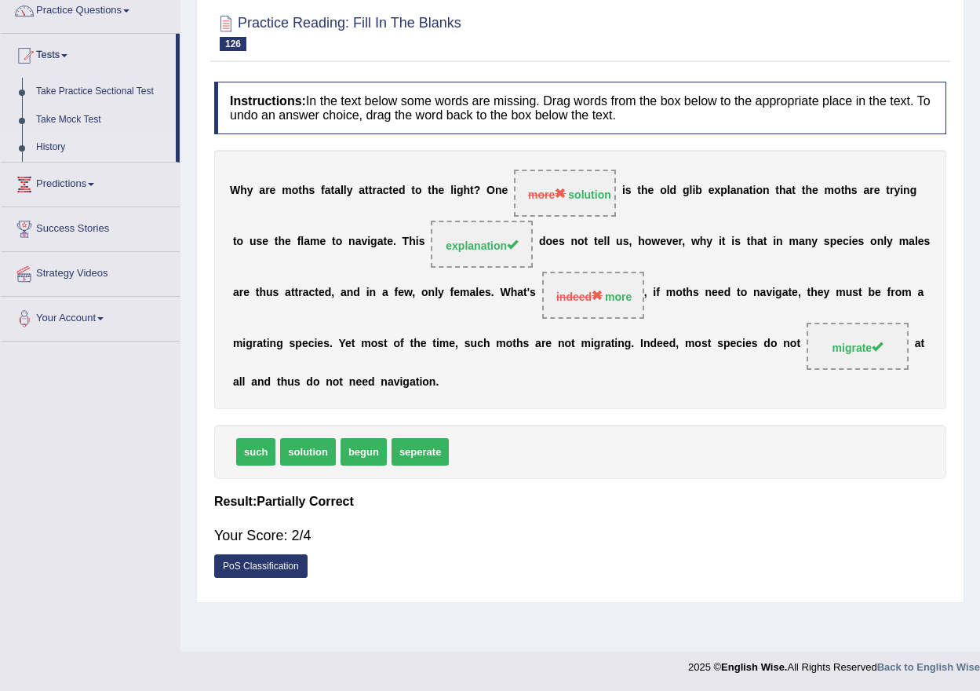
click at [54, 144] on link "History" at bounding box center [102, 147] width 147 height 28
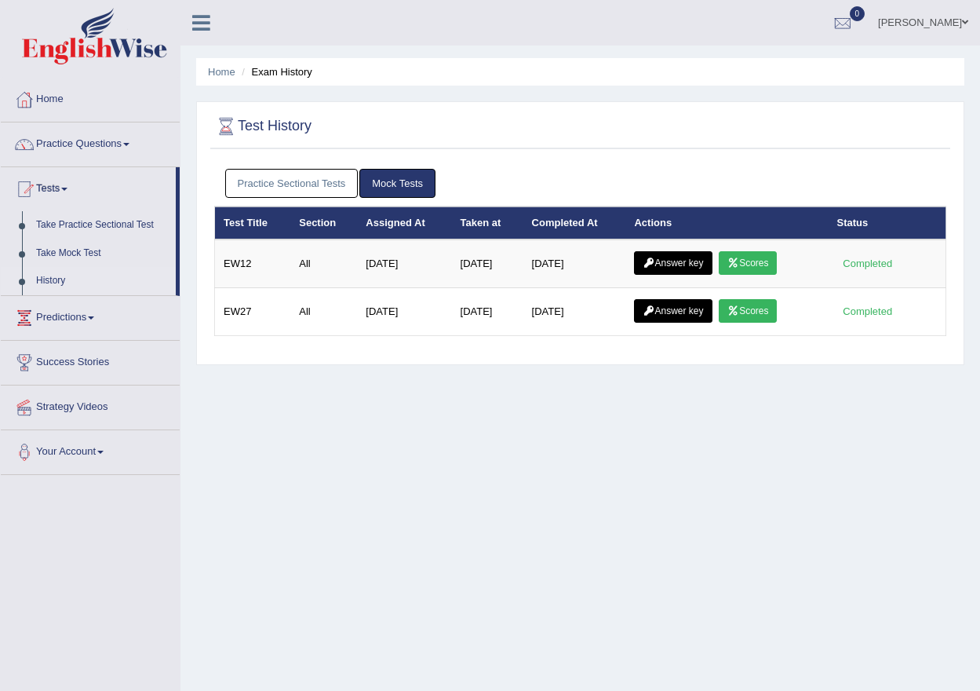
click at [283, 188] on link "Practice Sectional Tests" at bounding box center [291, 183] width 133 height 29
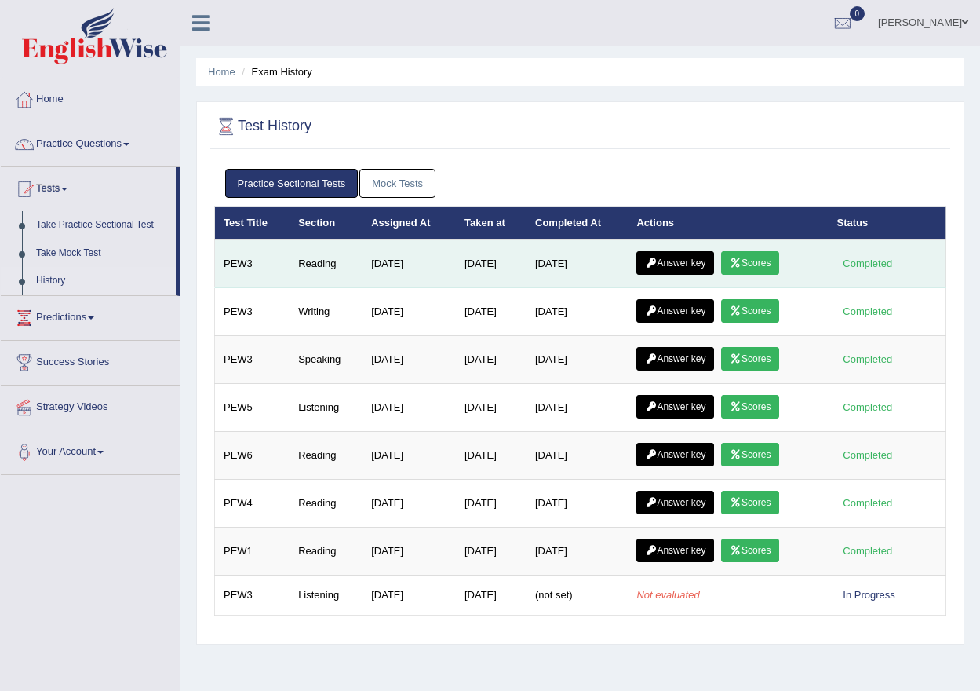
click at [757, 266] on link "Scores" at bounding box center [750, 263] width 58 height 24
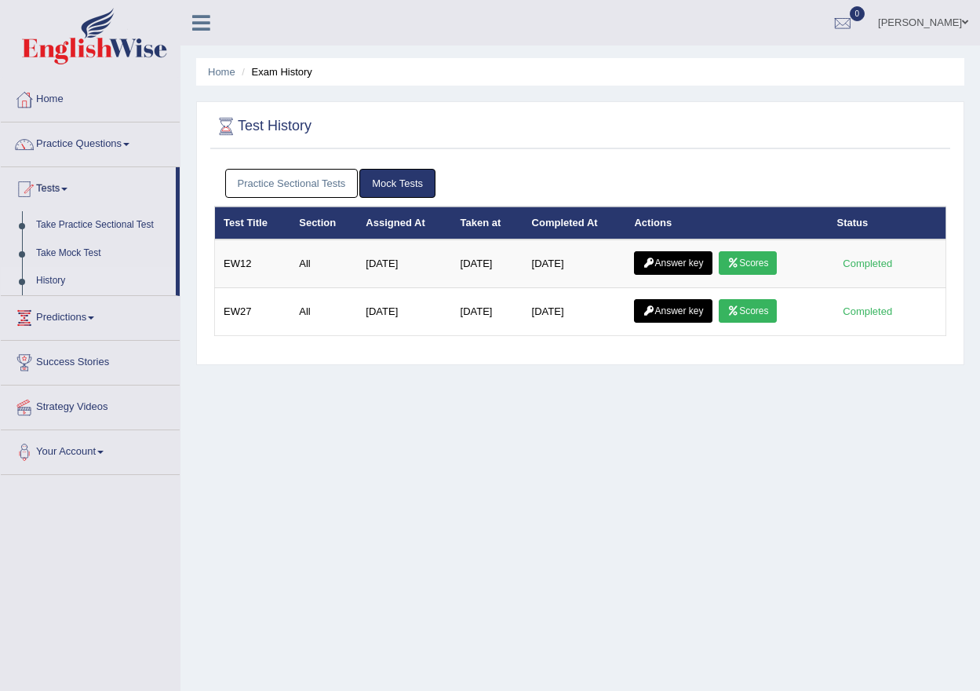
click at [310, 185] on link "Practice Sectional Tests" at bounding box center [291, 183] width 133 height 29
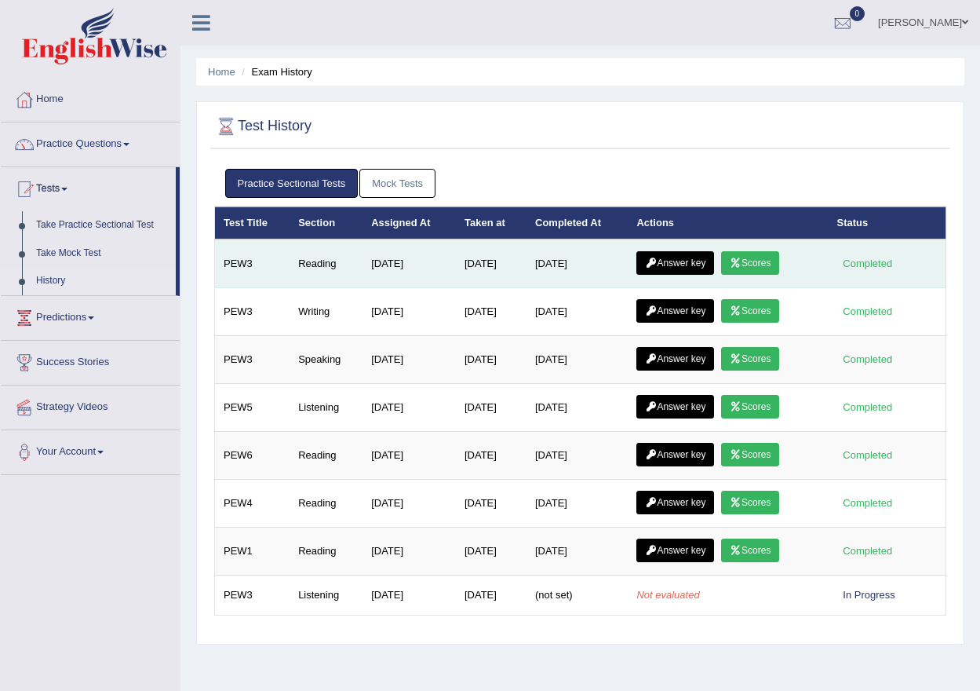
click at [675, 262] on link "Answer key" at bounding box center [676, 263] width 78 height 24
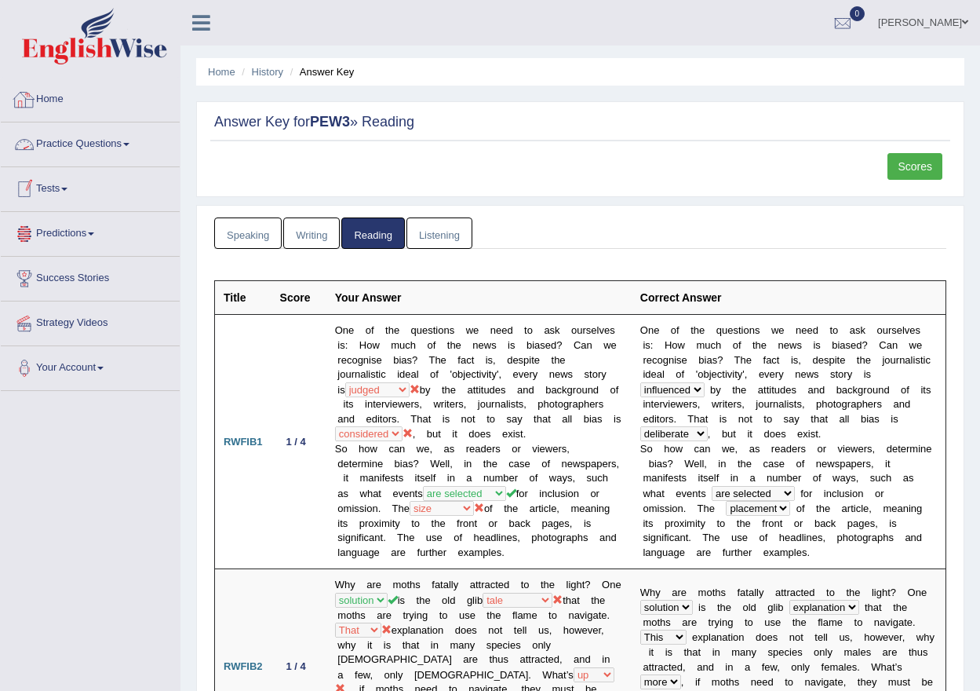
click at [65, 99] on link "Home" at bounding box center [90, 97] width 179 height 39
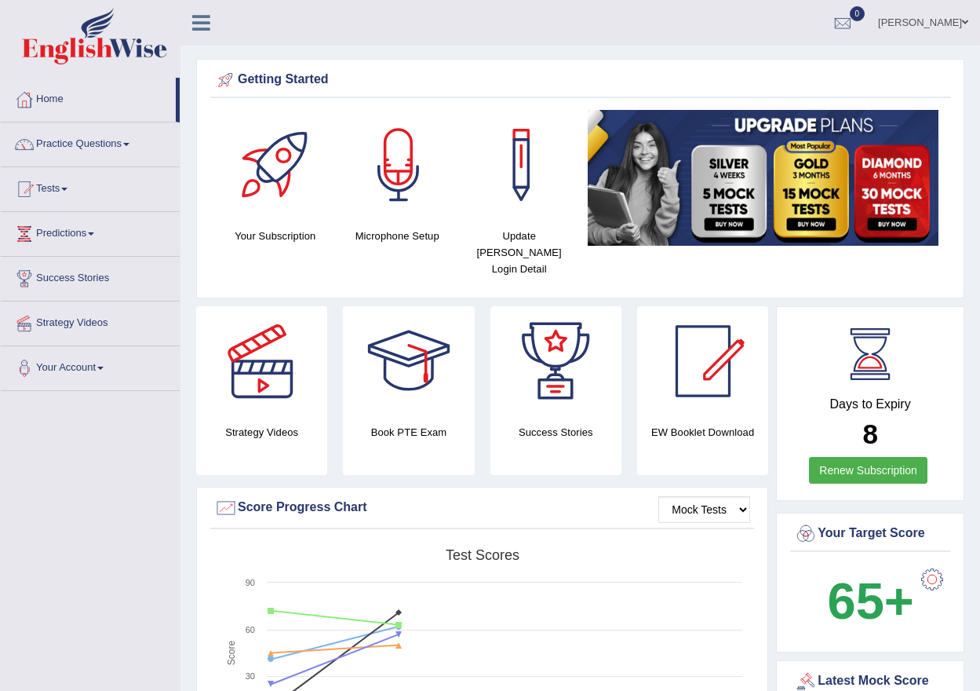
click at [835, 457] on link "Renew Subscription" at bounding box center [868, 470] width 119 height 27
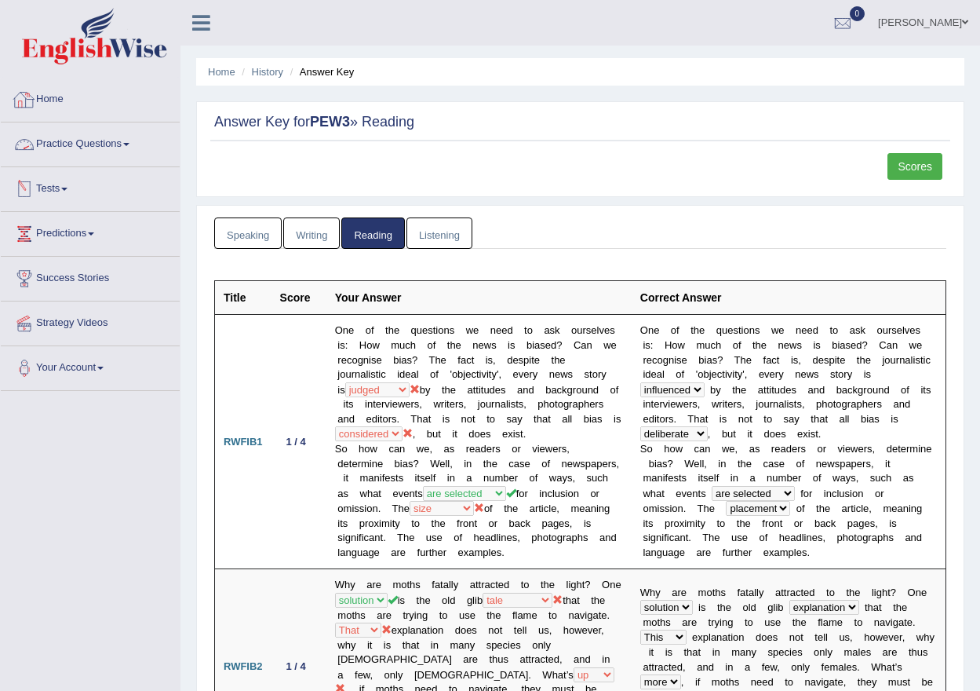
click at [44, 97] on link "Home" at bounding box center [90, 97] width 179 height 39
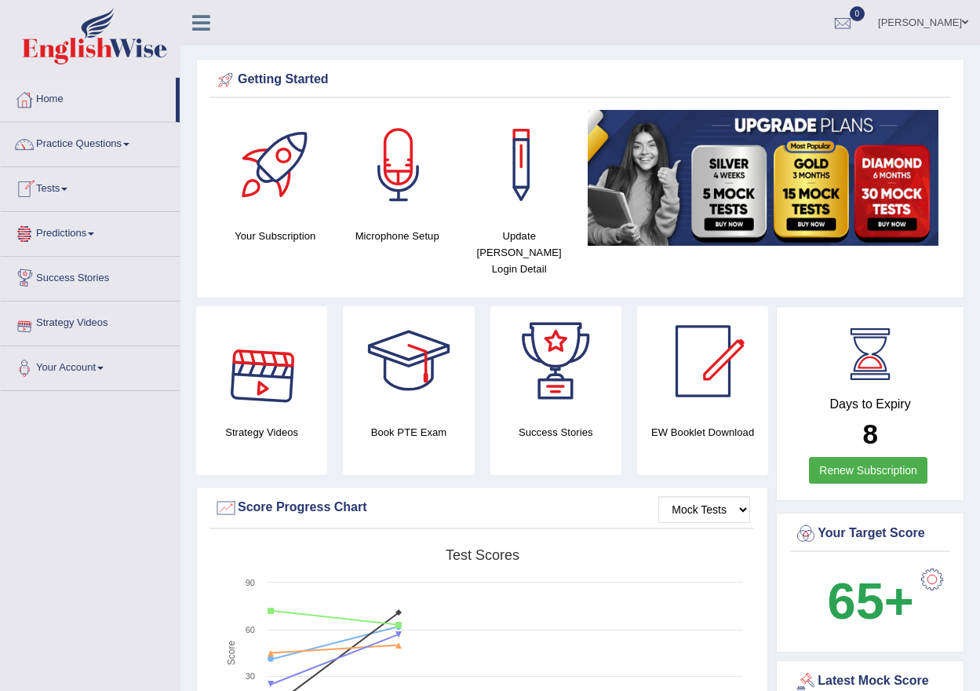
click at [77, 184] on link "Tests" at bounding box center [90, 186] width 179 height 39
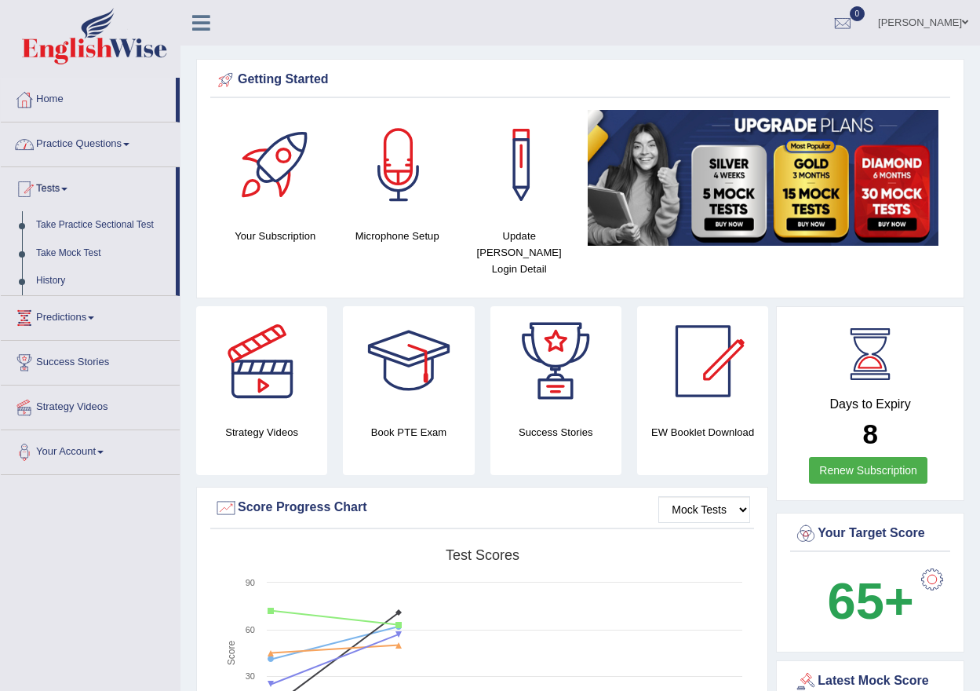
click at [83, 151] on link "Practice Questions" at bounding box center [90, 141] width 179 height 39
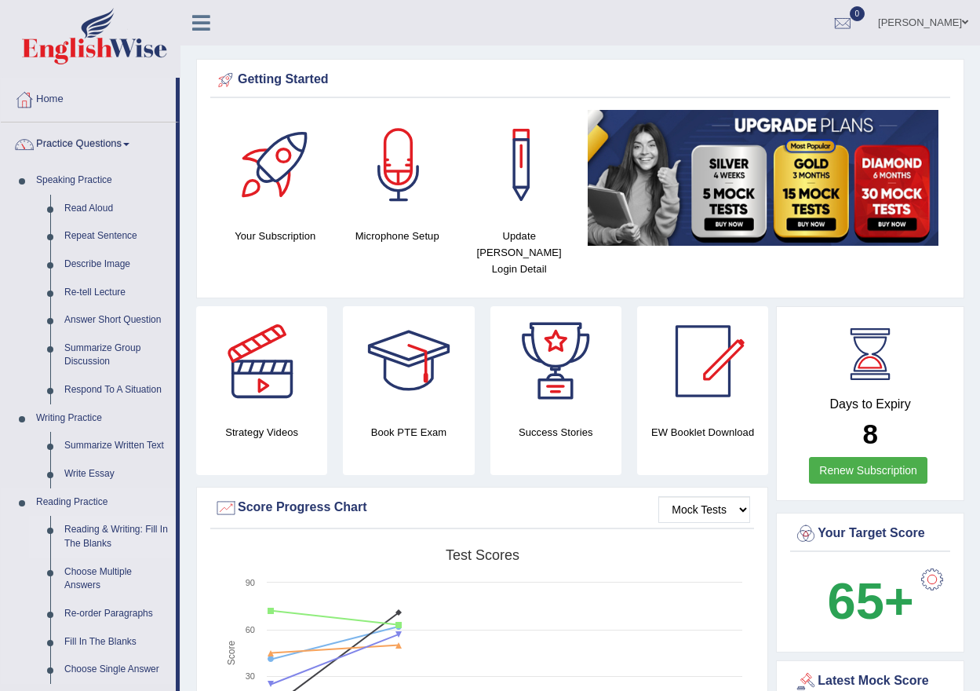
click at [90, 531] on link "Reading & Writing: Fill In The Blanks" at bounding box center [116, 537] width 119 height 42
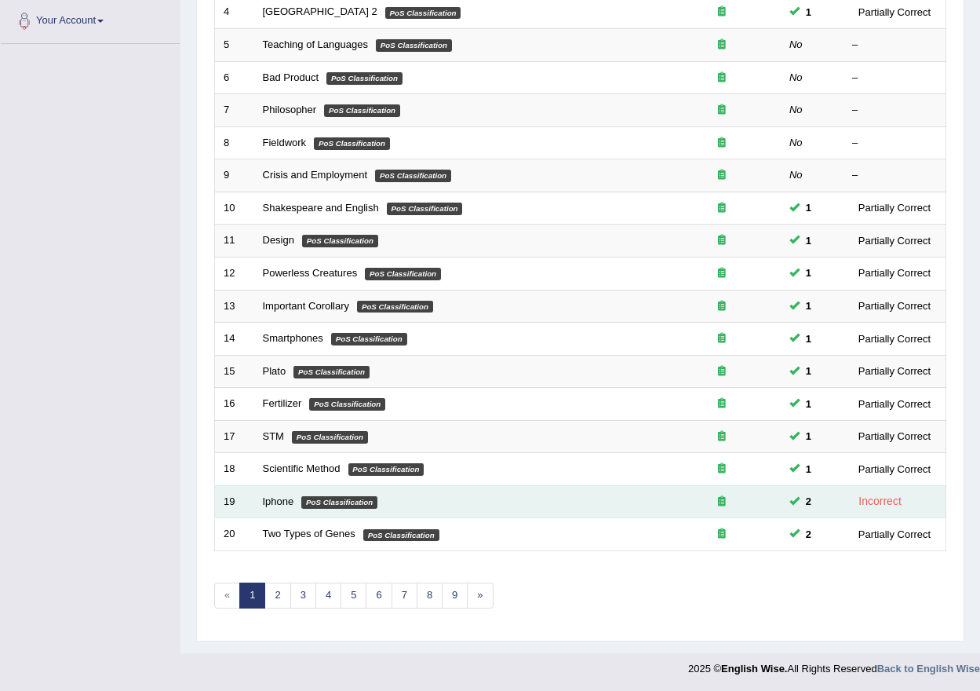
scroll to position [349, 0]
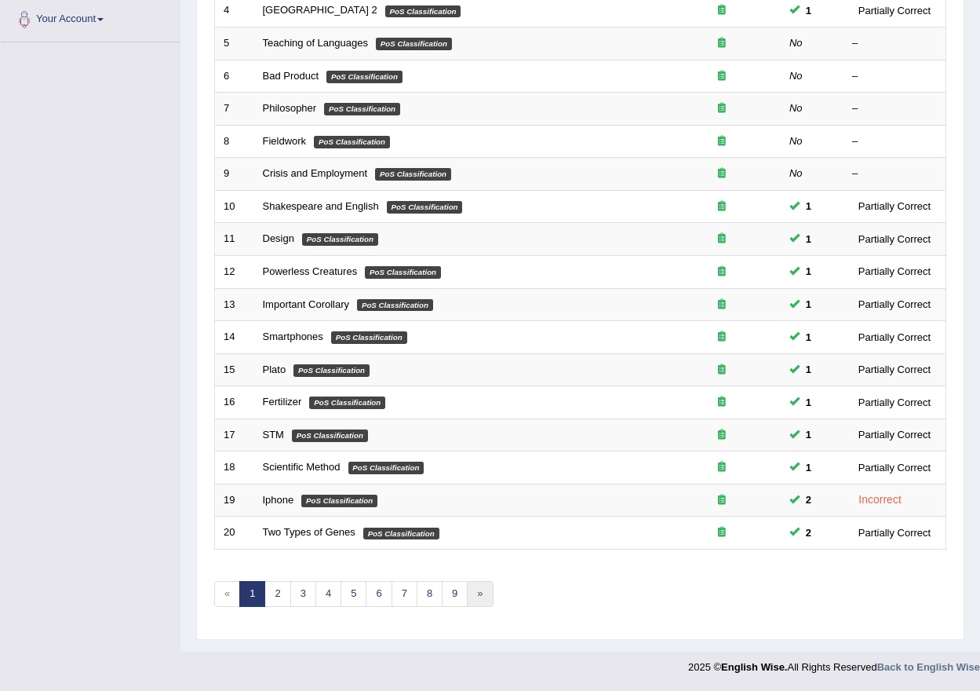
click at [479, 598] on link "»" at bounding box center [480, 594] width 26 height 26
click at [479, 586] on link "»" at bounding box center [480, 594] width 26 height 26
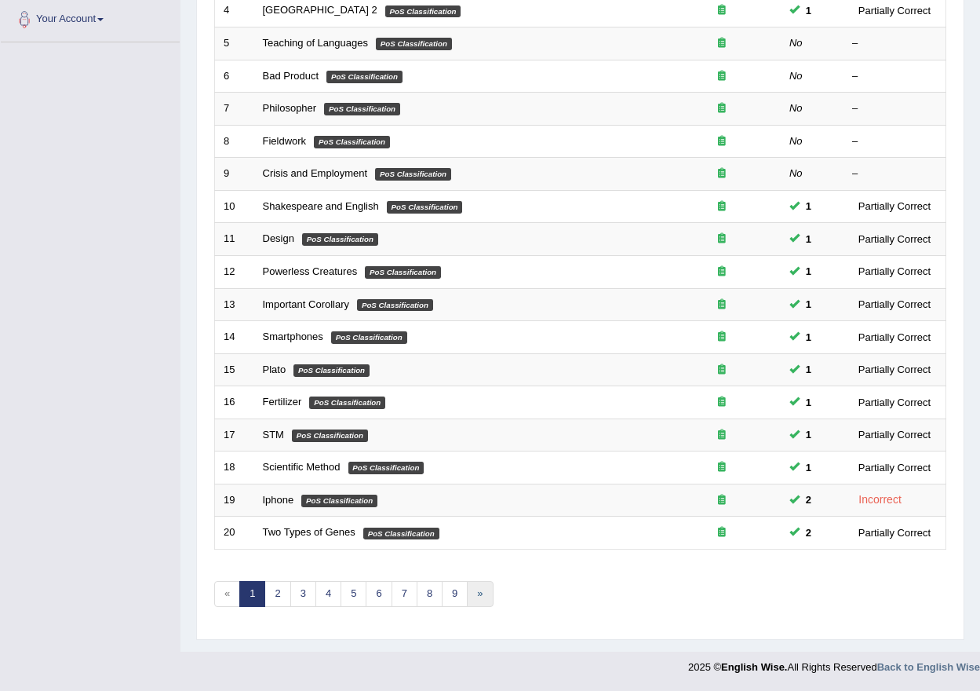
click at [479, 586] on link "»" at bounding box center [480, 594] width 26 height 26
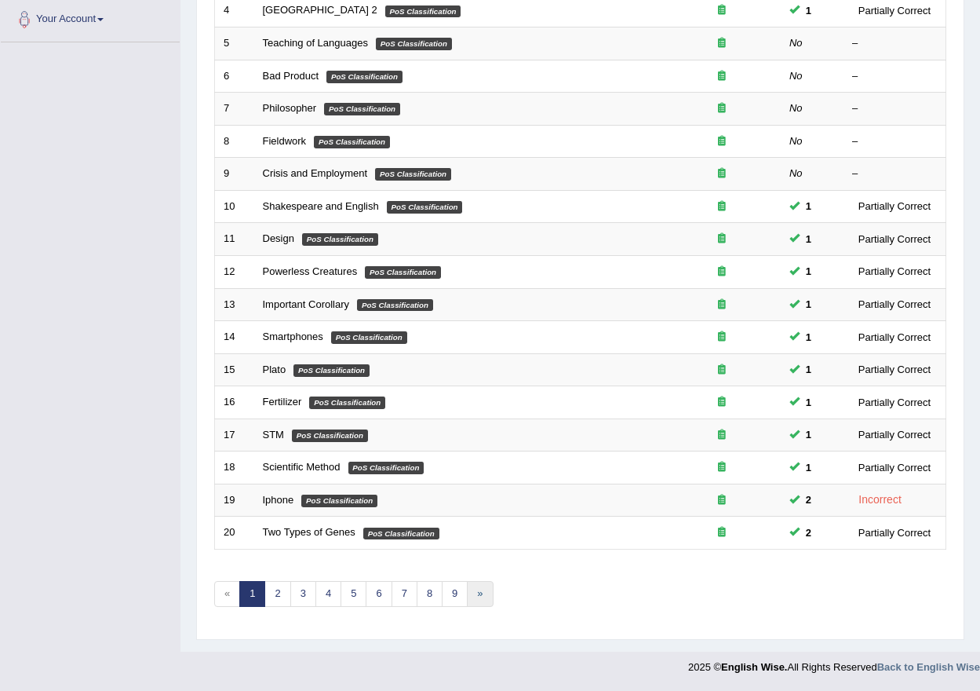
click at [479, 586] on link "»" at bounding box center [480, 594] width 26 height 26
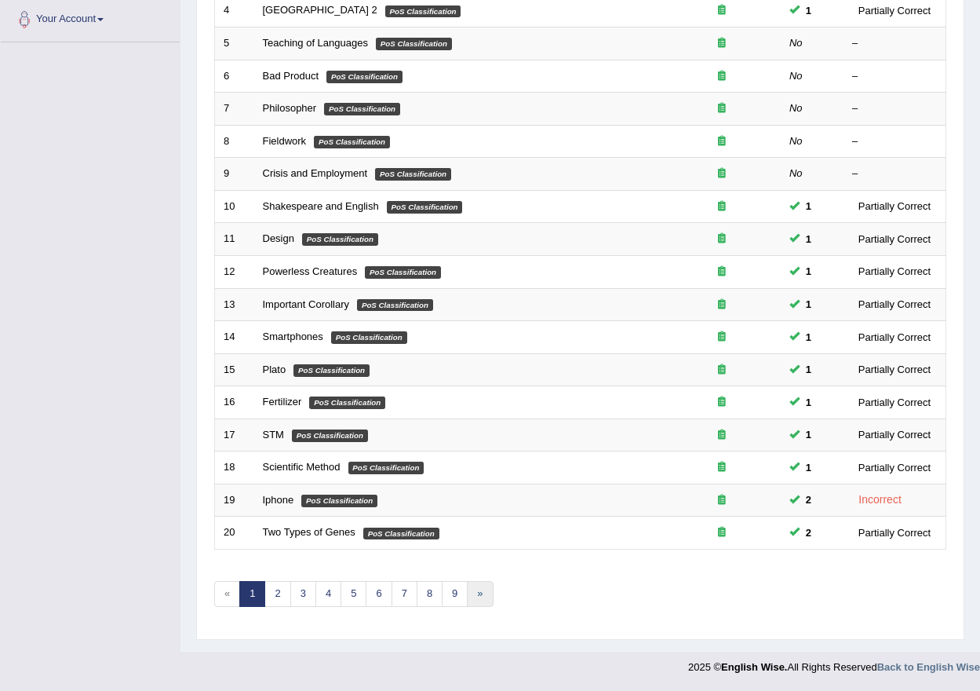
click at [479, 586] on link "»" at bounding box center [480, 594] width 26 height 26
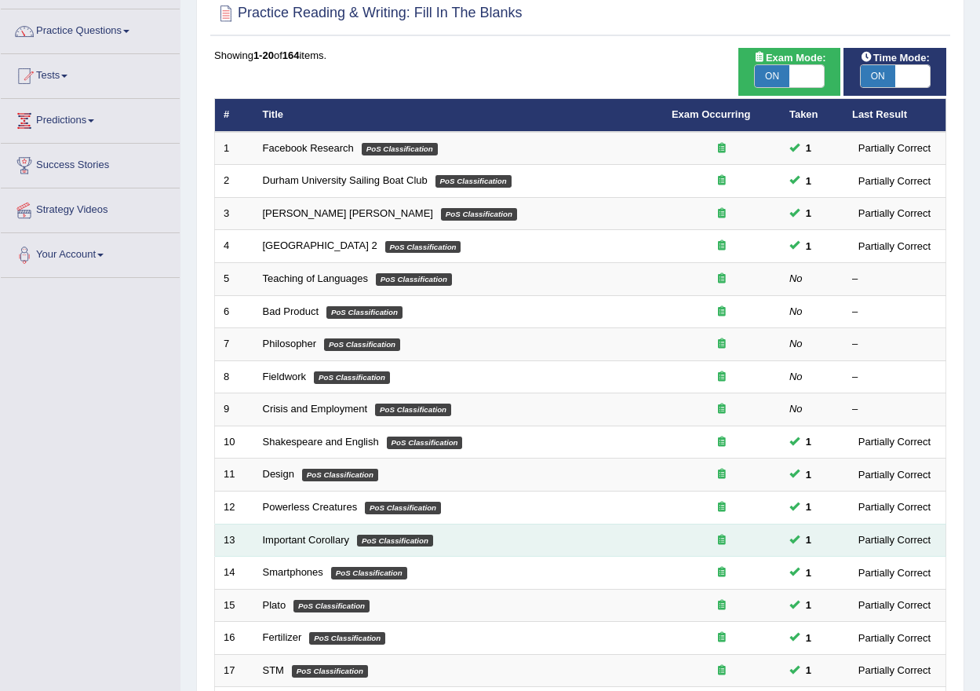
scroll to position [0, 0]
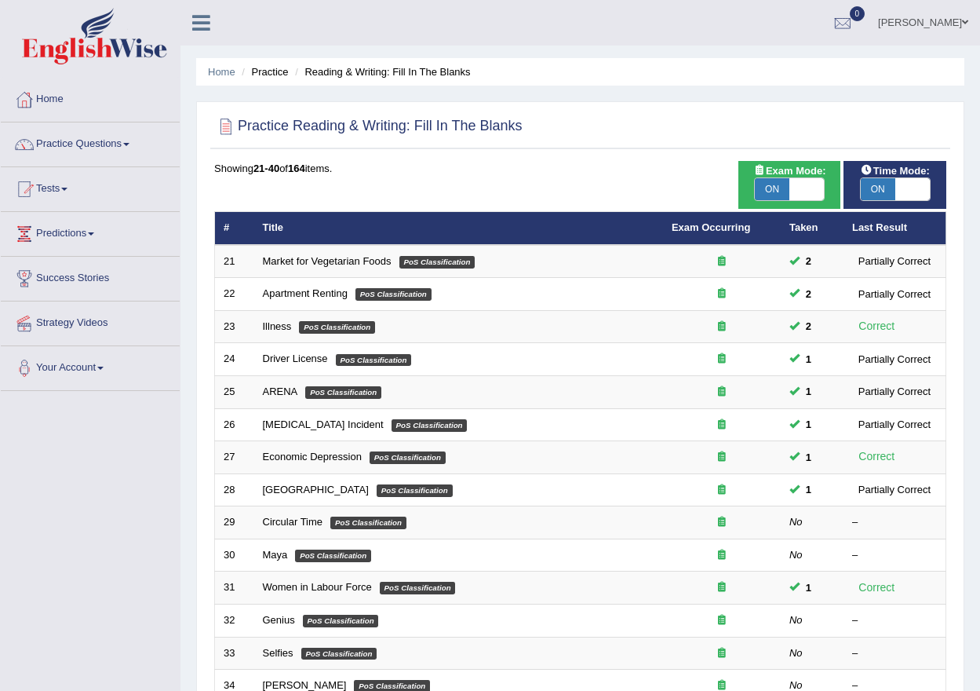
click at [926, 163] on span "Time Mode:" at bounding box center [896, 170] width 82 height 16
